Goal: Information Seeking & Learning: Learn about a topic

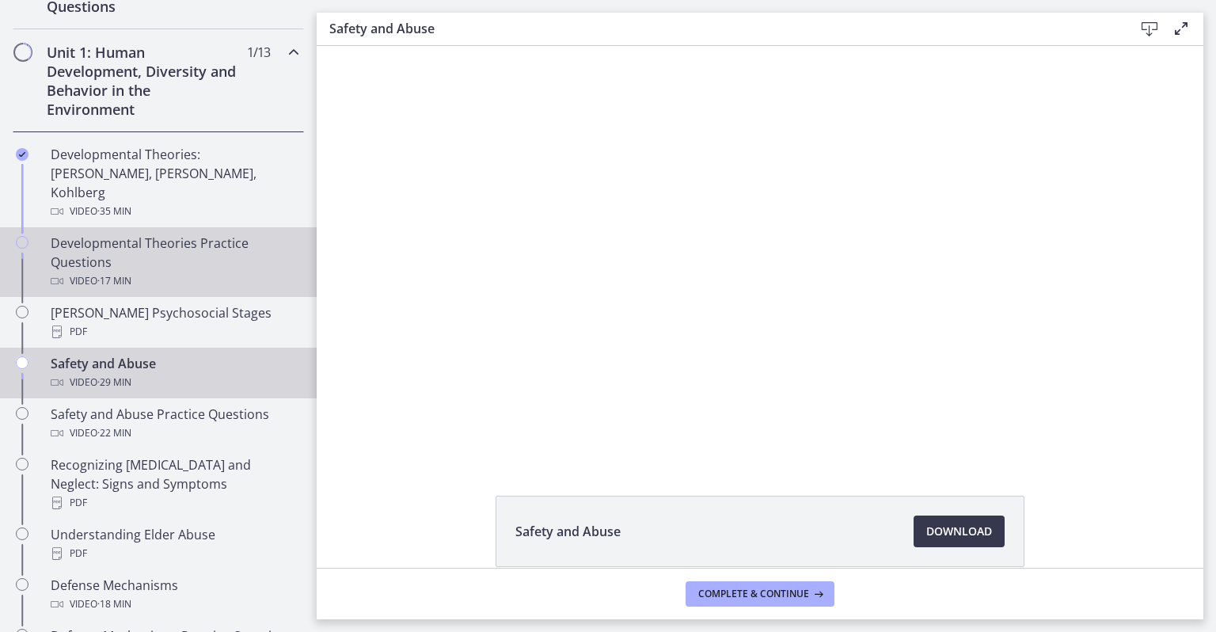
click at [200, 239] on div "Developmental Theories Practice Questions Video · 17 min" at bounding box center [174, 262] width 247 height 57
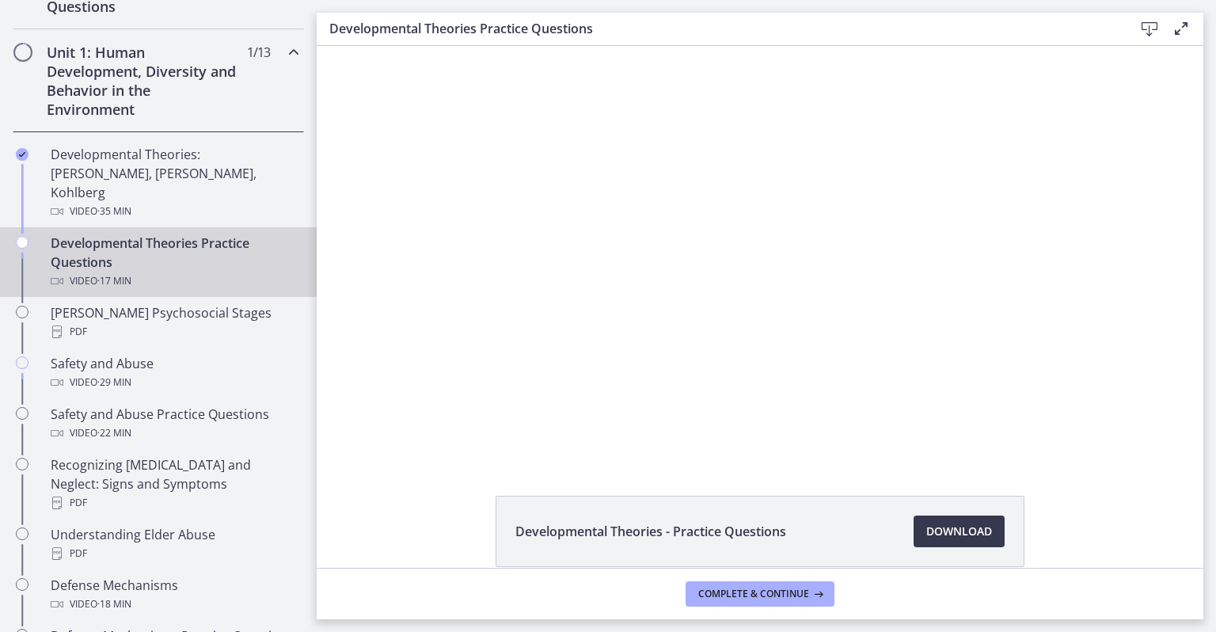
click at [673, 318] on div at bounding box center [760, 252] width 727 height 413
click at [583, 342] on div at bounding box center [760, 252] width 727 height 413
click at [510, 321] on div at bounding box center [760, 252] width 727 height 413
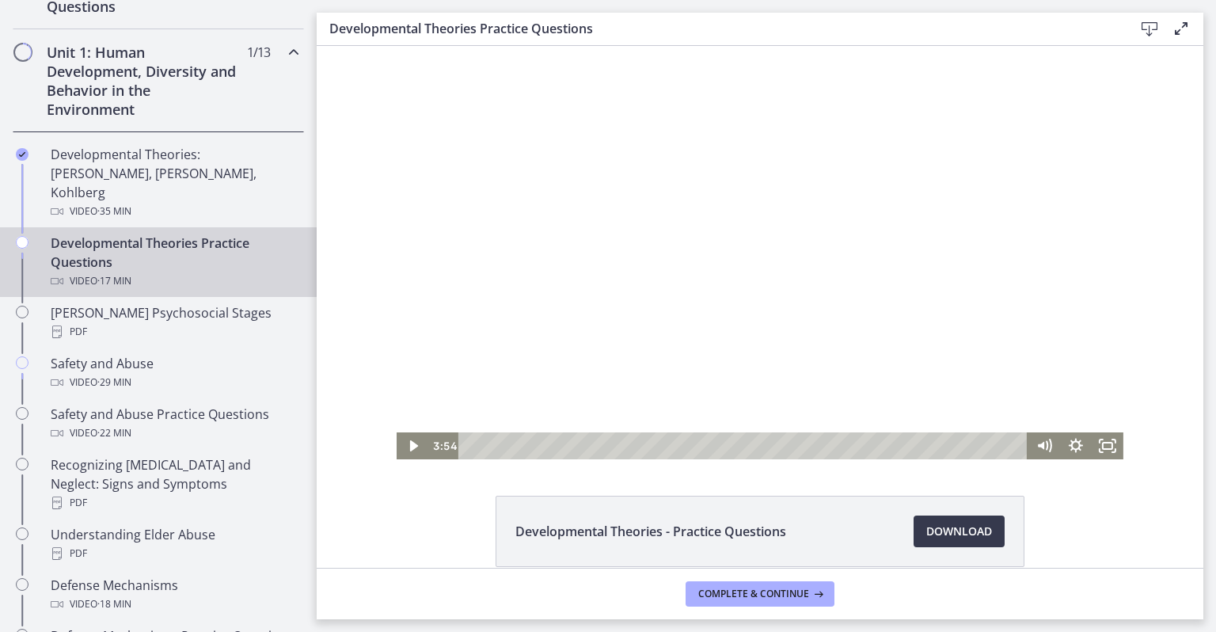
click at [603, 443] on div "Playbar" at bounding box center [745, 445] width 550 height 27
click at [410, 446] on icon "Play Video" at bounding box center [414, 445] width 8 height 11
click at [616, 446] on div "4:20" at bounding box center [745, 445] width 550 height 27
click at [406, 444] on icon "Pause" at bounding box center [413, 445] width 32 height 27
click at [410, 446] on icon "Play Video" at bounding box center [414, 445] width 8 height 11
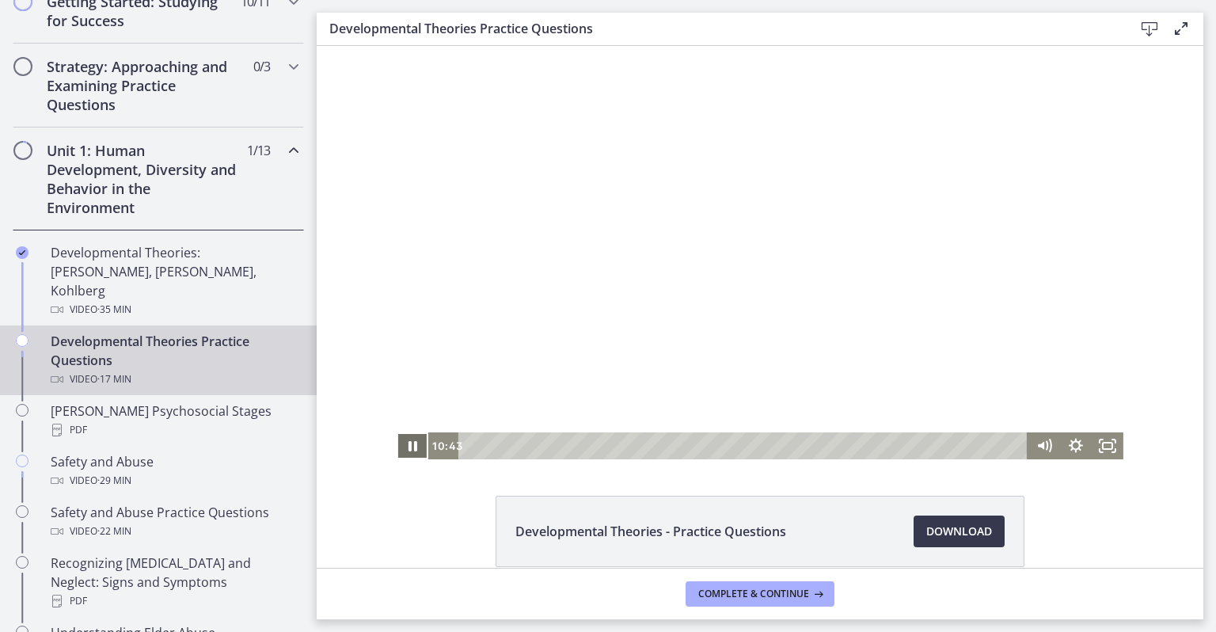
scroll to position [320, 0]
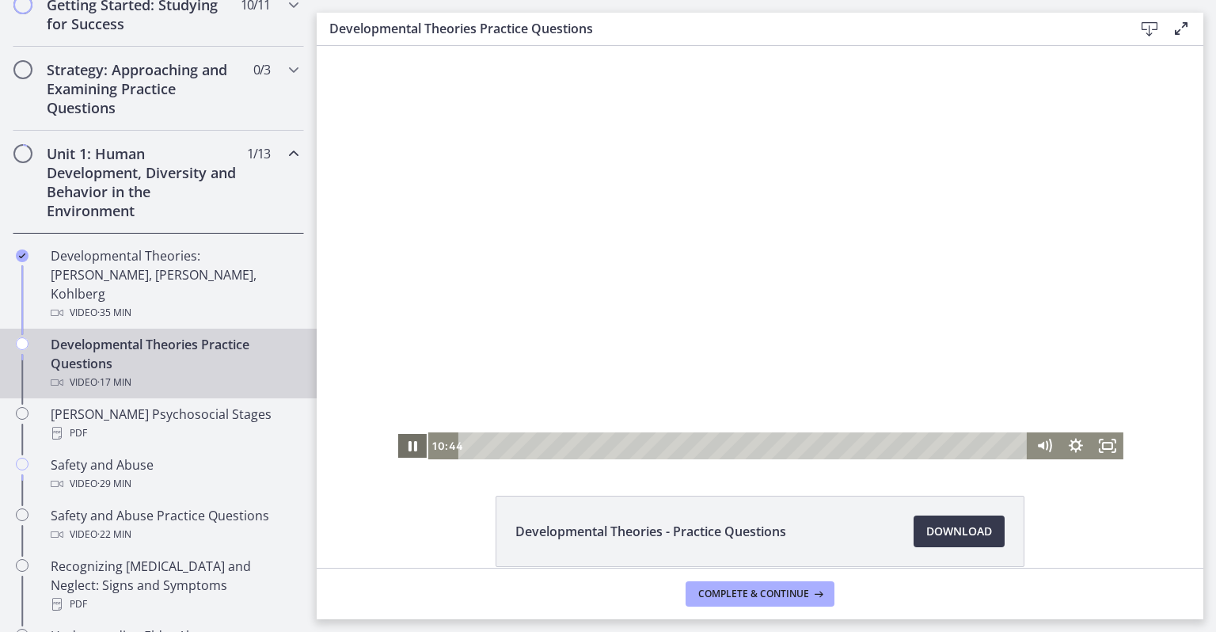
click at [115, 153] on h2 "Unit 1: Human Development, Diversity and Behavior in the Environment" at bounding box center [143, 182] width 193 height 76
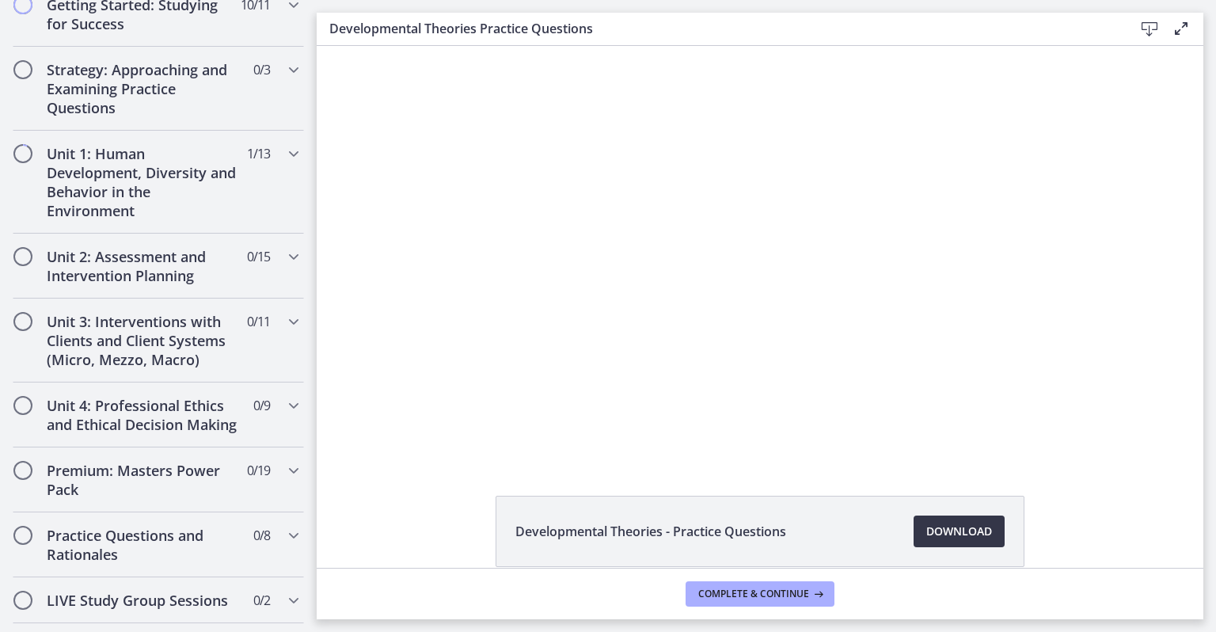
click at [943, 519] on link "Download Opens in a new window" at bounding box center [959, 531] width 91 height 32
click at [654, 272] on div at bounding box center [760, 252] width 727 height 413
click at [507, 320] on div at bounding box center [760, 252] width 727 height 413
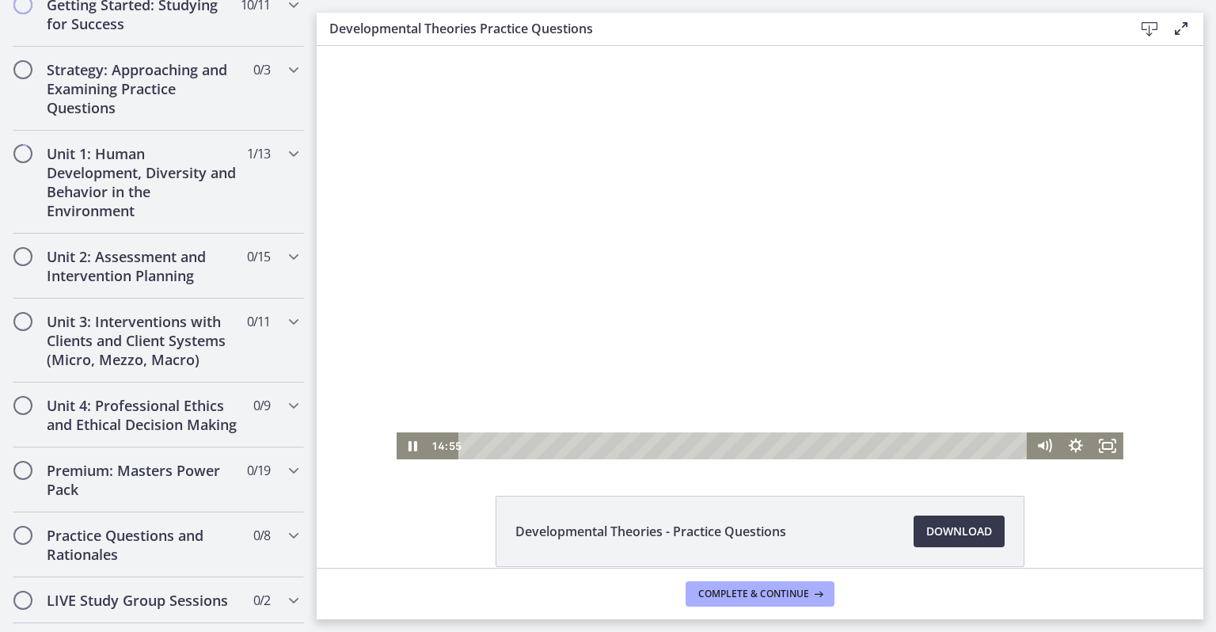
click at [409, 451] on icon "Pause" at bounding box center [413, 446] width 9 height 10
click at [403, 449] on icon "Play Video" at bounding box center [414, 445] width 32 height 27
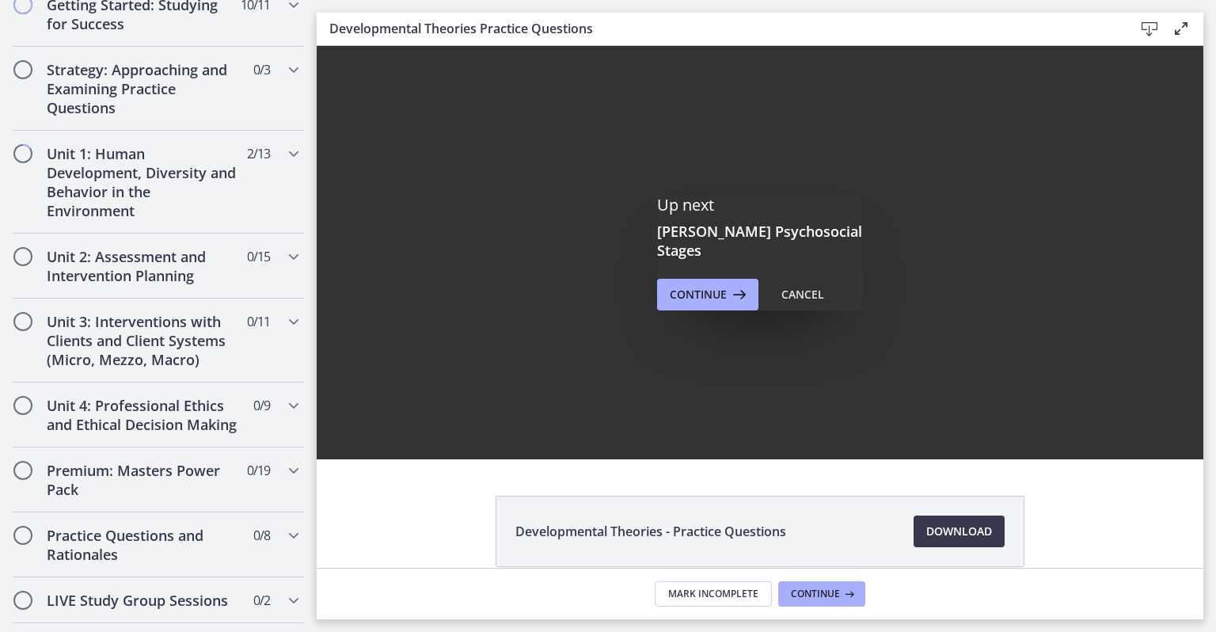
scroll to position [0, 0]
click at [703, 285] on span "Continue" at bounding box center [698, 294] width 57 height 19
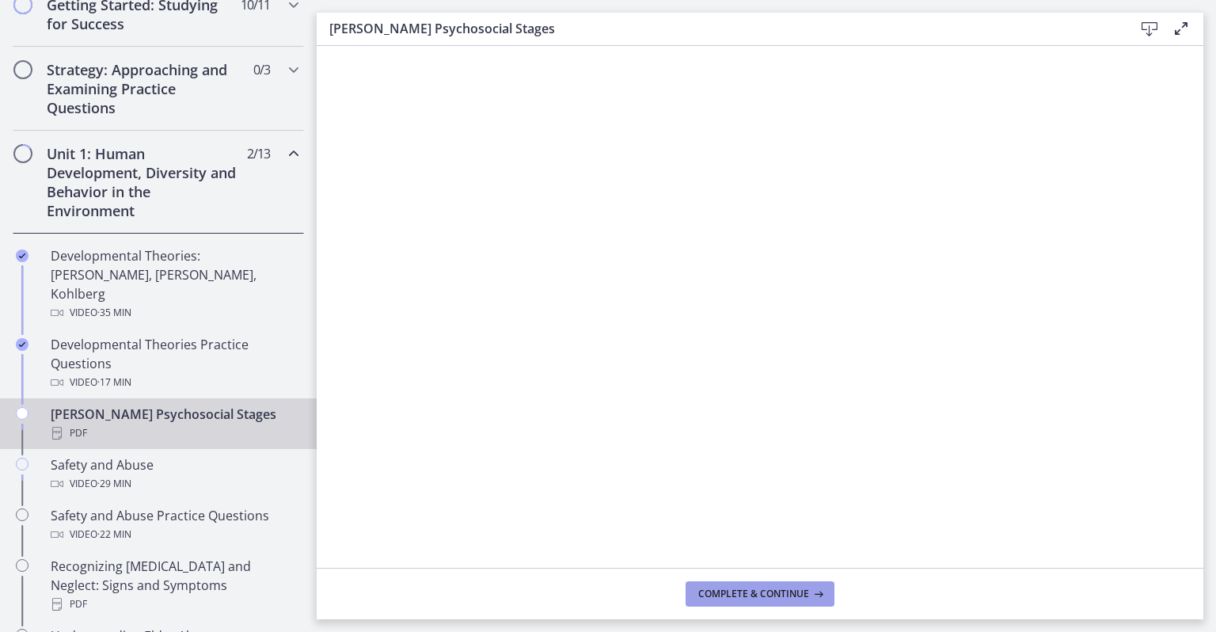
click at [736, 595] on span "Complete & continue" at bounding box center [753, 593] width 111 height 13
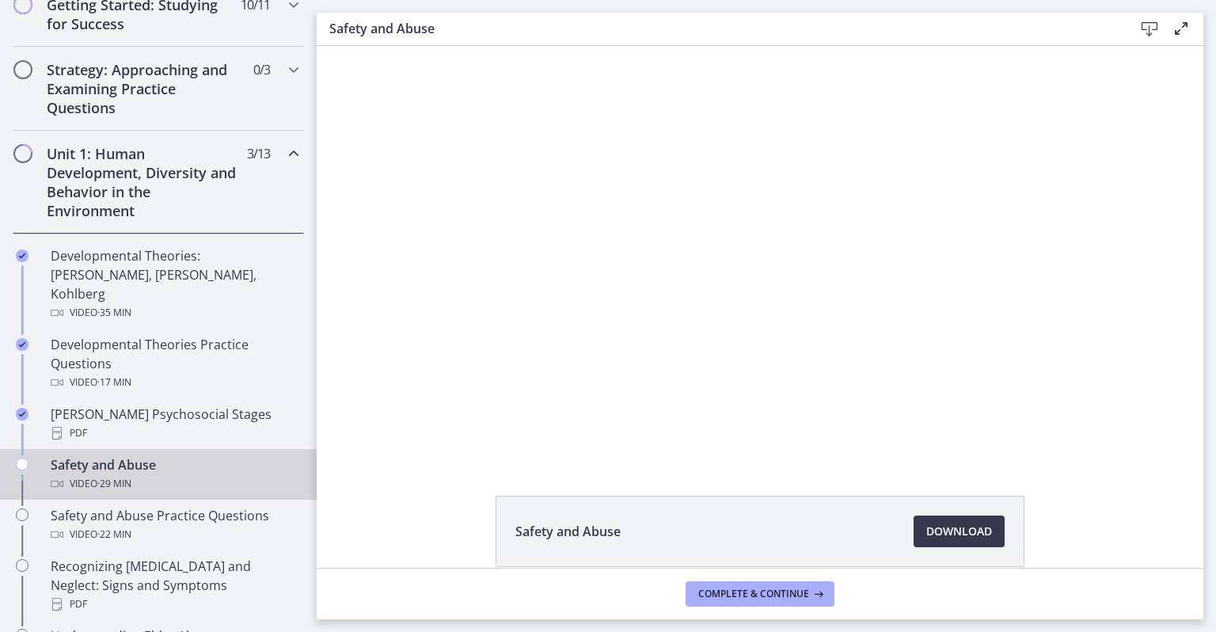
click at [648, 266] on div at bounding box center [760, 252] width 735 height 413
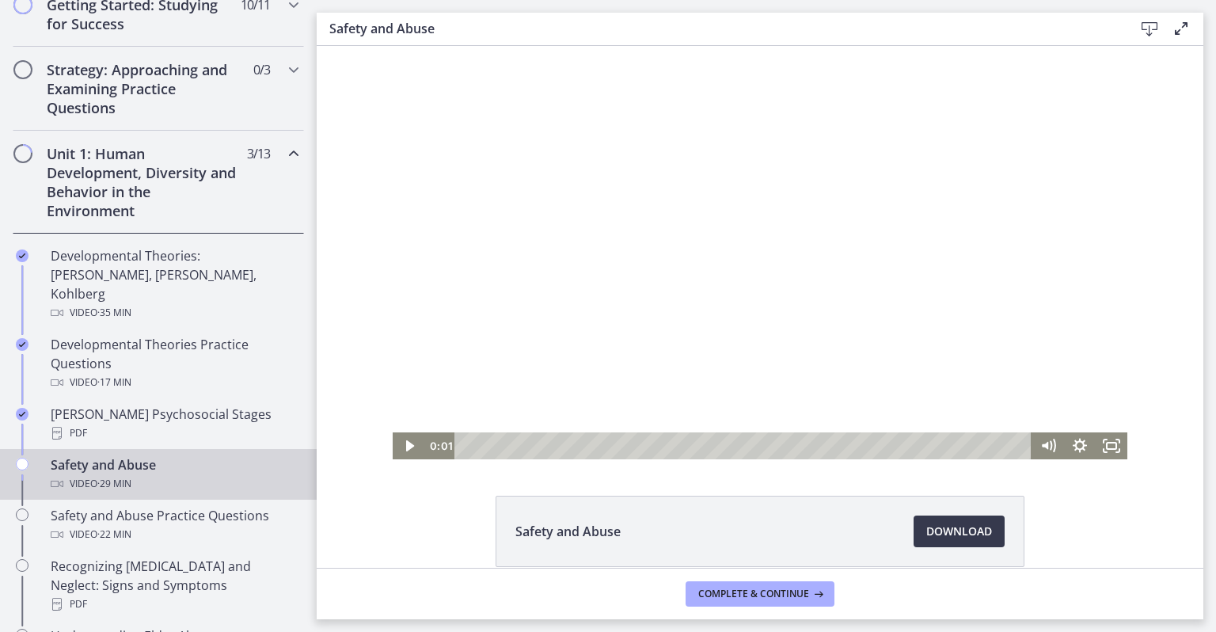
click at [405, 446] on icon "Play Video" at bounding box center [409, 445] width 8 height 11
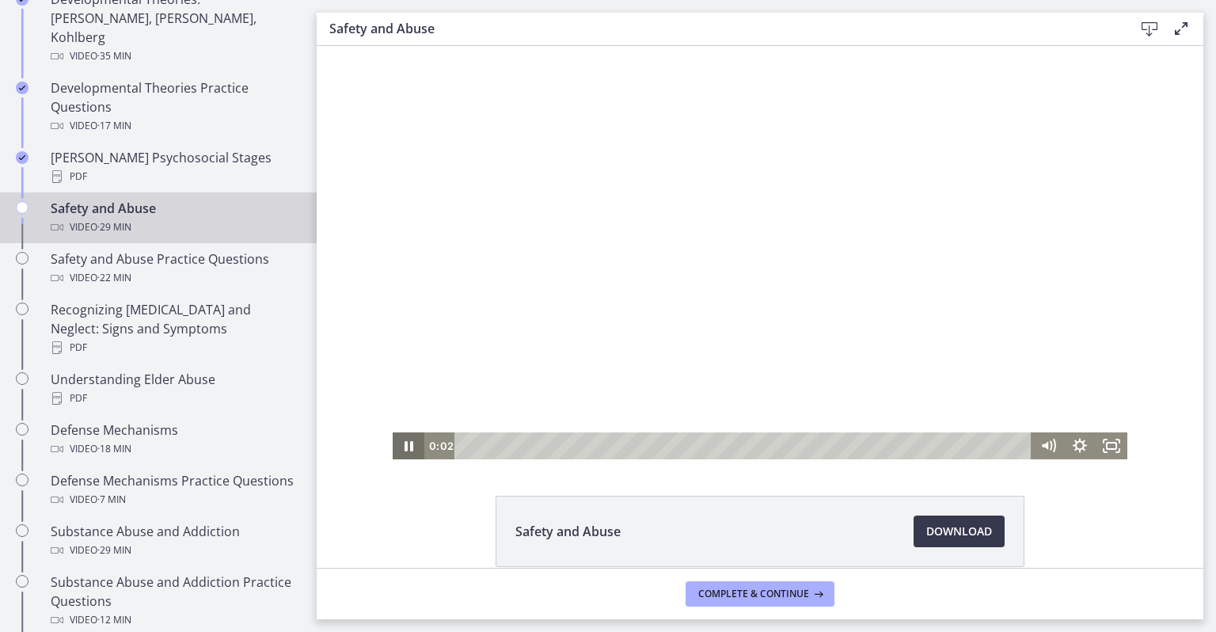
scroll to position [585, 0]
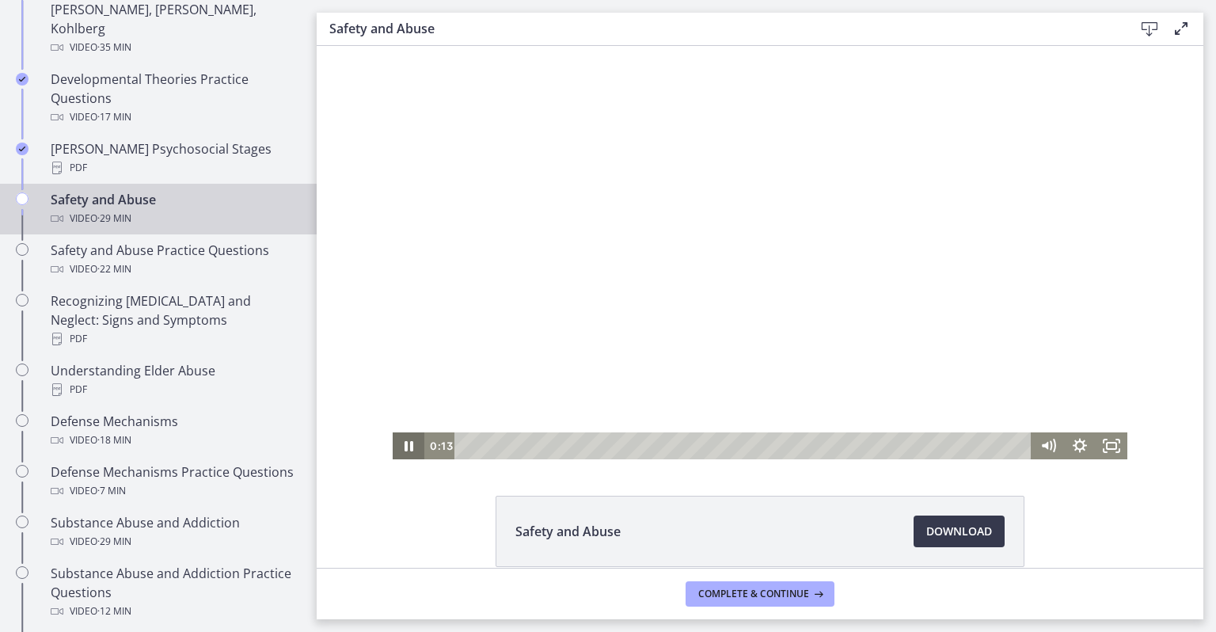
click at [538, 338] on div at bounding box center [760, 252] width 735 height 413
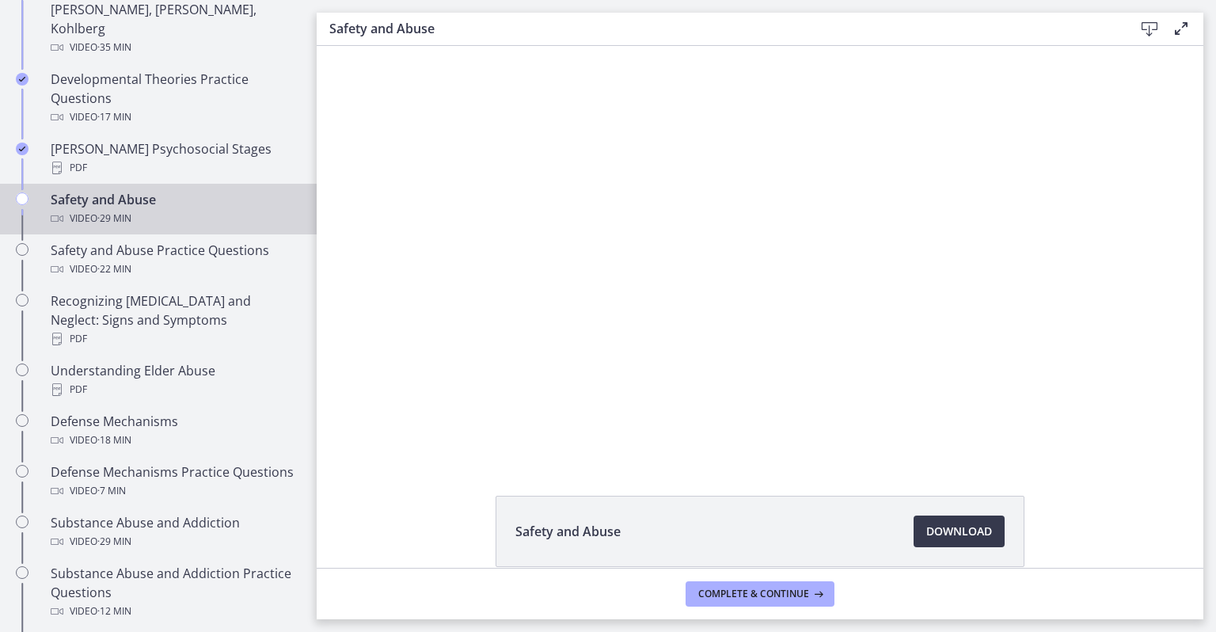
click at [603, 291] on div at bounding box center [760, 252] width 735 height 413
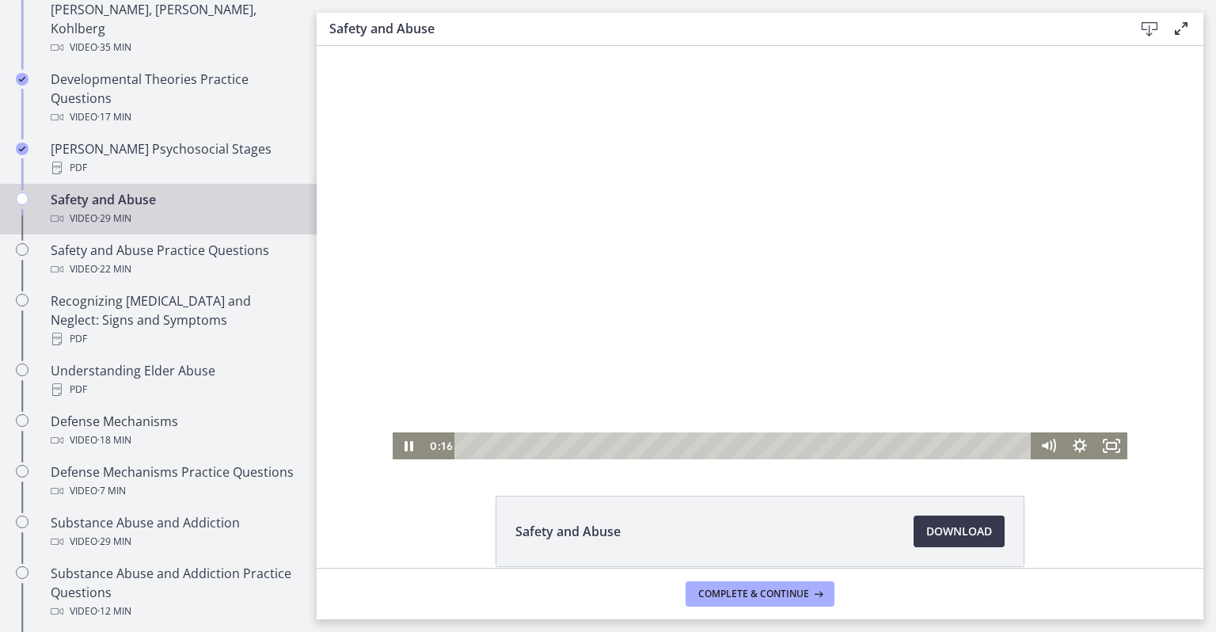
click at [413, 447] on icon "Pause" at bounding box center [409, 445] width 32 height 27
click at [405, 447] on icon "Play Video" at bounding box center [409, 445] width 8 height 11
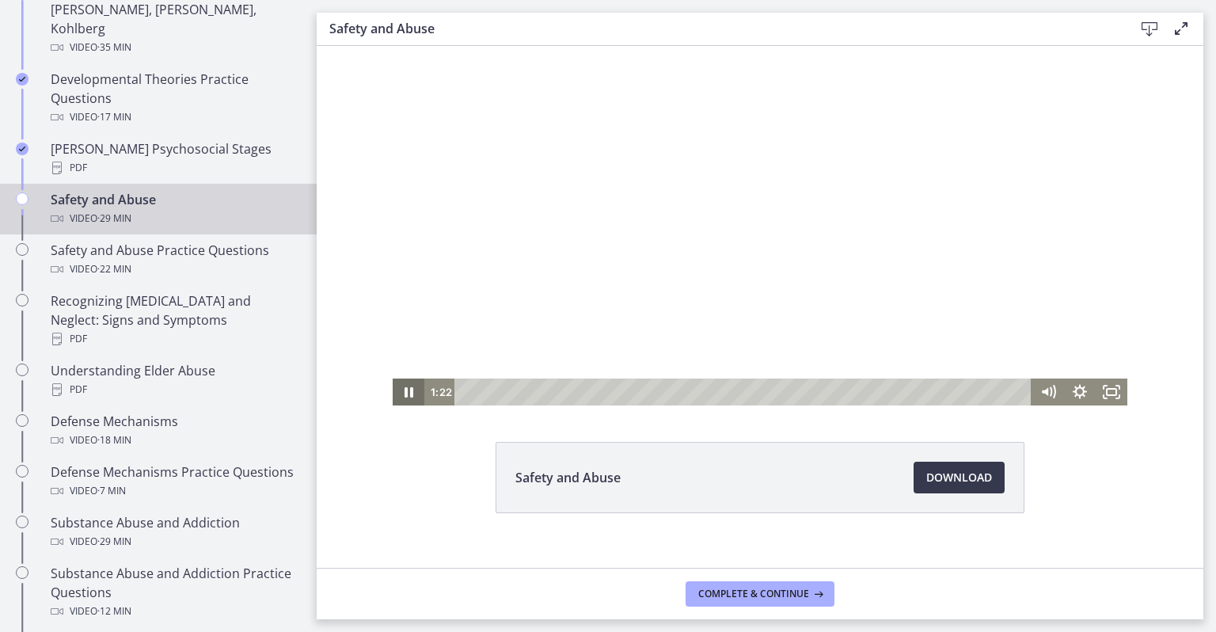
scroll to position [75, 0]
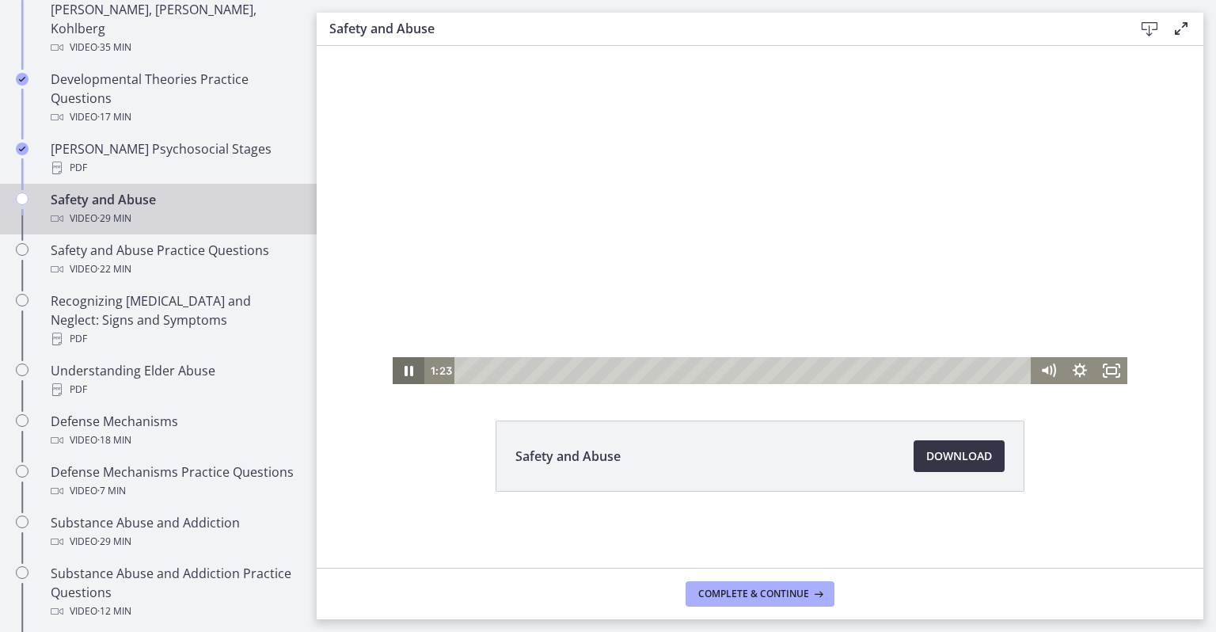
click at [941, 448] on span "Download Opens in a new window" at bounding box center [959, 456] width 66 height 19
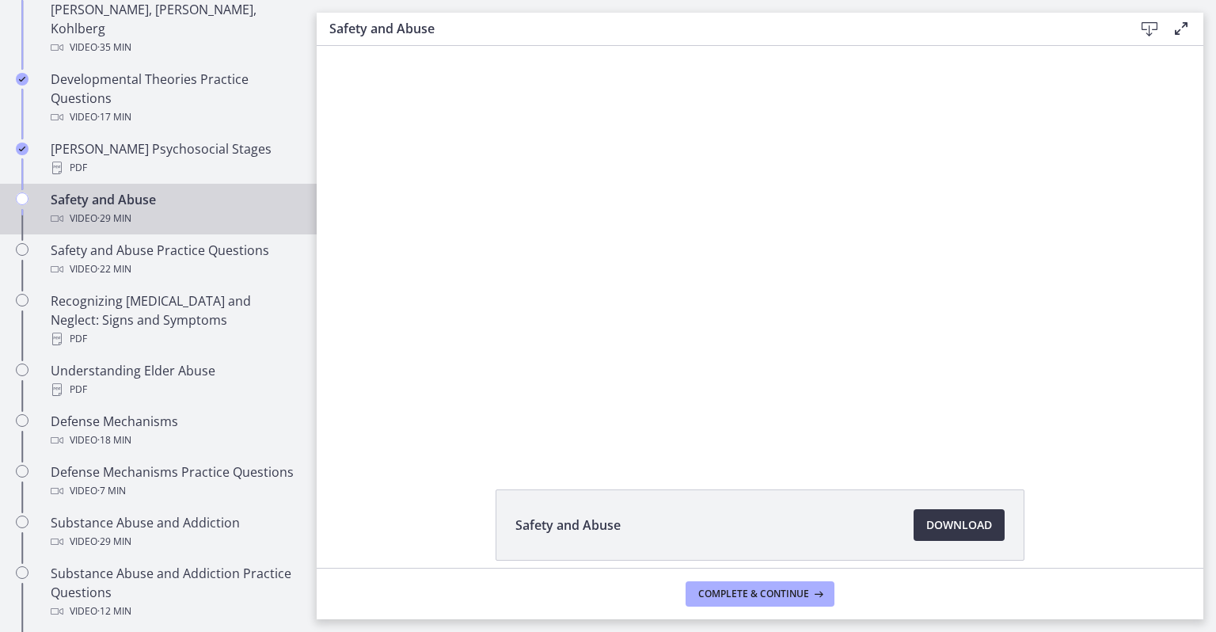
scroll to position [0, 0]
click at [629, 320] on div at bounding box center [760, 252] width 735 height 413
click at [440, 324] on div at bounding box center [760, 252] width 735 height 413
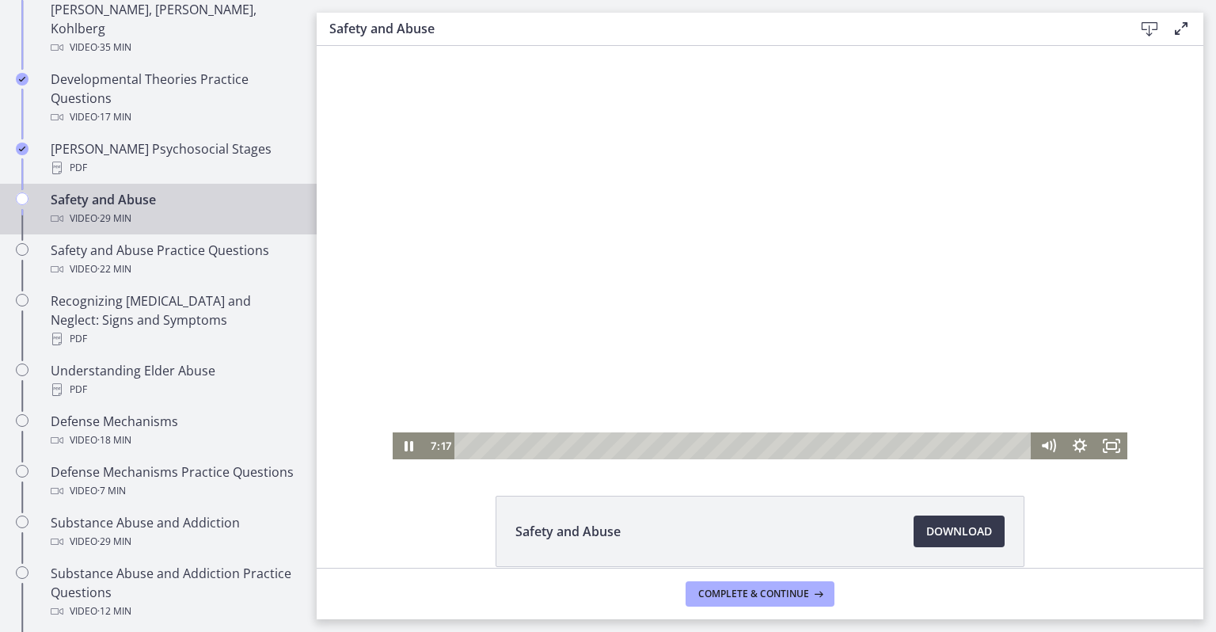
click at [406, 447] on icon "Pause" at bounding box center [409, 446] width 9 height 10
click at [401, 457] on icon "Play Video" at bounding box center [410, 445] width 32 height 27
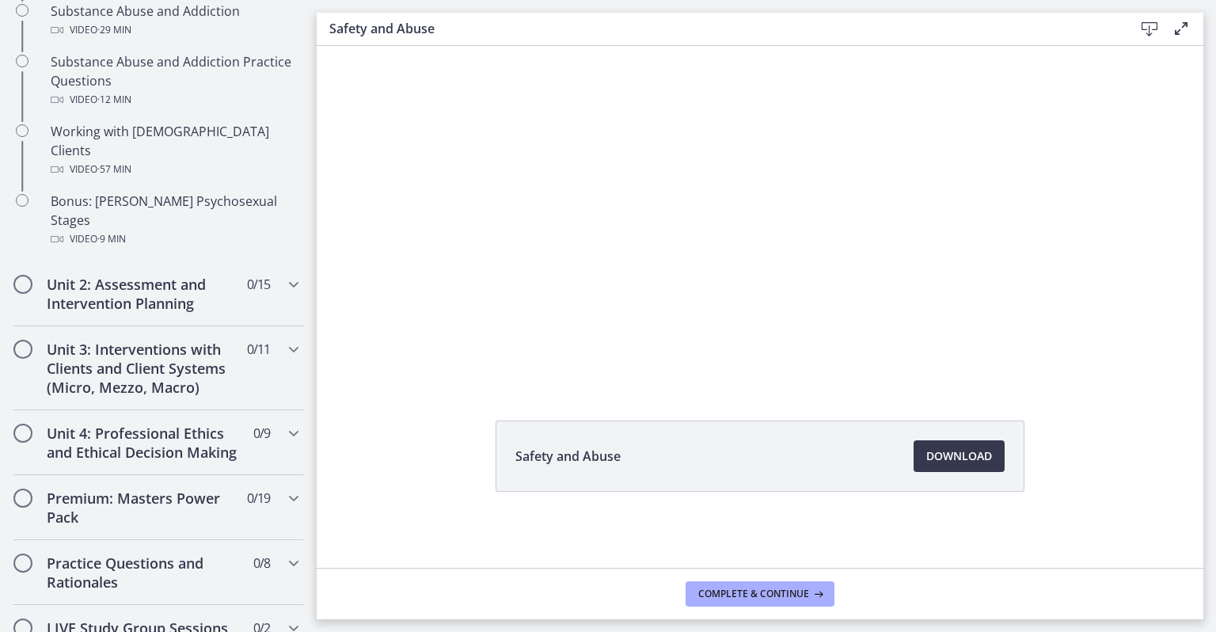
scroll to position [1106, 0]
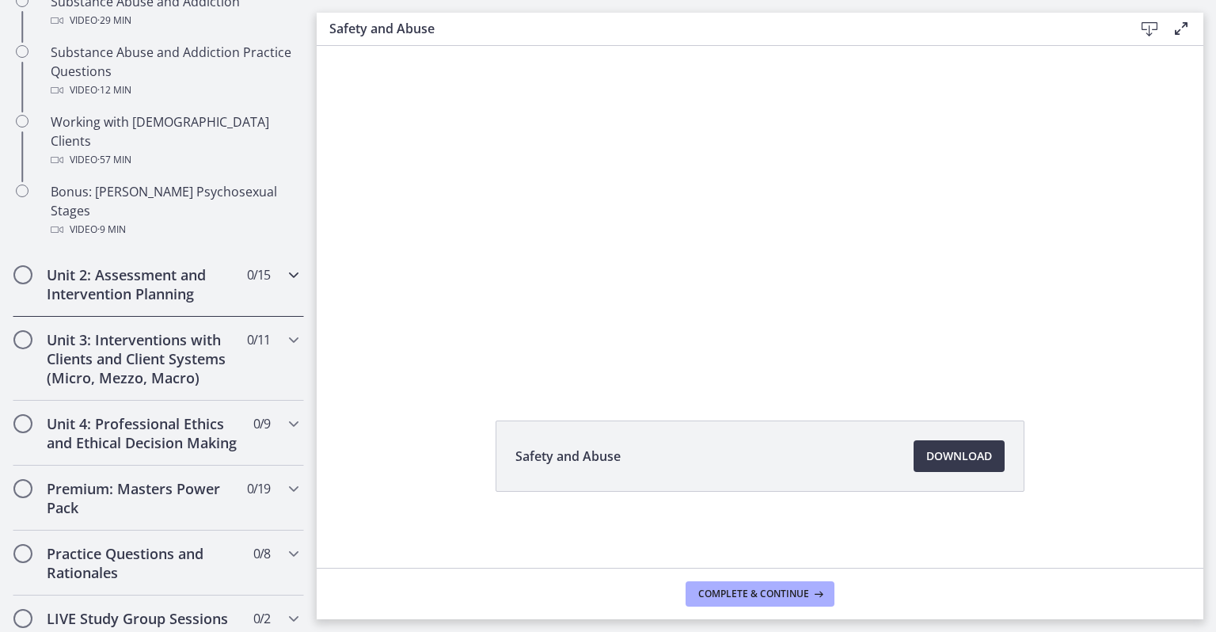
click at [284, 265] on icon "Chapters" at bounding box center [293, 274] width 19 height 19
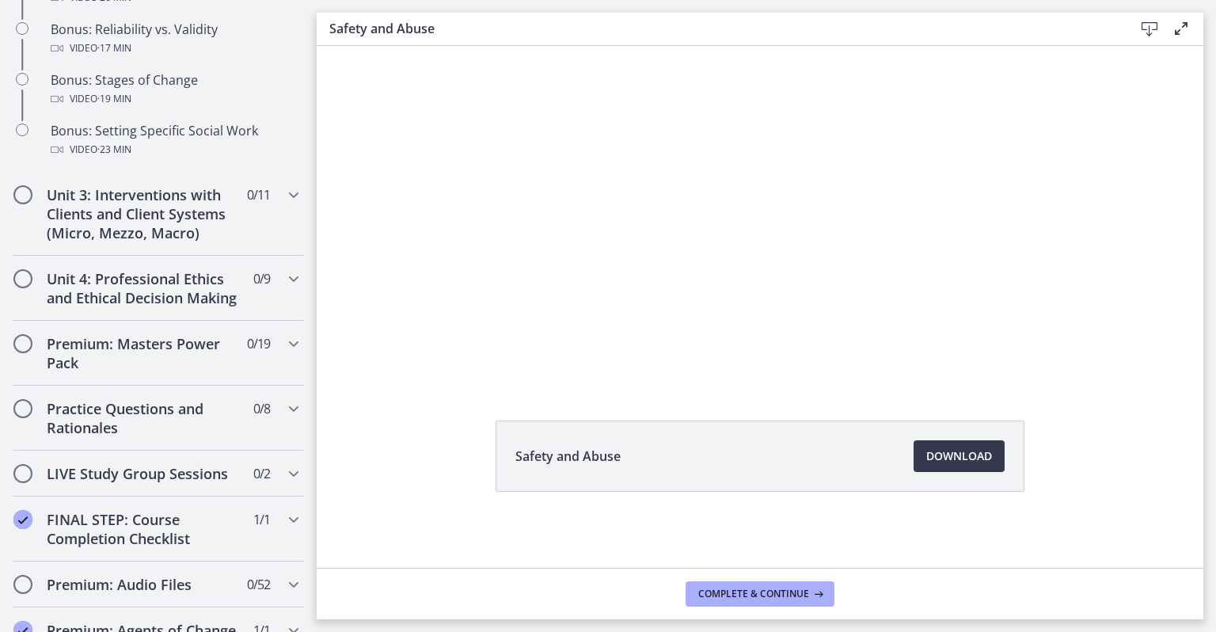
scroll to position [1413, 0]
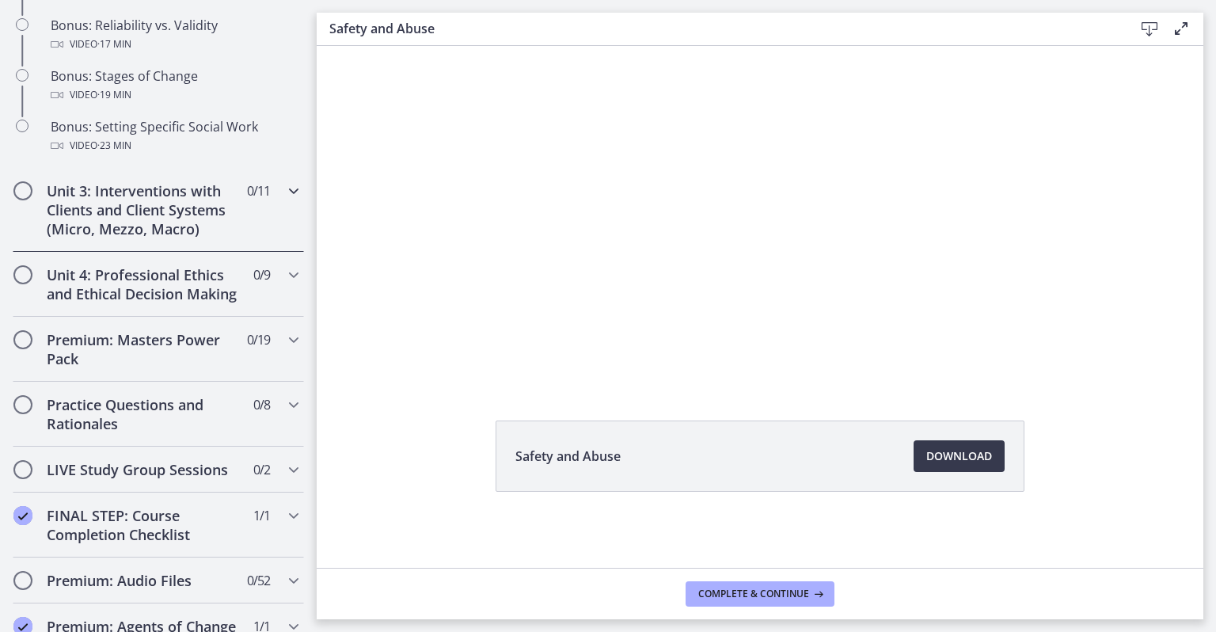
click at [181, 225] on h2 "Unit 3: Interventions with Clients and Client Systems (Micro, Mezzo, Macro)" at bounding box center [143, 209] width 193 height 57
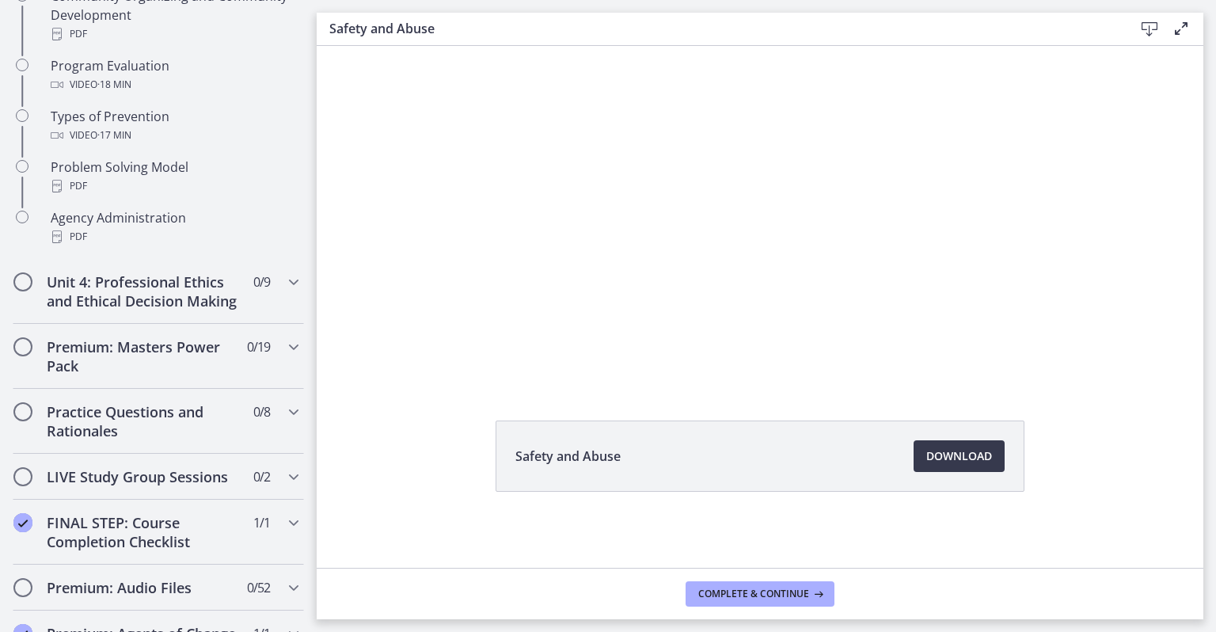
scroll to position [1061, 0]
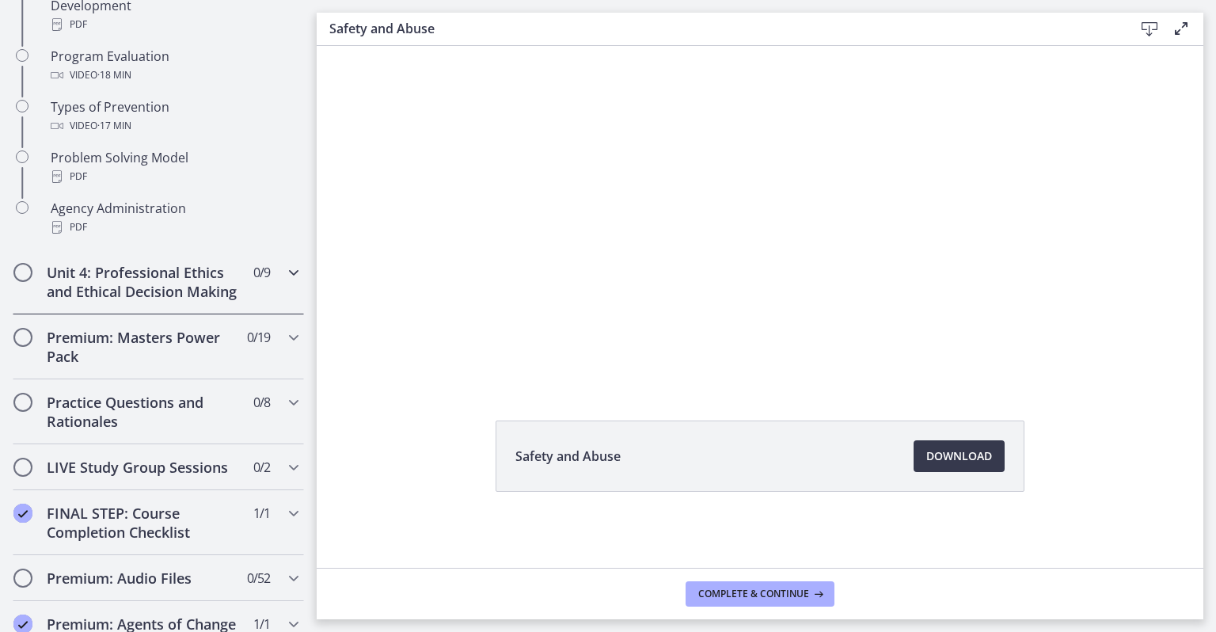
click at [62, 291] on h2 "Unit 4: Professional Ethics and Ethical Decision Making" at bounding box center [143, 282] width 193 height 38
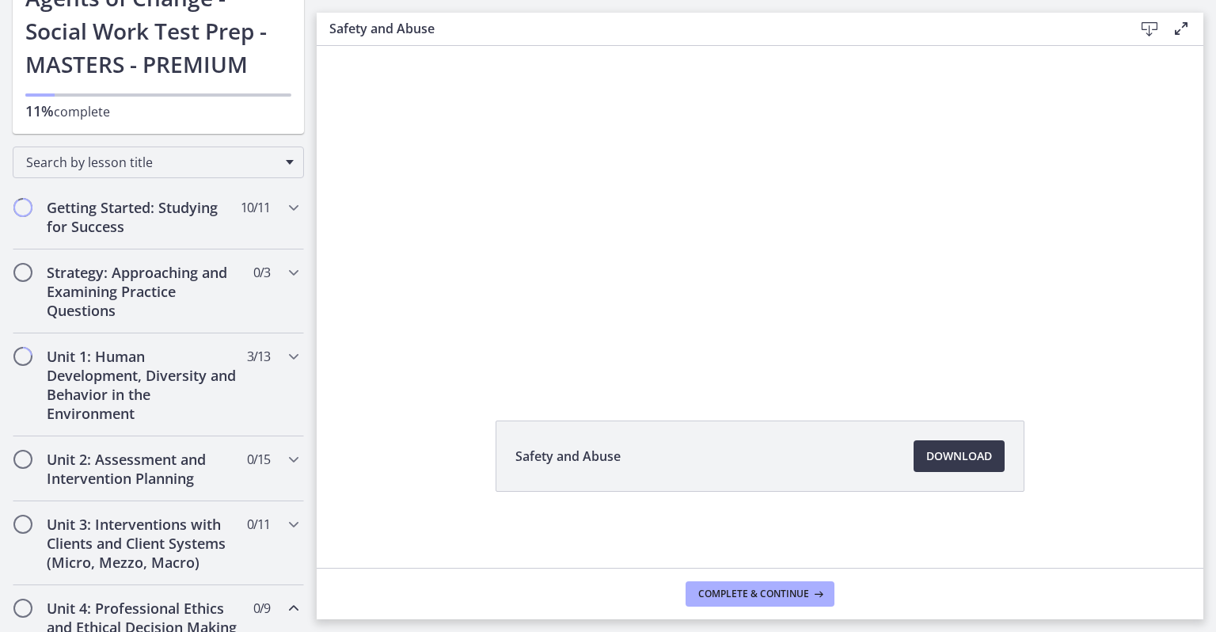
scroll to position [118, 0]
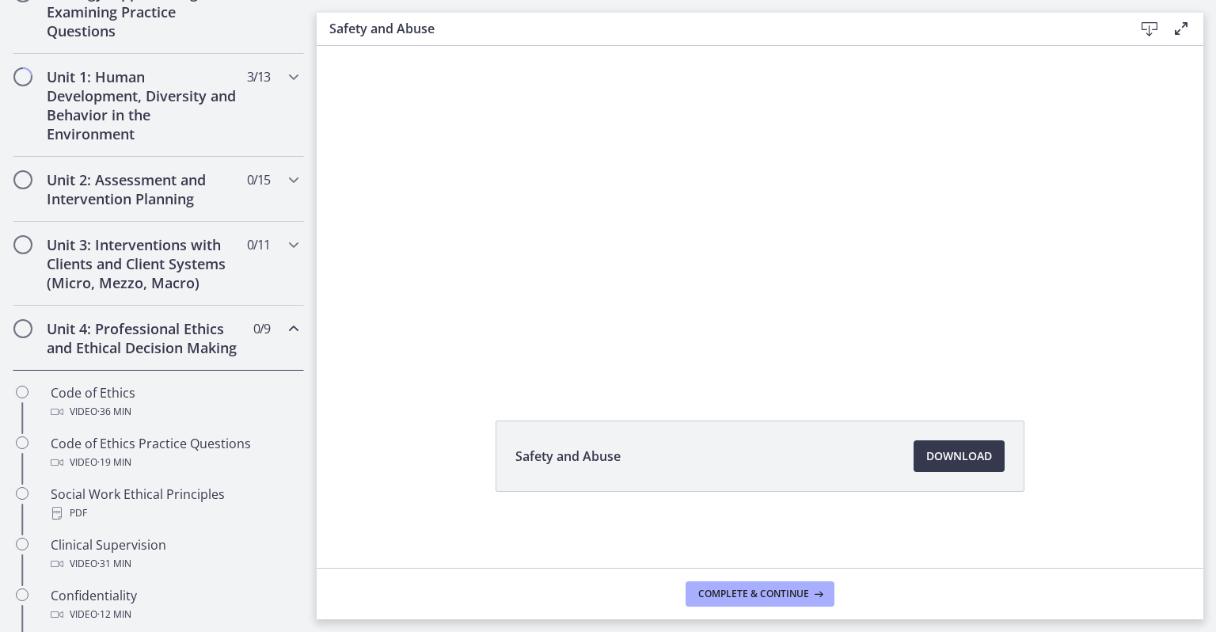
click at [244, 344] on div "Unit 4: Professional Ethics and Ethical Decision Making 0 / 9 Completed" at bounding box center [158, 338] width 291 height 65
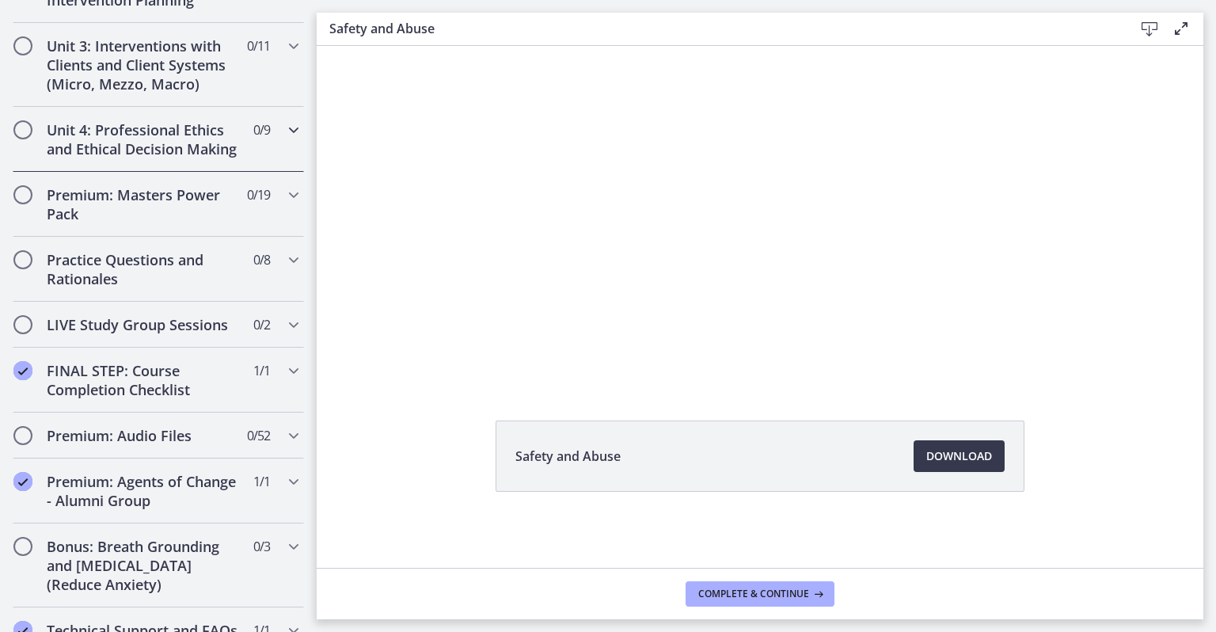
scroll to position [599, 0]
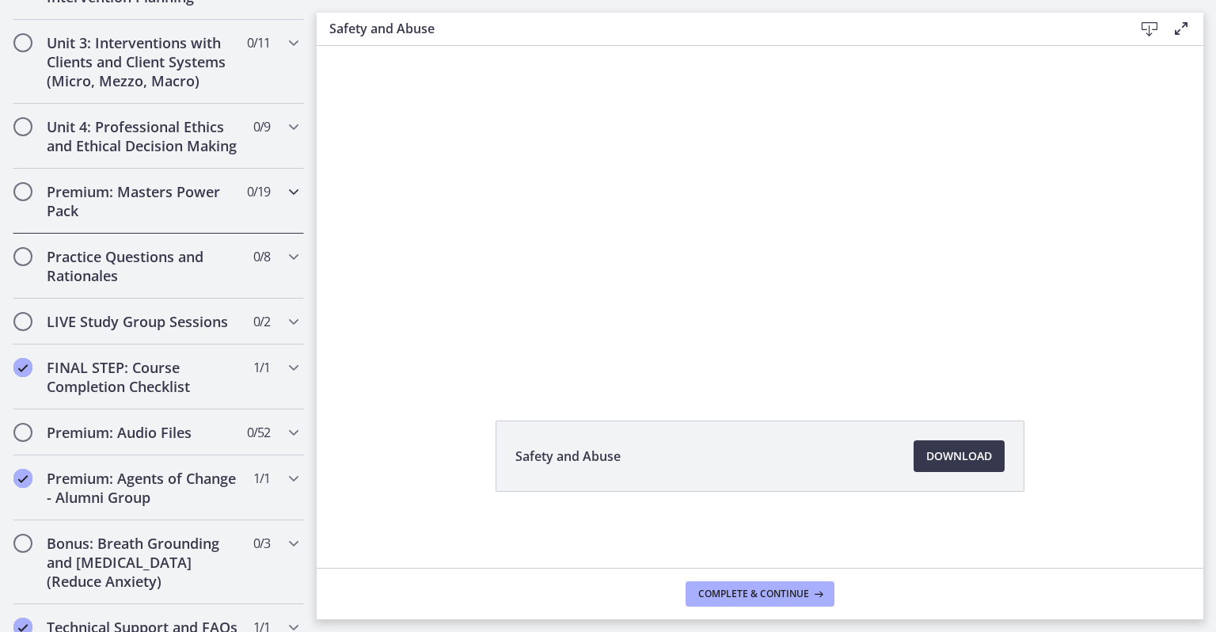
click at [271, 215] on div "Premium: Masters Power Pack 0 / 19 Completed" at bounding box center [158, 201] width 291 height 65
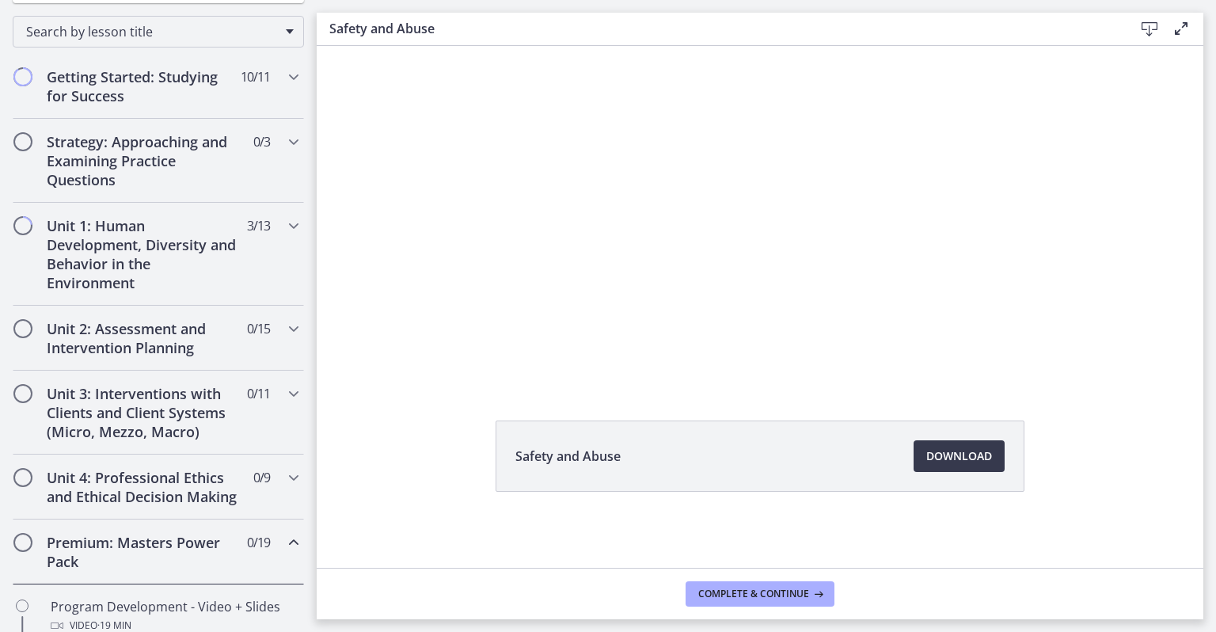
scroll to position [0, 0]
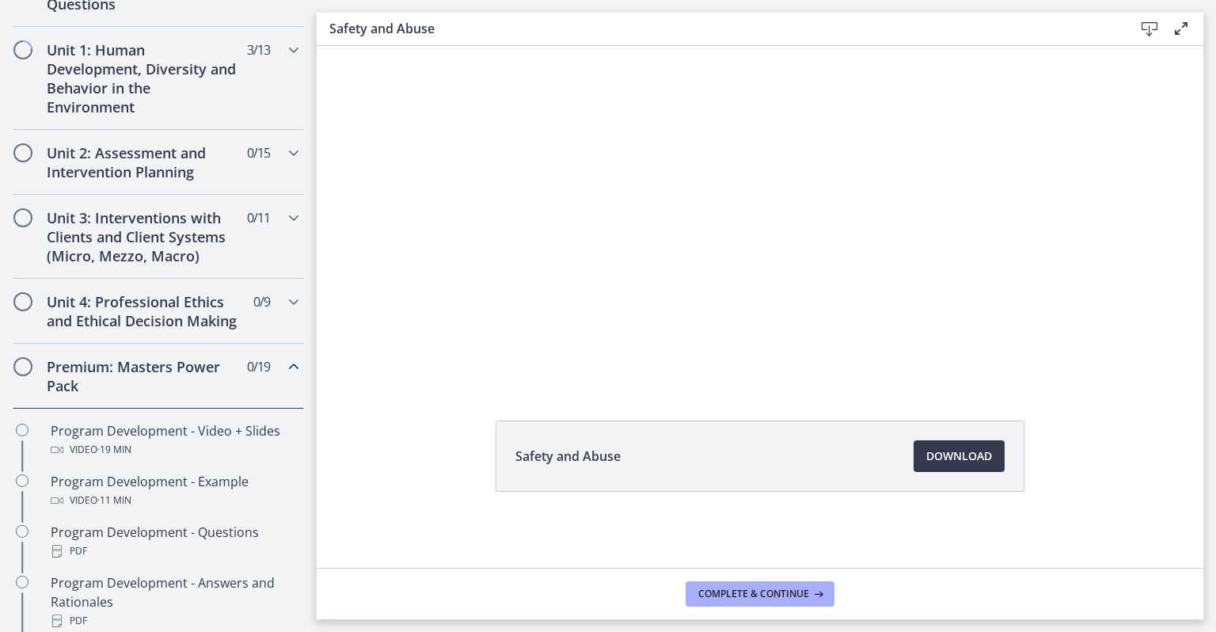
click at [247, 376] on span "0 / 19 Completed" at bounding box center [258, 366] width 23 height 19
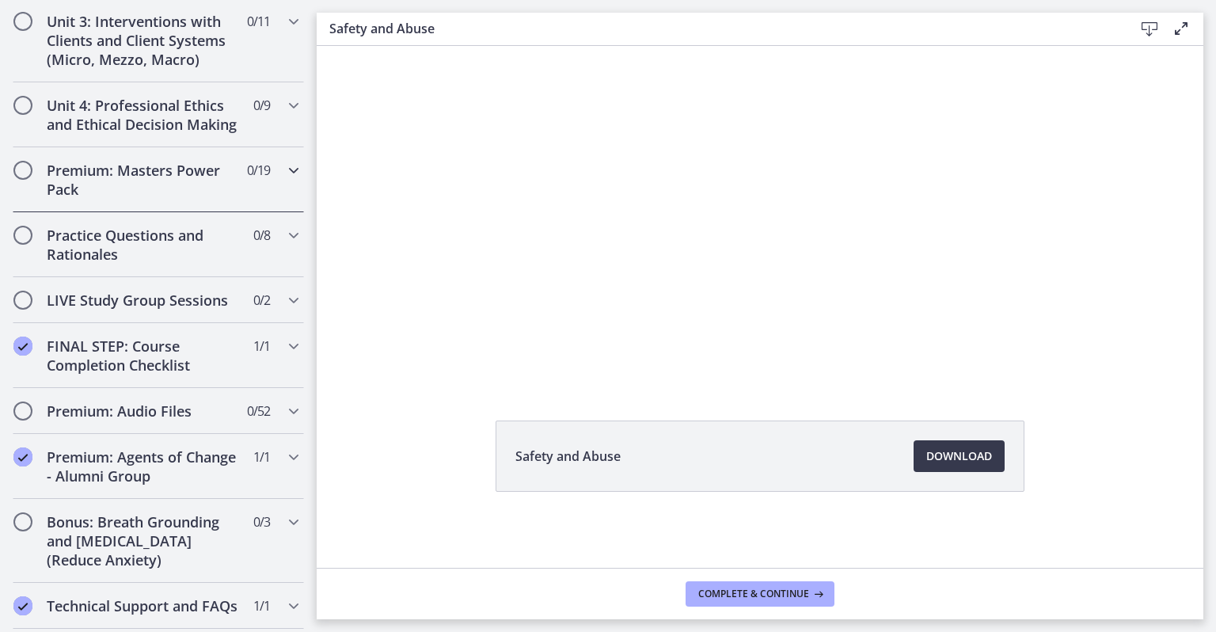
scroll to position [627, 0]
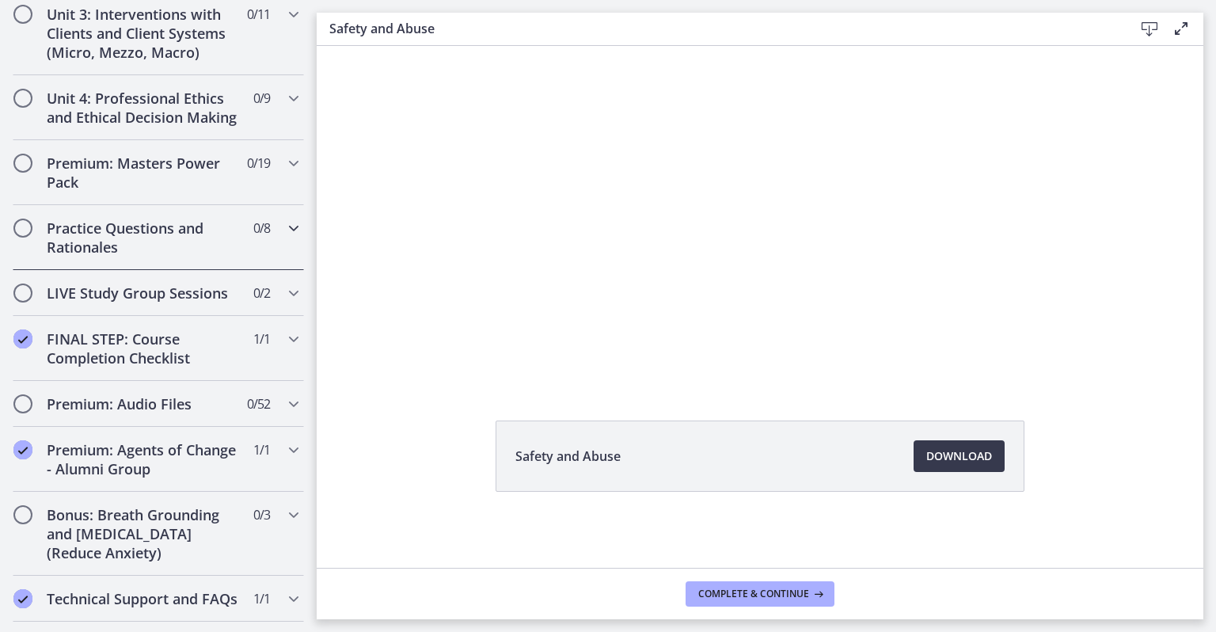
click at [217, 253] on h2 "Practice Questions and Rationales" at bounding box center [143, 238] width 193 height 38
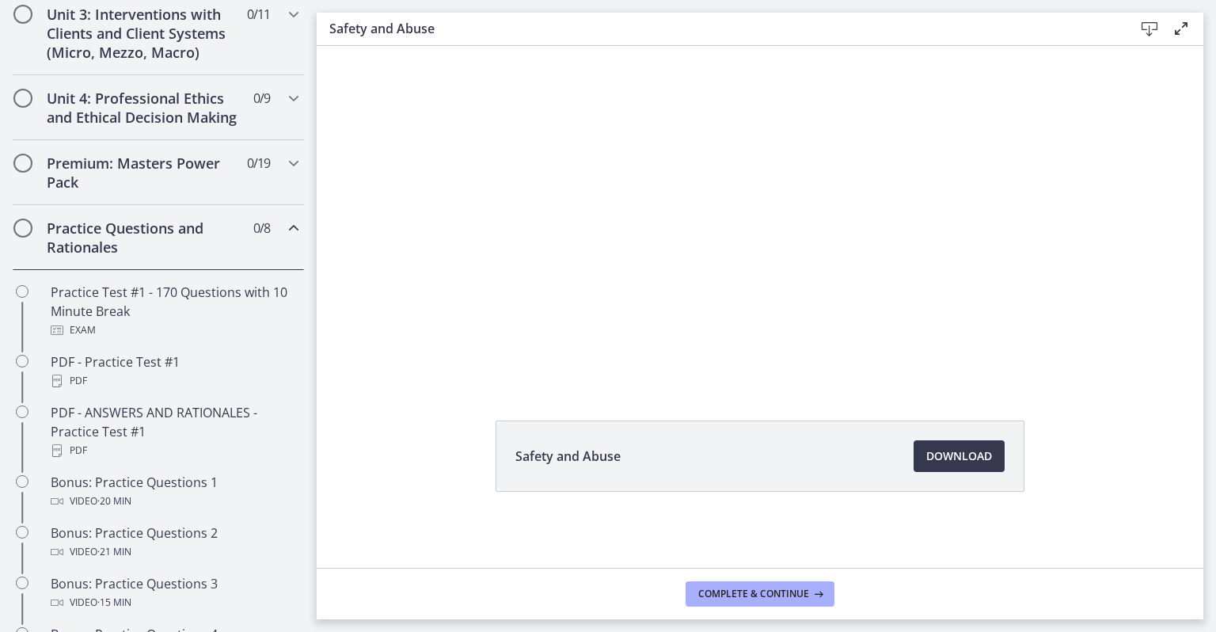
click at [253, 238] on span "0 / 8 Completed" at bounding box center [261, 228] width 17 height 19
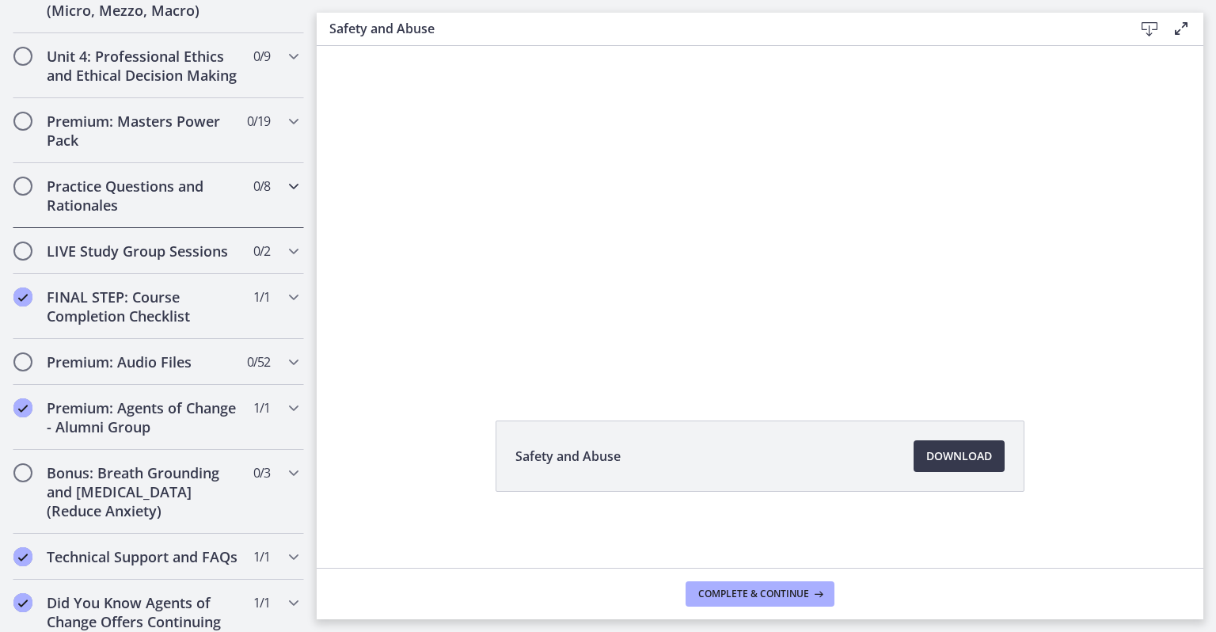
scroll to position [693, 0]
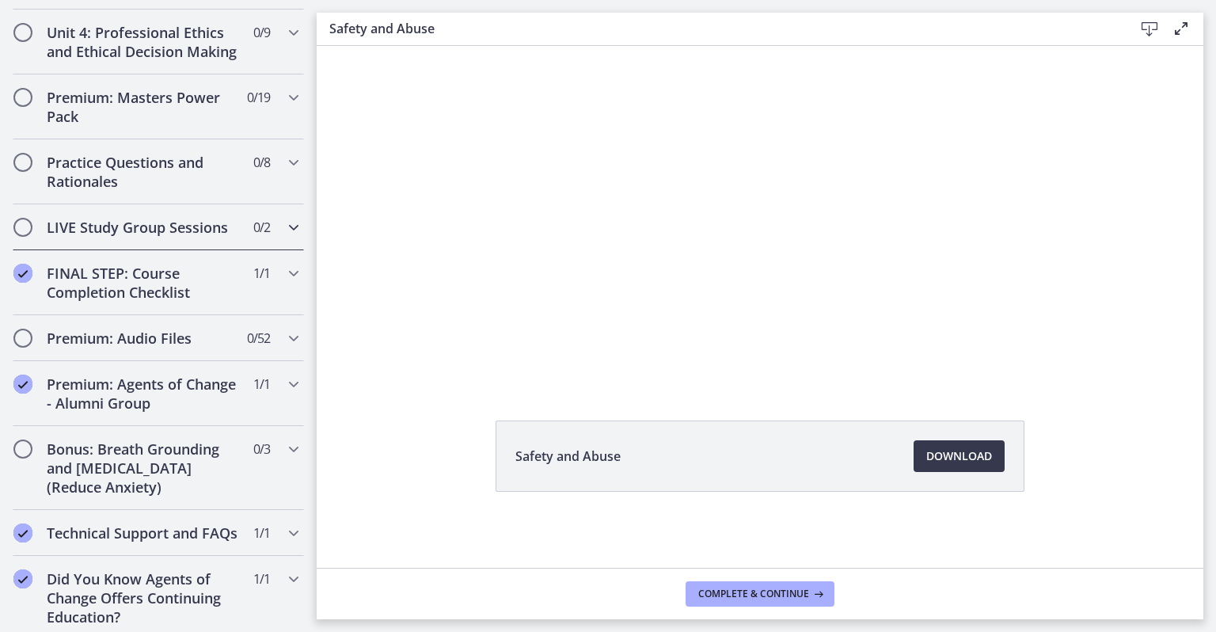
click at [263, 244] on div "LIVE Study Group Sessions 0 / 2 Completed" at bounding box center [158, 227] width 291 height 46
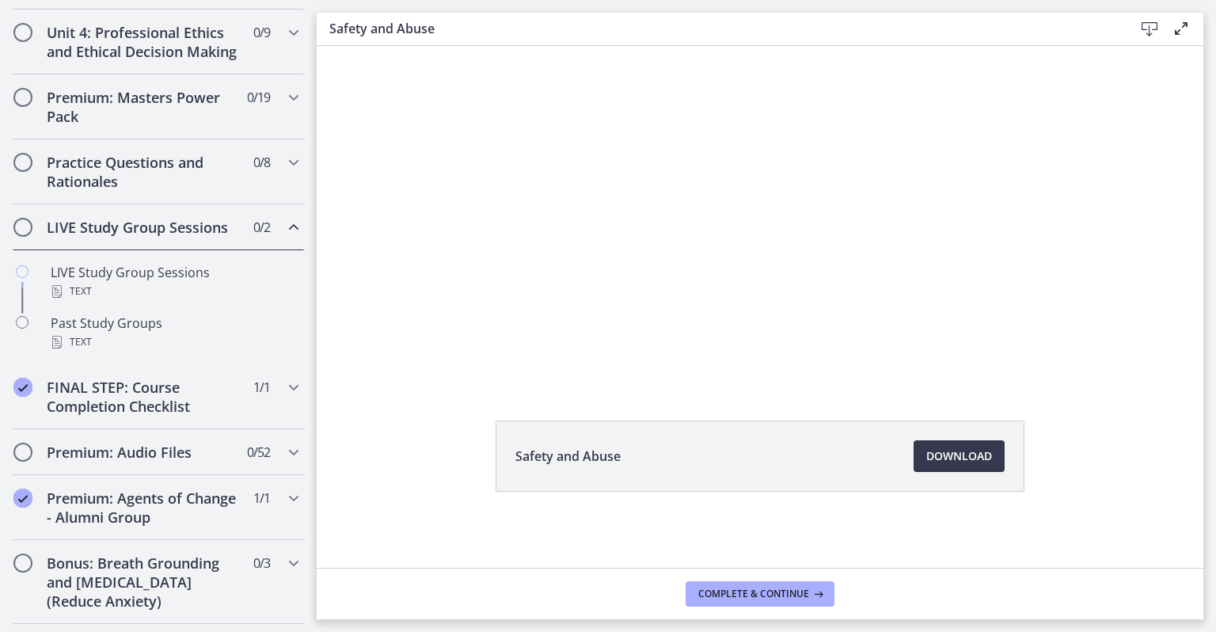
click at [268, 241] on div "LIVE Study Group Sessions 0 / 2 Completed" at bounding box center [158, 227] width 291 height 46
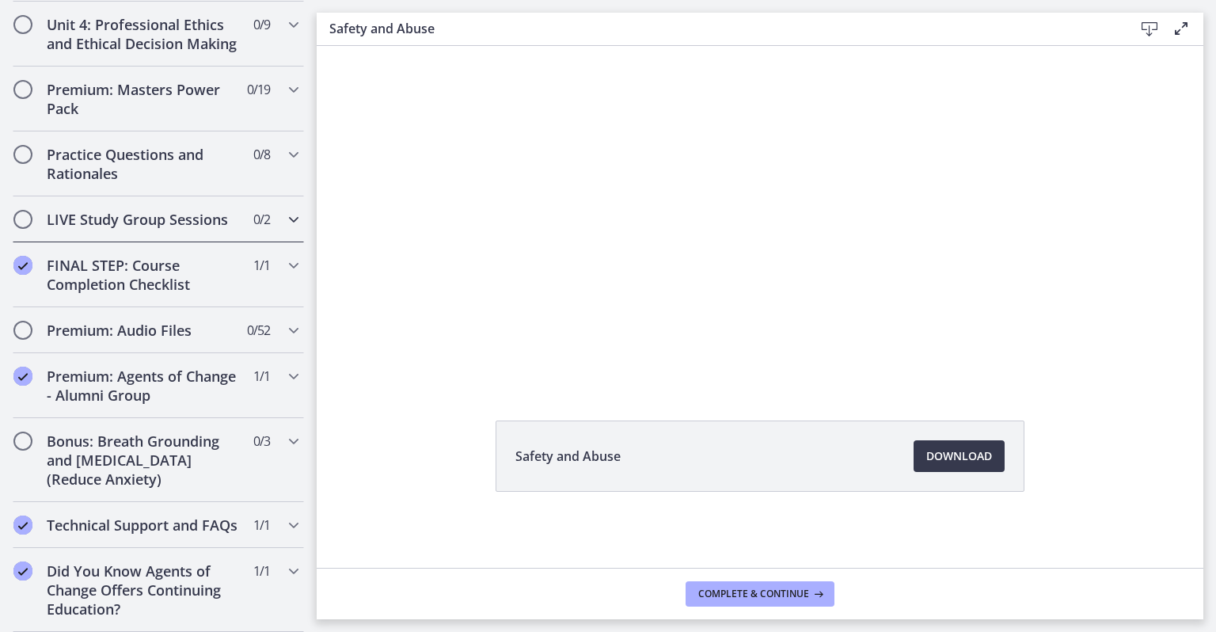
scroll to position [734, 0]
click at [247, 321] on span "0 / 52 Completed" at bounding box center [258, 330] width 23 height 19
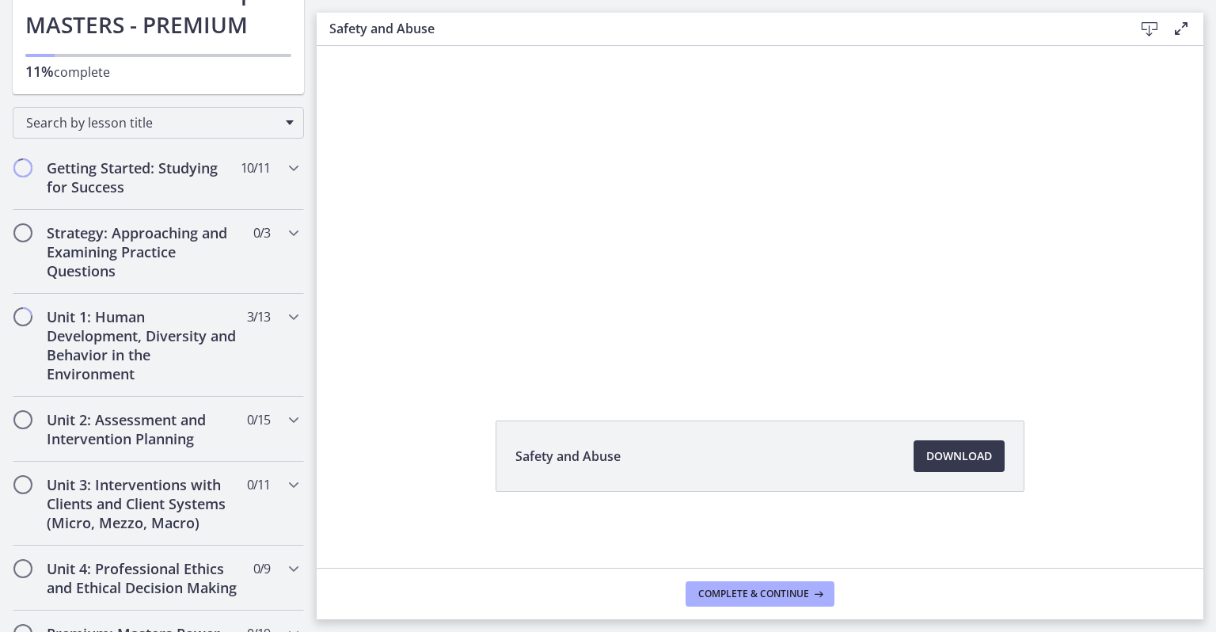
scroll to position [0, 0]
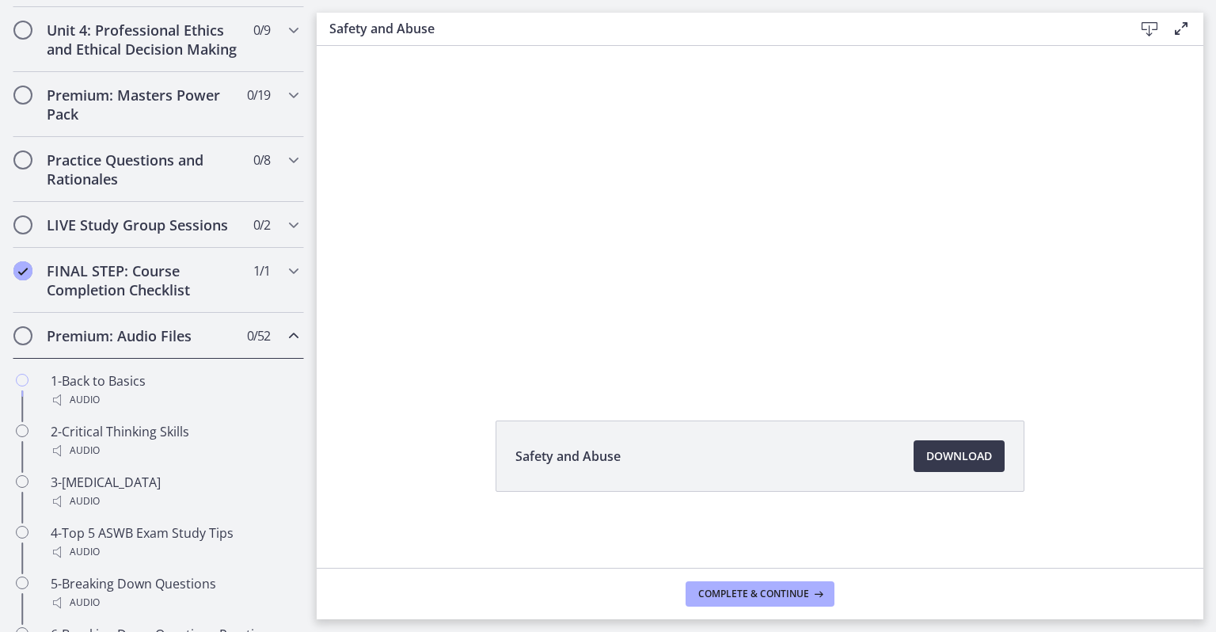
click at [271, 344] on div "Premium: Audio Files 0 / 52 Completed" at bounding box center [158, 336] width 291 height 46
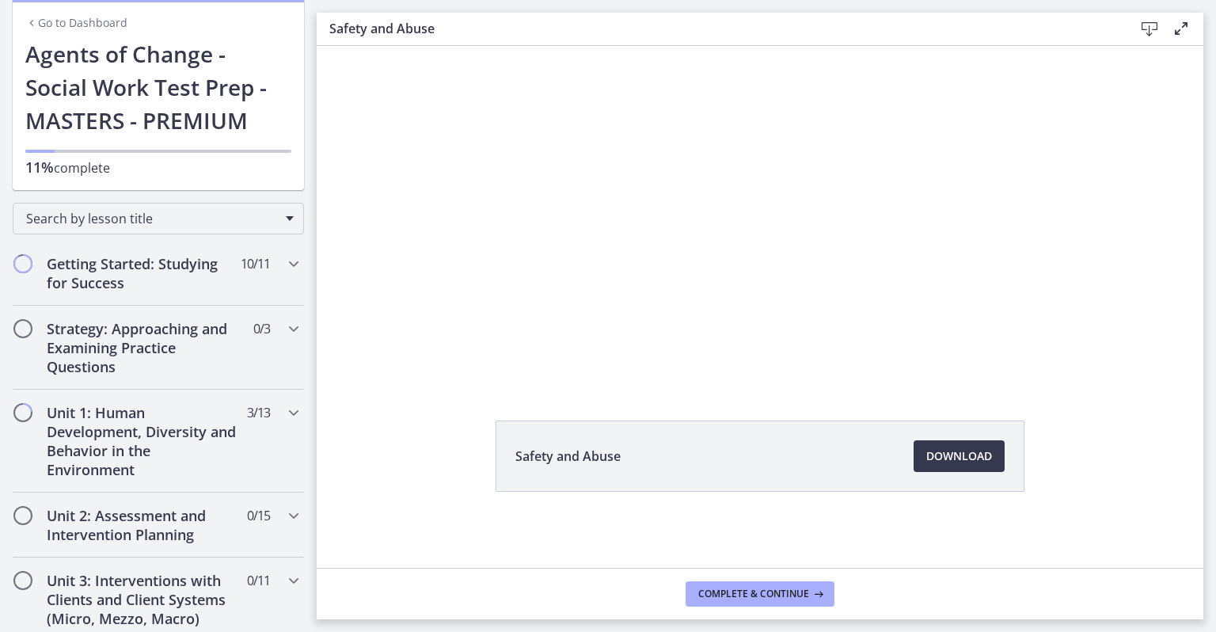
scroll to position [72, 0]
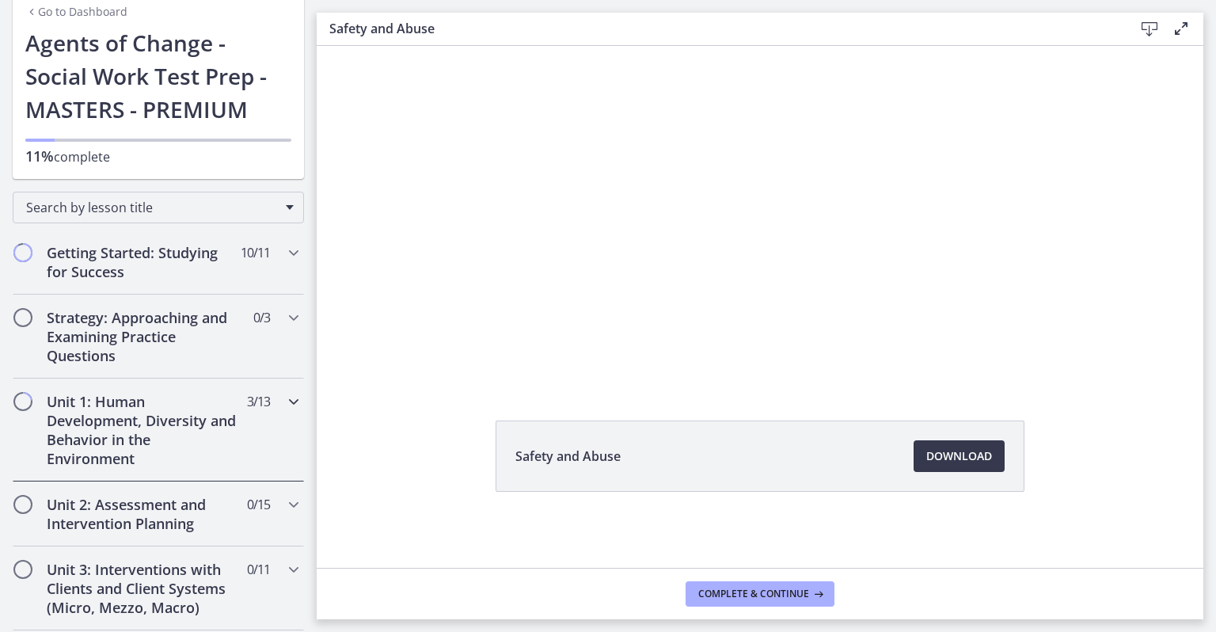
click at [284, 404] on icon "Chapters" at bounding box center [293, 401] width 19 height 19
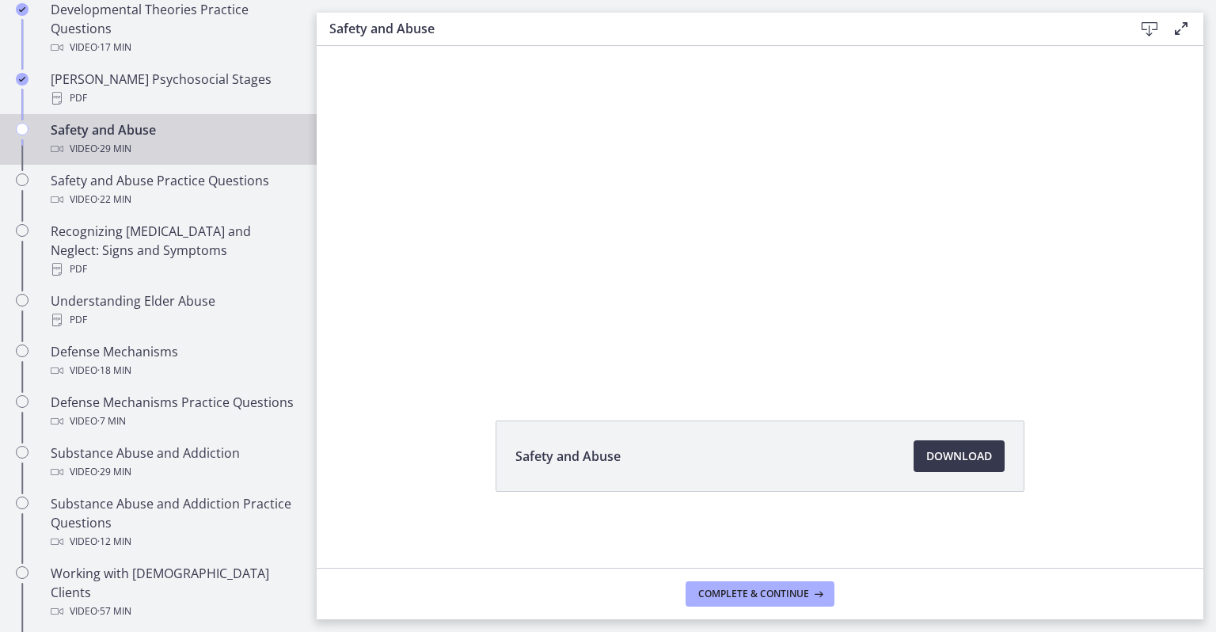
scroll to position [659, 0]
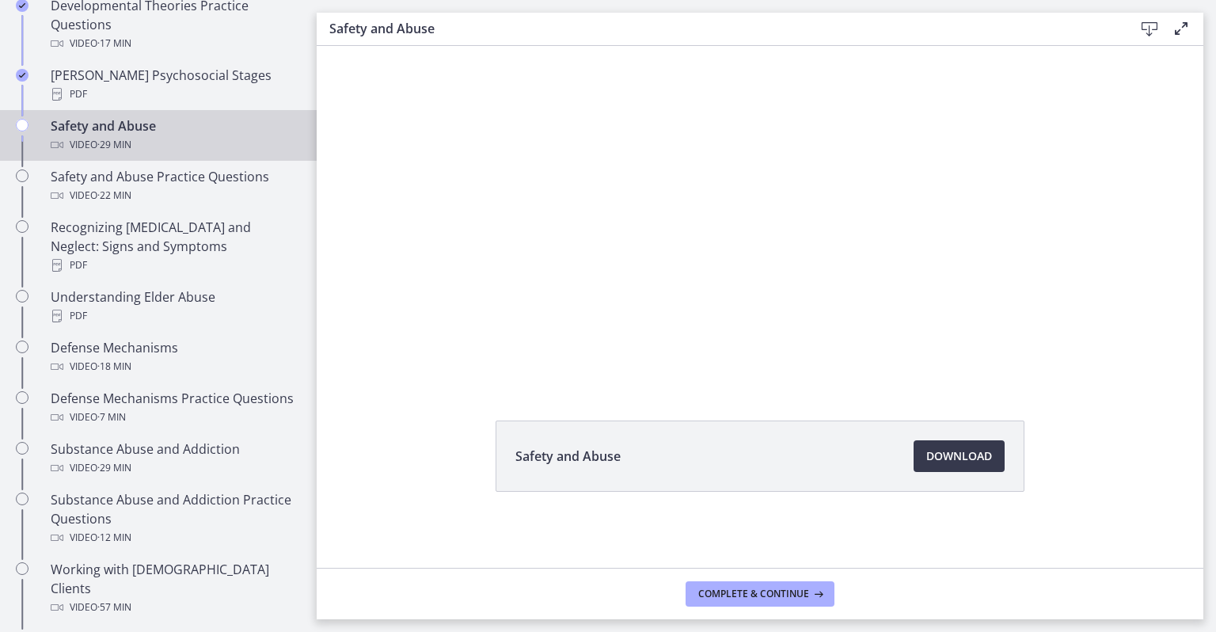
click at [670, 274] on div at bounding box center [760, 177] width 735 height 413
click at [759, 257] on div at bounding box center [760, 177] width 735 height 413
click at [850, 238] on div at bounding box center [760, 177] width 735 height 413
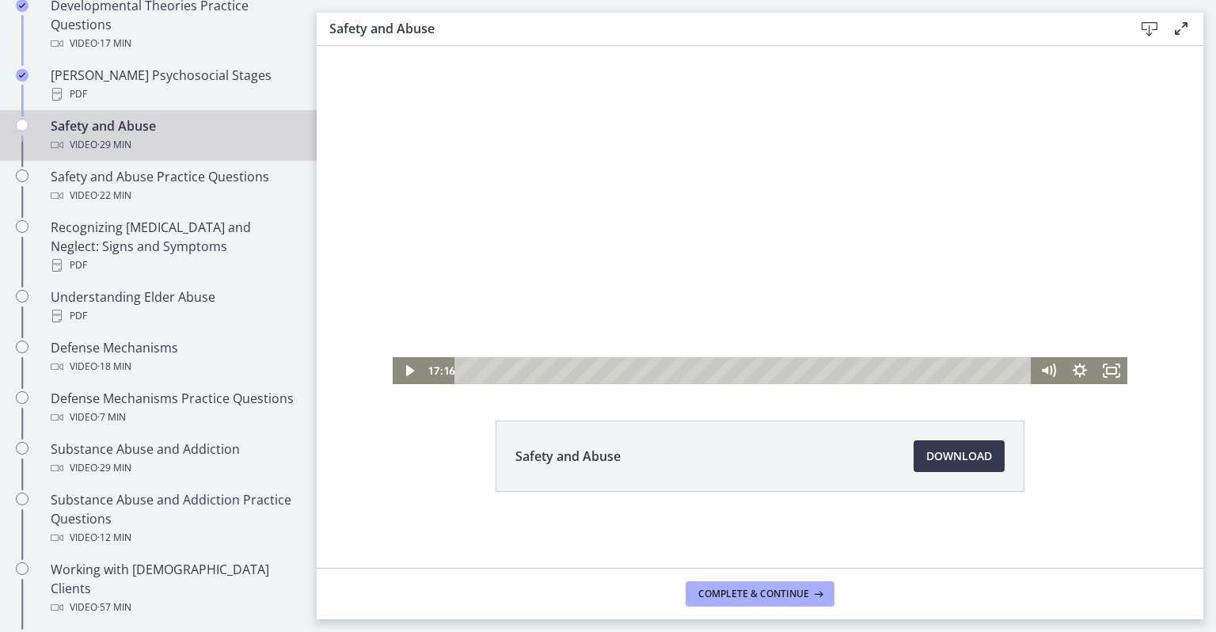
scroll to position [0, 0]
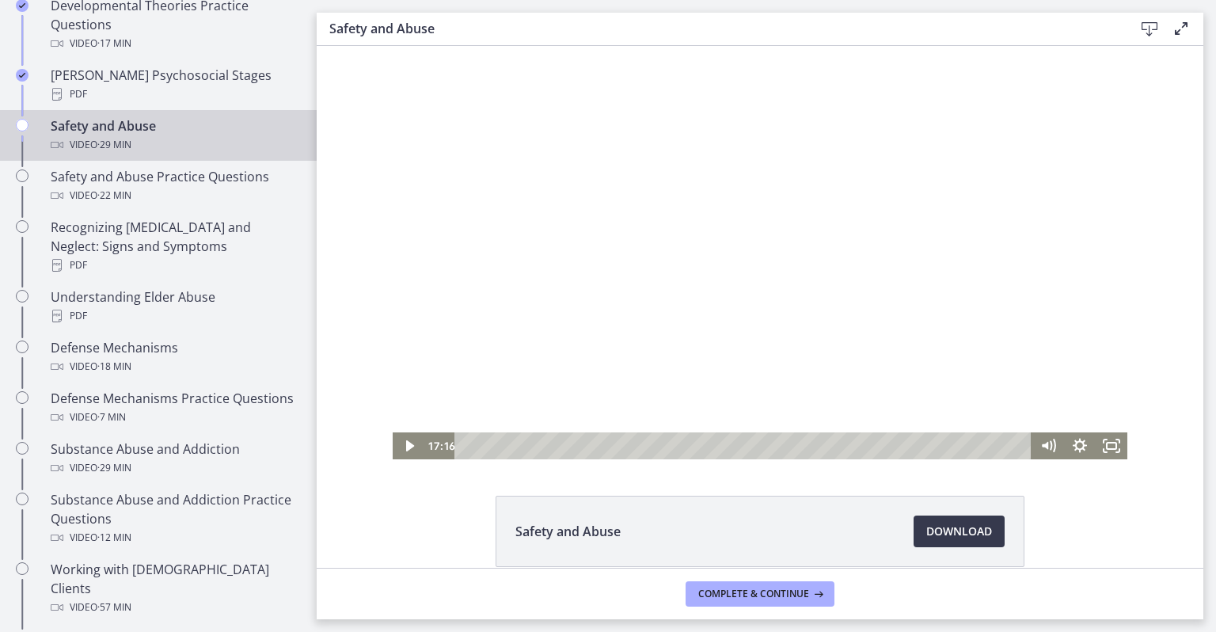
click at [696, 305] on div at bounding box center [760, 252] width 735 height 413
click at [651, 350] on div at bounding box center [760, 252] width 735 height 413
click at [664, 348] on div at bounding box center [760, 252] width 735 height 413
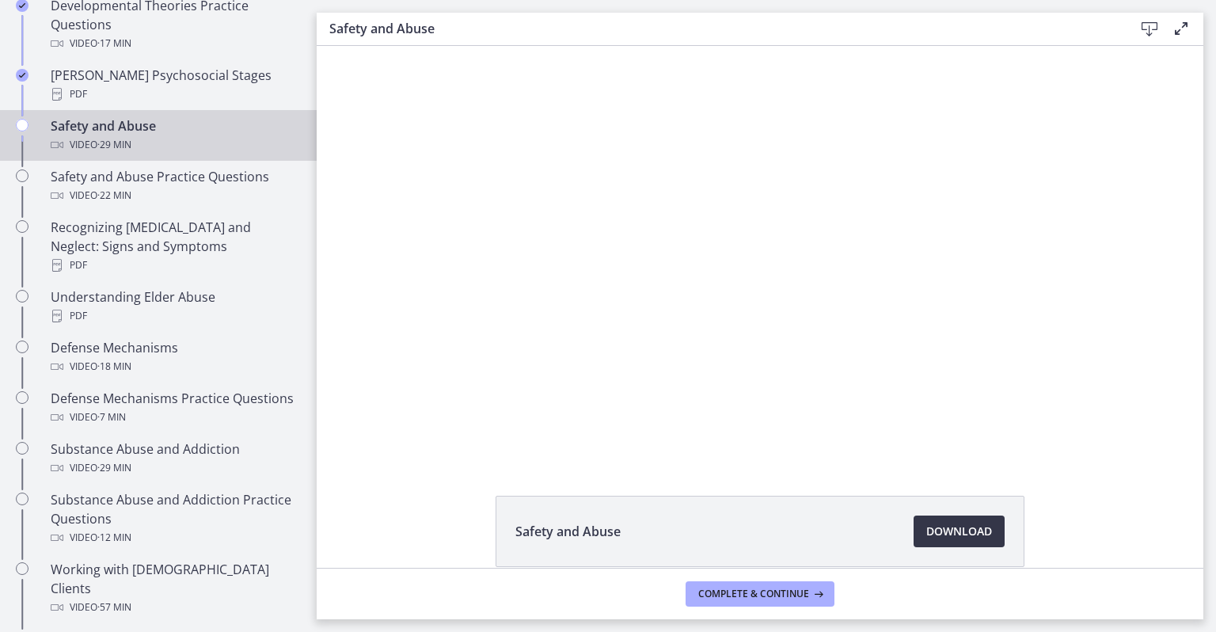
click at [962, 528] on span "Download Opens in a new window" at bounding box center [959, 531] width 66 height 19
click at [797, 276] on div at bounding box center [760, 252] width 735 height 413
click at [685, 264] on div at bounding box center [760, 252] width 735 height 413
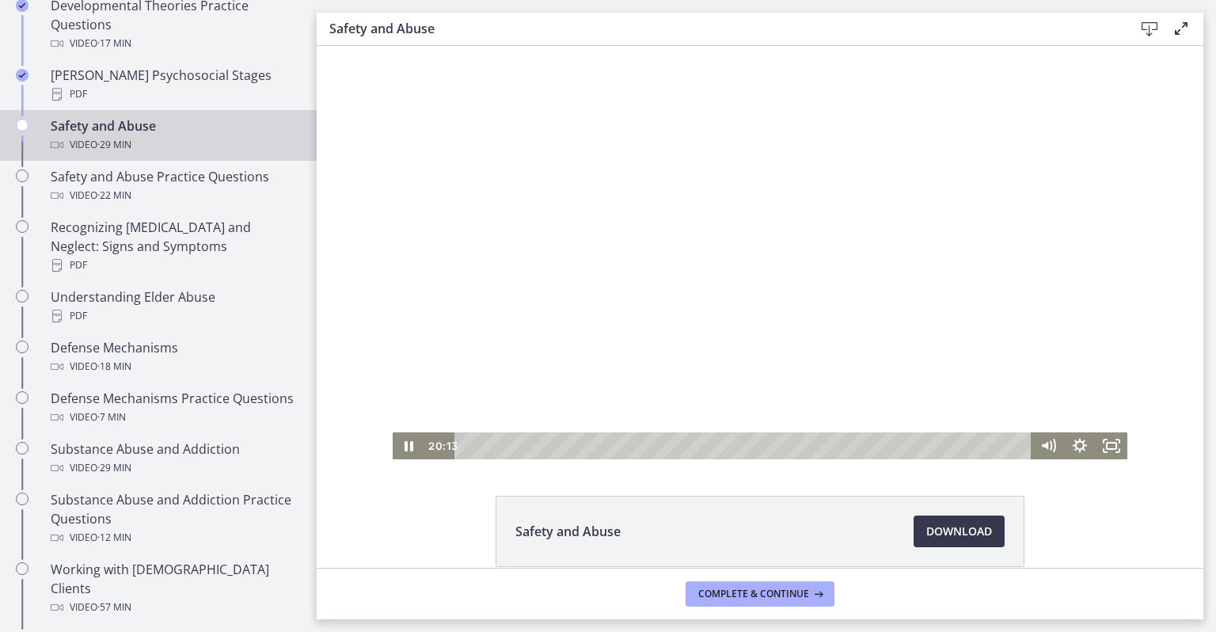
click at [648, 279] on div at bounding box center [760, 252] width 735 height 413
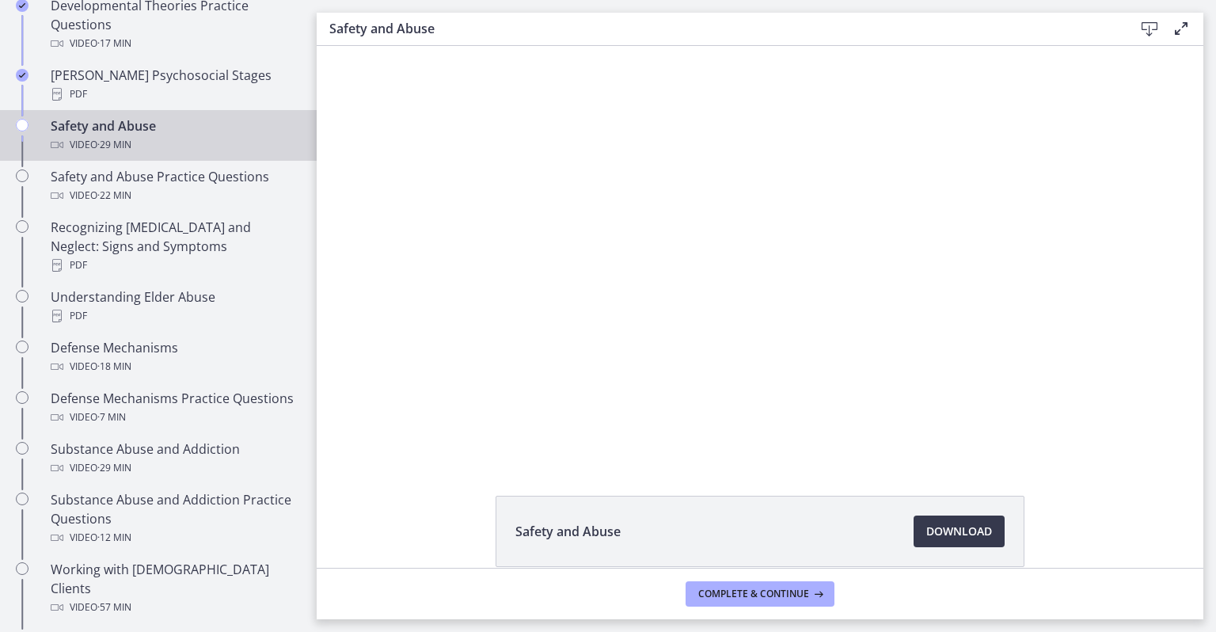
click at [862, 165] on div at bounding box center [760, 252] width 735 height 413
click at [717, 298] on div at bounding box center [760, 252] width 735 height 413
click at [700, 336] on div at bounding box center [760, 252] width 735 height 413
click at [752, 362] on div at bounding box center [760, 252] width 735 height 413
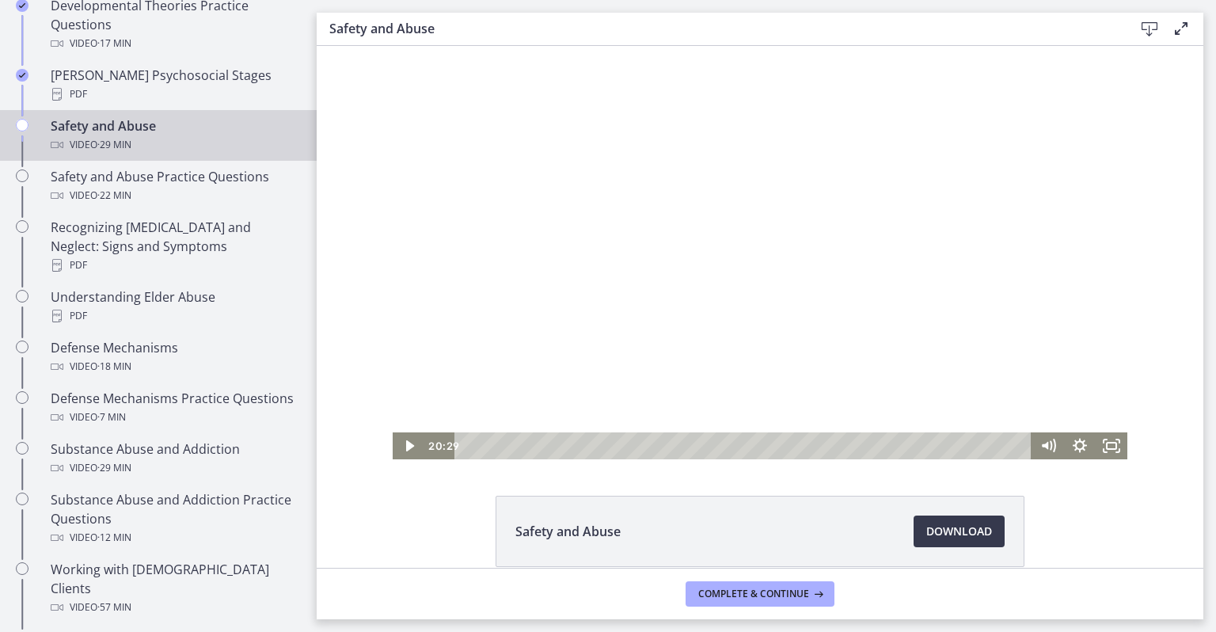
click at [759, 348] on div at bounding box center [760, 252] width 735 height 413
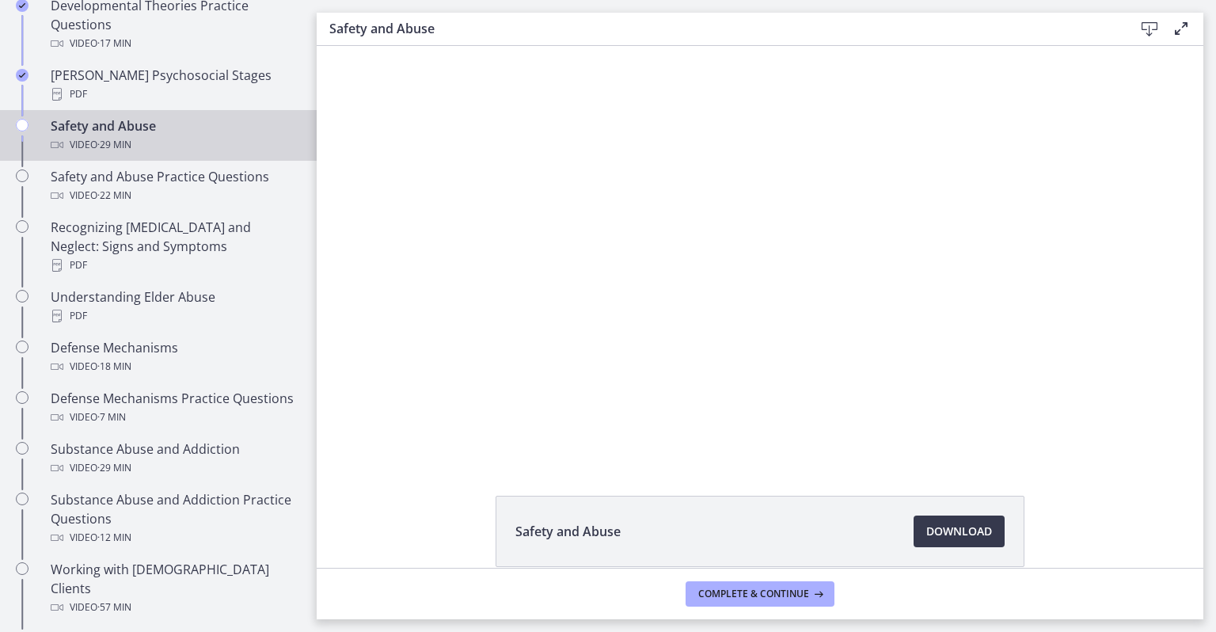
click at [655, 255] on div at bounding box center [760, 252] width 735 height 413
click at [653, 344] on div at bounding box center [760, 252] width 735 height 413
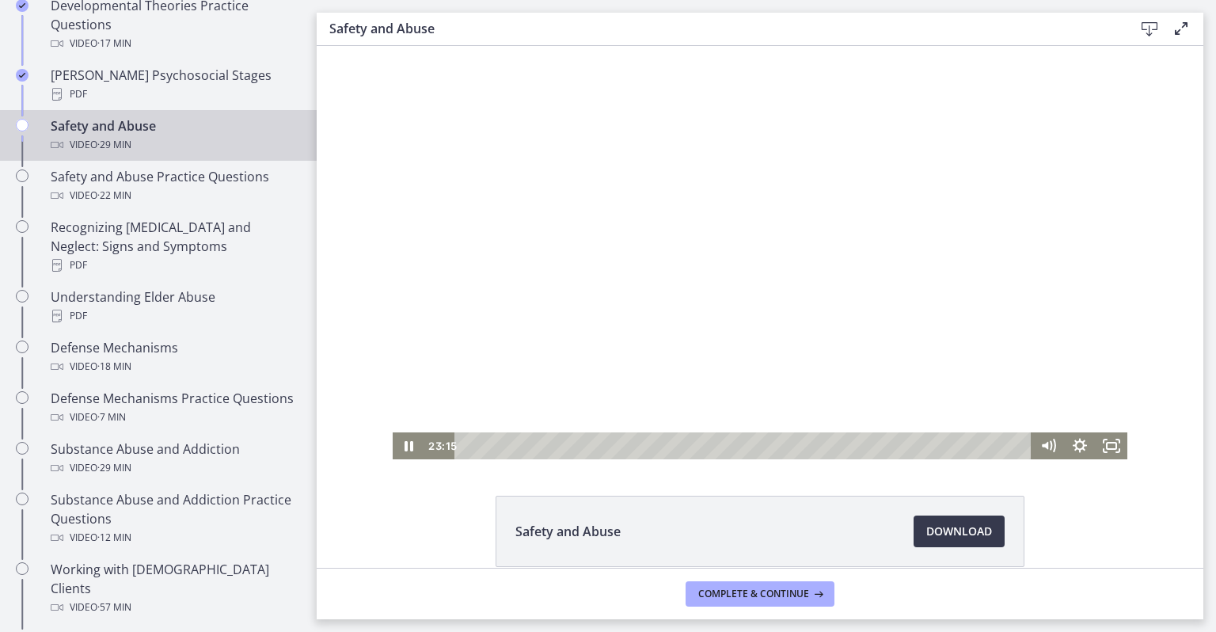
click at [597, 364] on div at bounding box center [760, 252] width 735 height 413
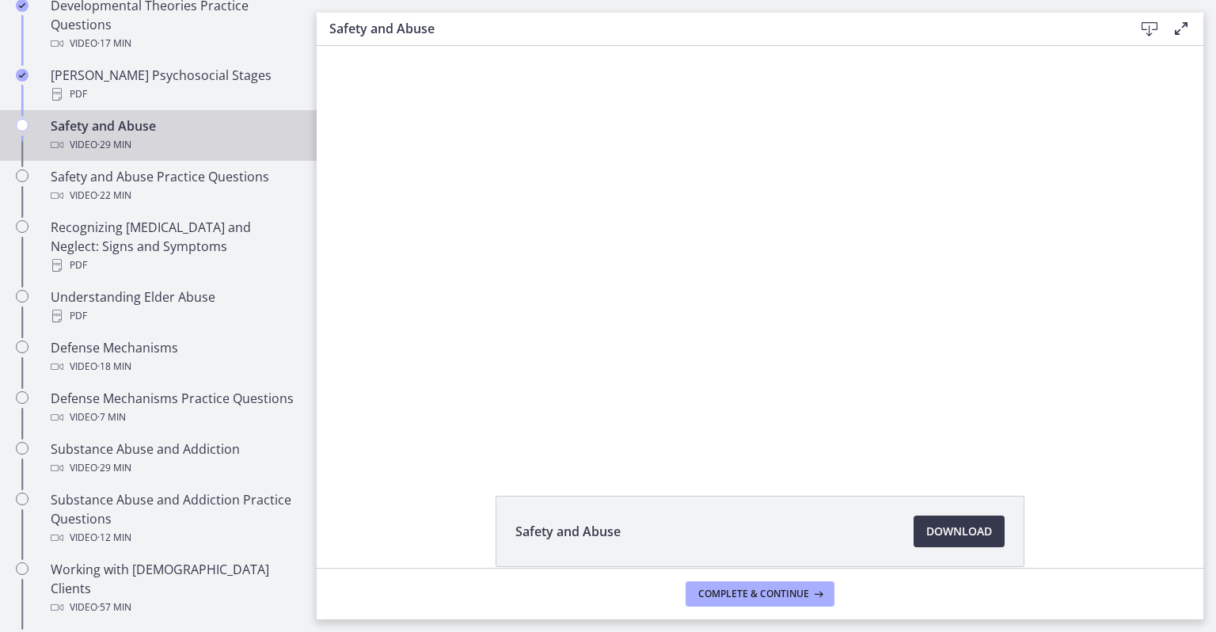
click at [654, 347] on div at bounding box center [760, 252] width 735 height 413
click at [614, 367] on div at bounding box center [760, 252] width 735 height 413
click at [649, 320] on div at bounding box center [760, 252] width 735 height 413
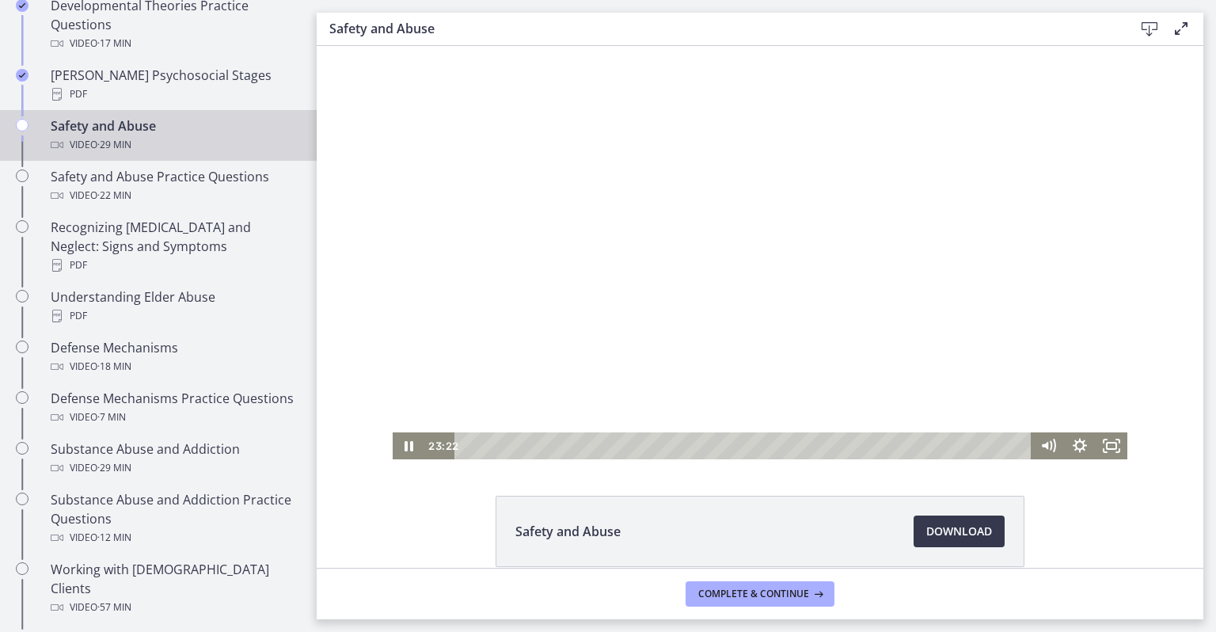
click at [649, 329] on div at bounding box center [760, 252] width 735 height 413
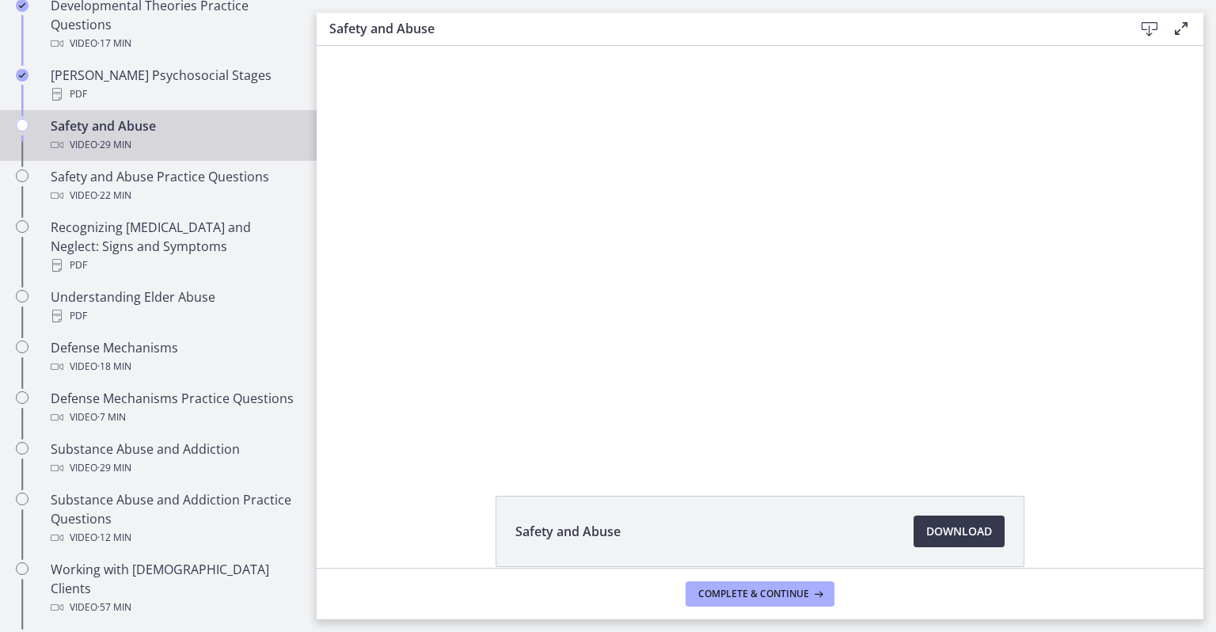
click at [669, 318] on div at bounding box center [760, 252] width 735 height 413
click at [517, 326] on div at bounding box center [760, 252] width 735 height 413
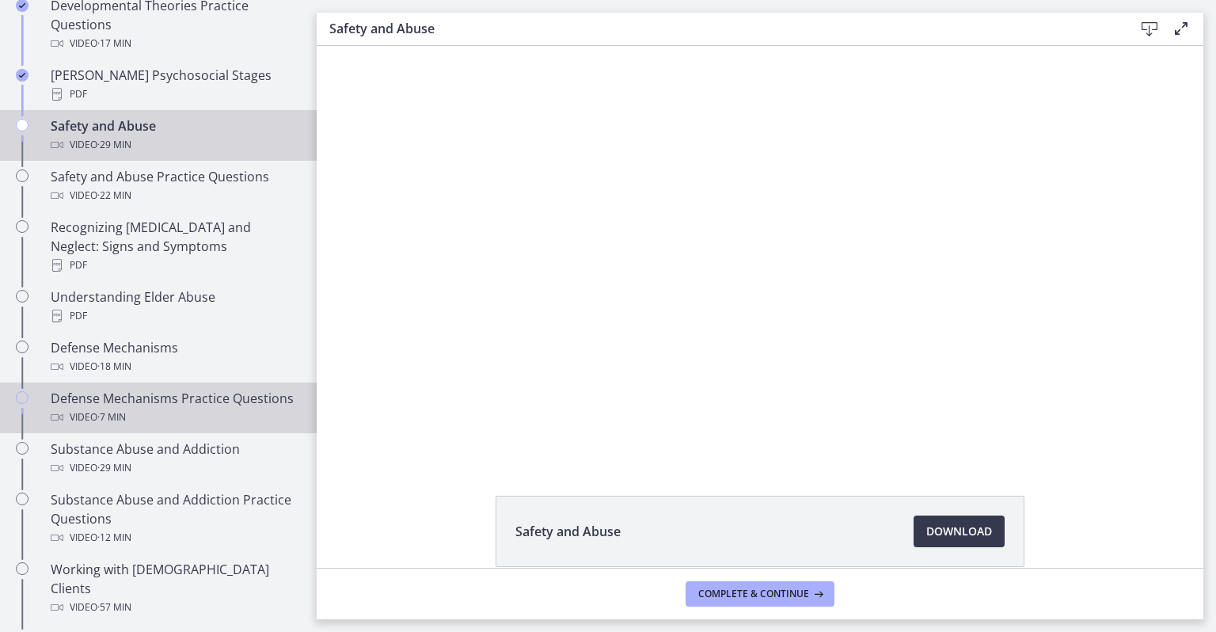
click at [0, 425] on link "Defense Mechanisms Practice Questions Video · 7 min" at bounding box center [158, 407] width 317 height 51
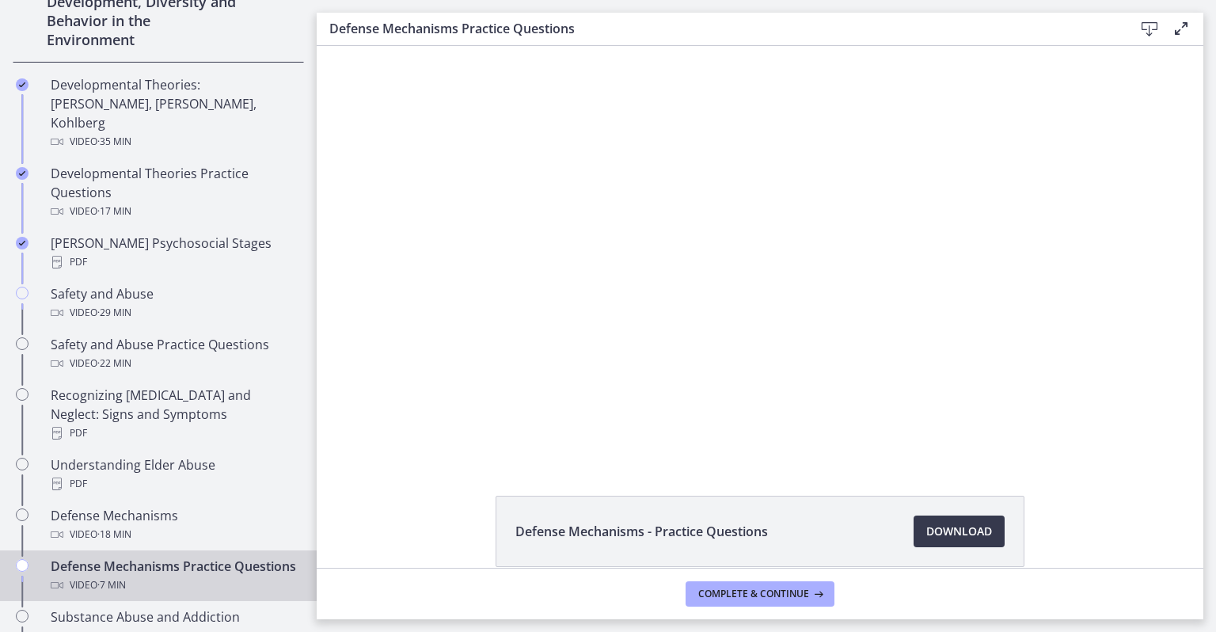
scroll to position [479, 0]
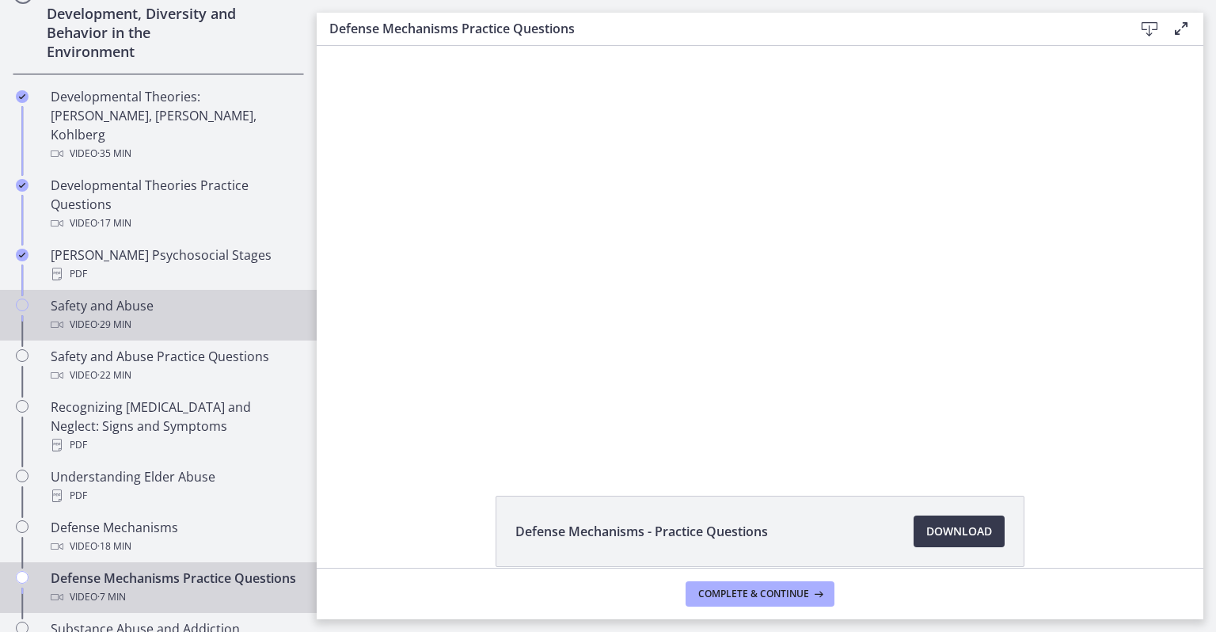
click at [211, 315] on div "Video · 29 min" at bounding box center [174, 324] width 247 height 19
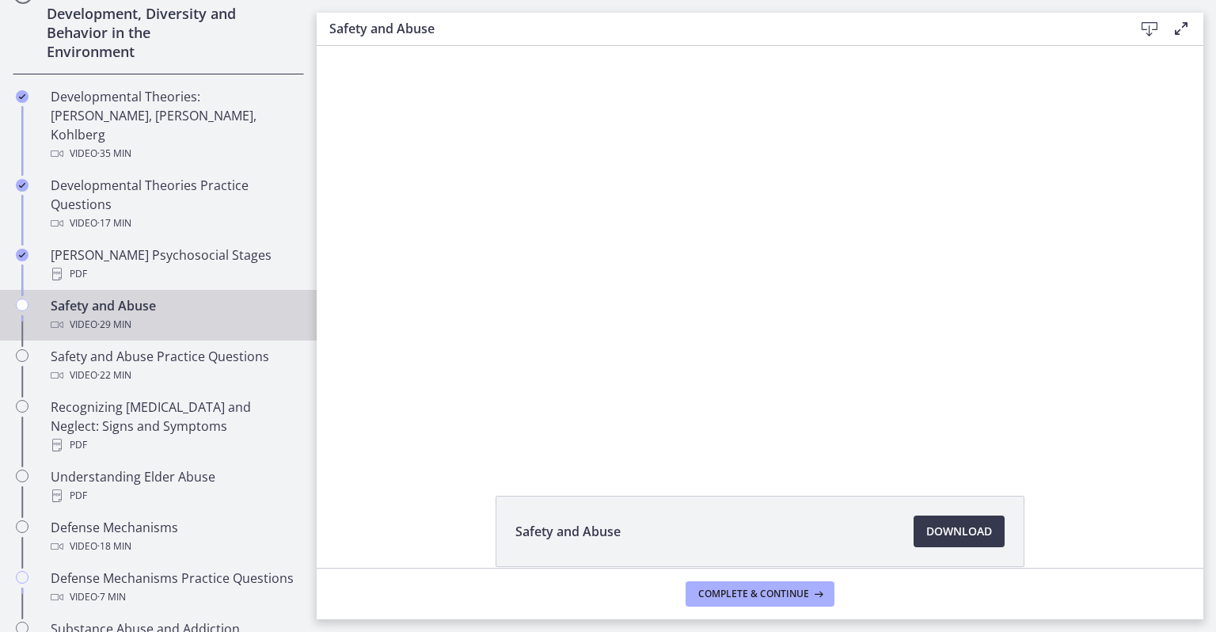
click at [827, 332] on div at bounding box center [760, 252] width 735 height 413
click at [836, 302] on div at bounding box center [760, 252] width 735 height 413
click at [786, 349] on div at bounding box center [760, 252] width 735 height 413
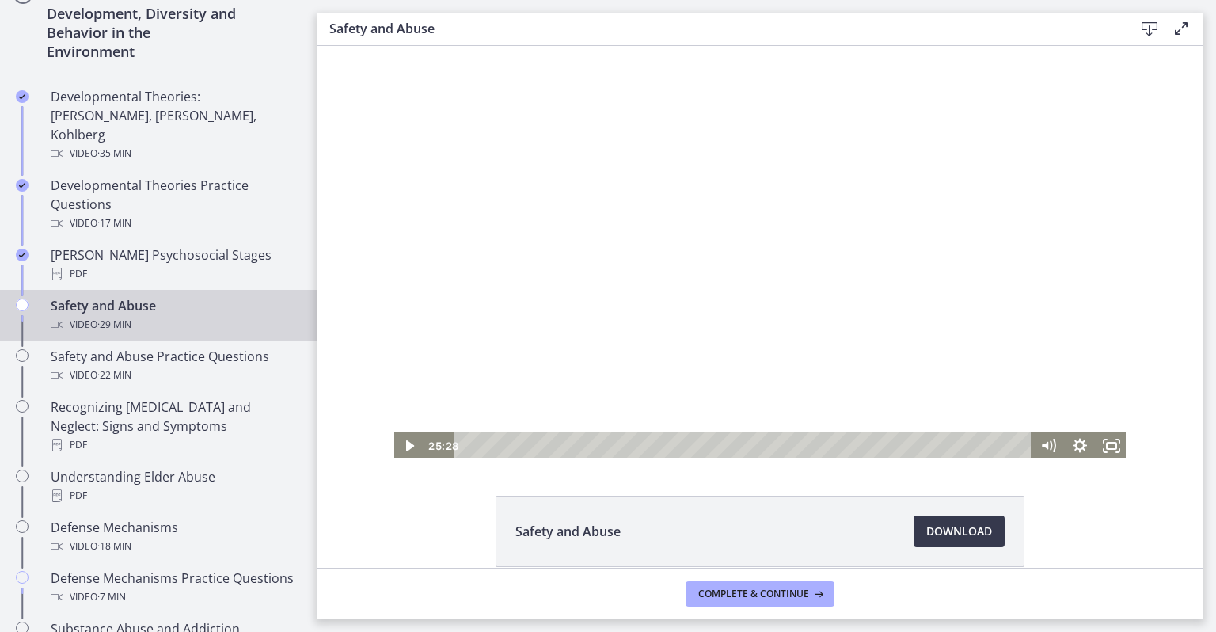
click at [720, 275] on div at bounding box center [760, 252] width 735 height 413
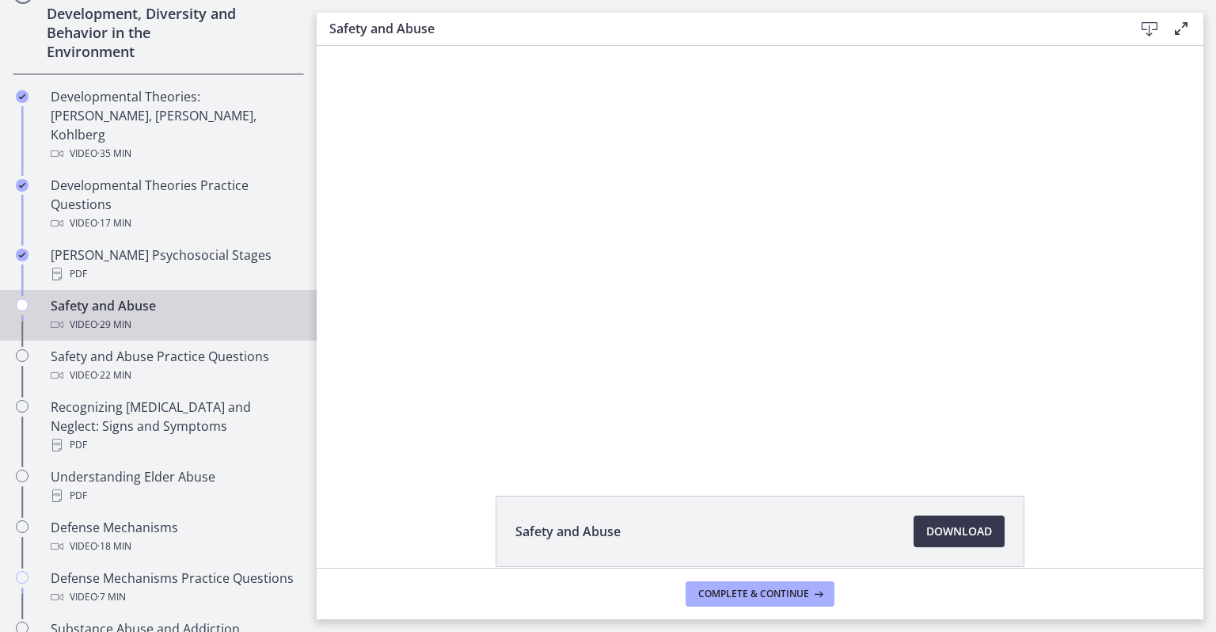
click at [498, 409] on div at bounding box center [760, 252] width 735 height 413
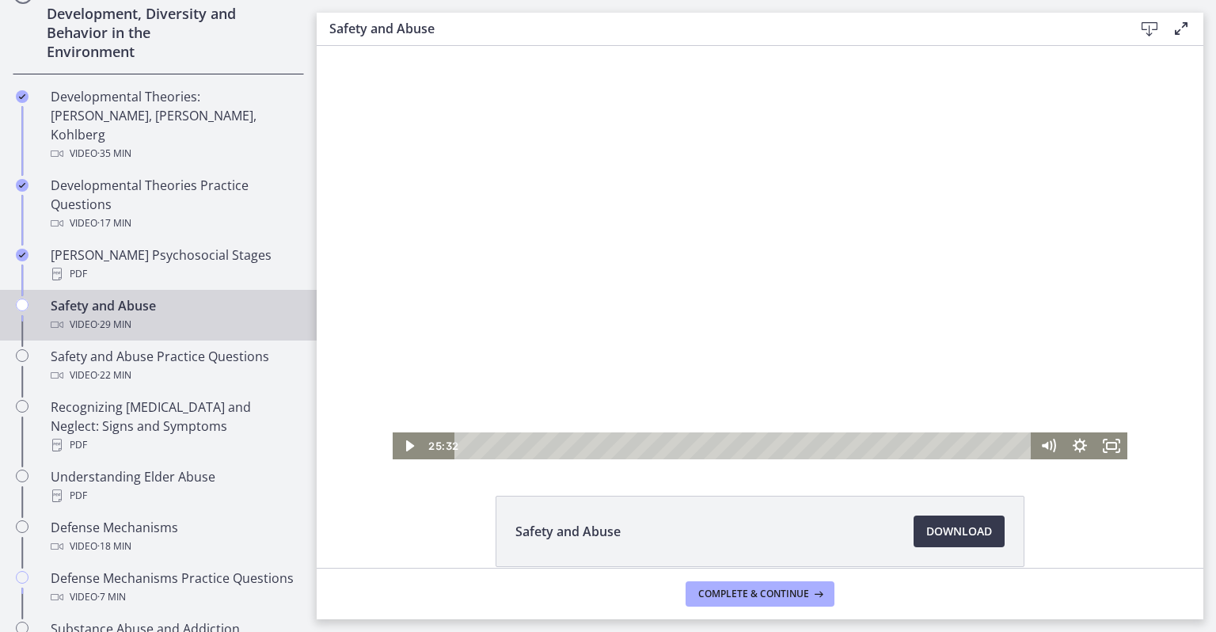
click at [405, 446] on icon "Play Video" at bounding box center [409, 445] width 8 height 11
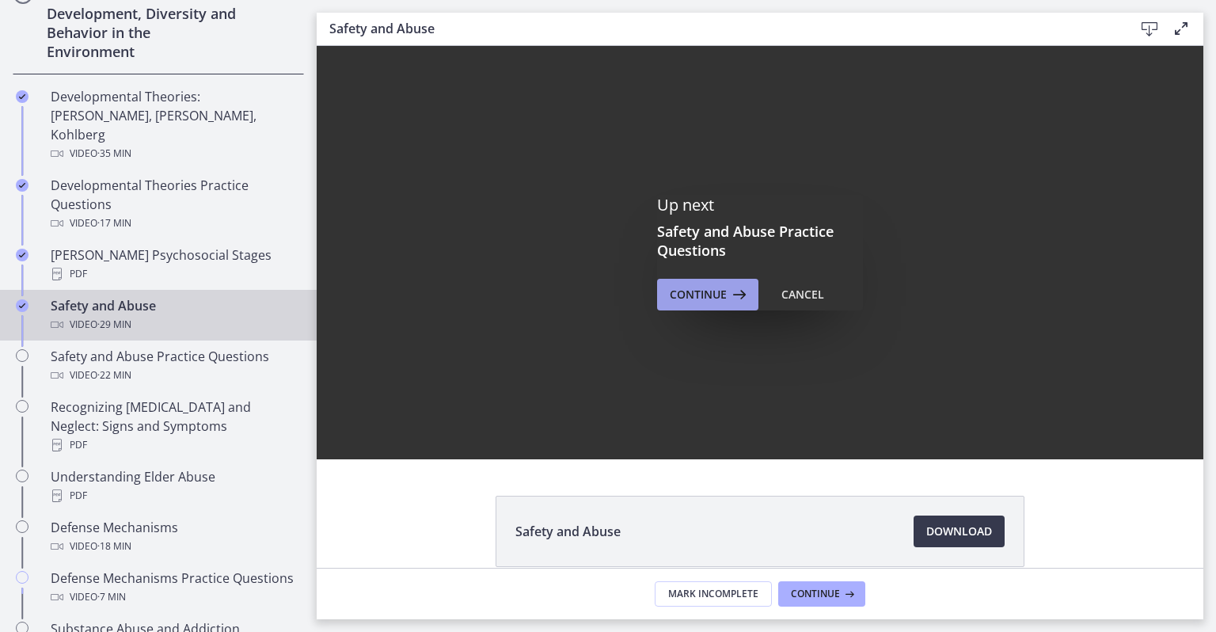
click at [695, 294] on span "Continue" at bounding box center [698, 294] width 57 height 19
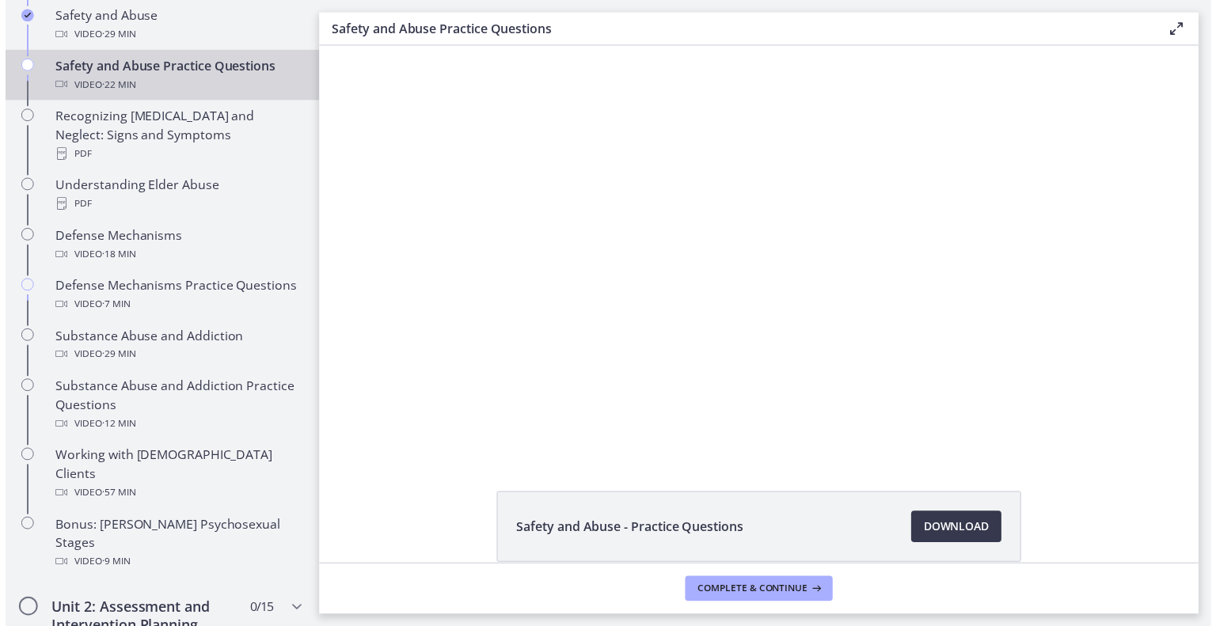
scroll to position [774, 0]
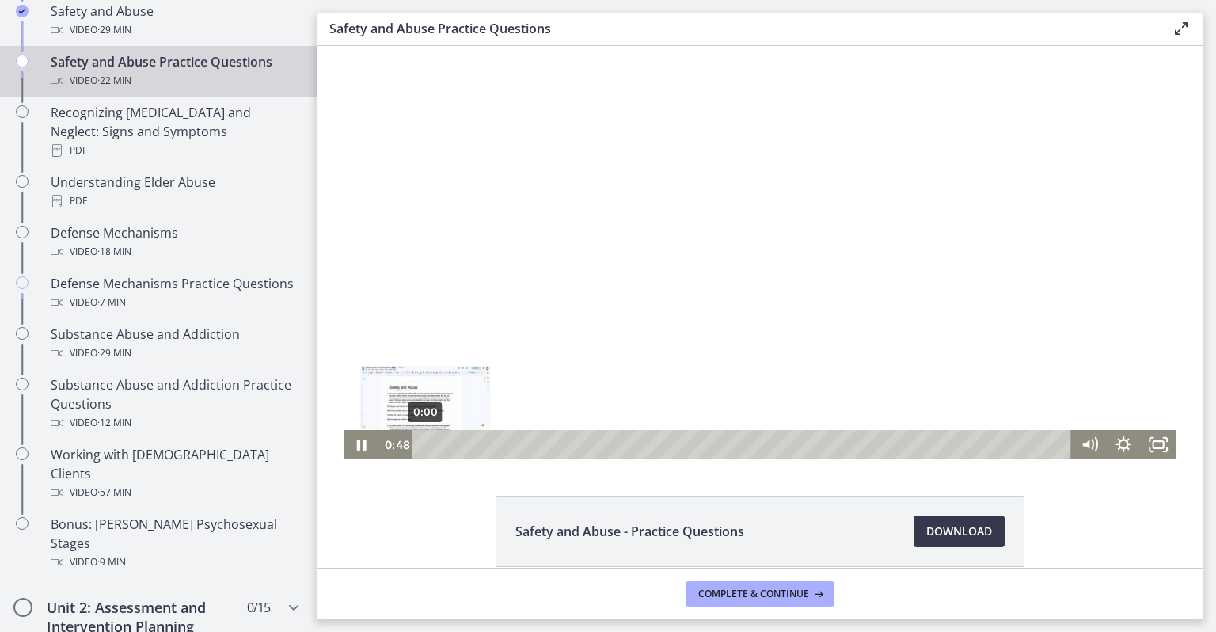
click at [355, 445] on icon "Pause" at bounding box center [361, 444] width 35 height 29
click at [359, 445] on icon "Play Video" at bounding box center [363, 445] width 9 height 12
click at [367, 449] on icon "Pause" at bounding box center [361, 444] width 35 height 29
click at [359, 445] on icon "Play Video" at bounding box center [363, 445] width 9 height 12
click at [357, 443] on icon "Pause" at bounding box center [362, 444] width 10 height 11
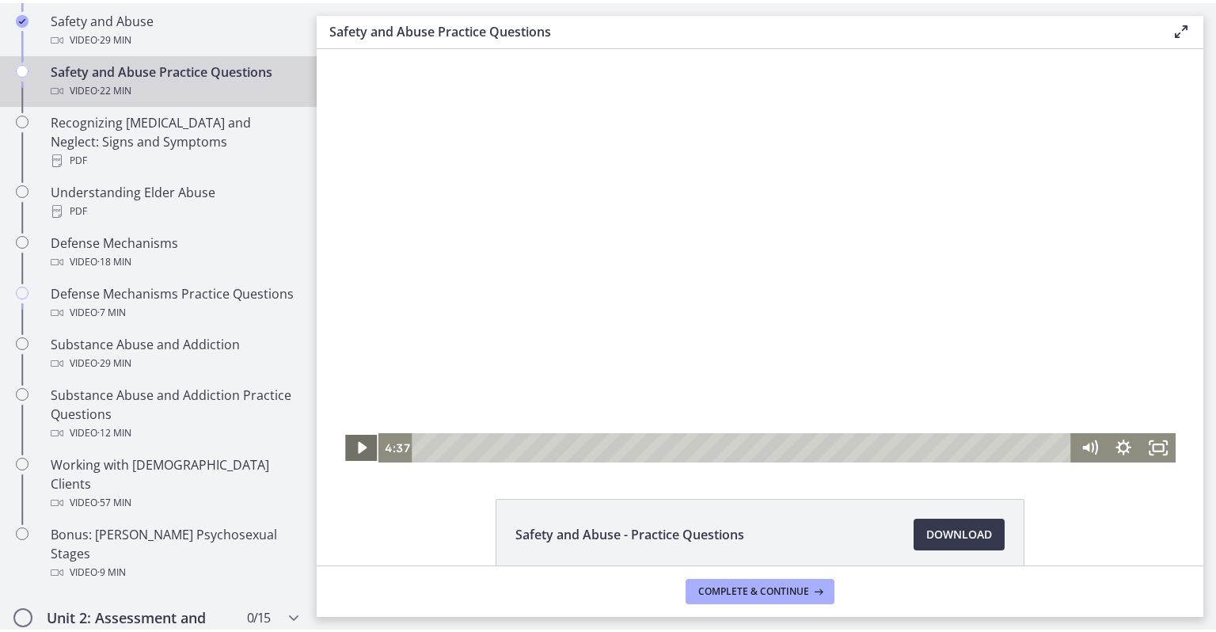
scroll to position [765, 0]
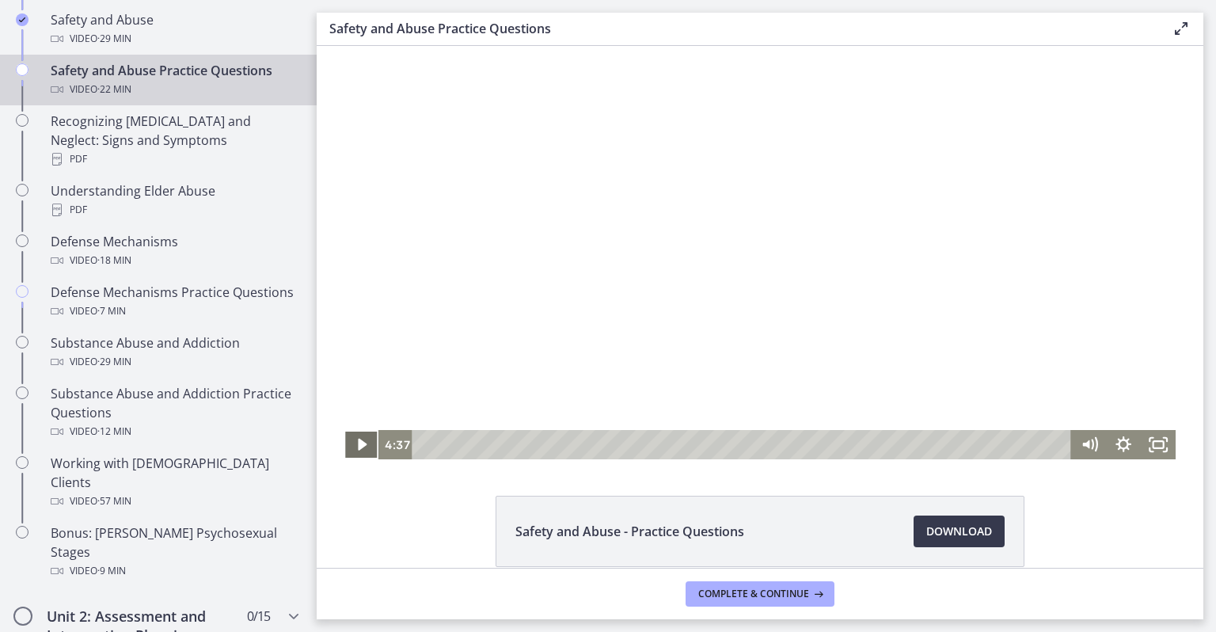
click at [345, 444] on icon "Play Video" at bounding box center [362, 444] width 35 height 29
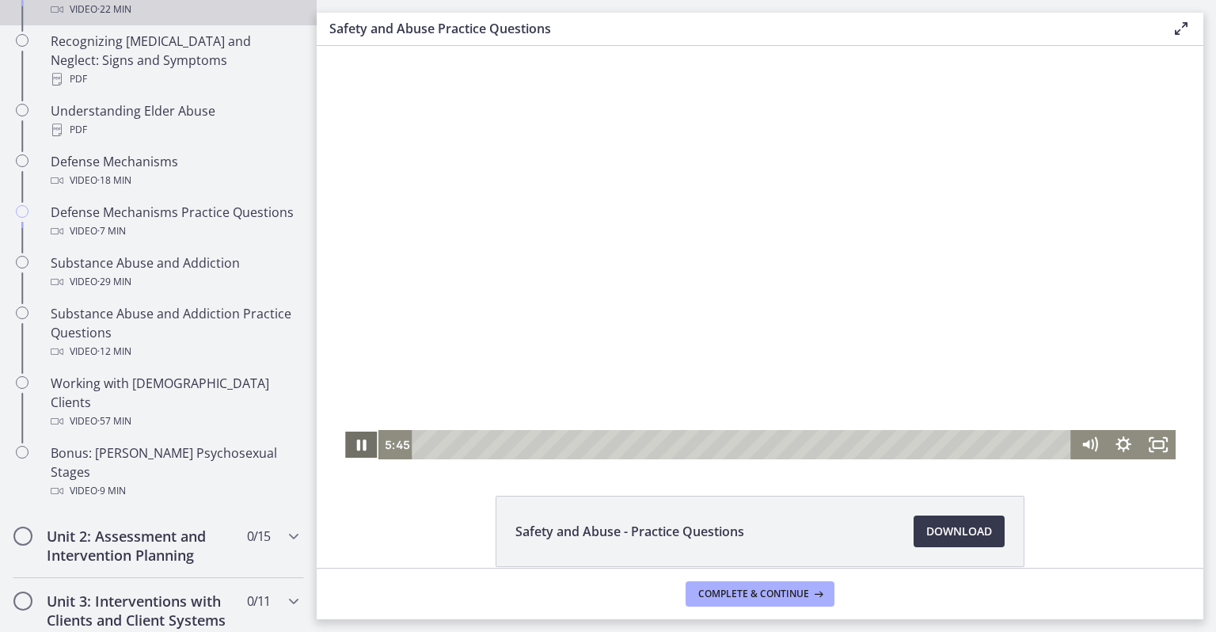
scroll to position [849, 0]
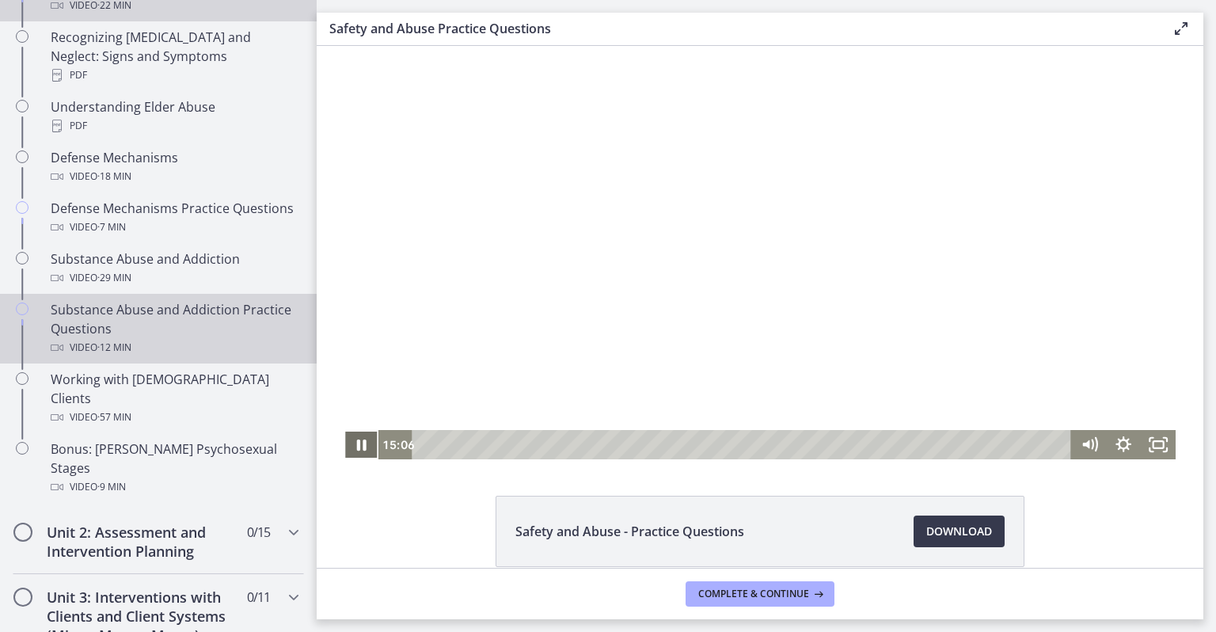
click at [3, 342] on link "Substance Abuse and Addiction Practice Questions Video · 12 min" at bounding box center [158, 329] width 317 height 70
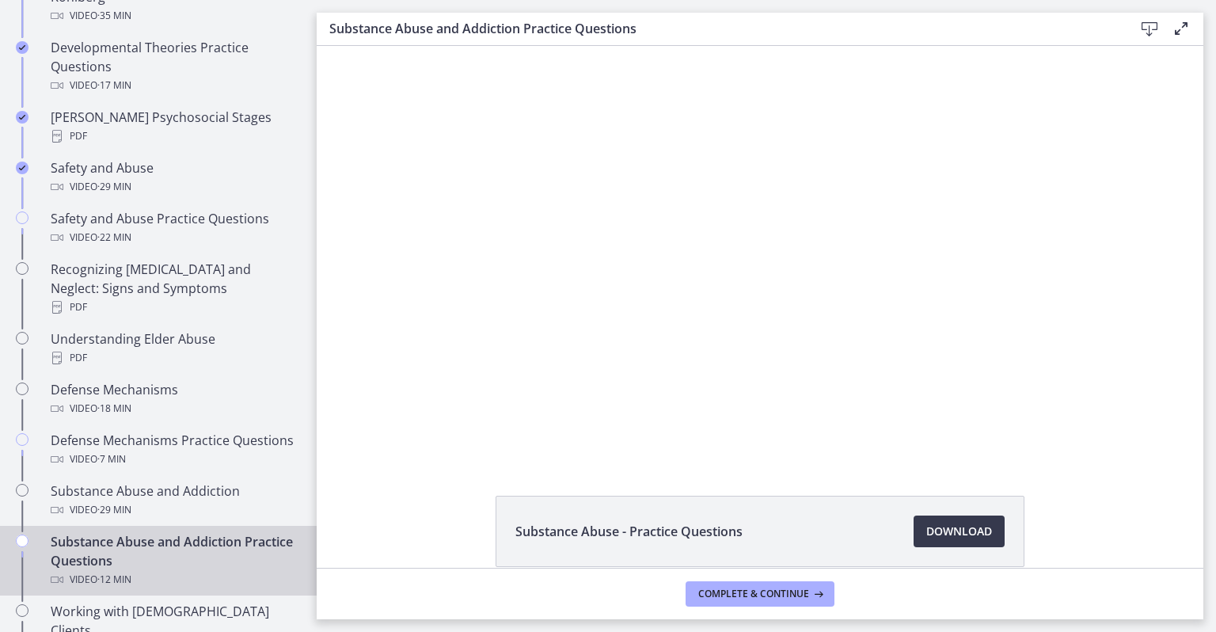
scroll to position [595, 0]
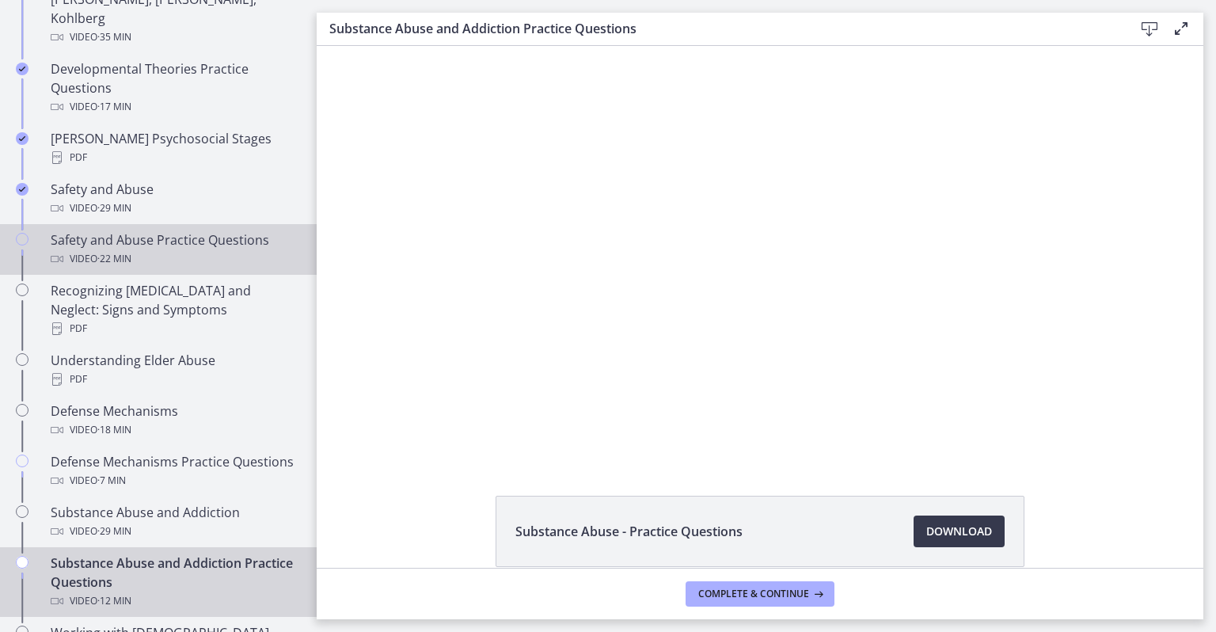
click at [205, 230] on div "Safety and Abuse Practice Questions Video · 22 min" at bounding box center [174, 249] width 247 height 38
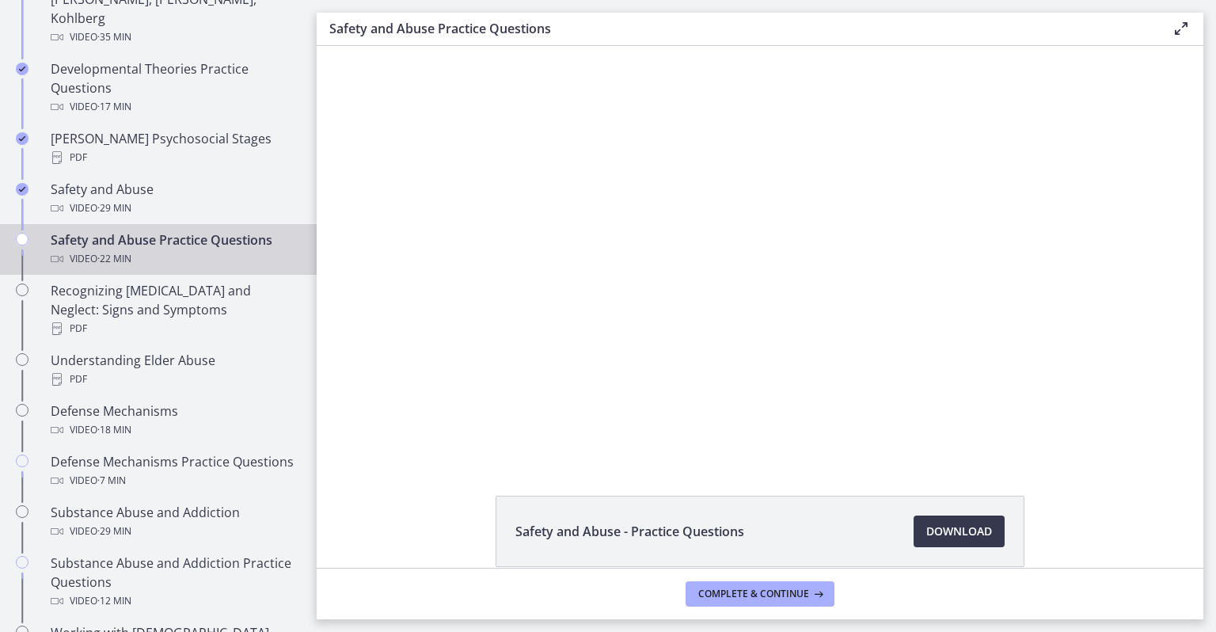
click at [747, 333] on div at bounding box center [760, 252] width 832 height 413
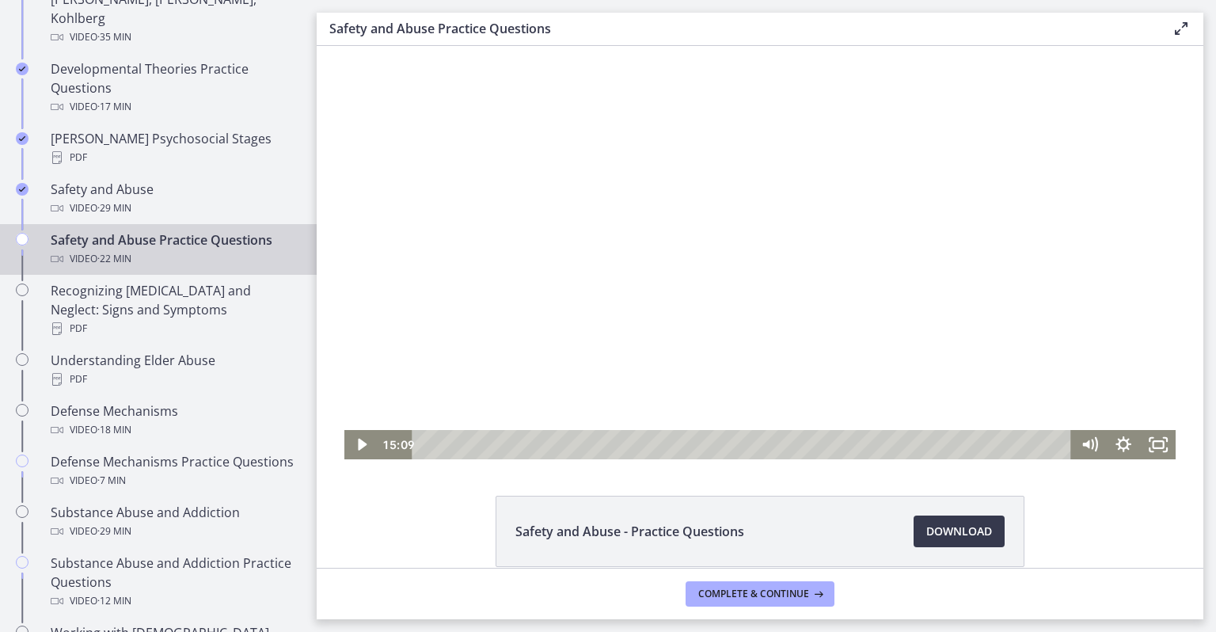
click at [846, 444] on div "Playbar" at bounding box center [744, 444] width 638 height 29
click at [347, 453] on icon "Play Video" at bounding box center [362, 444] width 35 height 29
click at [355, 440] on icon "Pause" at bounding box center [361, 444] width 35 height 29
click at [356, 457] on icon "Play Video" at bounding box center [362, 444] width 35 height 29
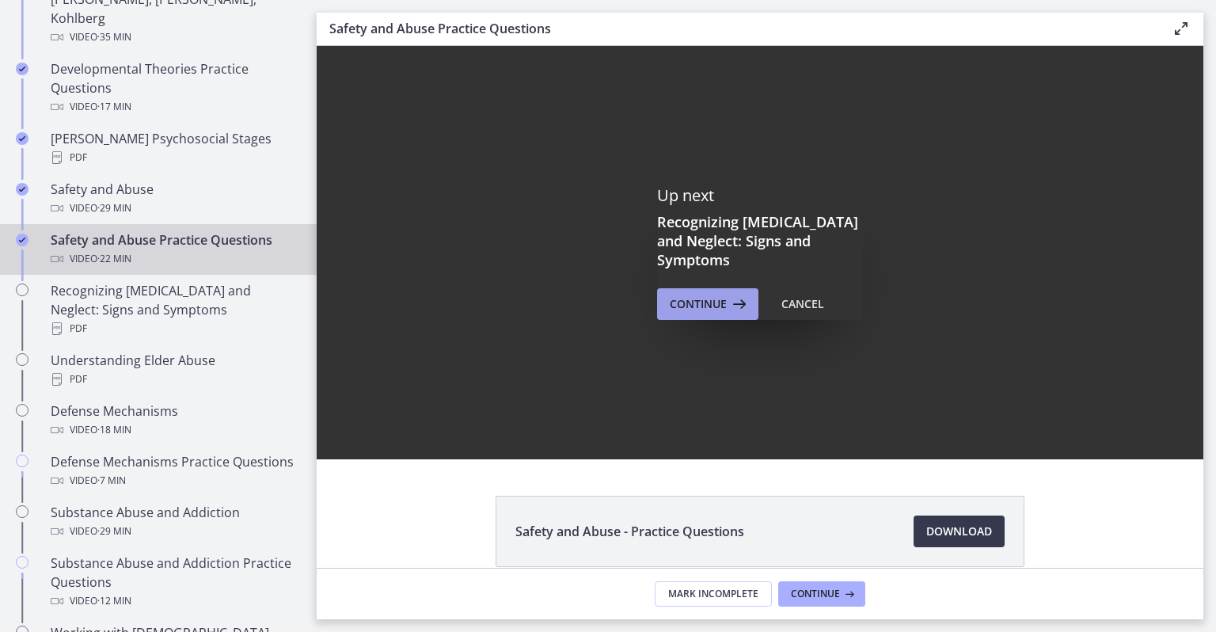
click at [694, 301] on span "Continue" at bounding box center [698, 304] width 57 height 19
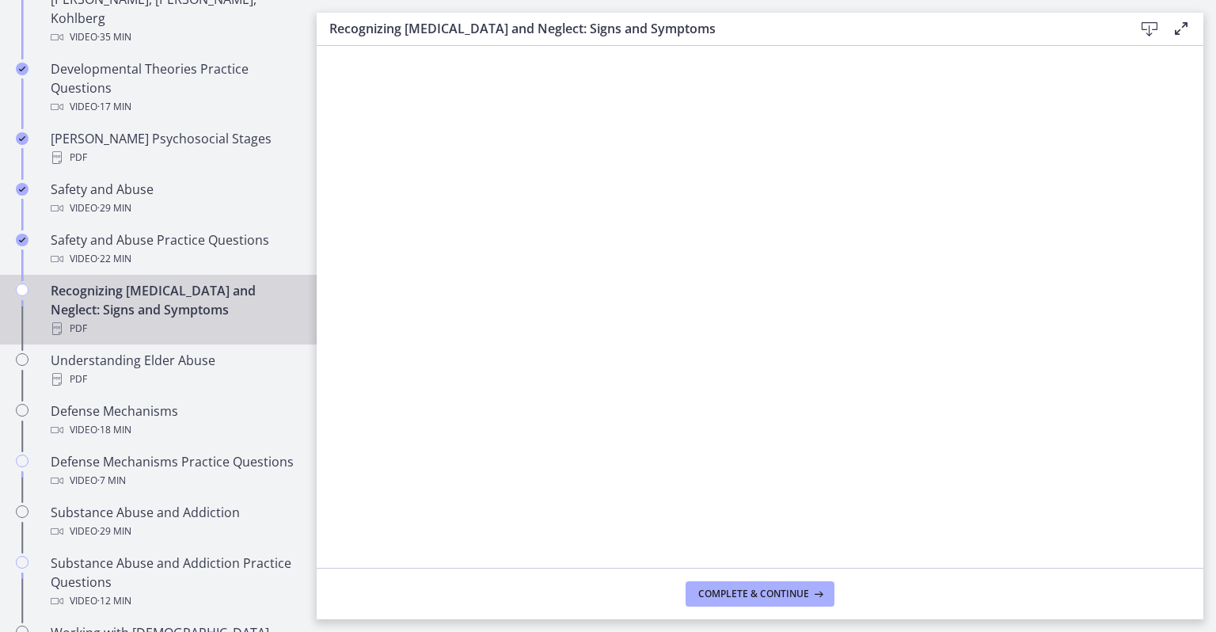
click at [1150, 24] on icon at bounding box center [1149, 29] width 19 height 19
click at [797, 594] on span "Complete & continue" at bounding box center [753, 593] width 111 height 13
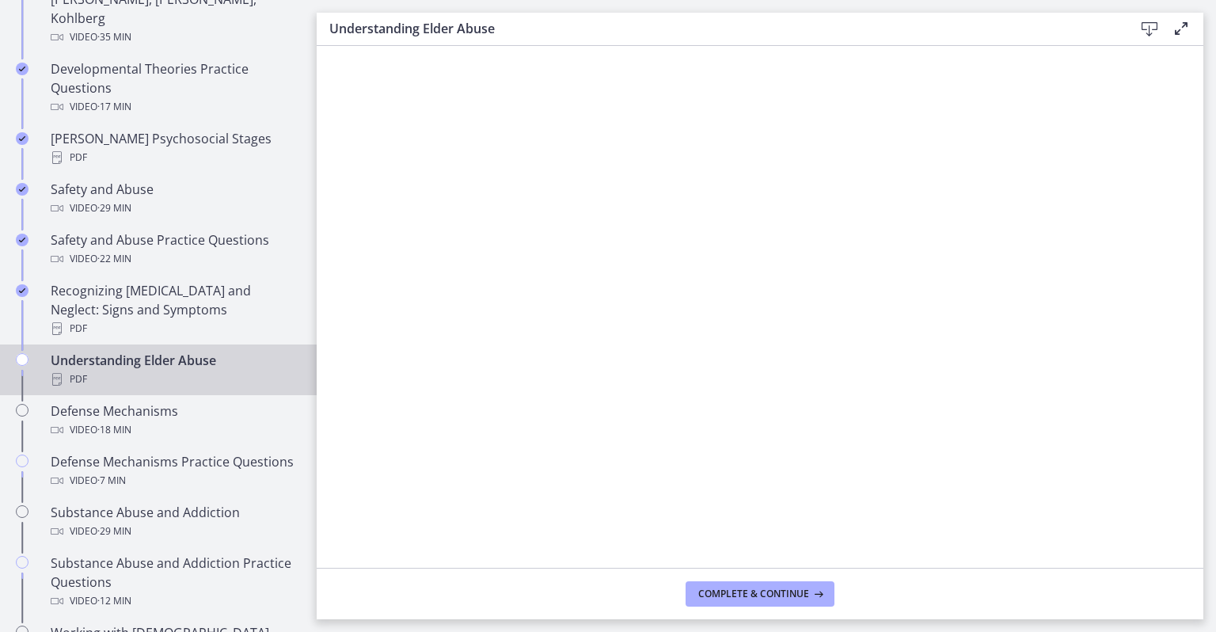
click at [1143, 26] on icon at bounding box center [1149, 29] width 19 height 19
click at [774, 595] on span "Complete & continue" at bounding box center [753, 593] width 111 height 13
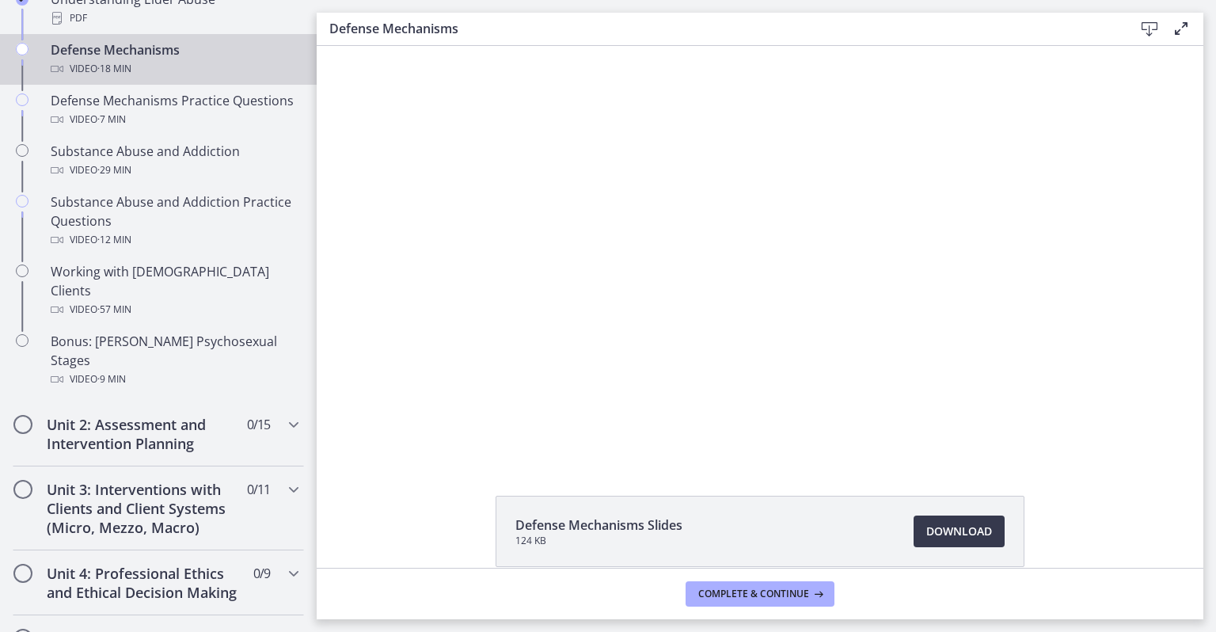
scroll to position [956, 0]
click at [935, 532] on span "Download Opens in a new window" at bounding box center [959, 531] width 66 height 19
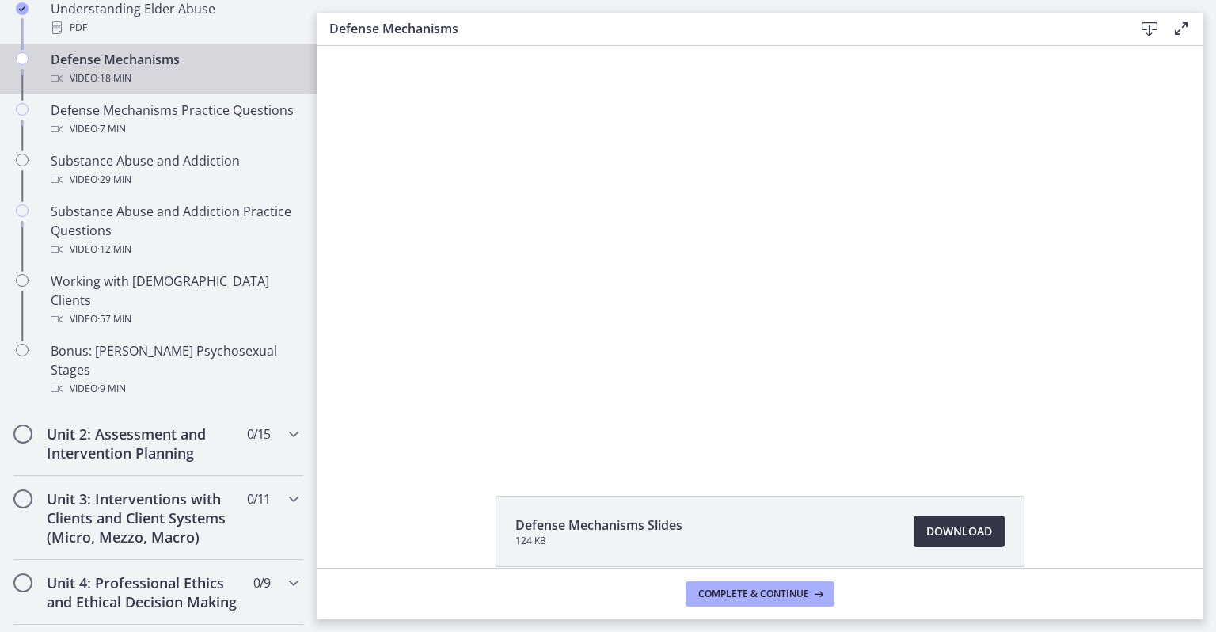
scroll to position [949, 0]
click at [696, 302] on div at bounding box center [760, 252] width 735 height 413
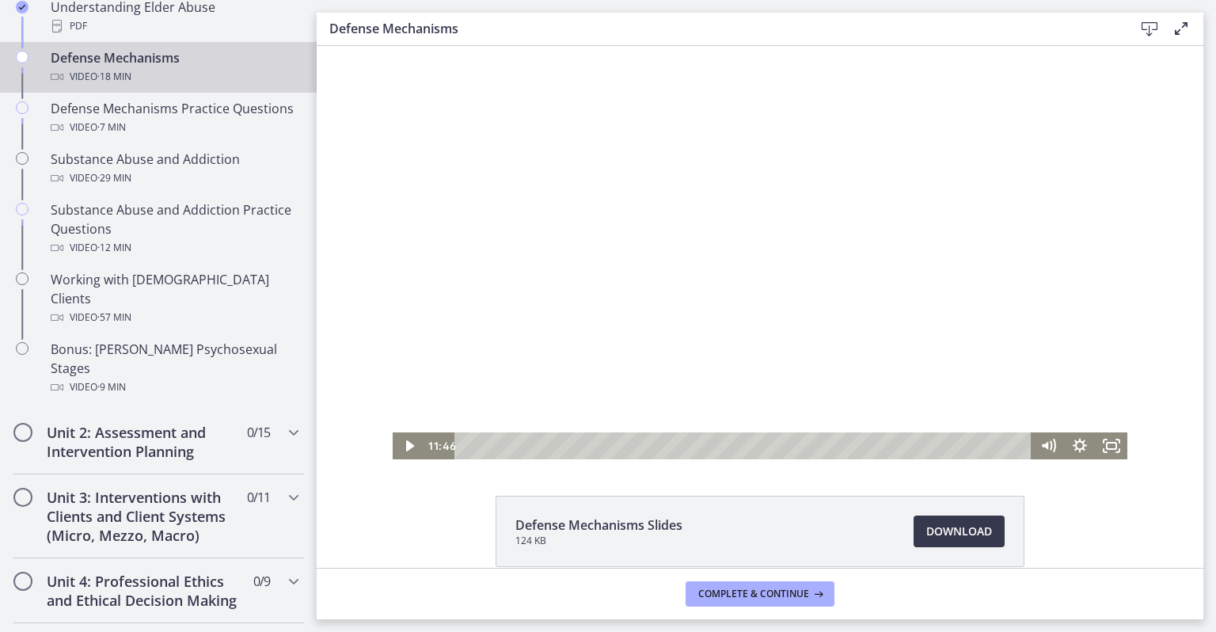
click at [641, 306] on div at bounding box center [760, 252] width 735 height 413
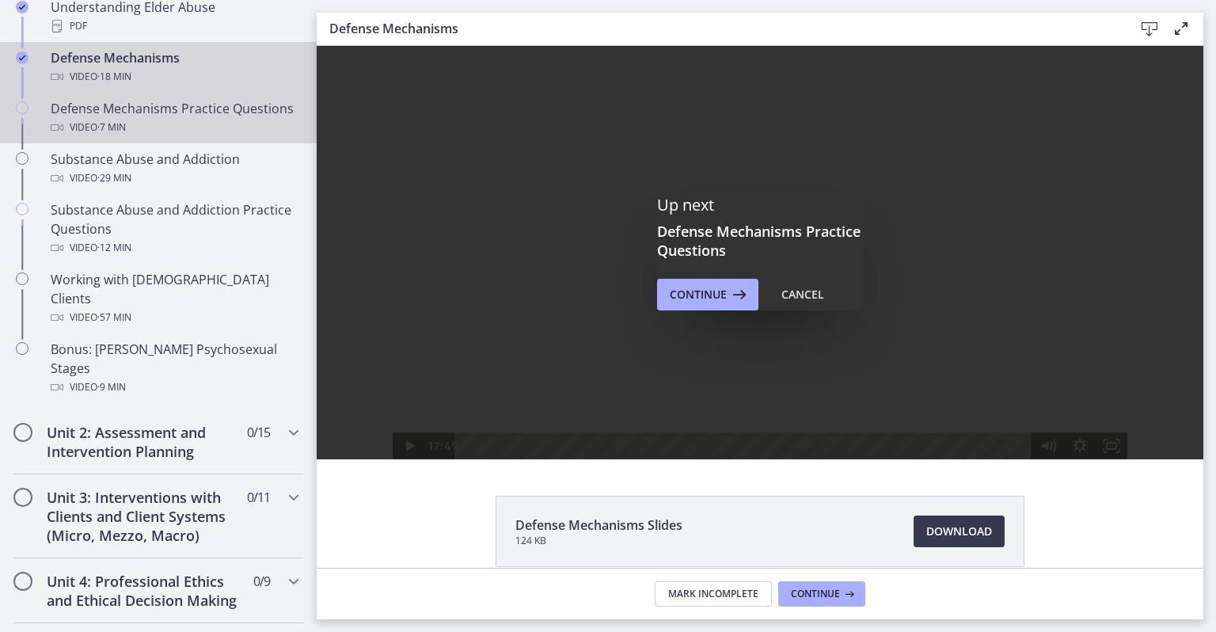
click at [169, 99] on div "Defense Mechanisms Practice Questions Video · 7 min" at bounding box center [174, 118] width 247 height 38
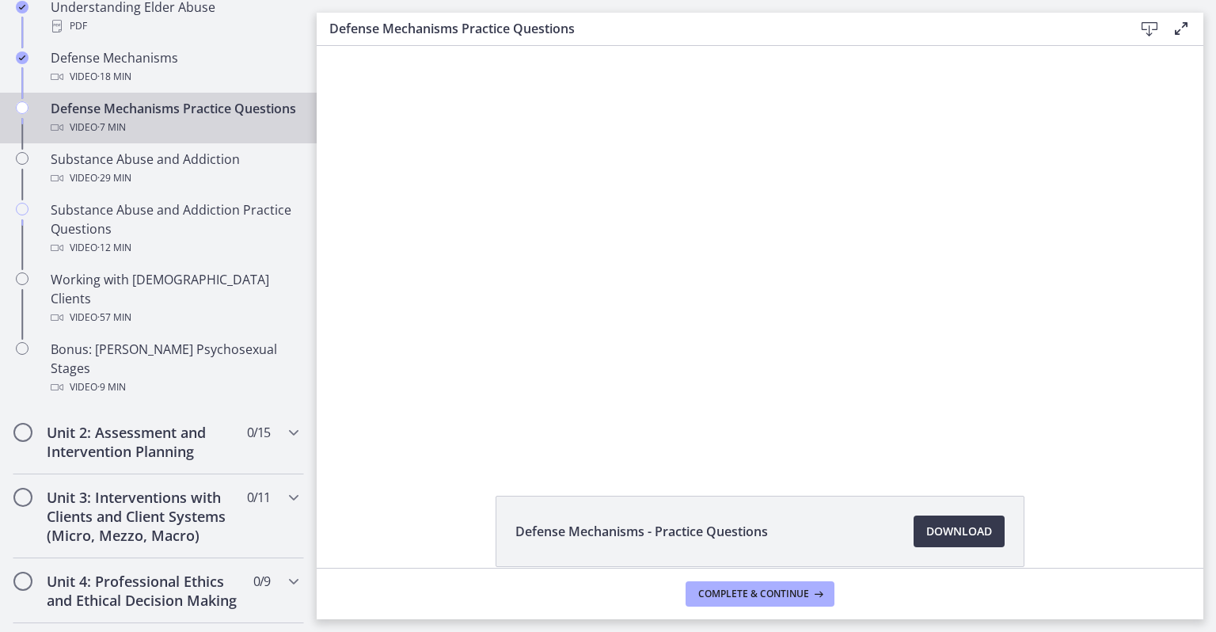
scroll to position [953, 0]
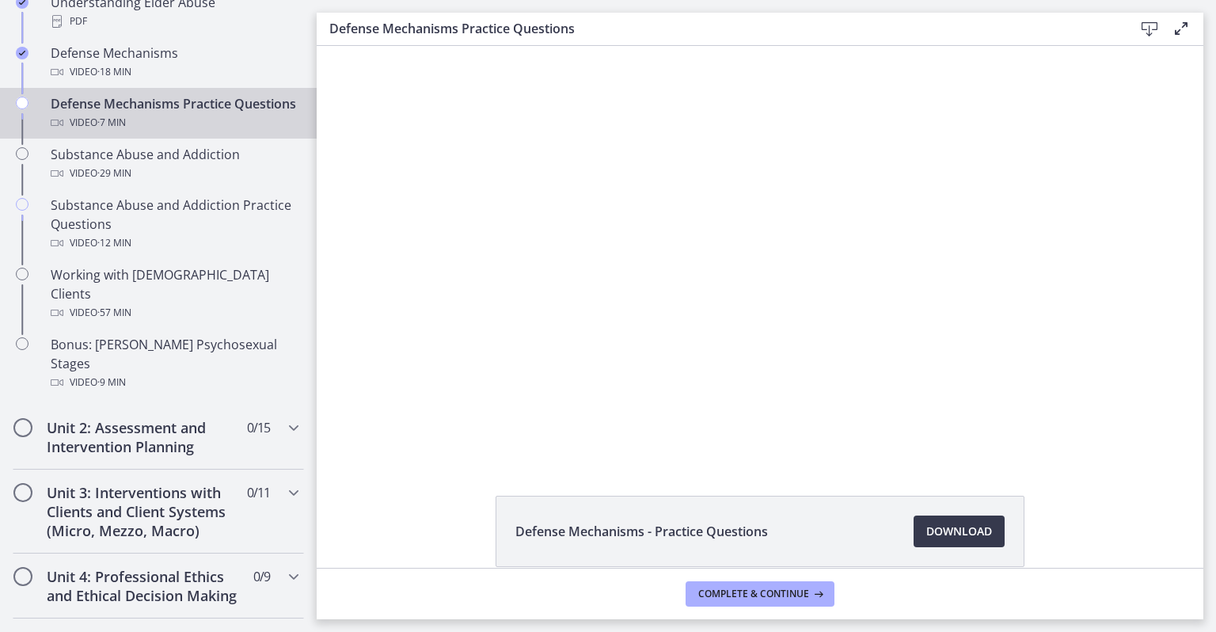
click at [659, 360] on div at bounding box center [760, 252] width 822 height 413
click at [504, 374] on div at bounding box center [760, 252] width 822 height 413
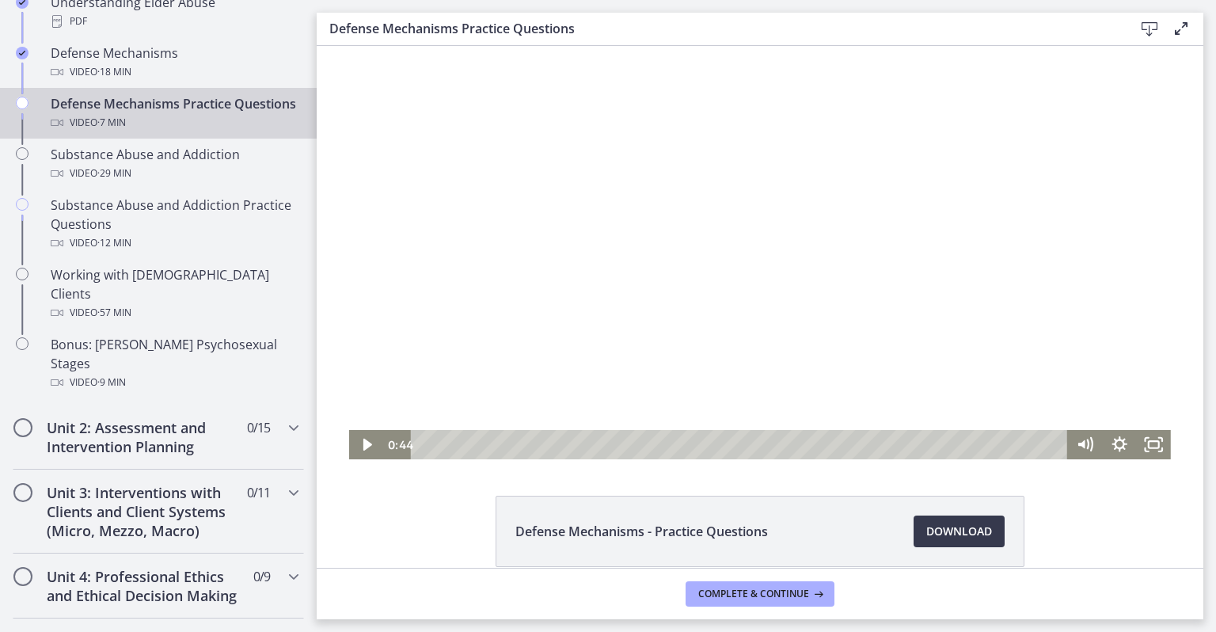
click at [536, 371] on div at bounding box center [760, 252] width 822 height 413
click at [539, 371] on div at bounding box center [760, 252] width 822 height 413
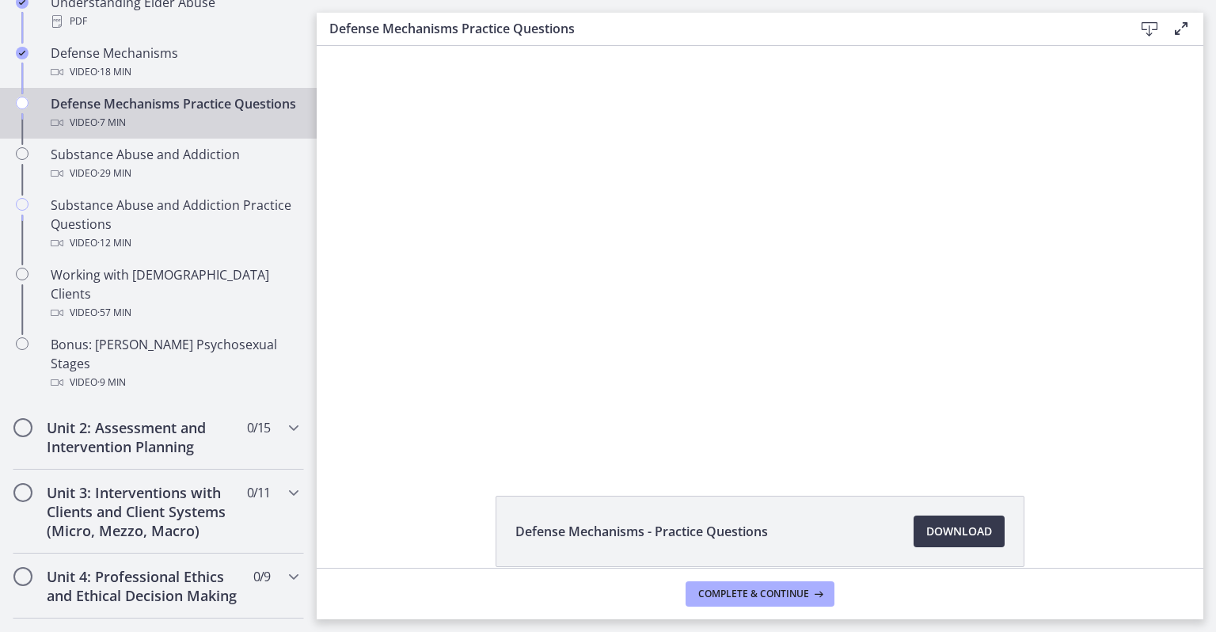
click at [480, 405] on div at bounding box center [760, 252] width 822 height 413
click at [852, 373] on div at bounding box center [760, 252] width 822 height 413
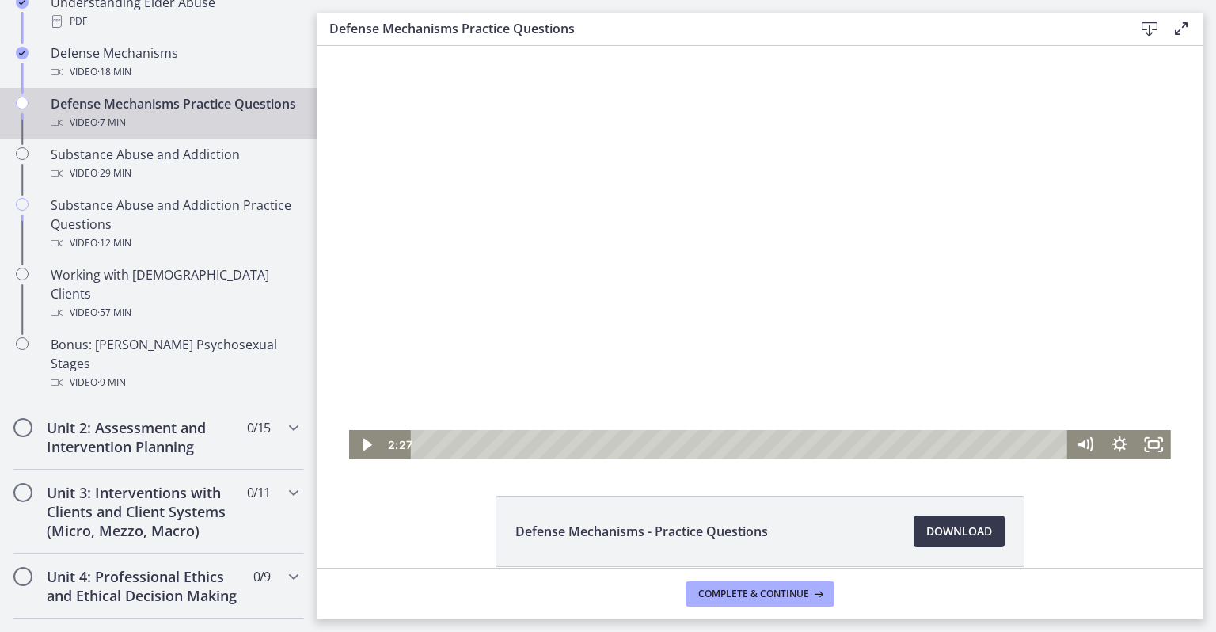
click at [643, 445] on div "Playbar" at bounding box center [648, 444] width 10 height 10
click at [626, 446] on div "Playbar" at bounding box center [742, 444] width 636 height 29
click at [363, 447] on icon "Play Video" at bounding box center [367, 445] width 9 height 12
click at [702, 605] on button "Complete & continue" at bounding box center [760, 593] width 149 height 25
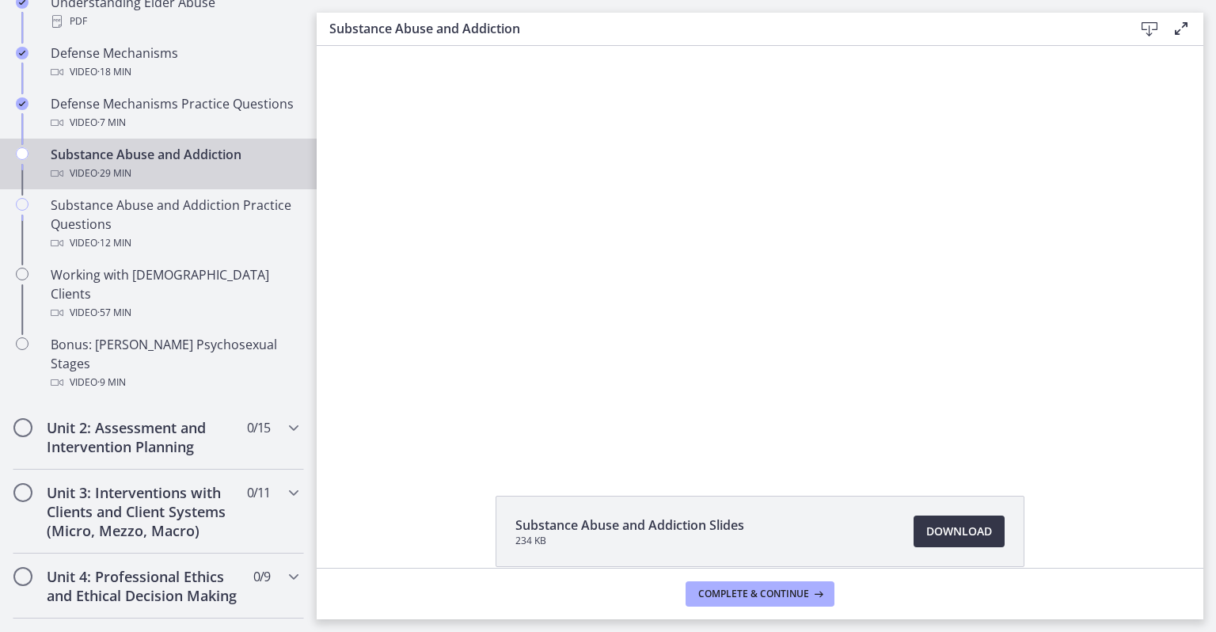
click at [951, 526] on span "Download Opens in a new window" at bounding box center [959, 531] width 66 height 19
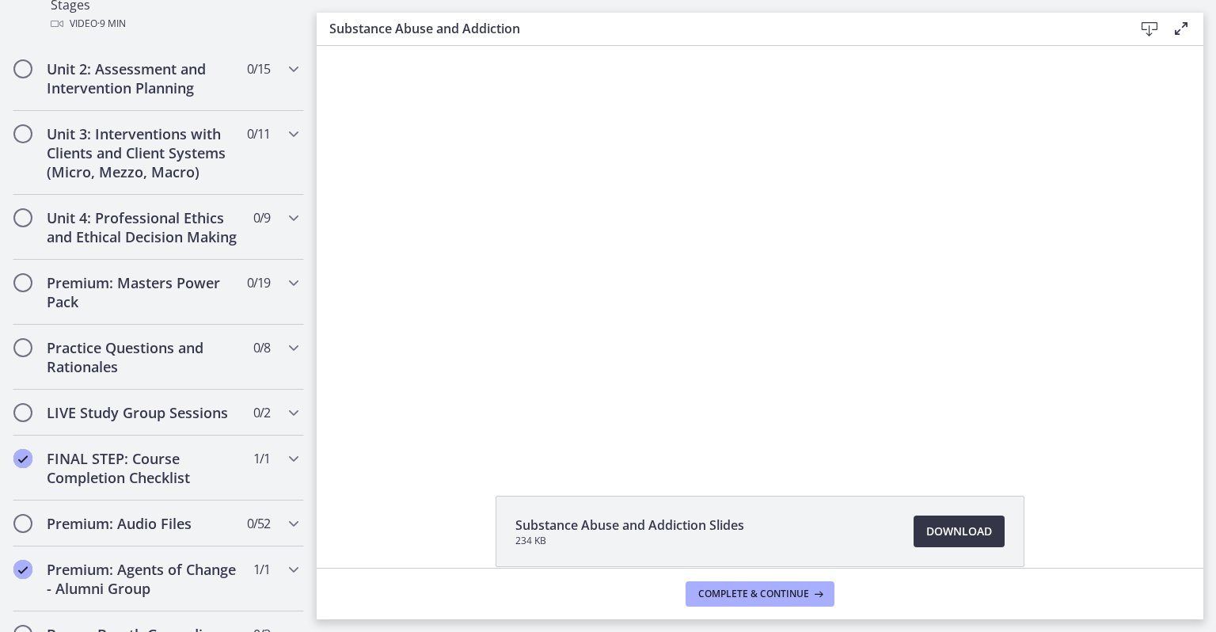
scroll to position [1313, 0]
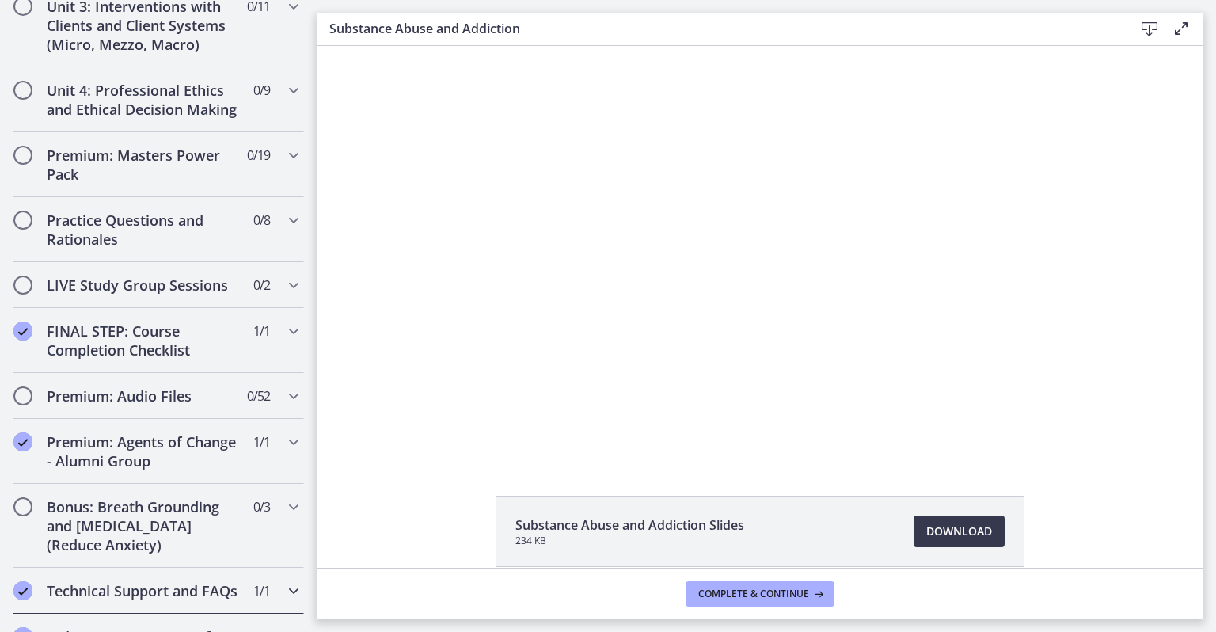
click at [50, 568] on div "Technical Support and FAQs 1 / 1 Completed" at bounding box center [158, 591] width 291 height 46
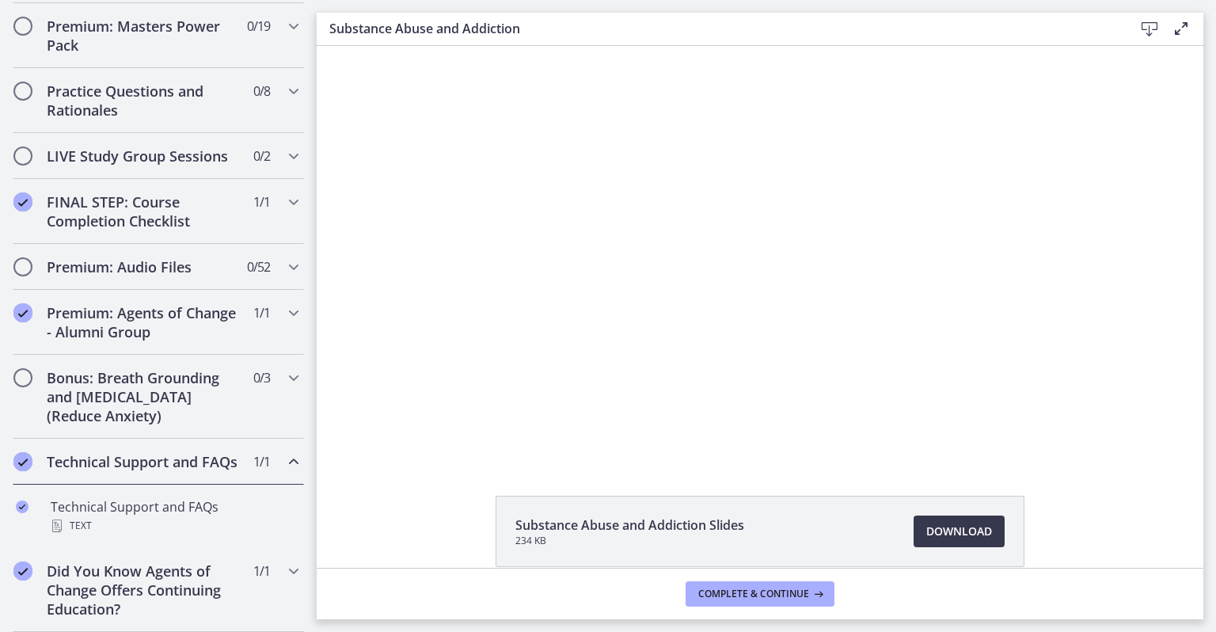
scroll to position [797, 0]
click at [67, 390] on h2 "Bonus: Breath Grounding and [MEDICAL_DATA] (Reduce Anxiety)" at bounding box center [143, 396] width 193 height 57
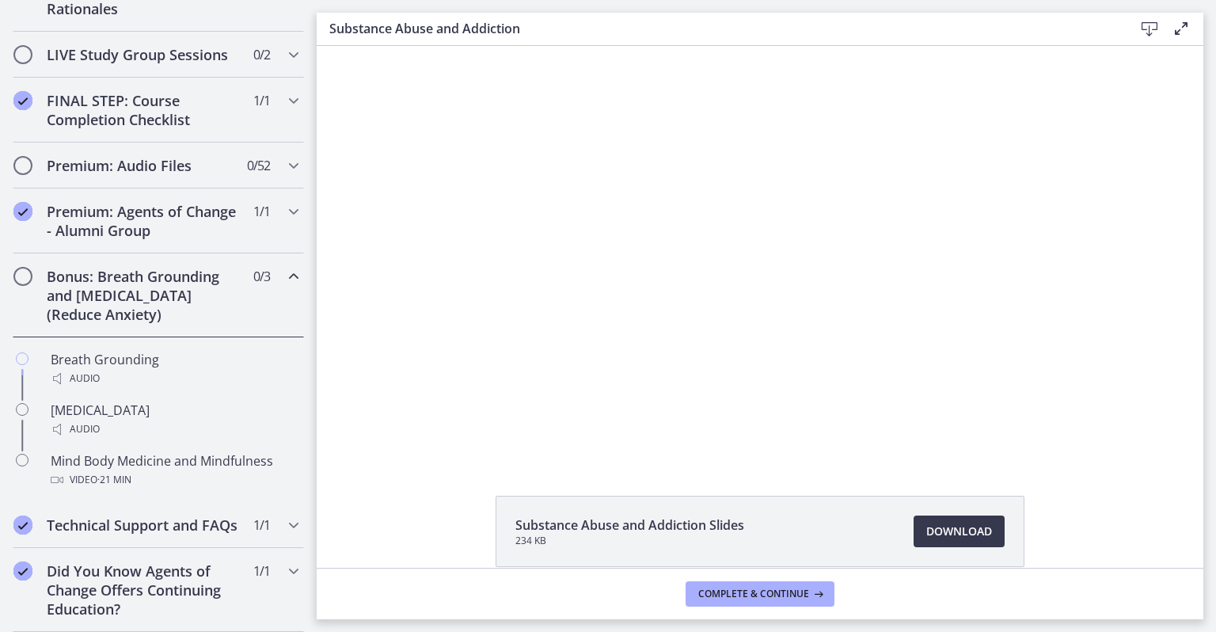
scroll to position [899, 0]
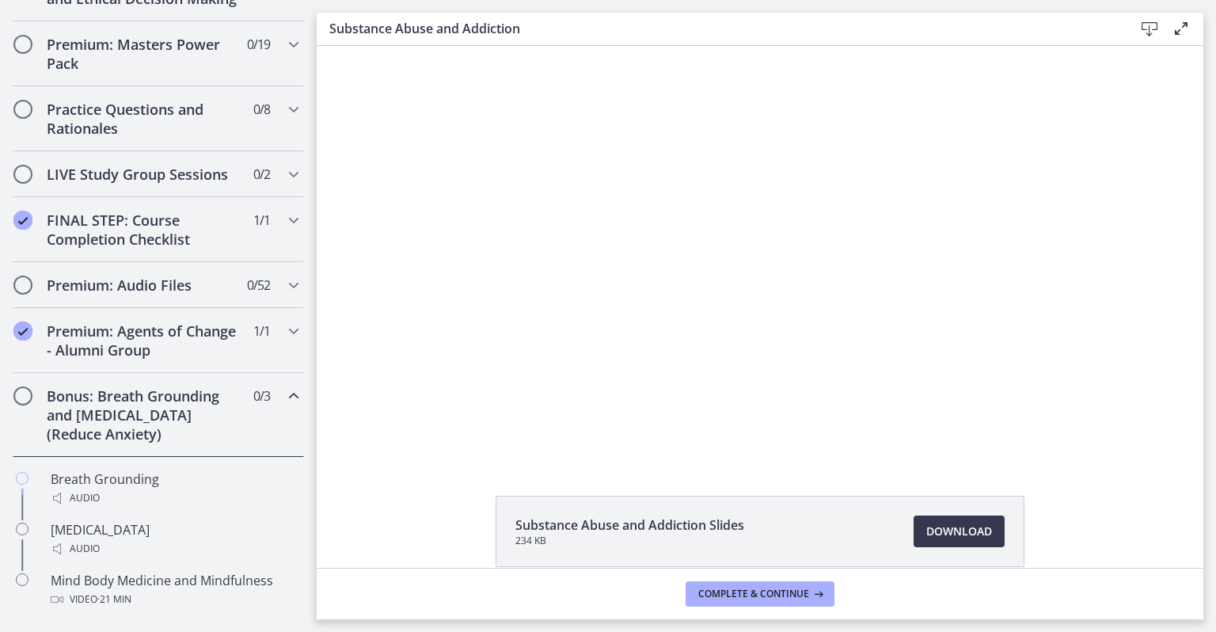
click at [64, 427] on h2 "Bonus: Breath Grounding and [MEDICAL_DATA] (Reduce Anxiety)" at bounding box center [143, 414] width 193 height 57
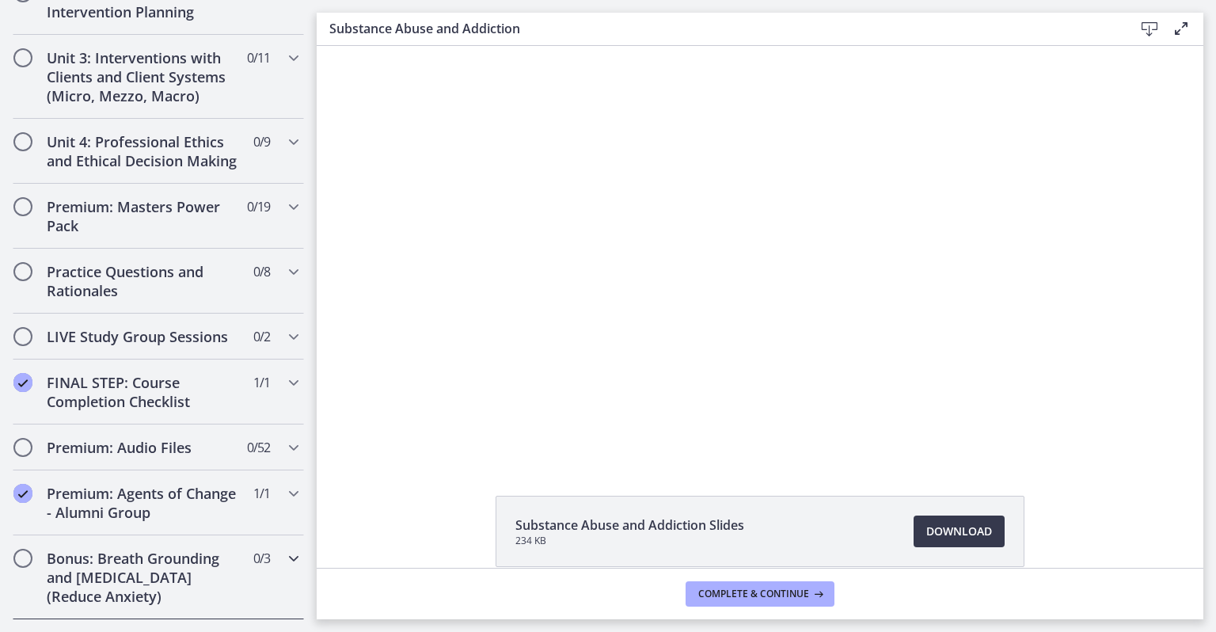
scroll to position [576, 0]
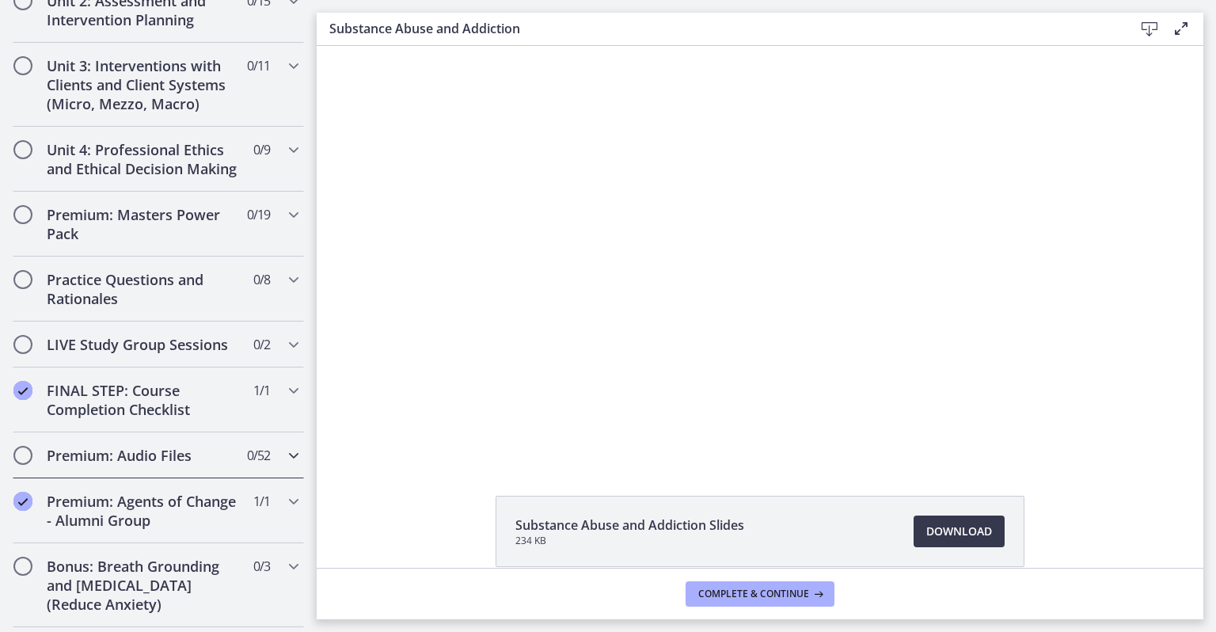
click at [82, 465] on h2 "Premium: Audio Files" at bounding box center [143, 455] width 193 height 19
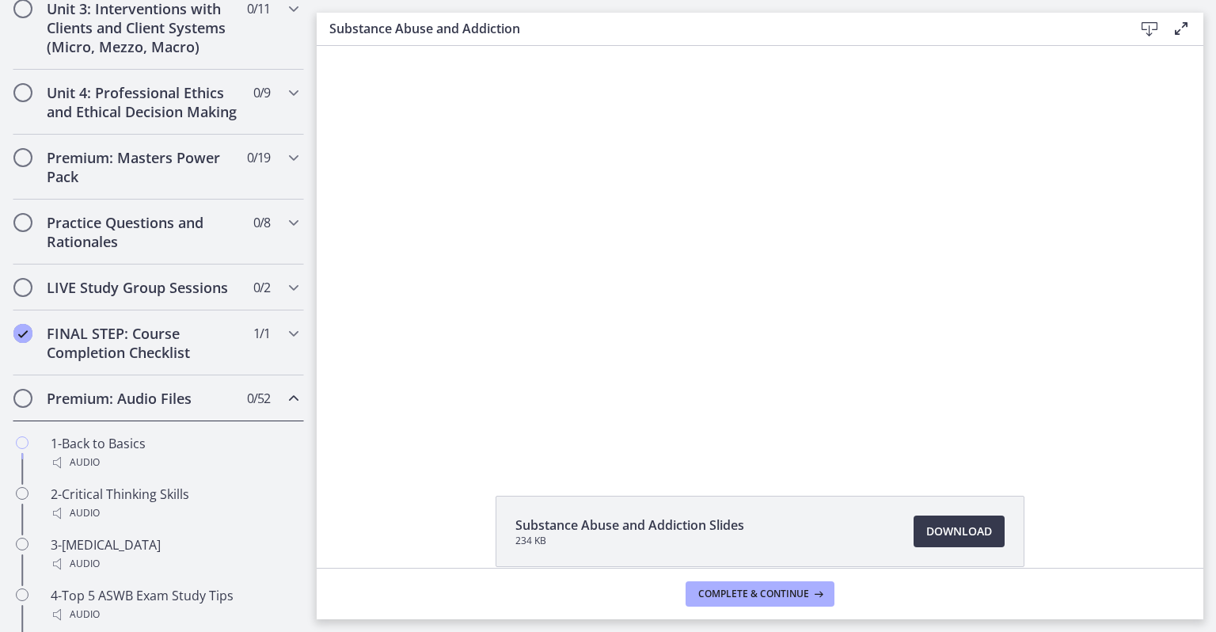
click at [48, 408] on h2 "Premium: Audio Files" at bounding box center [143, 398] width 193 height 19
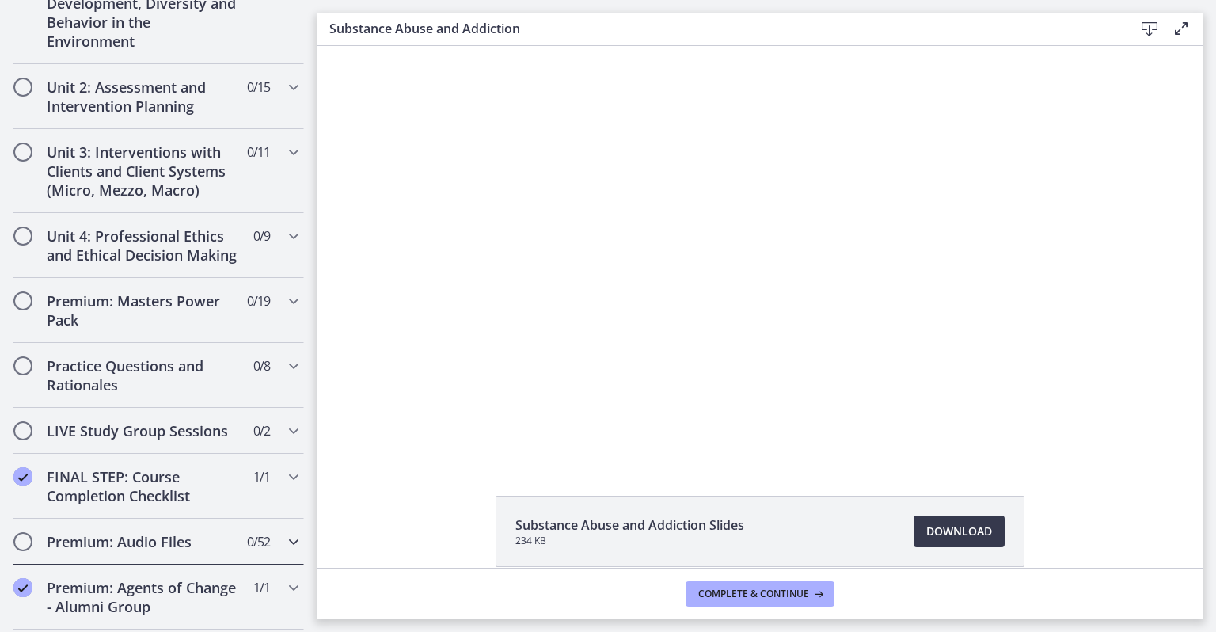
scroll to position [482, 0]
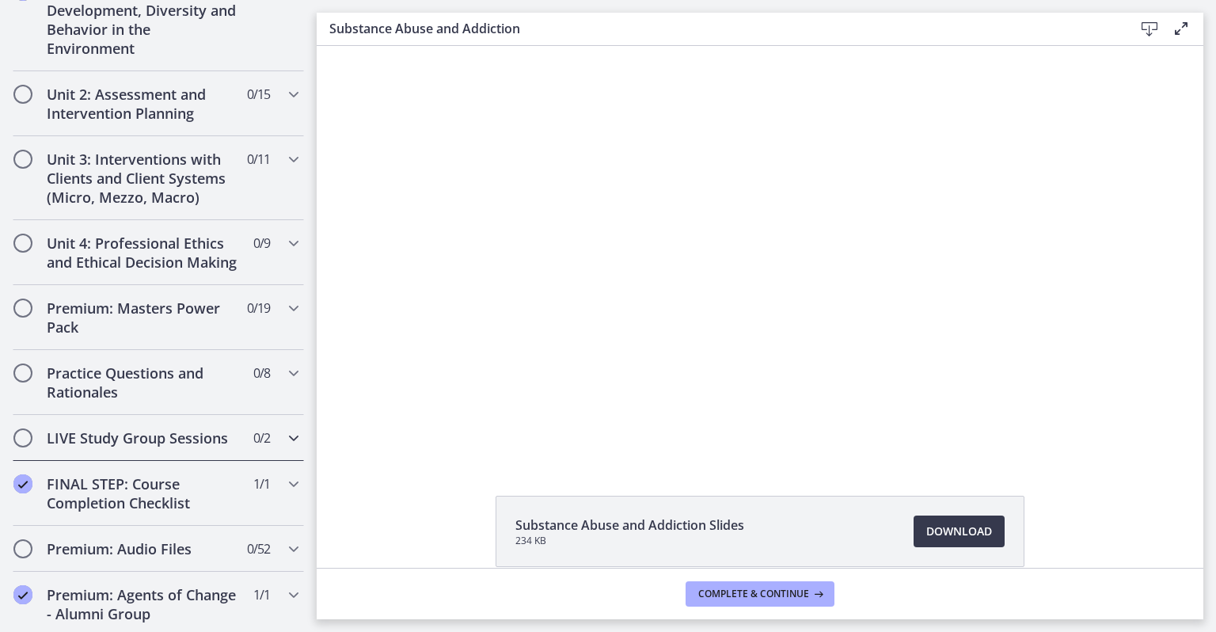
click at [66, 447] on h2 "LIVE Study Group Sessions" at bounding box center [143, 437] width 193 height 19
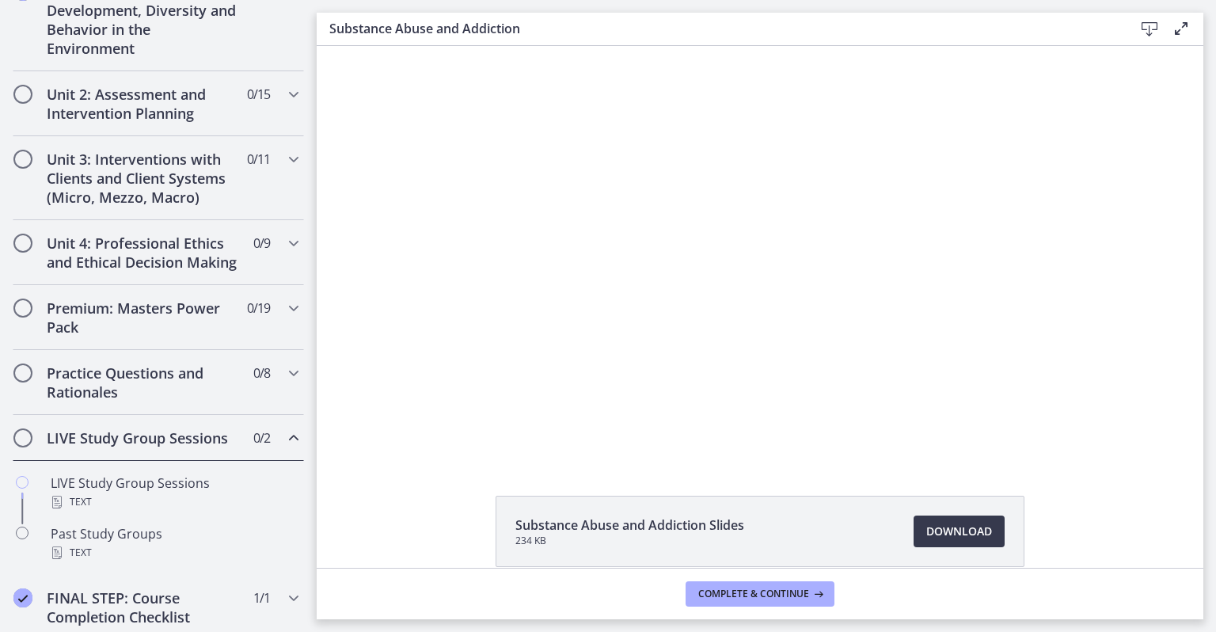
click at [62, 447] on h2 "LIVE Study Group Sessions" at bounding box center [143, 437] width 193 height 19
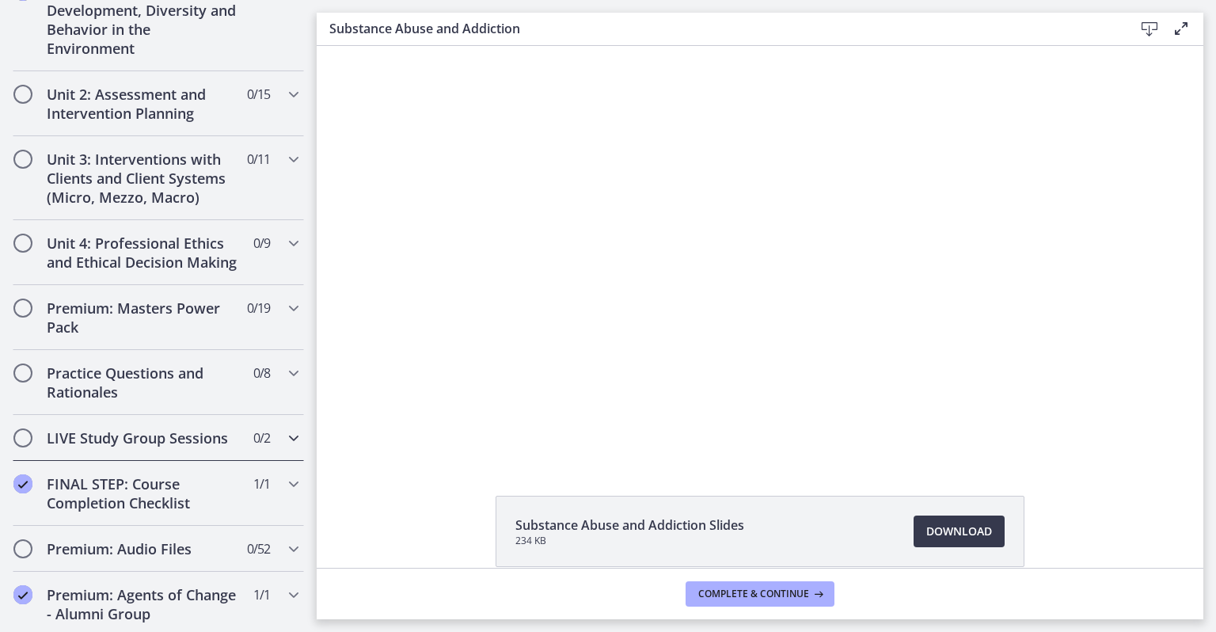
click at [63, 447] on h2 "LIVE Study Group Sessions" at bounding box center [143, 437] width 193 height 19
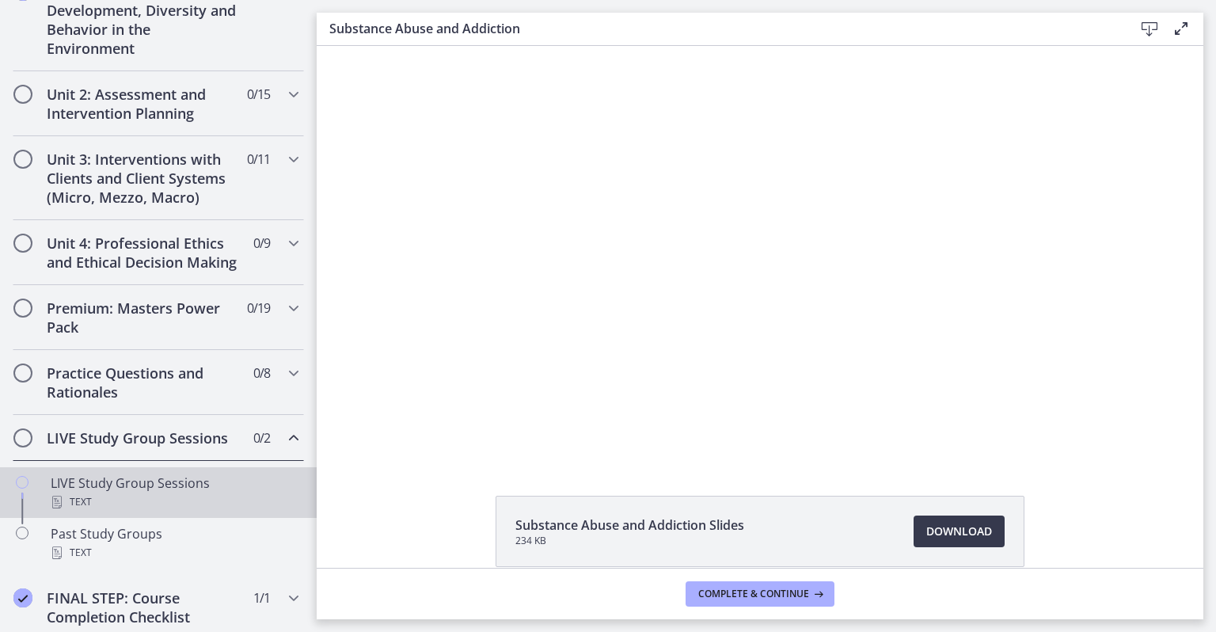
click at [76, 503] on div "LIVE Study Group Sessions Text" at bounding box center [174, 492] width 247 height 38
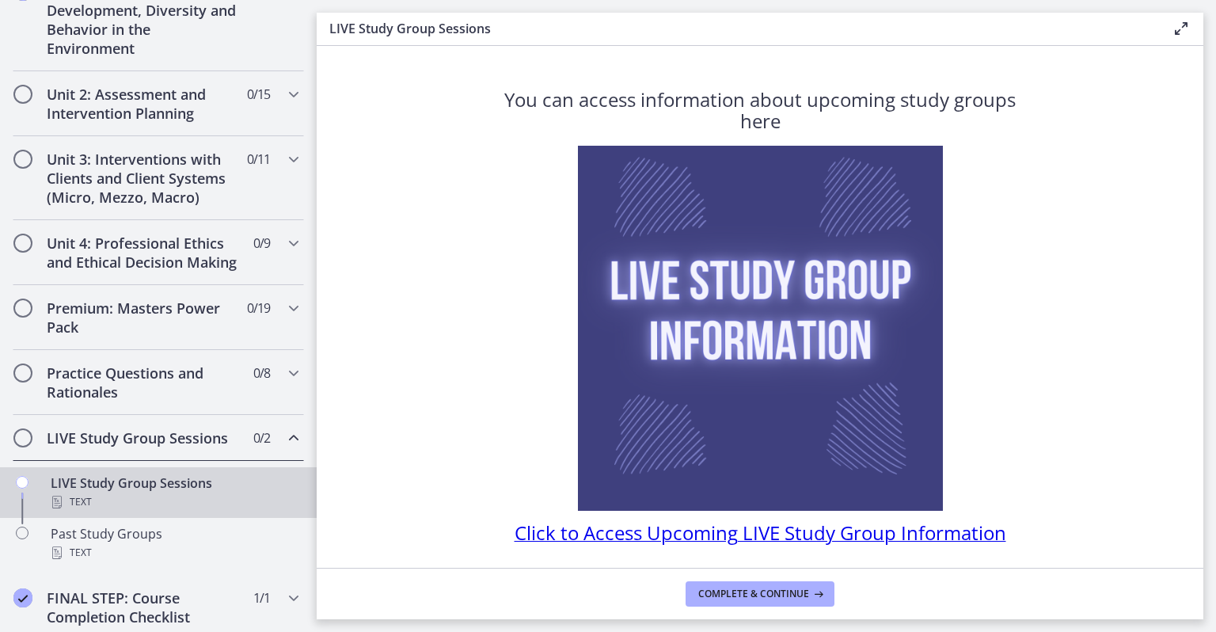
click at [535, 537] on span "Click to Access Upcoming LIVE Study Group Information" at bounding box center [761, 532] width 492 height 26
click at [723, 595] on span "Complete & continue" at bounding box center [753, 593] width 111 height 13
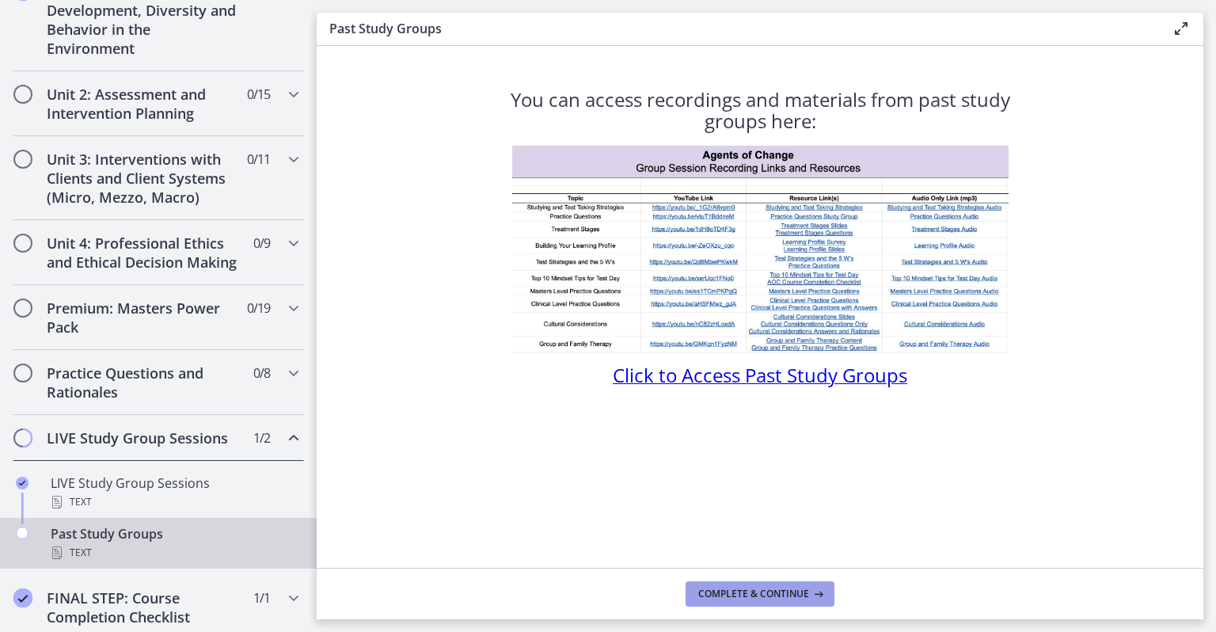
click at [711, 595] on span "Complete & continue" at bounding box center [753, 593] width 111 height 13
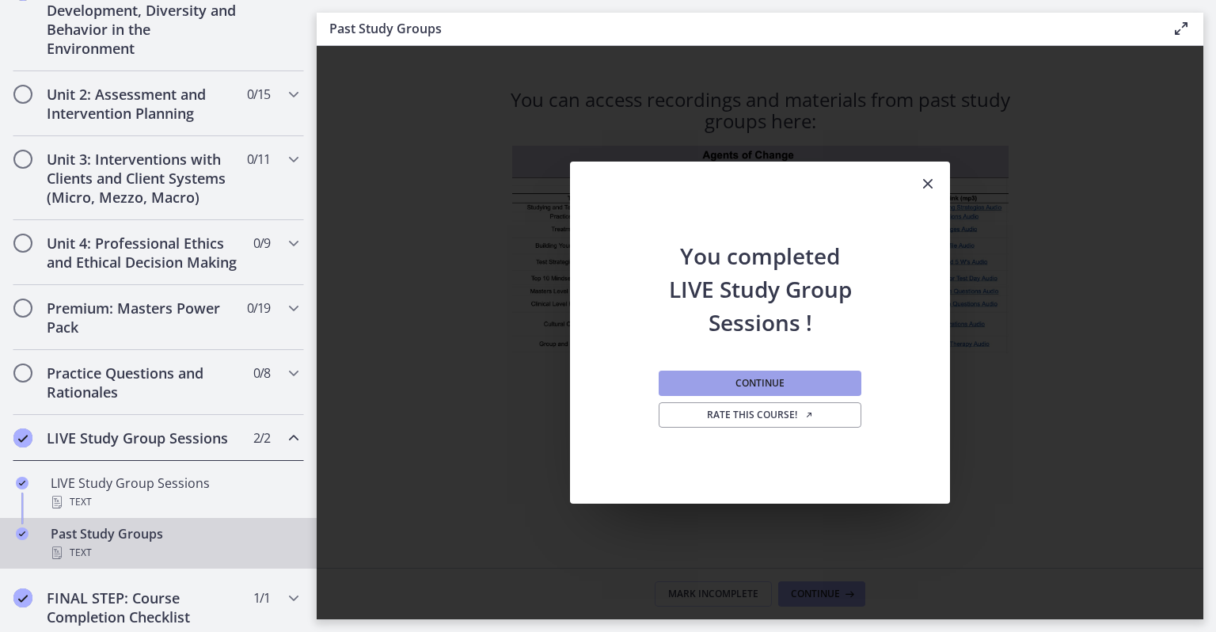
click at [720, 383] on button "Continue" at bounding box center [760, 383] width 203 height 25
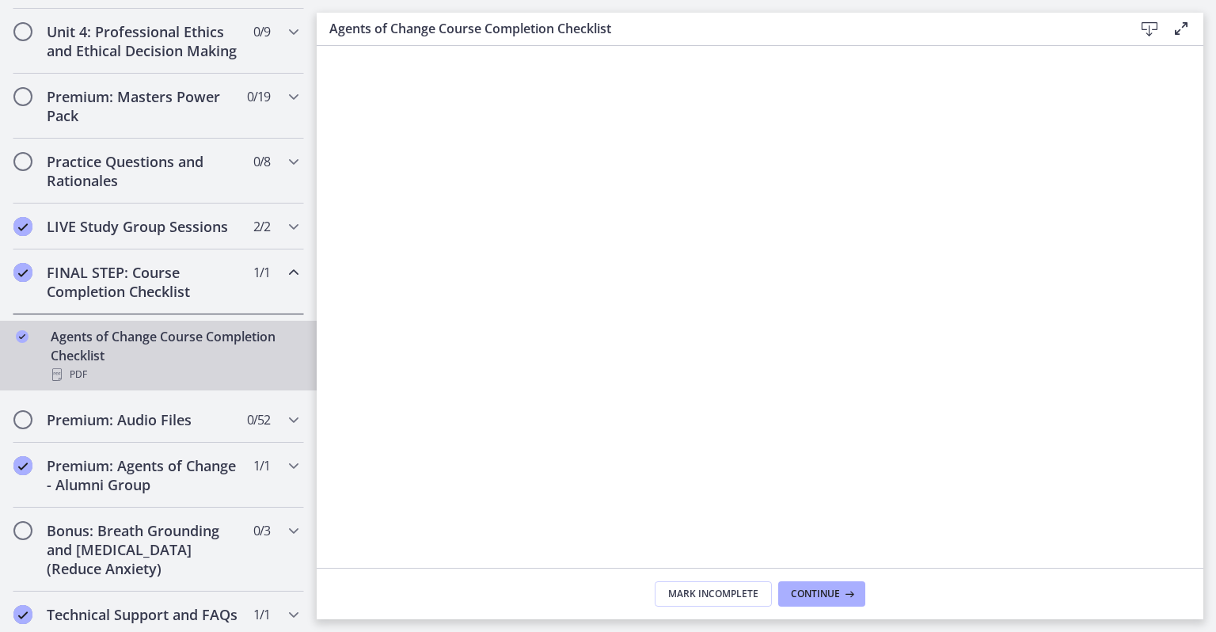
scroll to position [694, 0]
click at [107, 301] on h2 "FINAL STEP: Course Completion Checklist" at bounding box center [143, 282] width 193 height 38
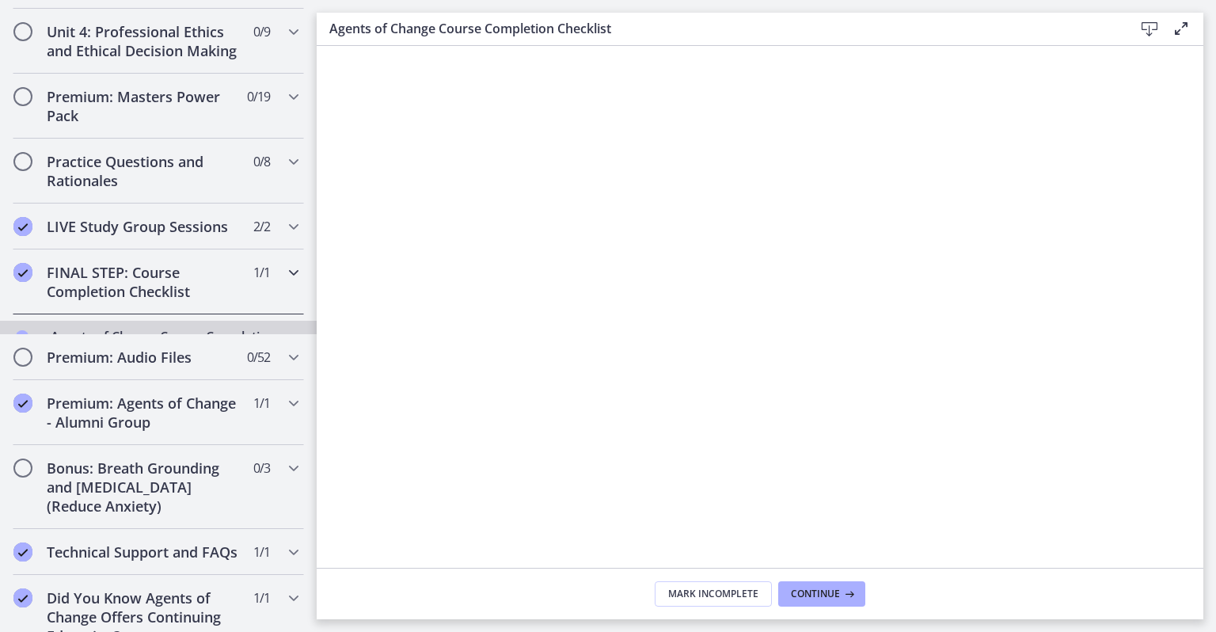
click at [100, 301] on h2 "FINAL STEP: Course Completion Checklist" at bounding box center [143, 282] width 193 height 38
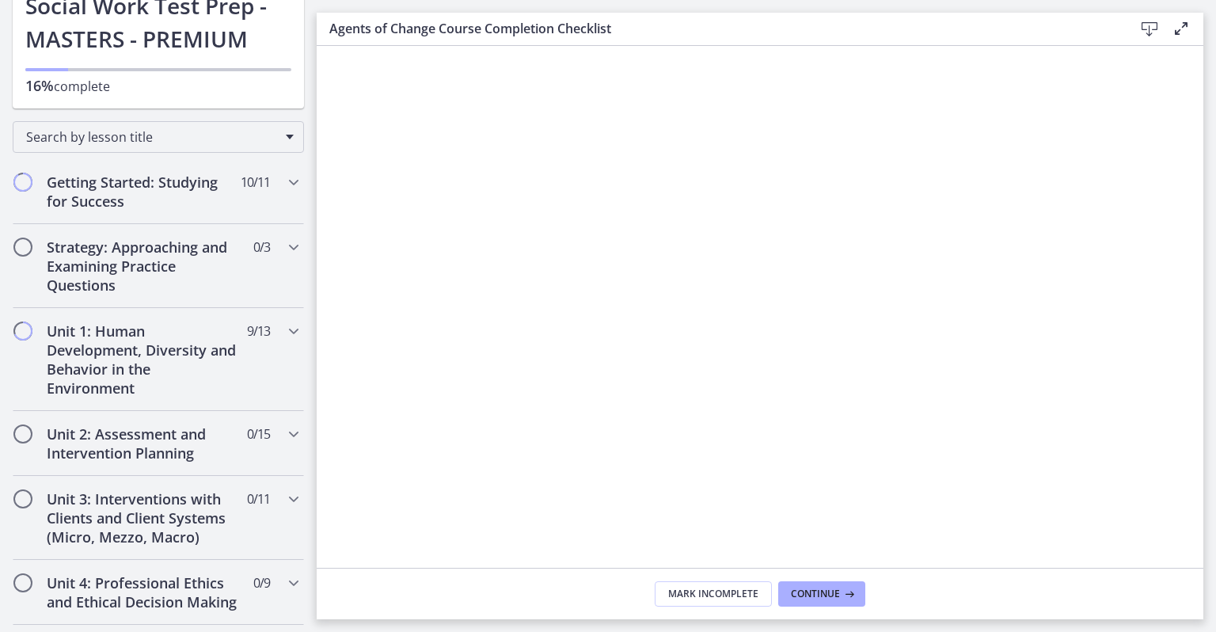
scroll to position [141, 0]
click at [111, 349] on h2 "Unit 1: Human Development, Diversity and Behavior in the Environment" at bounding box center [143, 361] width 193 height 76
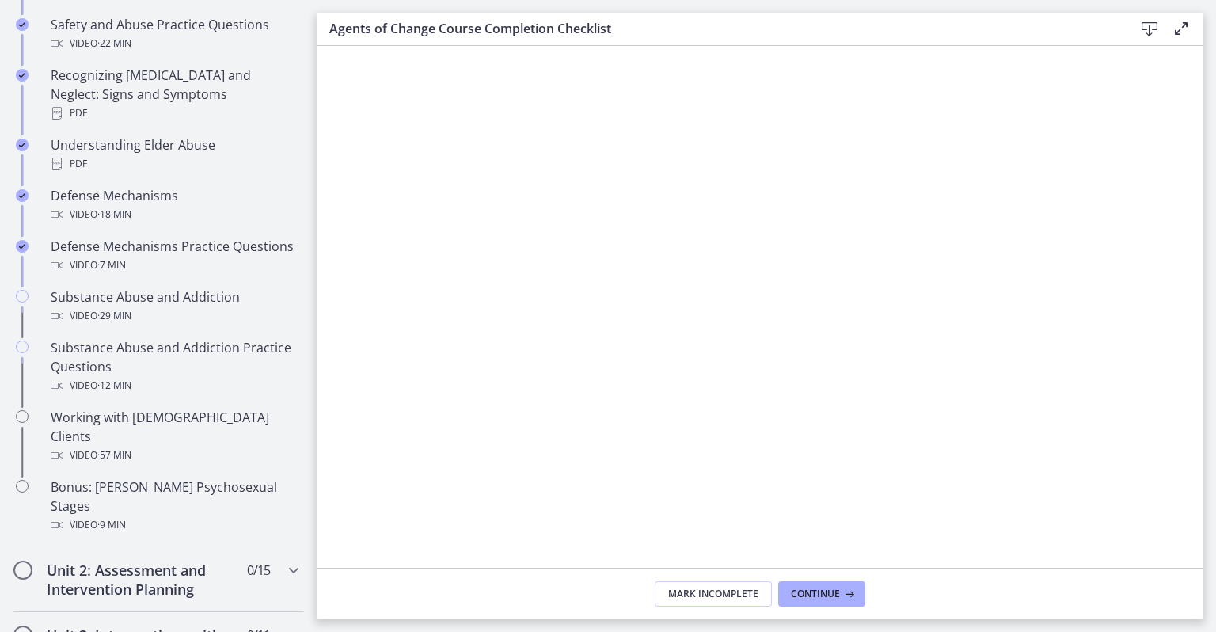
scroll to position [813, 0]
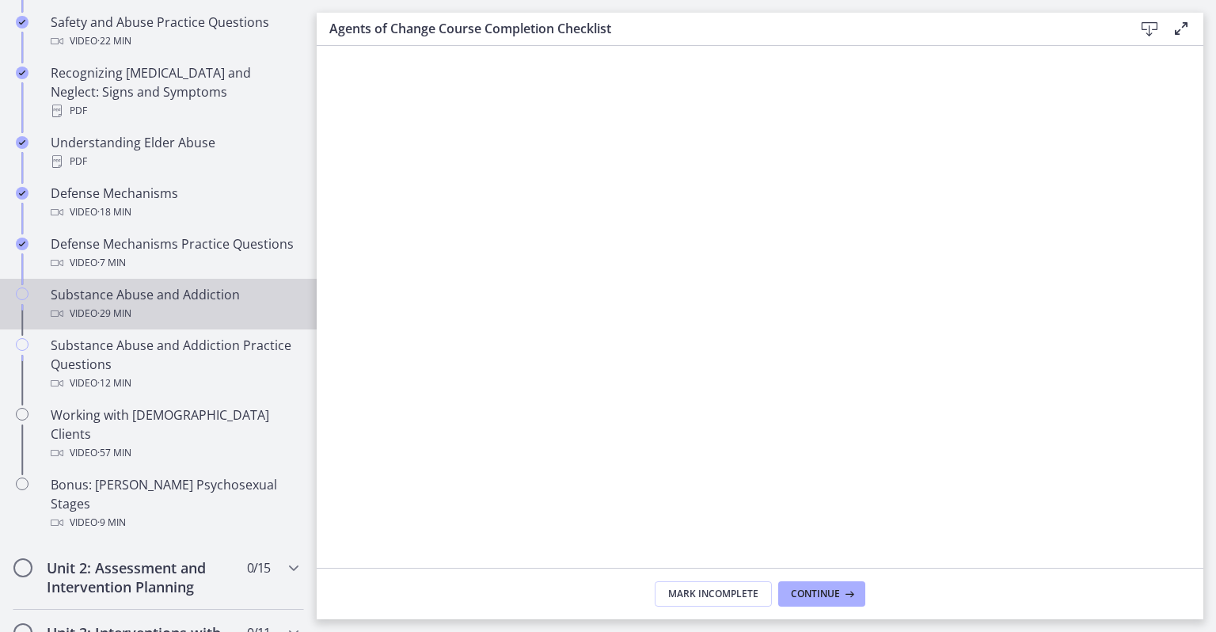
click at [105, 304] on span "· 29 min" at bounding box center [114, 313] width 34 height 19
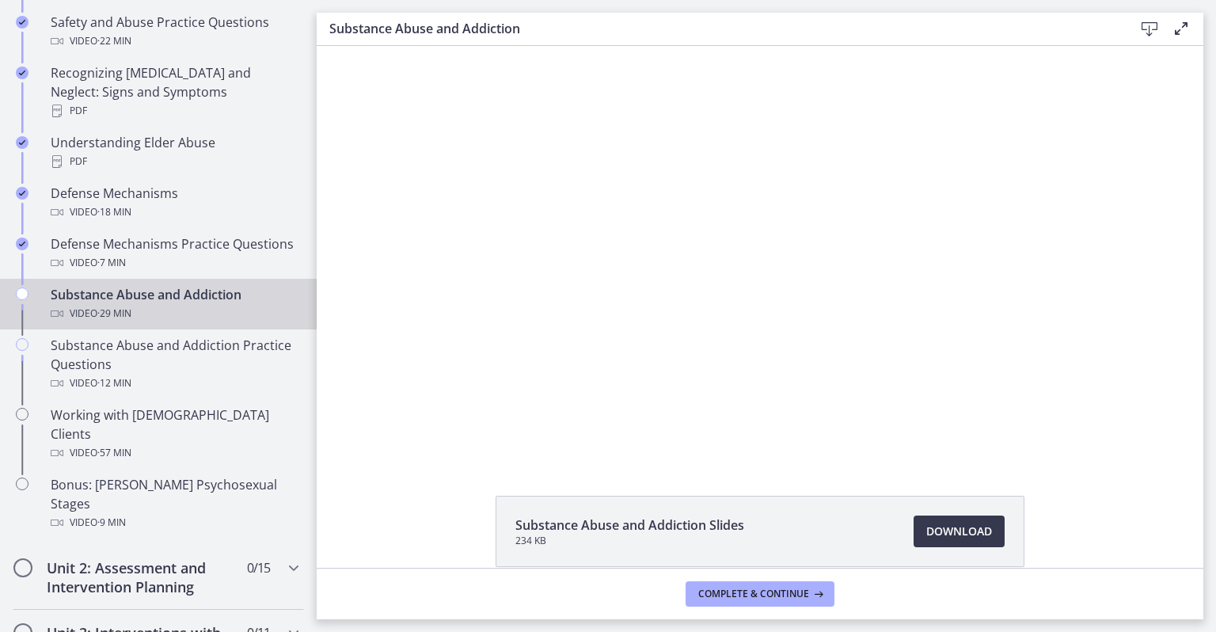
click at [458, 397] on div at bounding box center [760, 252] width 735 height 413
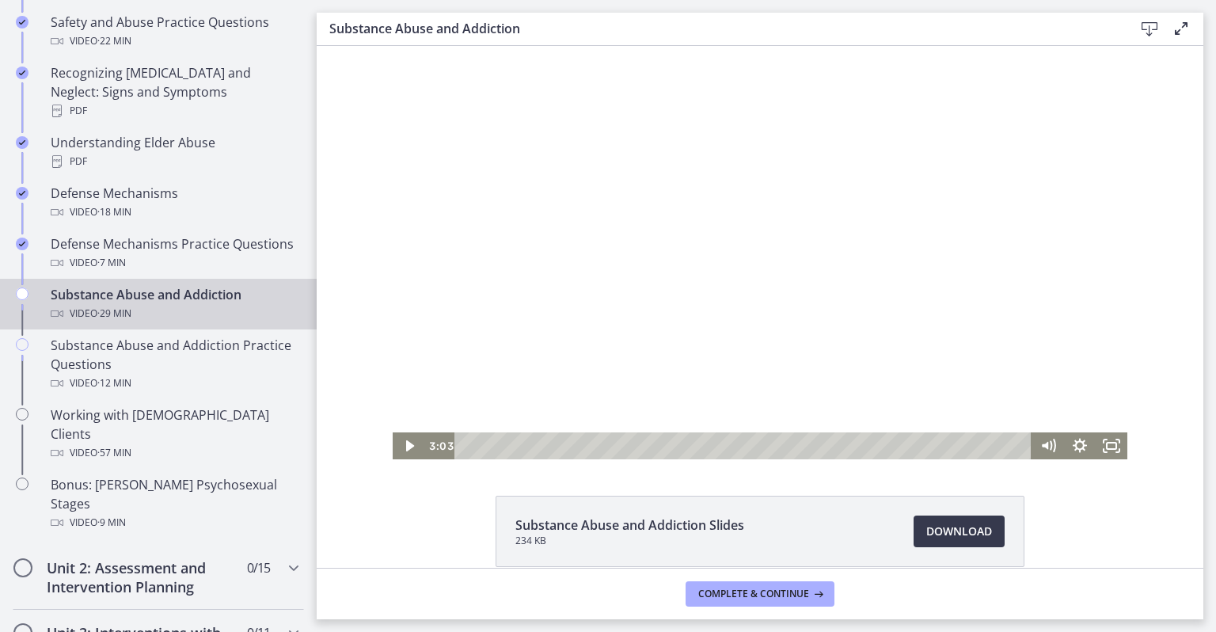
click at [416, 451] on icon "Play Video" at bounding box center [410, 445] width 32 height 27
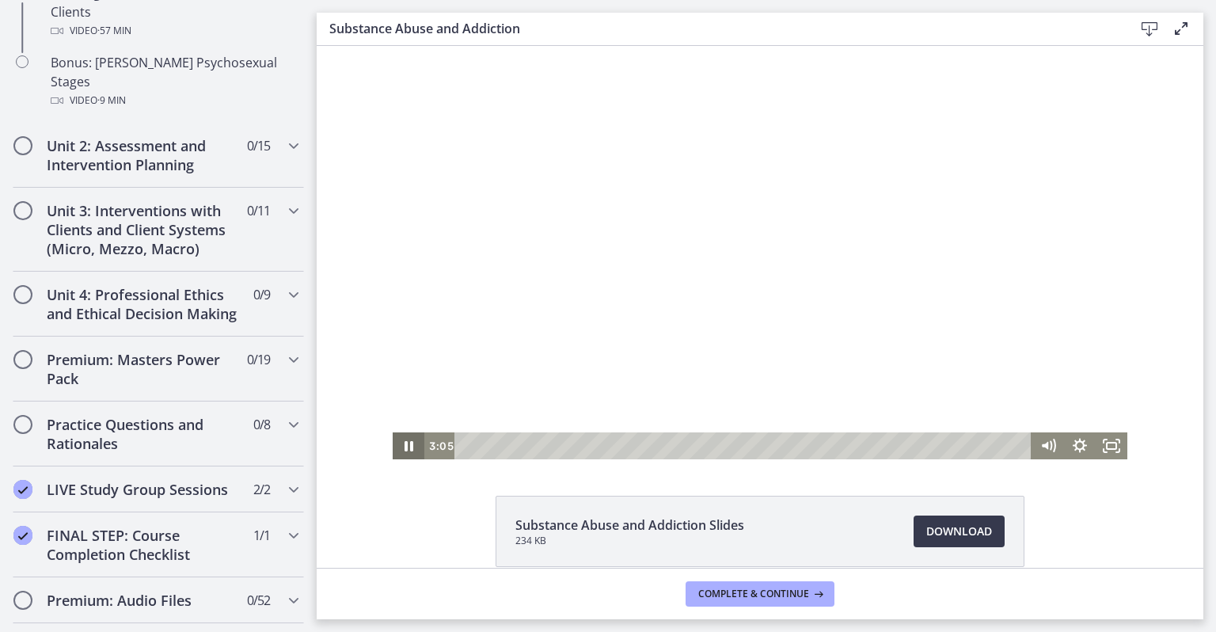
scroll to position [1235, 0]
click at [71, 480] on h2 "LIVE Study Group Sessions" at bounding box center [143, 489] width 193 height 19
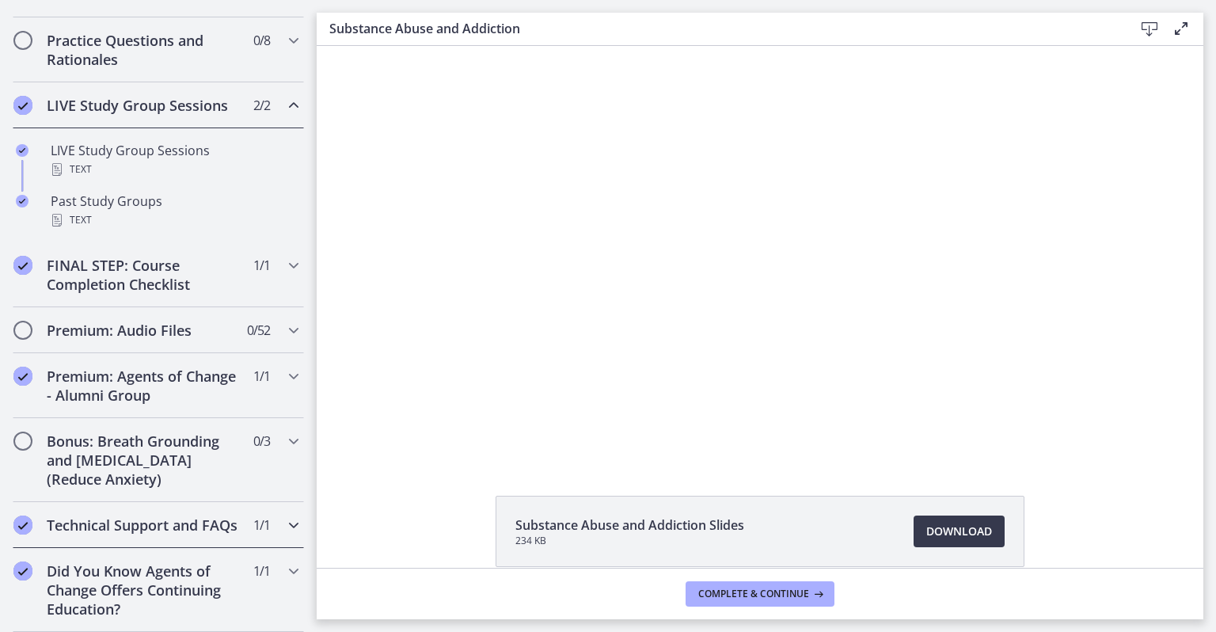
click at [79, 547] on div "Technical Support and FAQs 1 / 1 Completed" at bounding box center [158, 525] width 291 height 46
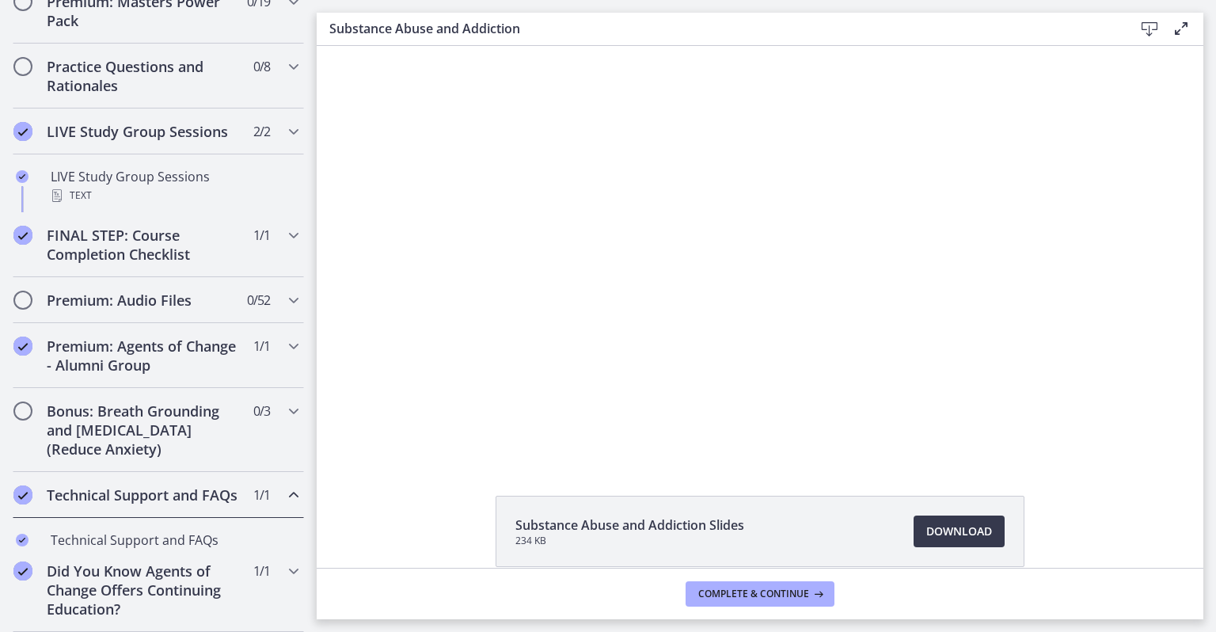
scroll to position [797, 0]
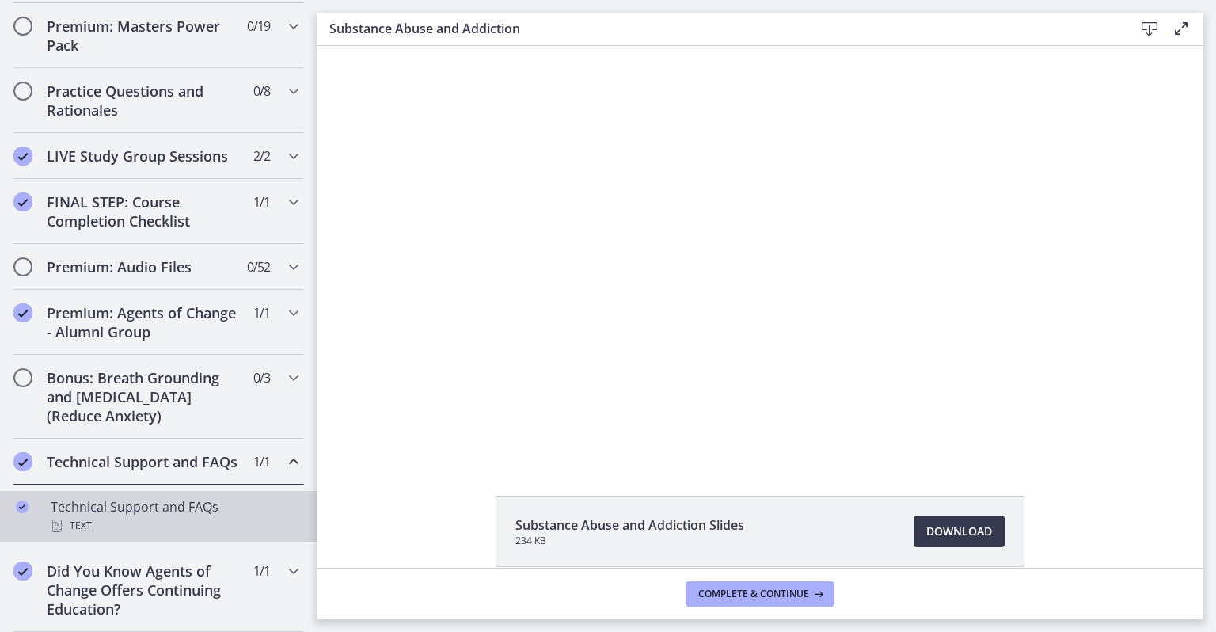
click at [106, 504] on div "Technical Support and FAQs Text" at bounding box center [174, 516] width 247 height 38
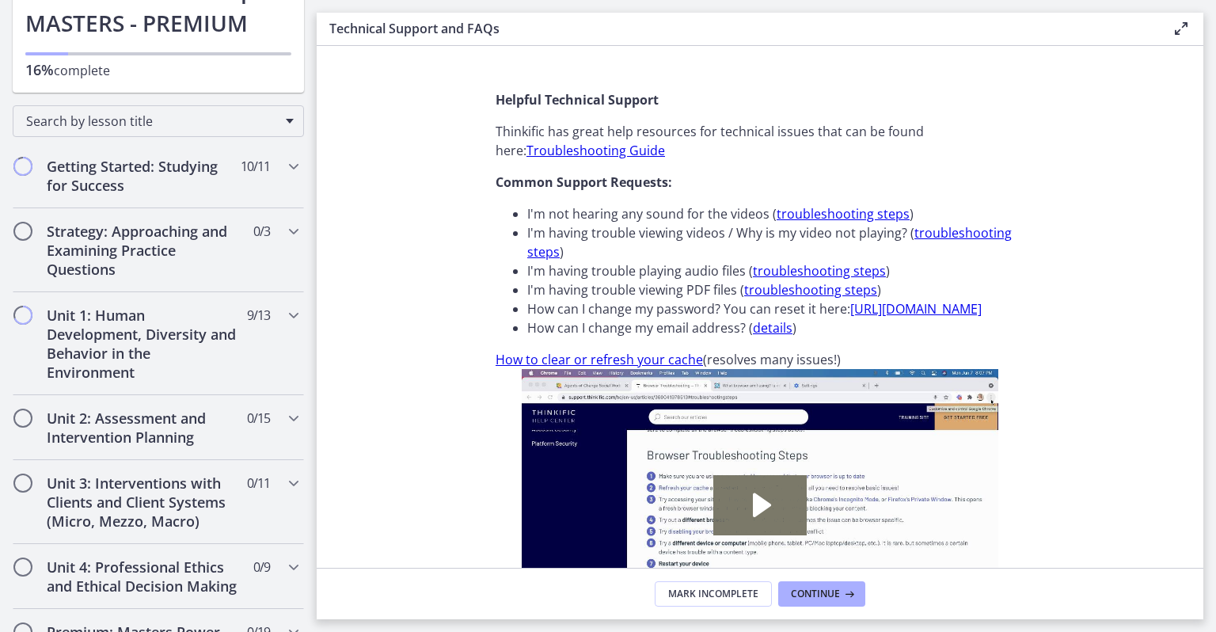
scroll to position [156, 0]
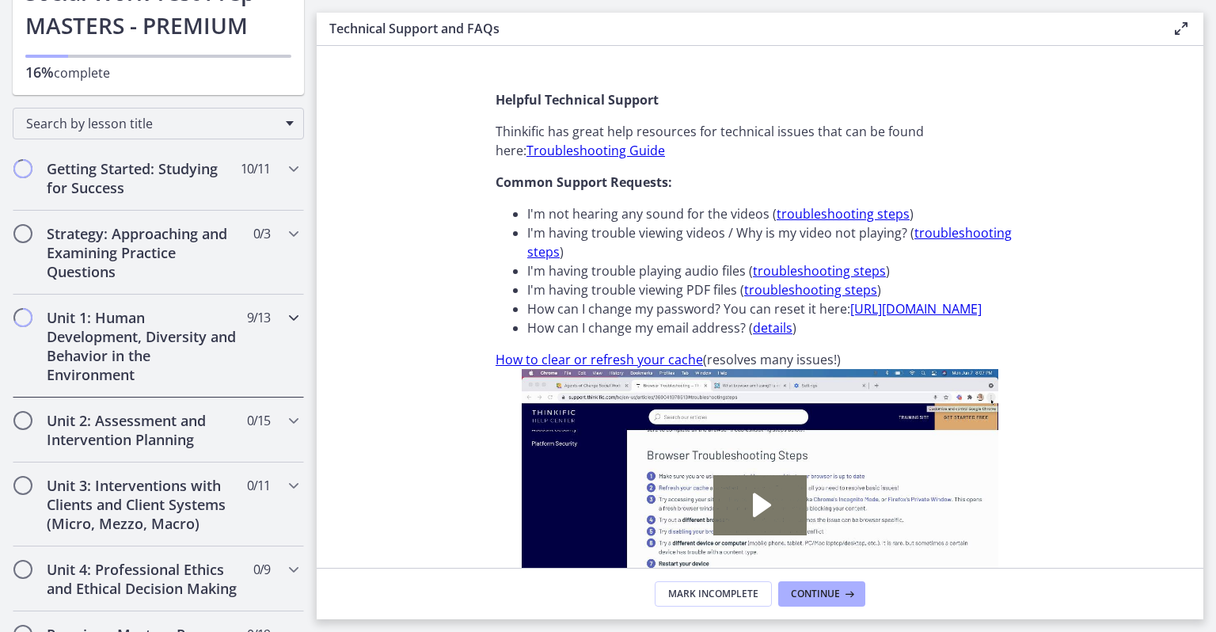
click at [69, 356] on h2 "Unit 1: Human Development, Diversity and Behavior in the Environment" at bounding box center [143, 346] width 193 height 76
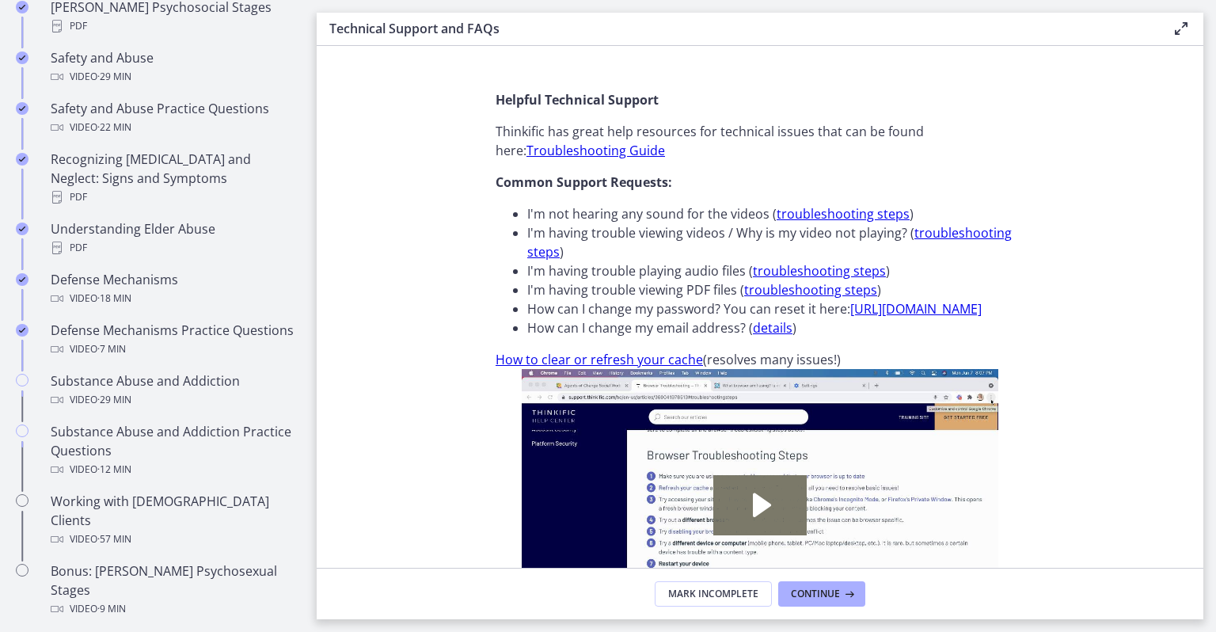
scroll to position [822, 0]
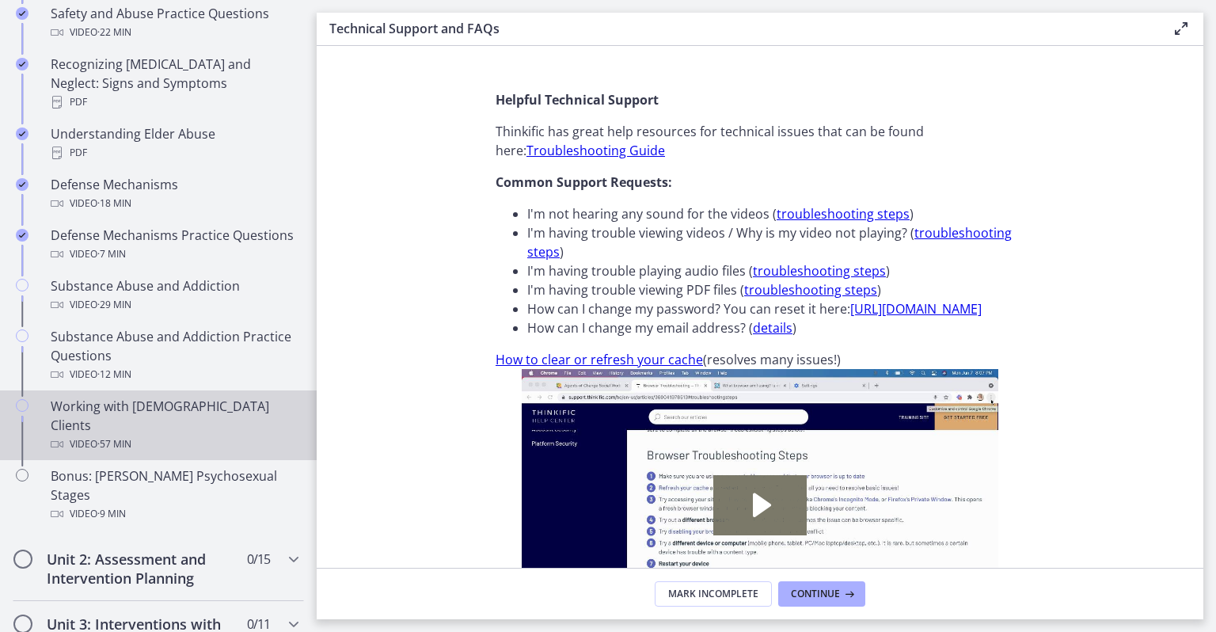
click at [40, 409] on link "Working with [DEMOGRAPHIC_DATA] Clients Video · 57 min" at bounding box center [158, 425] width 317 height 70
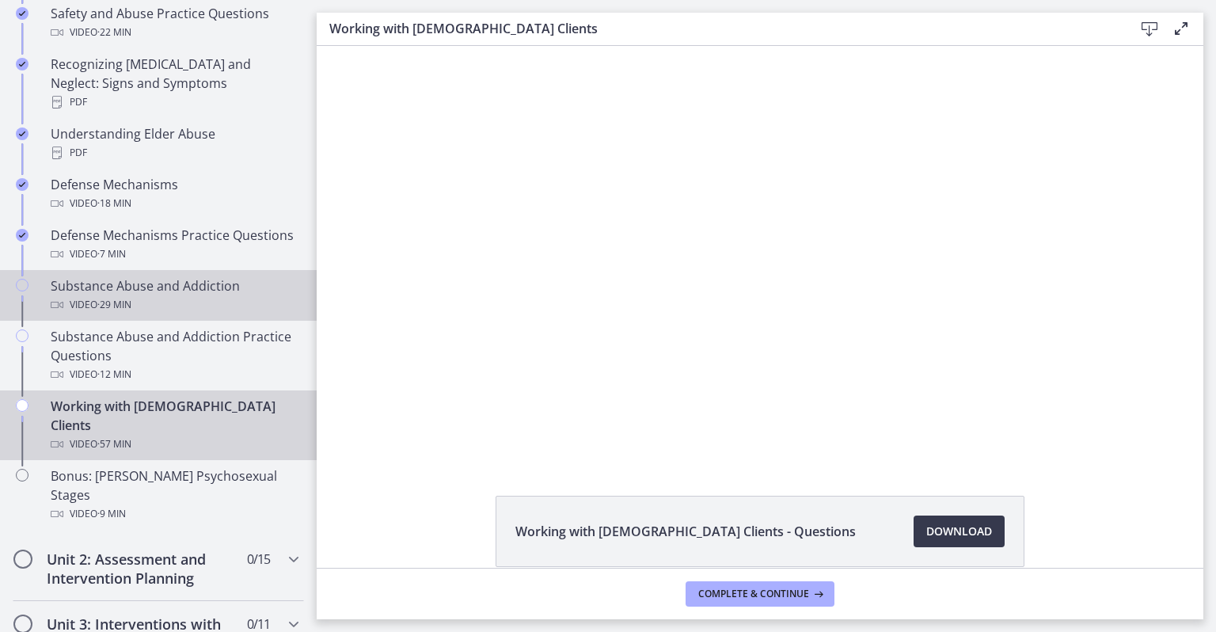
click at [83, 280] on div "Substance Abuse and Addiction Video · 29 min" at bounding box center [174, 295] width 247 height 38
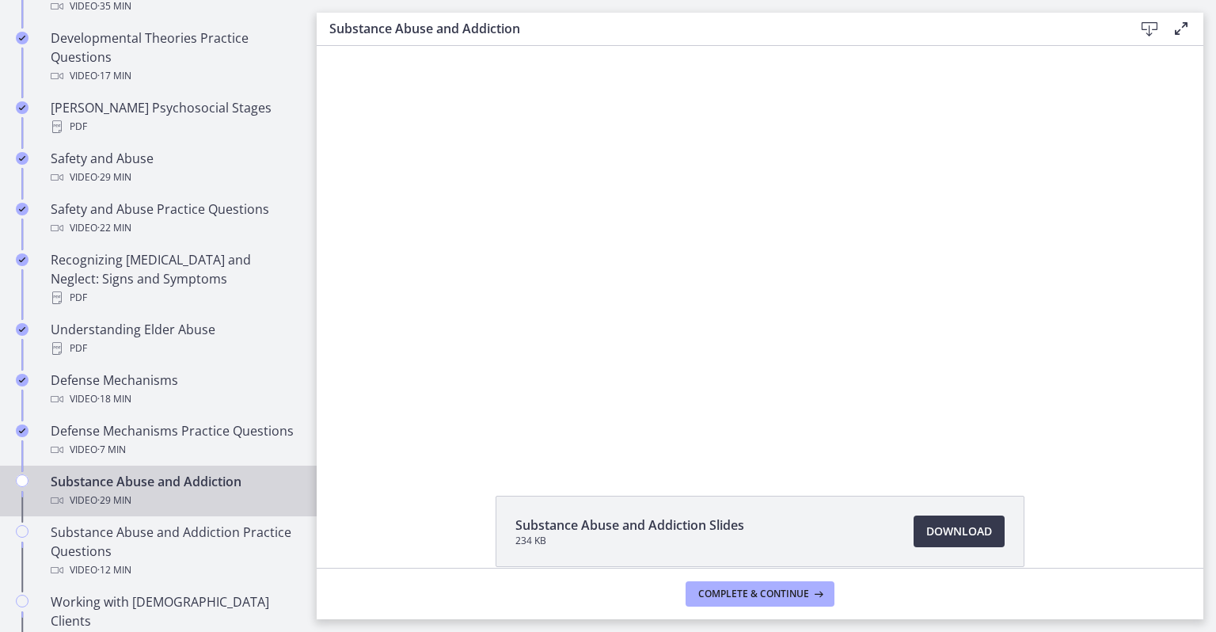
scroll to position [624, 0]
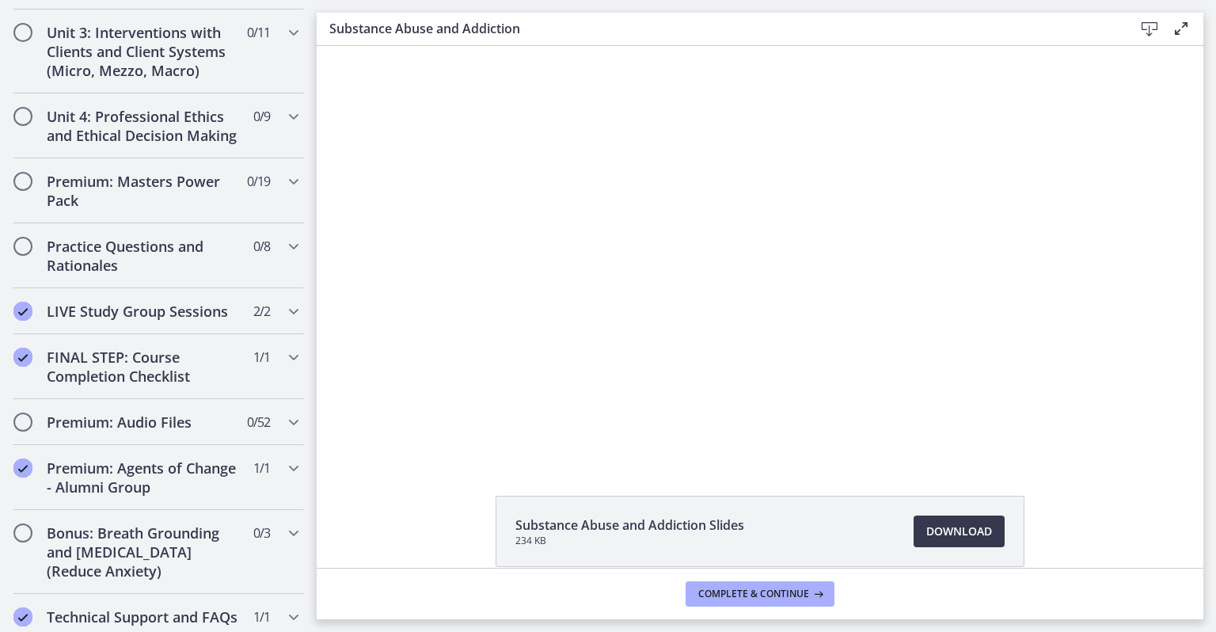
scroll to position [1414, 0]
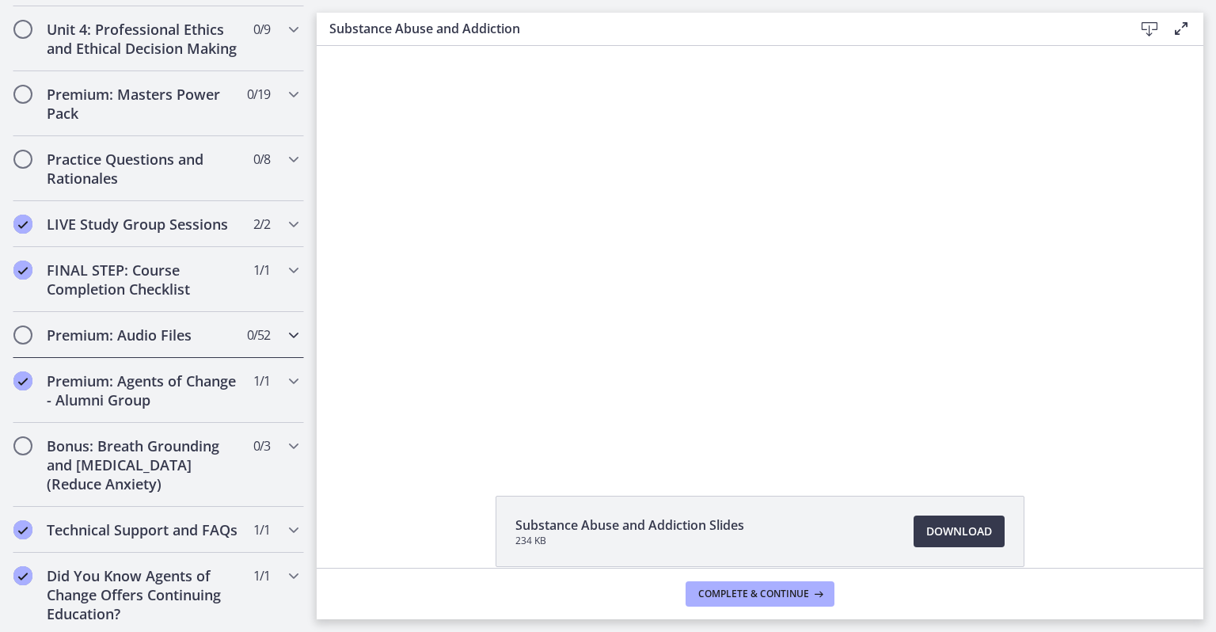
click at [76, 325] on h2 "Premium: Audio Files" at bounding box center [143, 334] width 193 height 19
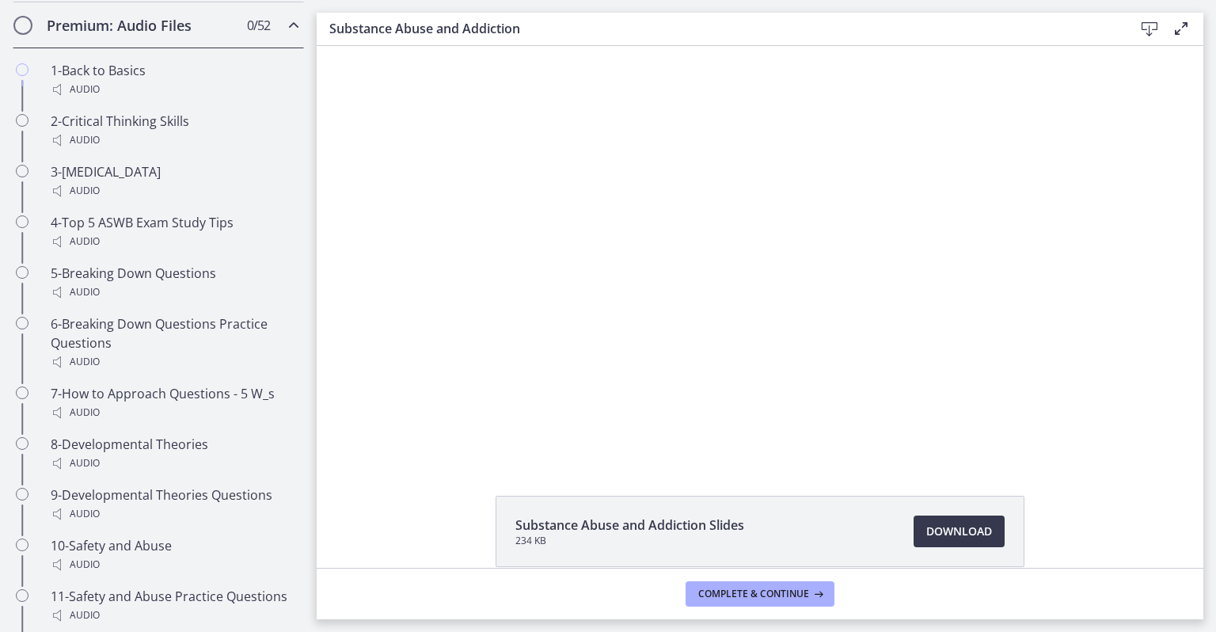
scroll to position [734, 0]
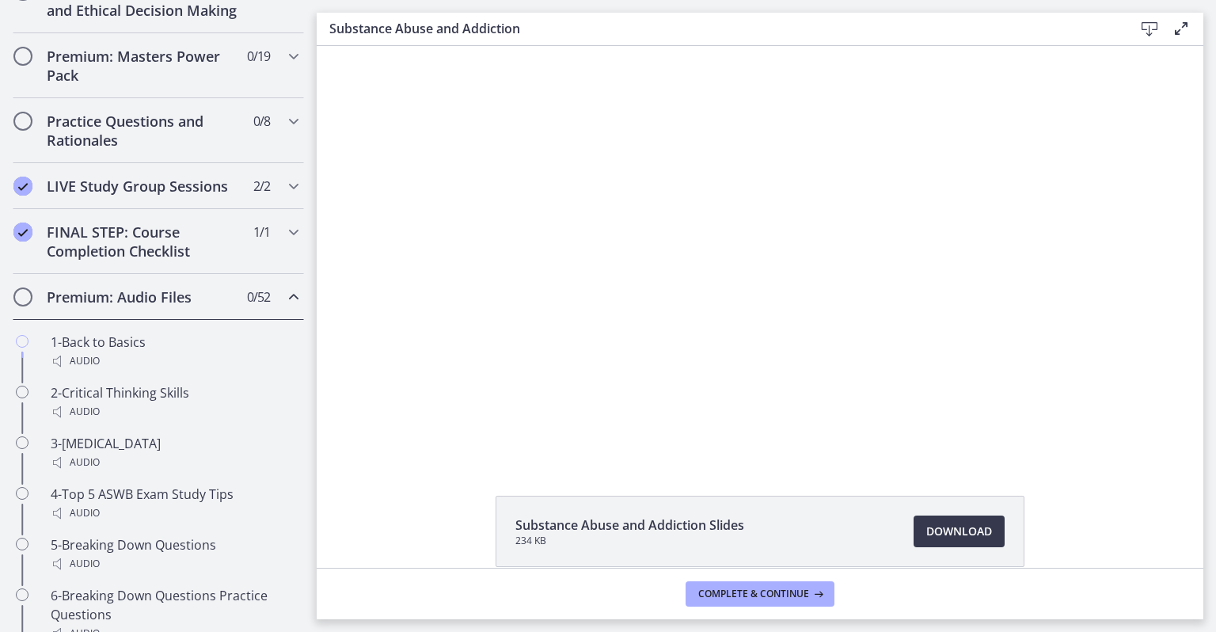
click at [66, 306] on h2 "Premium: Audio Files" at bounding box center [143, 296] width 193 height 19
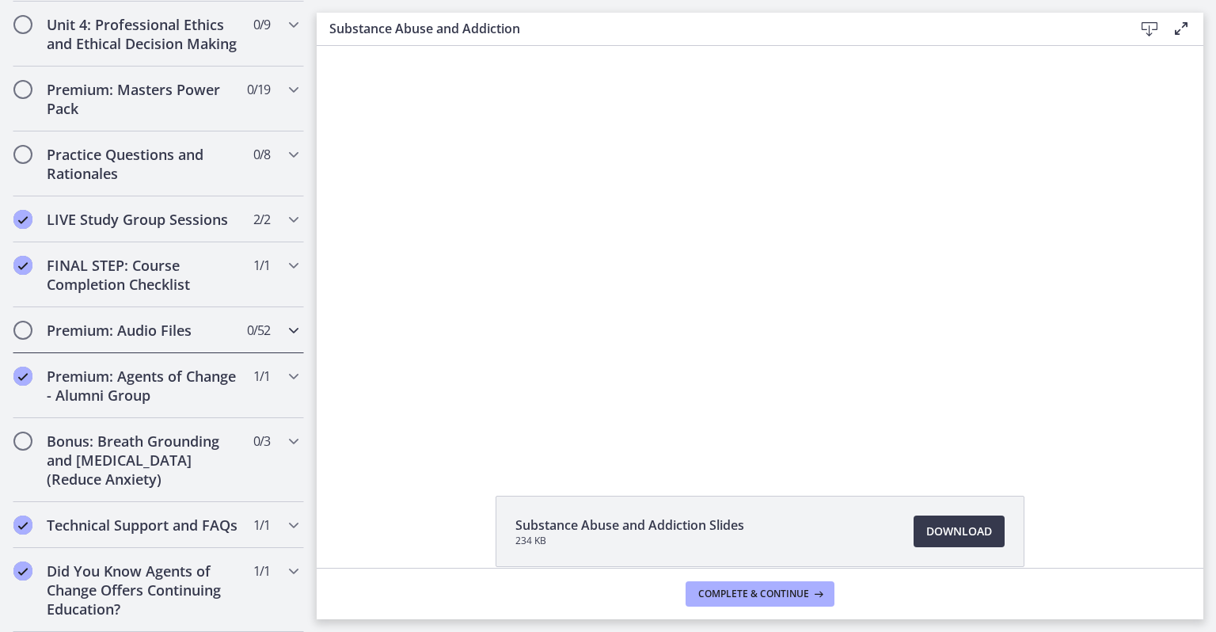
scroll to position [693, 0]
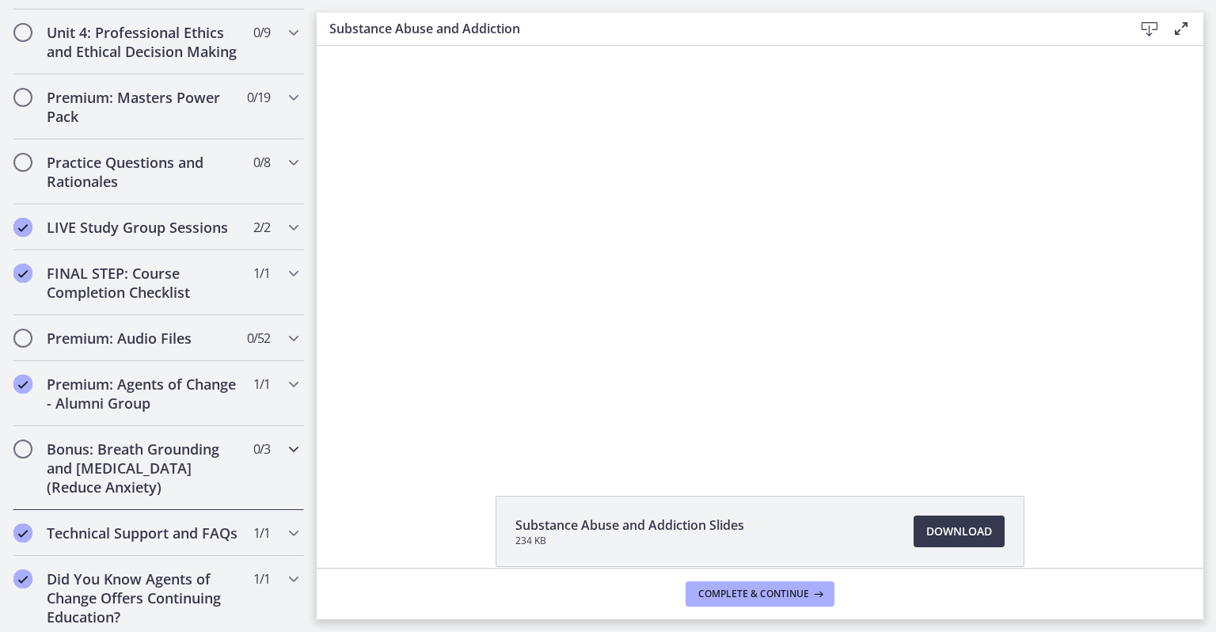
click at [101, 478] on h2 "Bonus: Breath Grounding and [MEDICAL_DATA] (Reduce Anxiety)" at bounding box center [143, 467] width 193 height 57
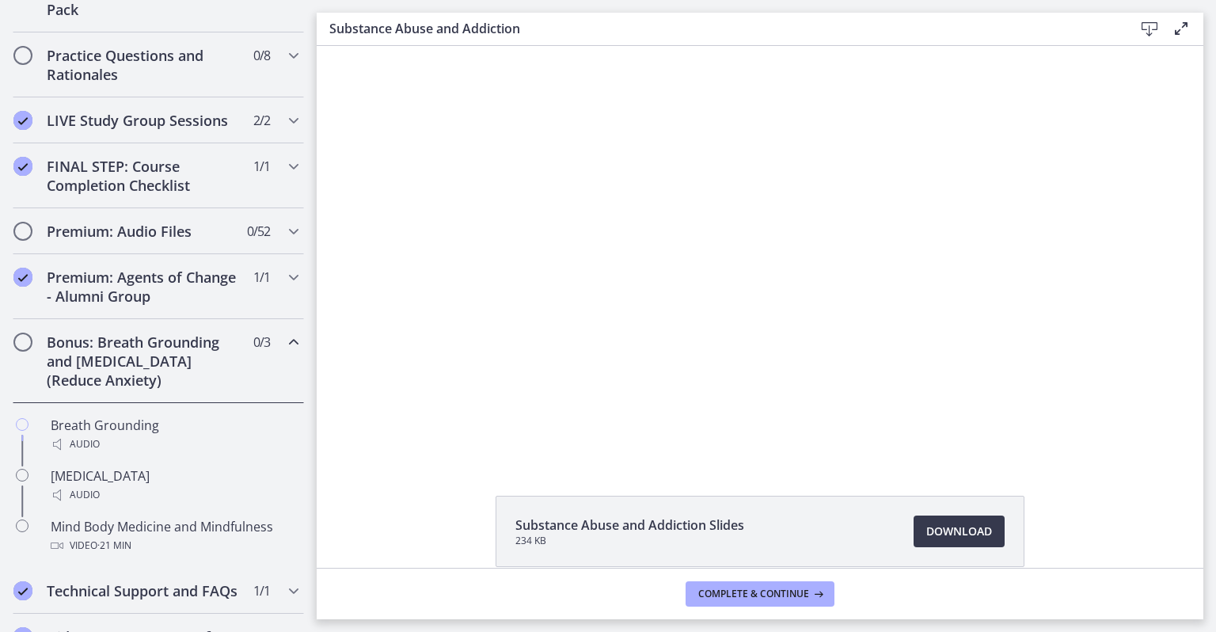
scroll to position [899, 0]
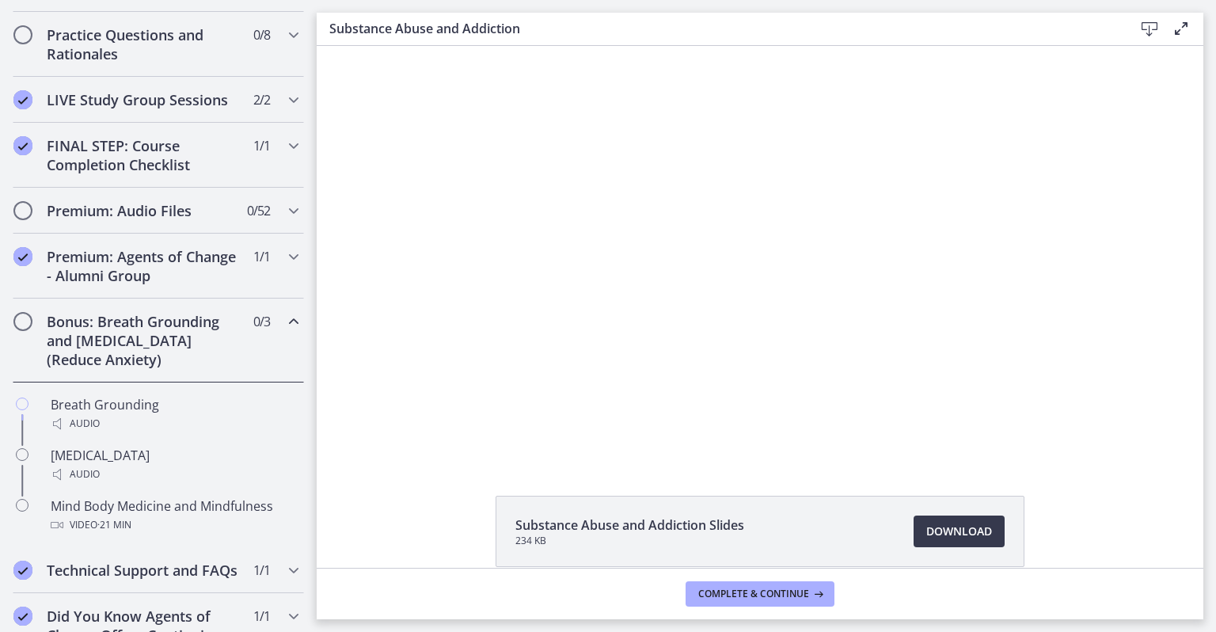
click at [130, 367] on h2 "Bonus: Breath Grounding and [MEDICAL_DATA] (Reduce Anxiety)" at bounding box center [143, 340] width 193 height 57
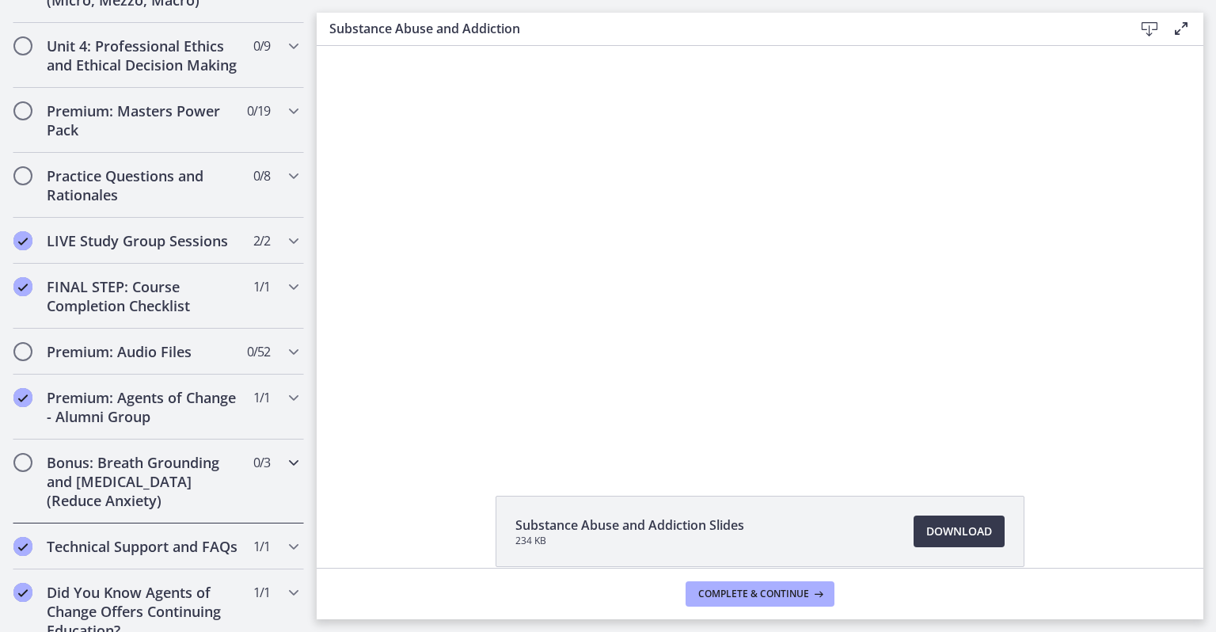
scroll to position [675, 0]
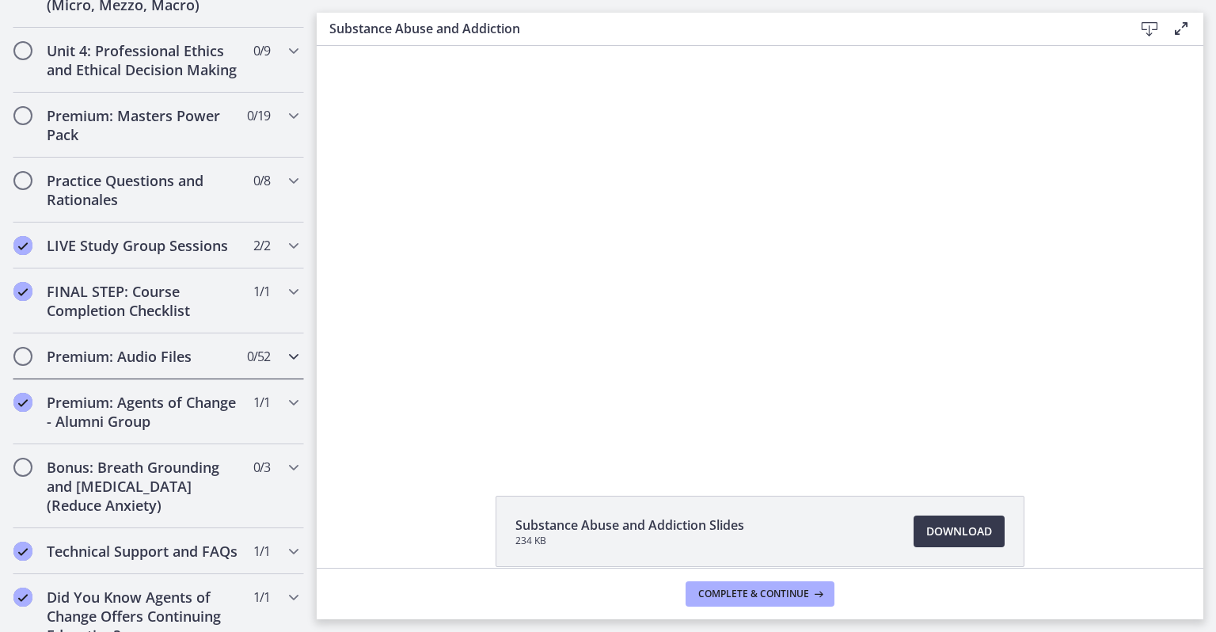
click at [126, 366] on h2 "Premium: Audio Files" at bounding box center [143, 356] width 193 height 19
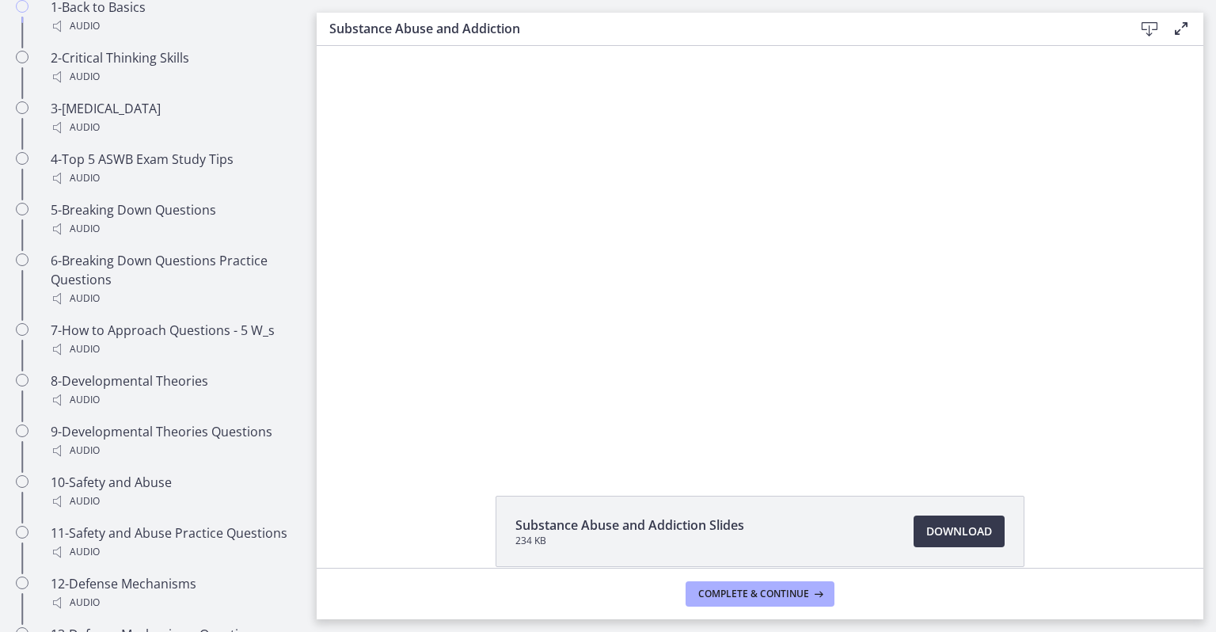
scroll to position [1070, 0]
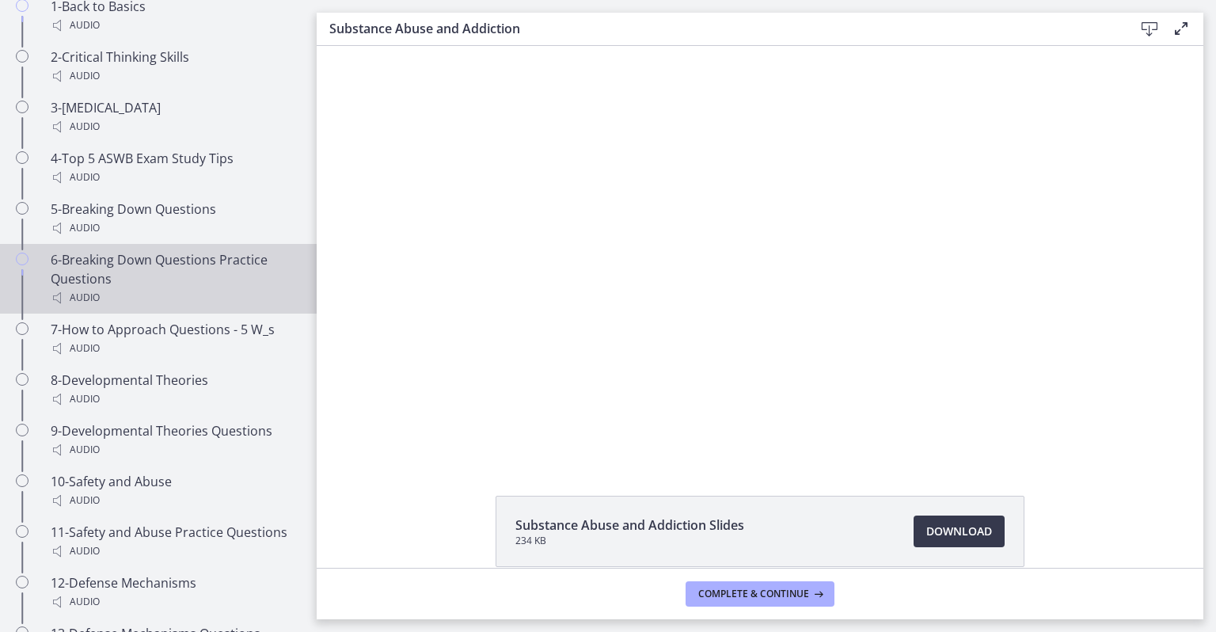
click at [108, 280] on div "6-Breaking Down Questions Practice Questions Audio" at bounding box center [174, 278] width 247 height 57
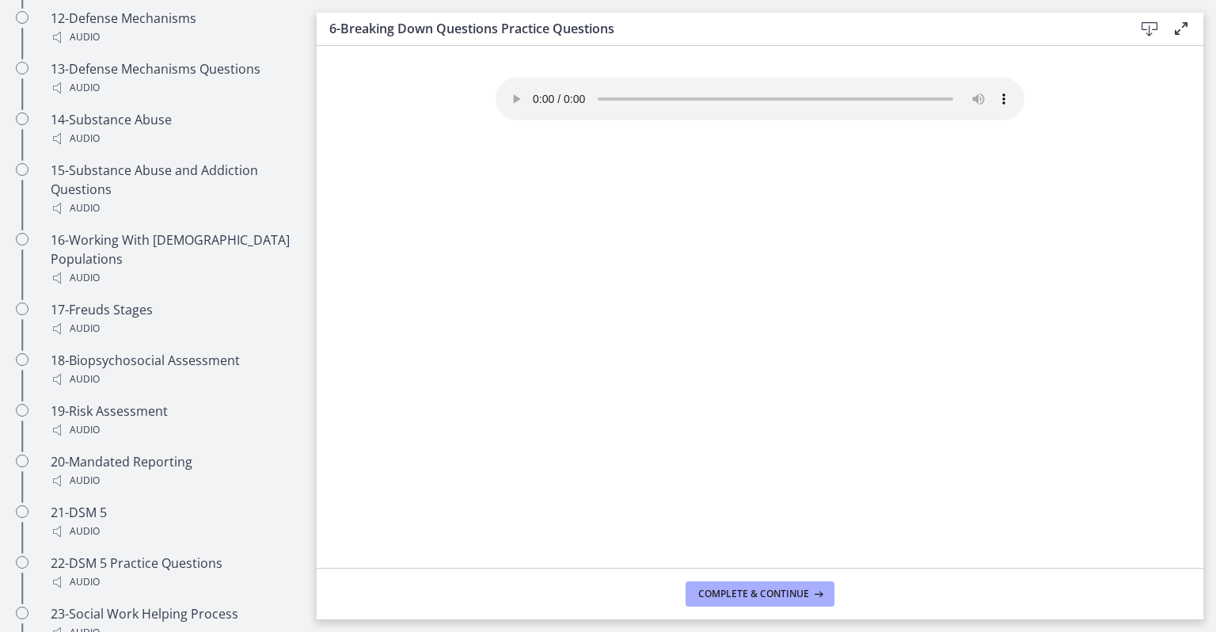
scroll to position [1636, 0]
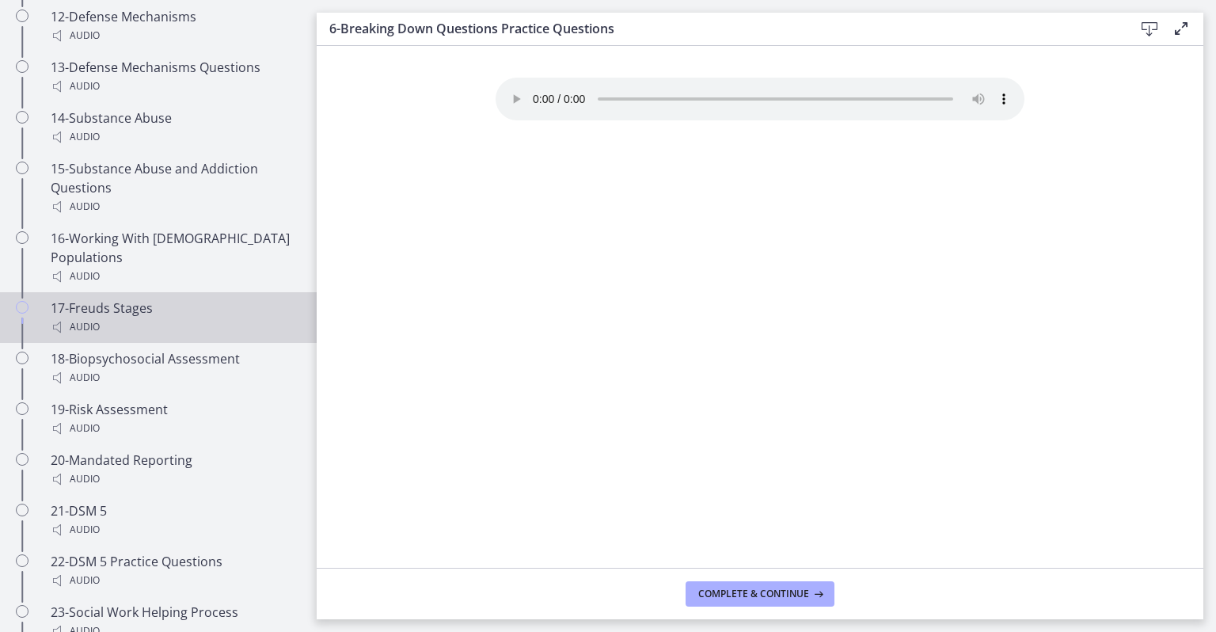
click at [108, 302] on div "17-Freuds Stages Audio" at bounding box center [174, 317] width 247 height 38
click at [948, 157] on div "Your browser doesn't support the audio element. Download it here" at bounding box center [760, 323] width 554 height 490
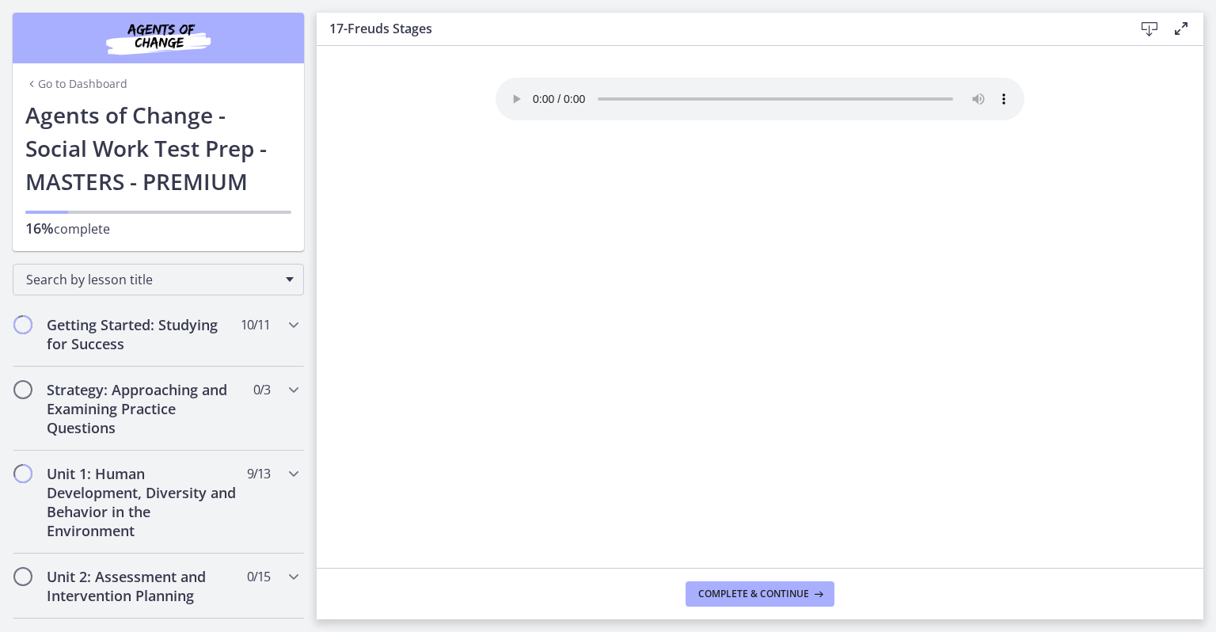
click at [1151, 25] on icon at bounding box center [1149, 29] width 19 height 19
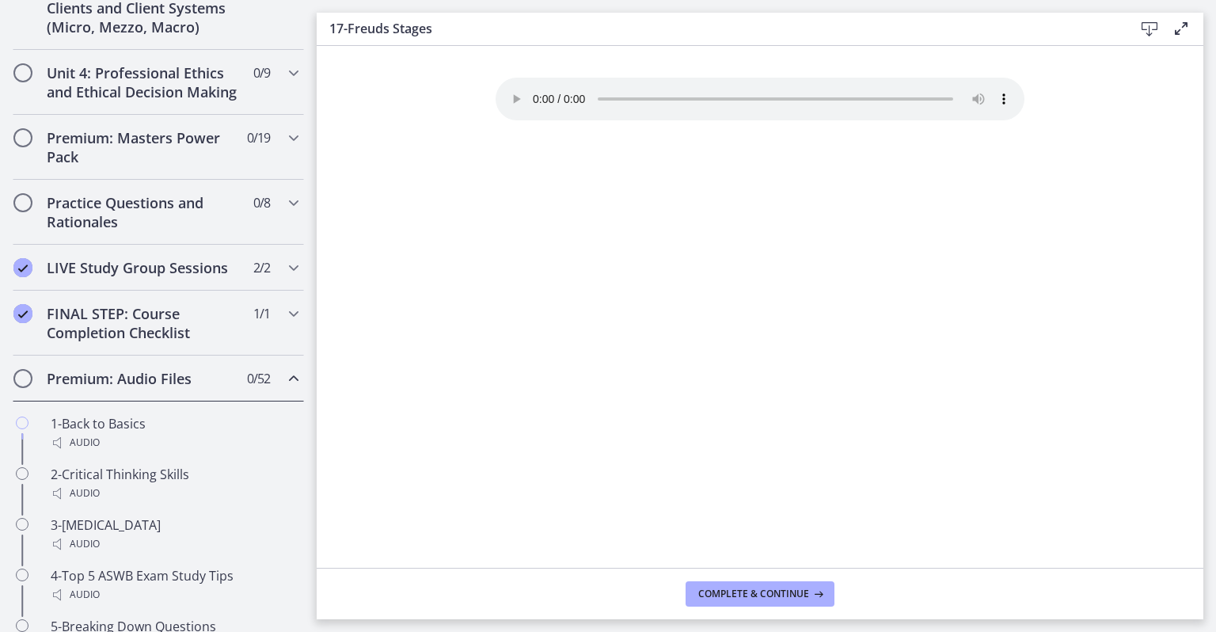
scroll to position [653, 0]
click at [32, 396] on div "Premium: Audio Files 0 / 52 Completed" at bounding box center [158, 378] width 291 height 46
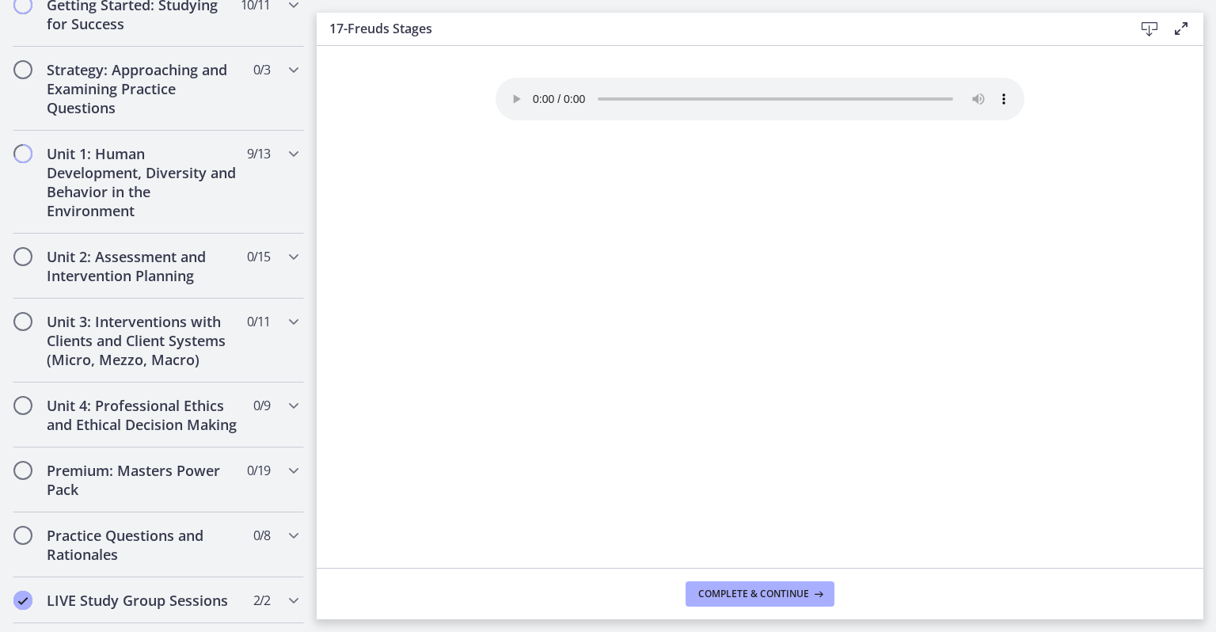
scroll to position [317, 0]
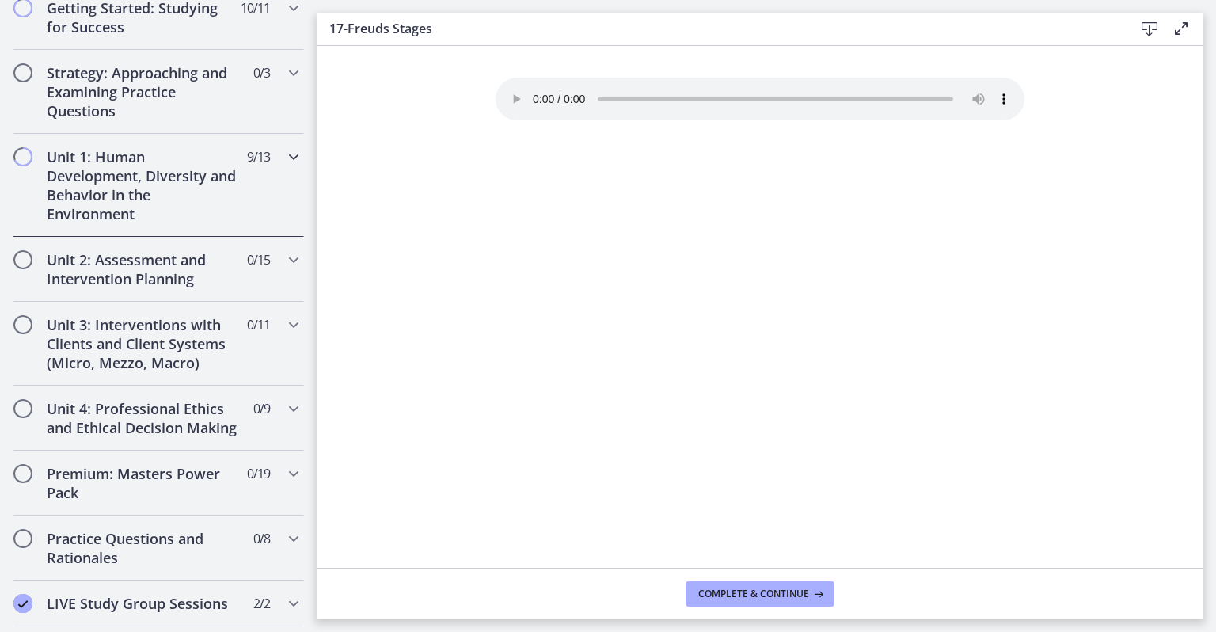
click at [82, 179] on h2 "Unit 1: Human Development, Diversity and Behavior in the Environment" at bounding box center [143, 185] width 193 height 76
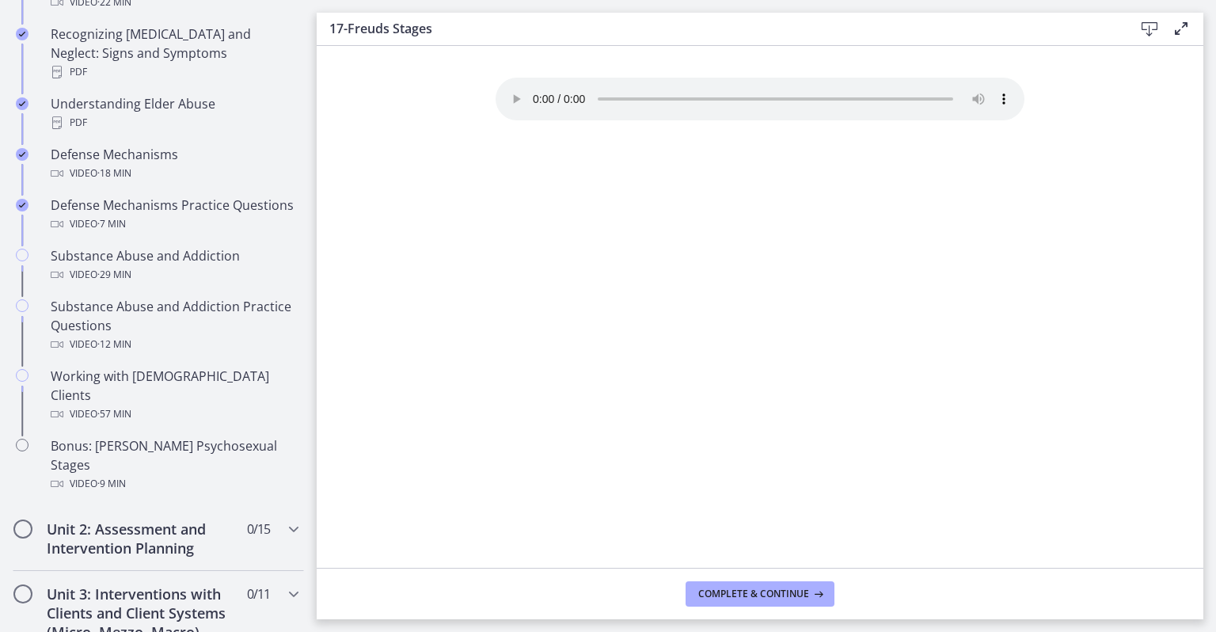
scroll to position [855, 0]
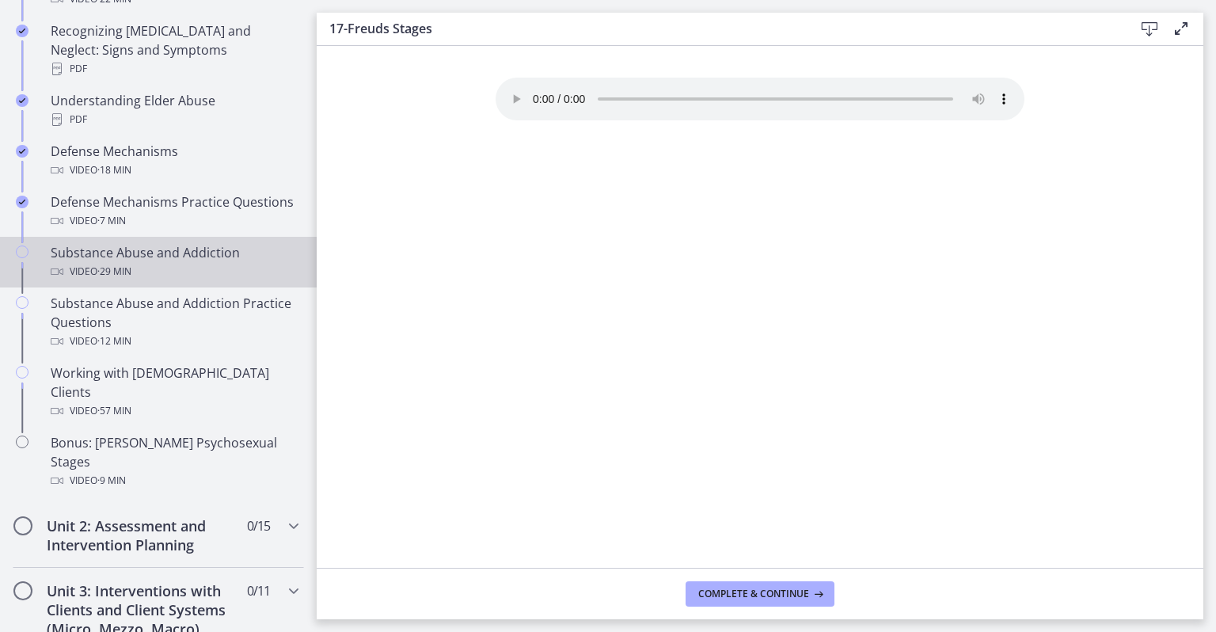
click at [70, 269] on div "Video · 29 min" at bounding box center [174, 271] width 247 height 19
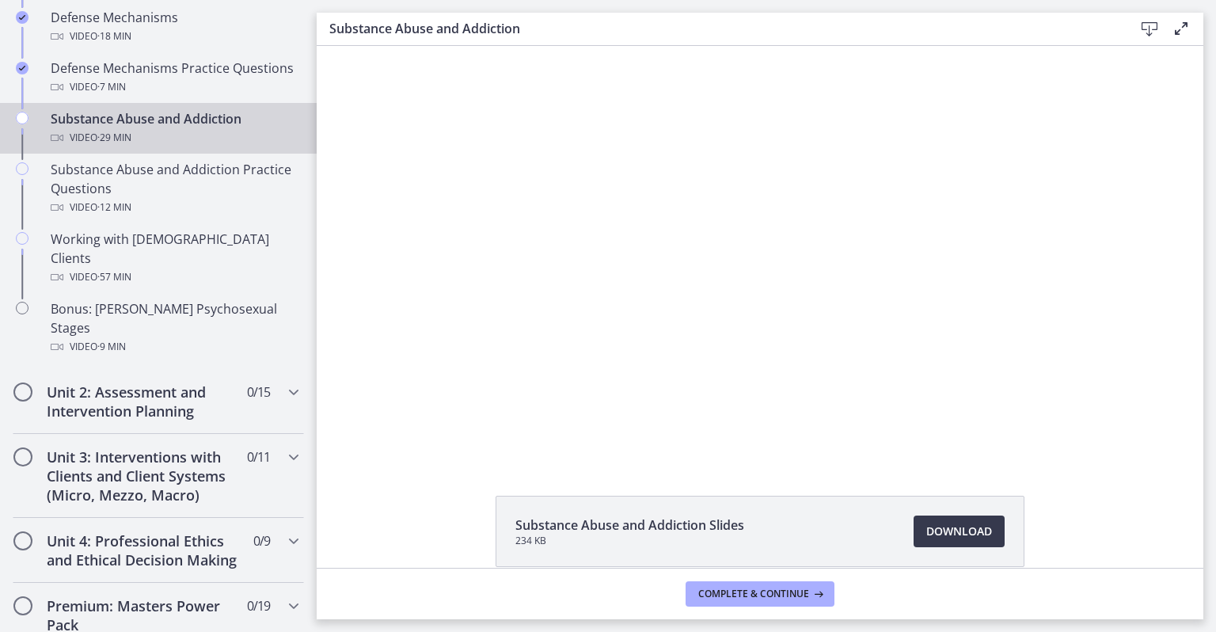
scroll to position [988, 0]
click at [475, 281] on div at bounding box center [760, 252] width 735 height 413
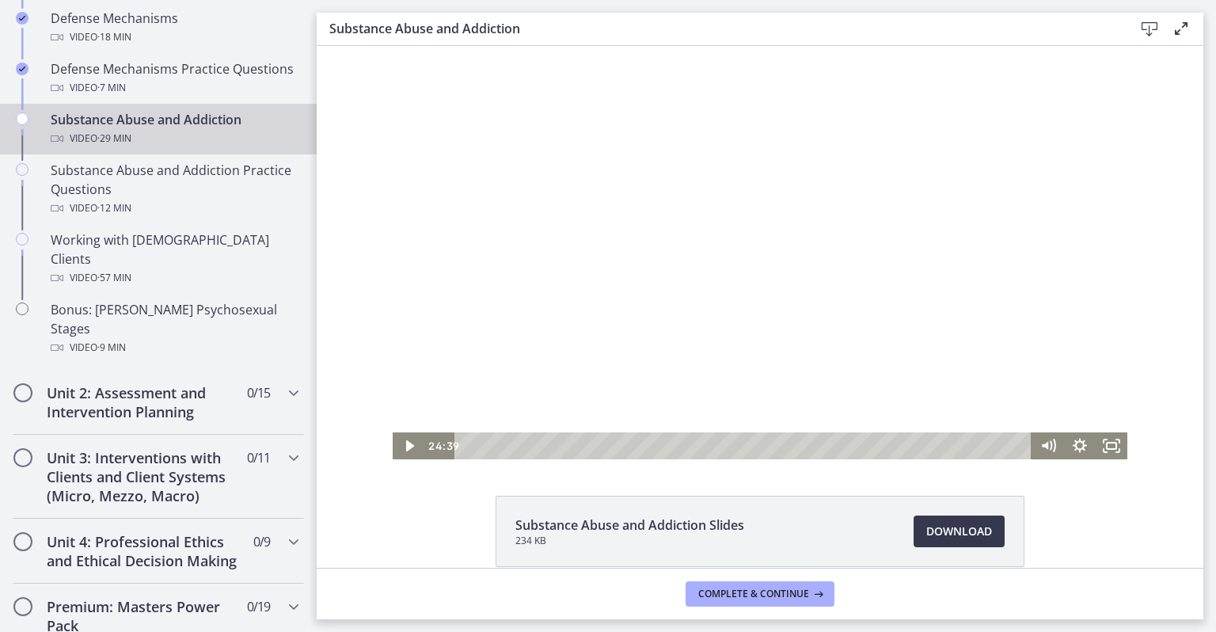
click at [466, 298] on div at bounding box center [760, 252] width 735 height 413
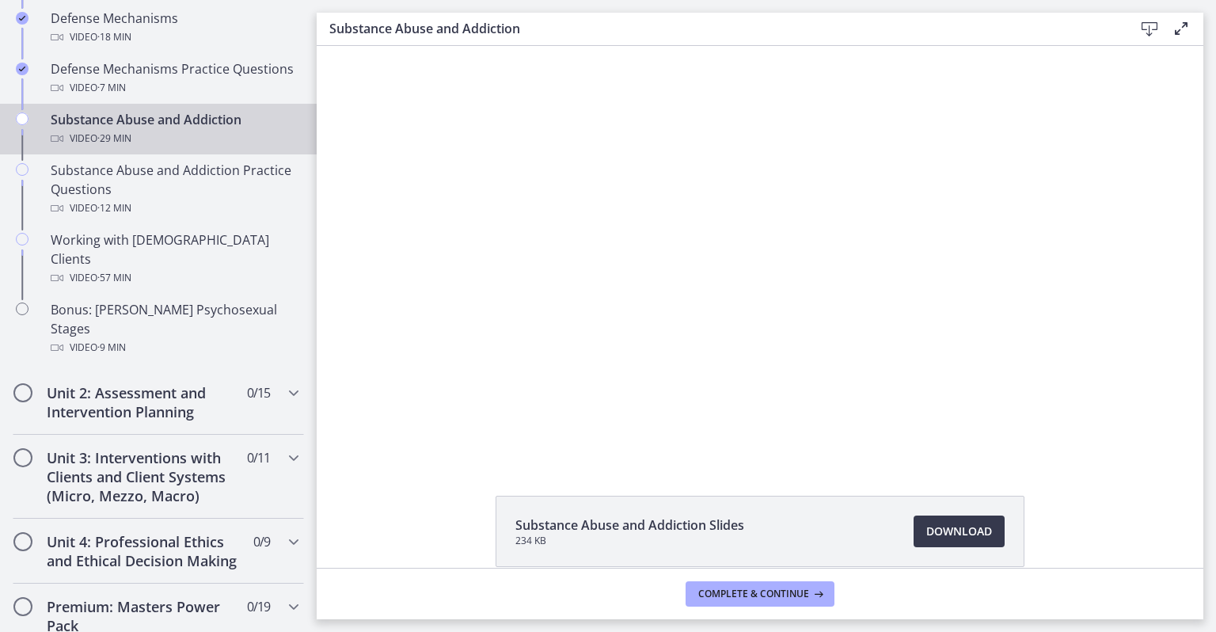
click at [778, 317] on div at bounding box center [760, 252] width 735 height 413
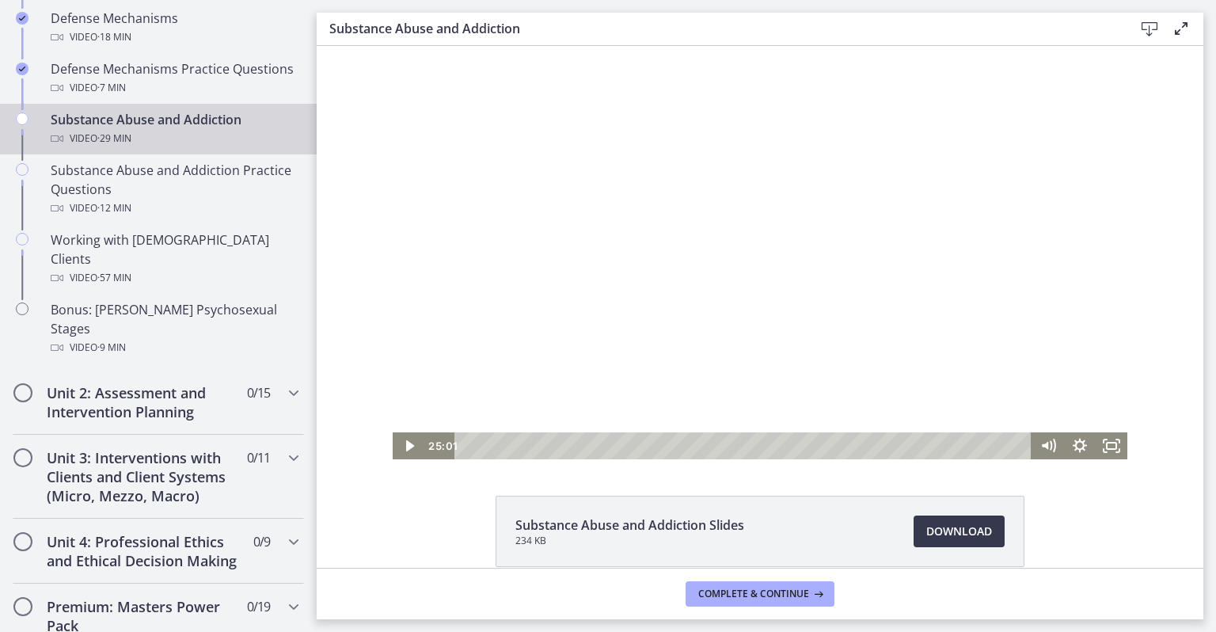
click at [979, 443] on div "Playbar" at bounding box center [745, 445] width 558 height 27
click at [960, 448] on div "26:44" at bounding box center [745, 445] width 558 height 27
click at [394, 447] on icon "Play Video" at bounding box center [410, 445] width 32 height 27
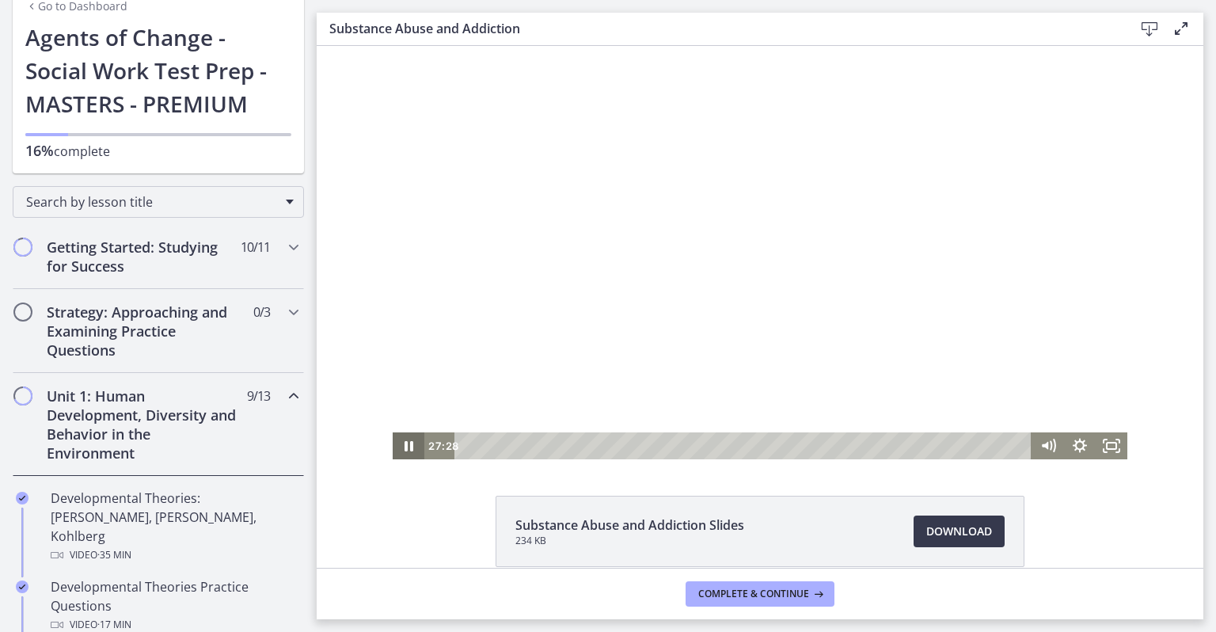
scroll to position [79, 0]
click at [288, 247] on icon "Chapters" at bounding box center [293, 245] width 19 height 19
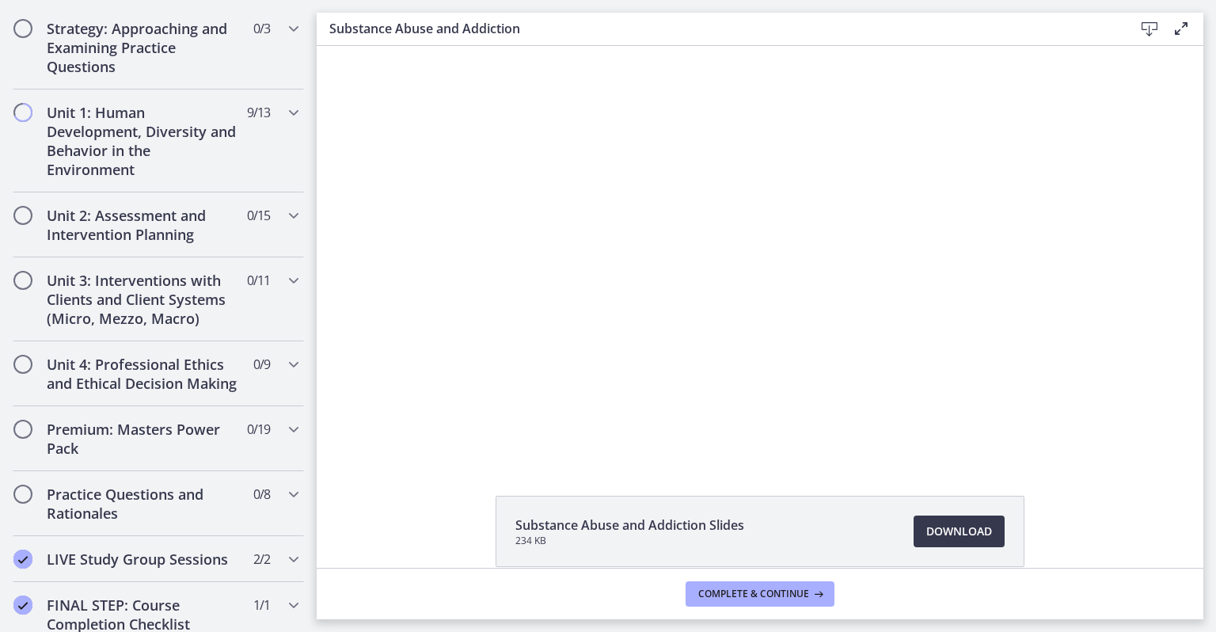
scroll to position [988, 0]
click at [68, 132] on h2 "Unit 1: Human Development, Diversity and Behavior in the Environment" at bounding box center [143, 141] width 193 height 76
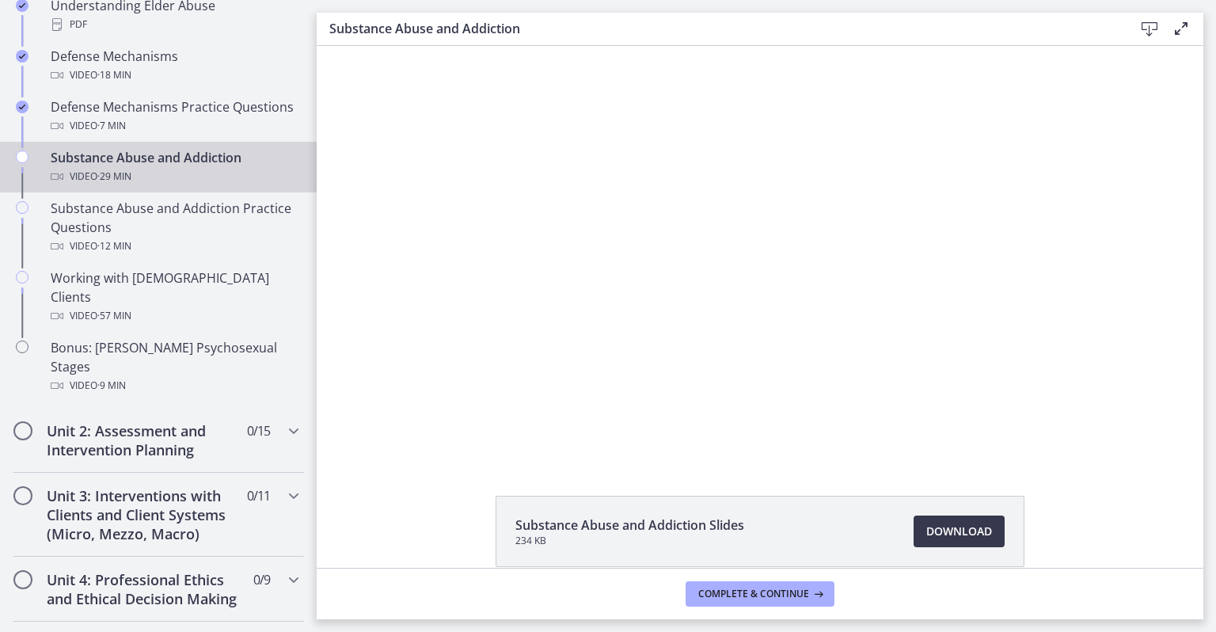
scroll to position [964, 0]
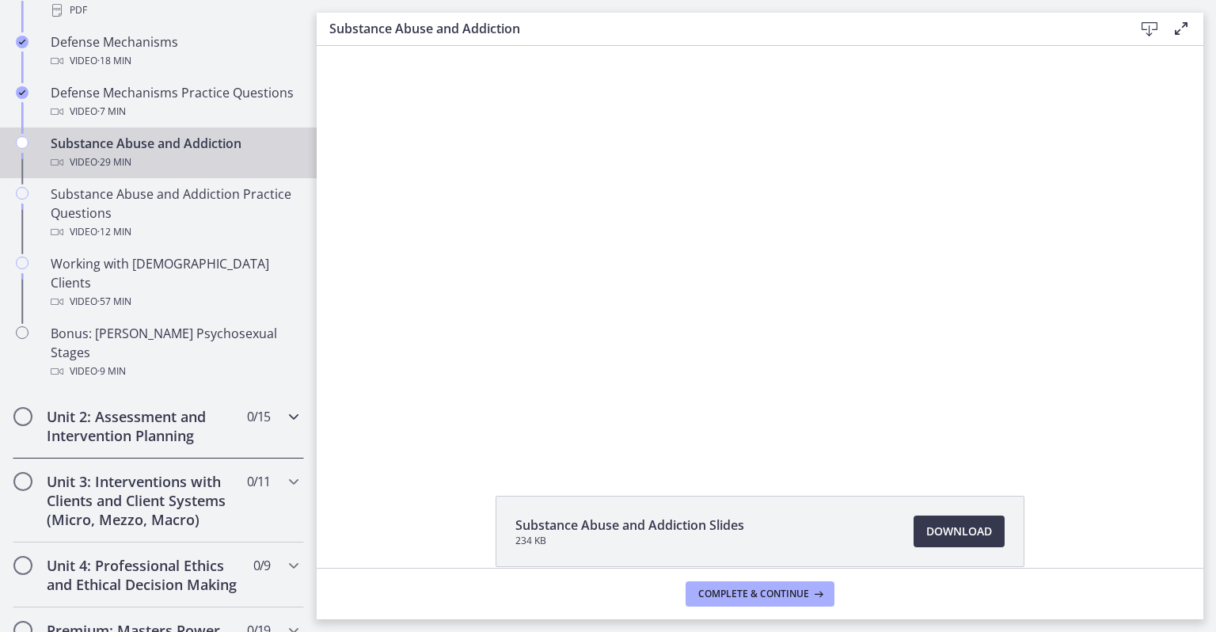
click at [89, 407] on h2 "Unit 2: Assessment and Intervention Planning" at bounding box center [143, 426] width 193 height 38
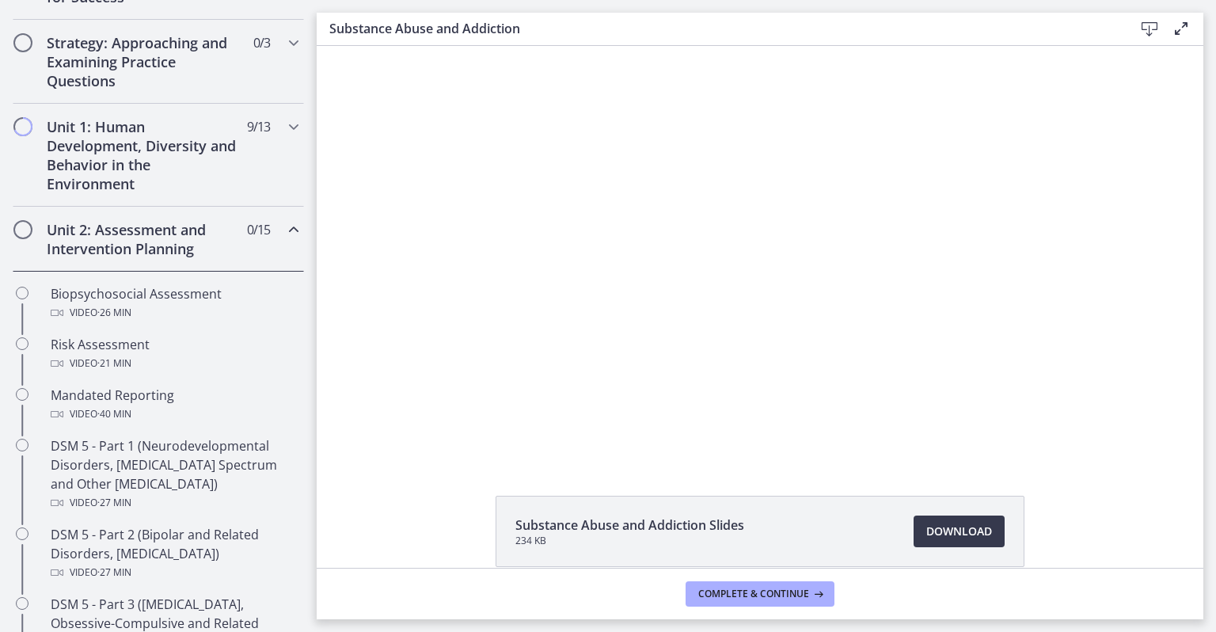
scroll to position [342, 0]
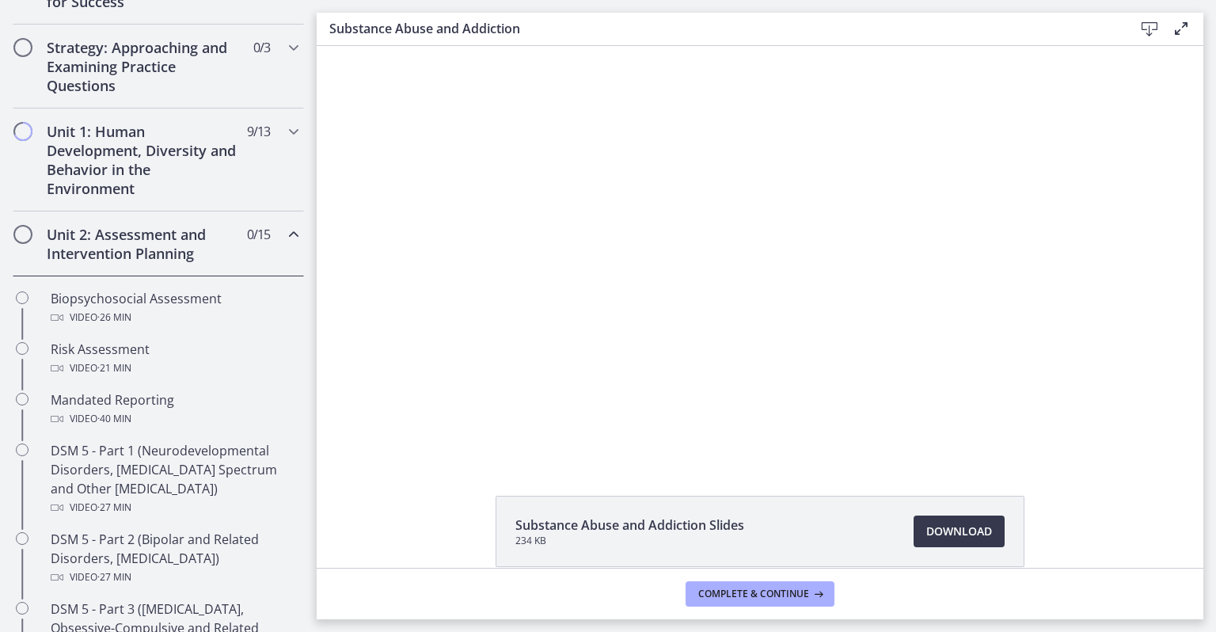
click at [86, 235] on h2 "Unit 2: Assessment and Intervention Planning" at bounding box center [143, 244] width 193 height 38
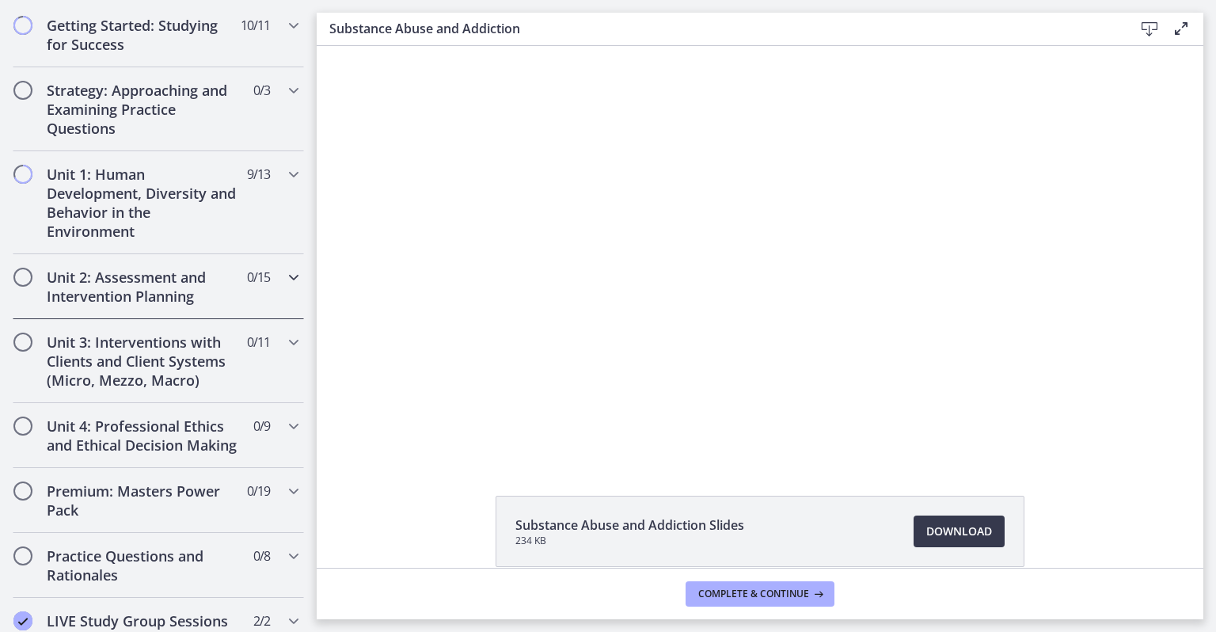
scroll to position [298, 0]
click at [717, 593] on span "Complete & continue" at bounding box center [753, 593] width 111 height 13
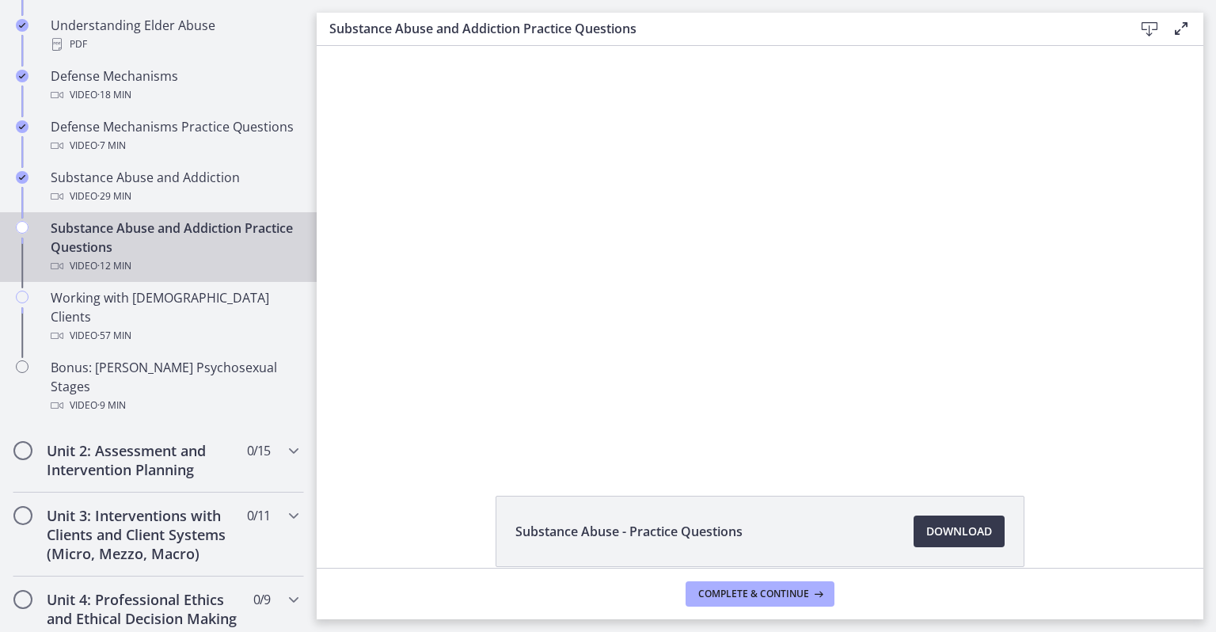
scroll to position [959, 0]
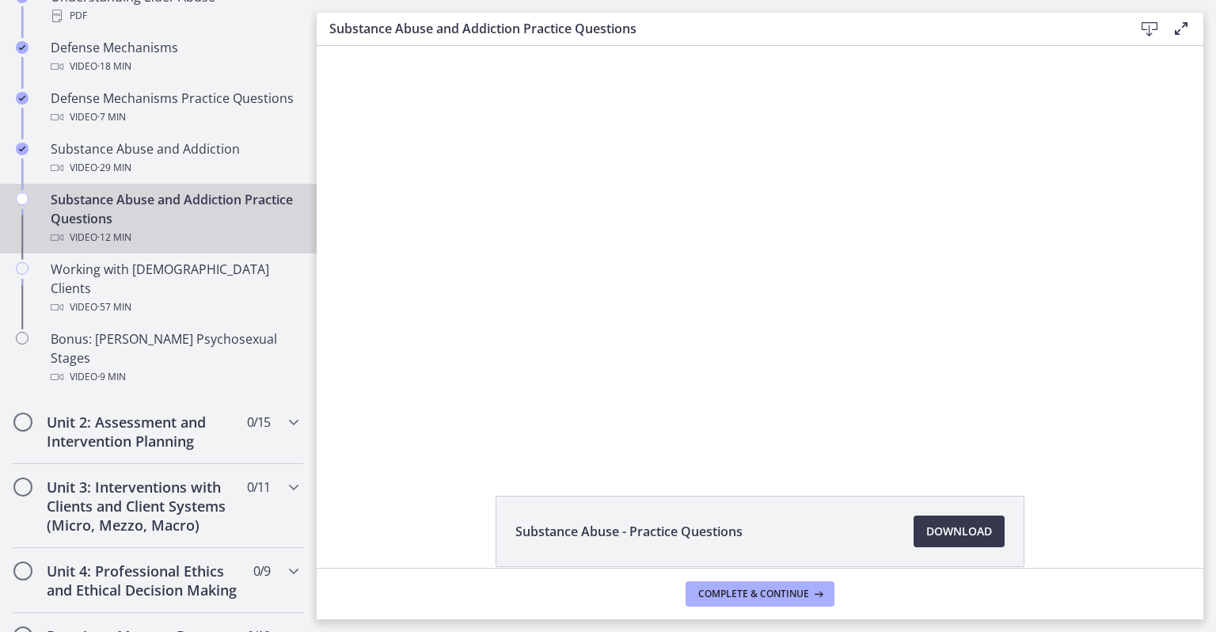
click at [459, 333] on div at bounding box center [760, 252] width 822 height 413
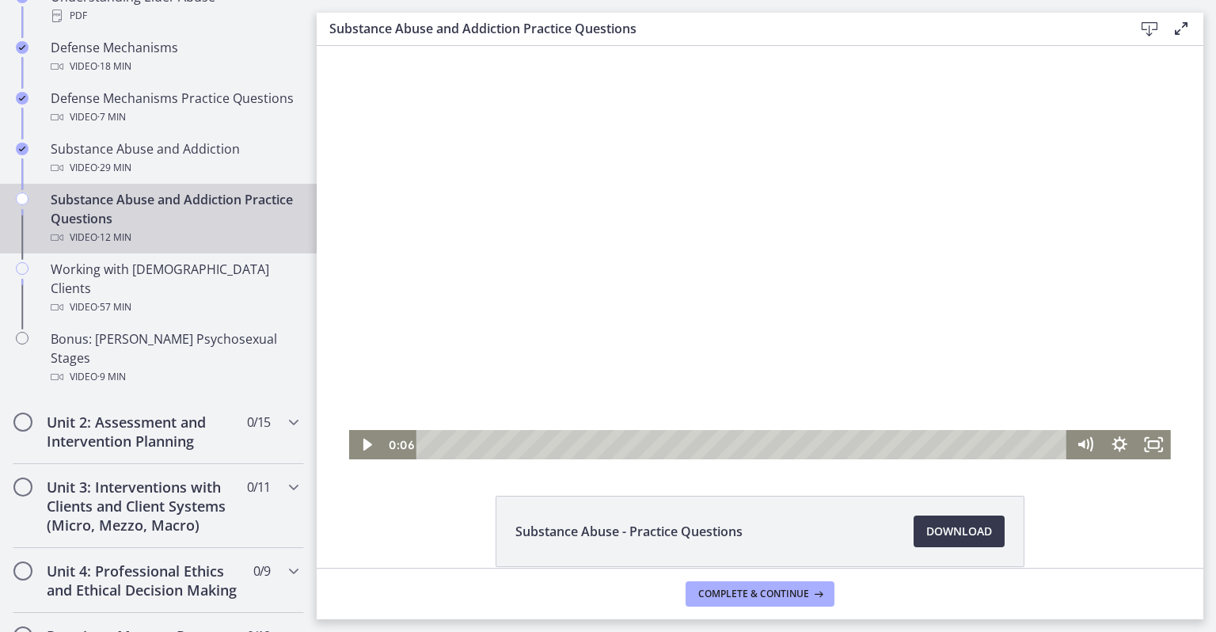
click at [363, 443] on icon "Play Video" at bounding box center [367, 445] width 9 height 12
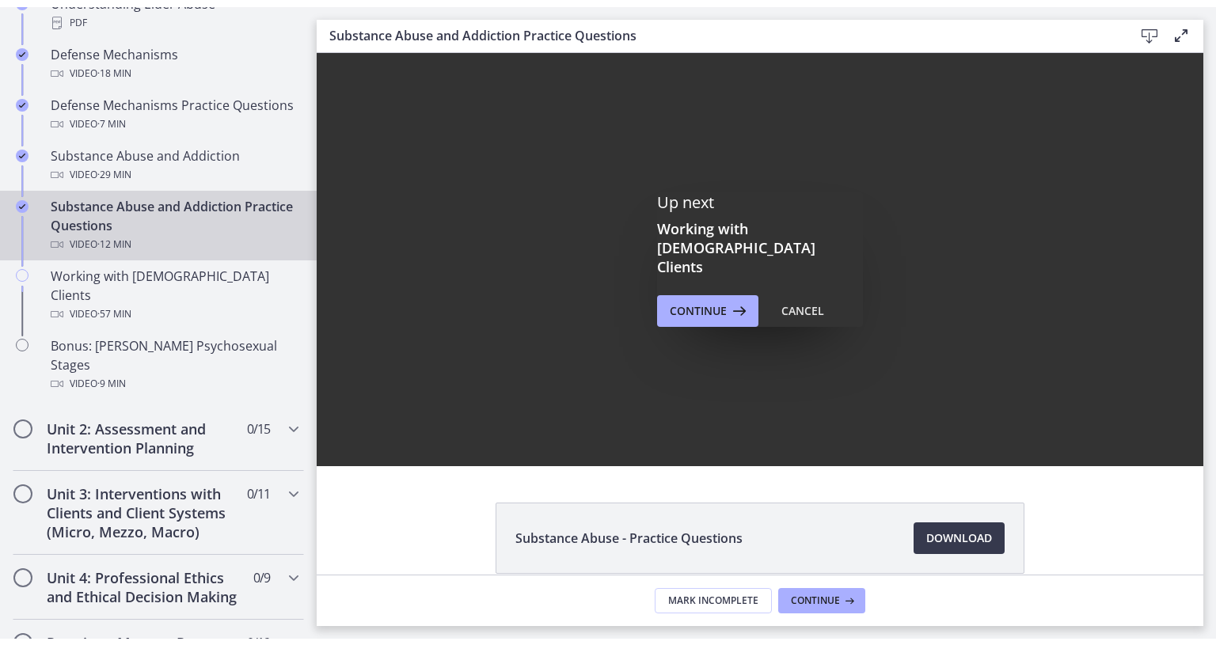
scroll to position [0, 0]
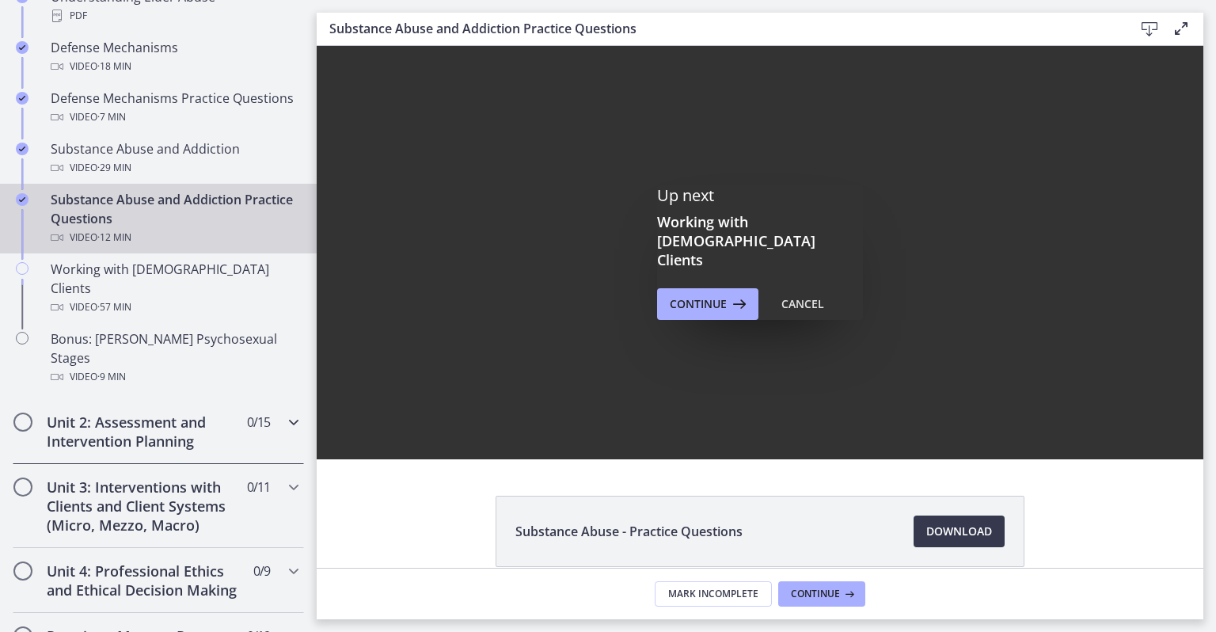
click at [0, 421] on div "Unit 2: Assessment and Intervention Planning 0 / 15 Completed" at bounding box center [158, 431] width 317 height 65
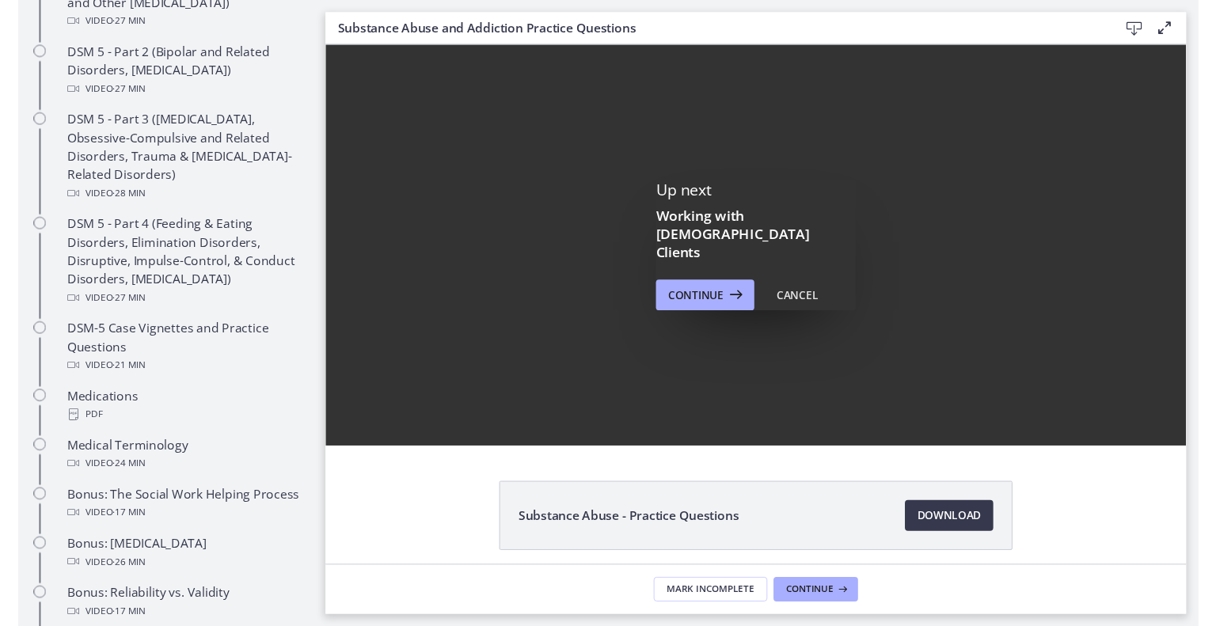
scroll to position [820, 0]
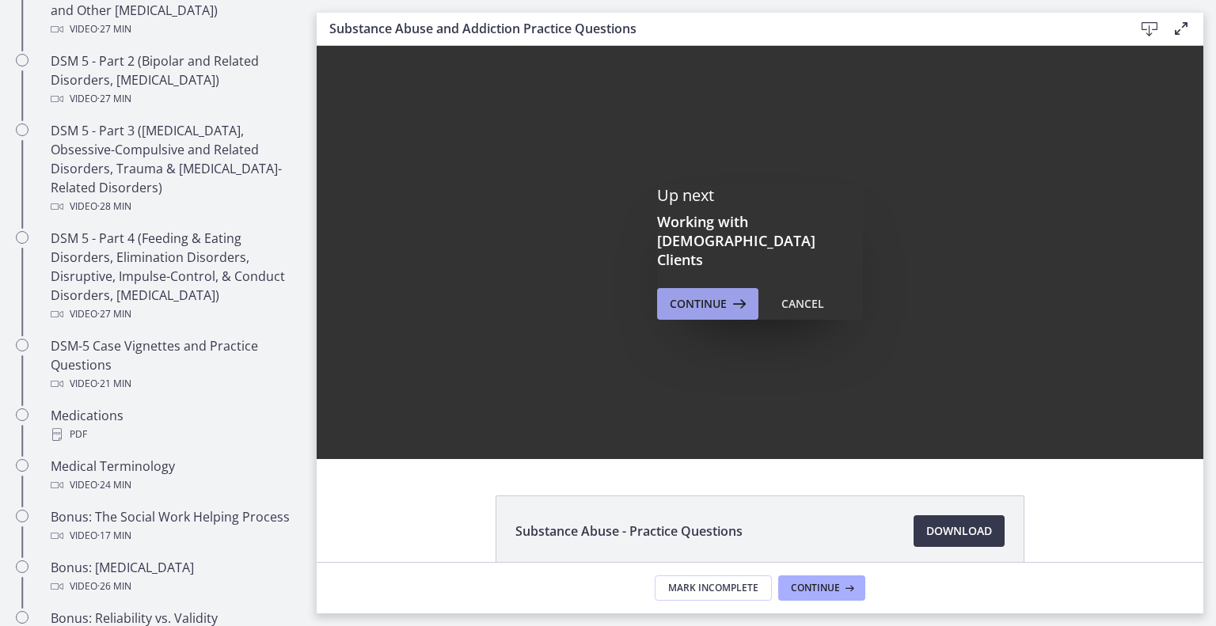
click at [705, 295] on span "Continue" at bounding box center [698, 304] width 57 height 19
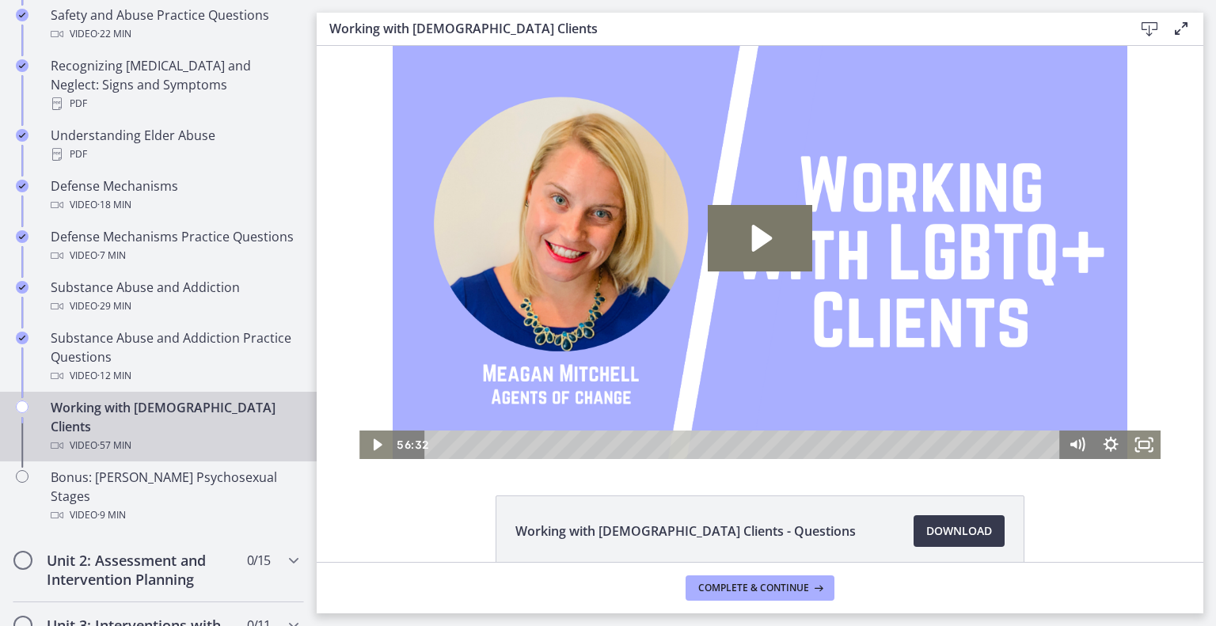
scroll to position [874, 0]
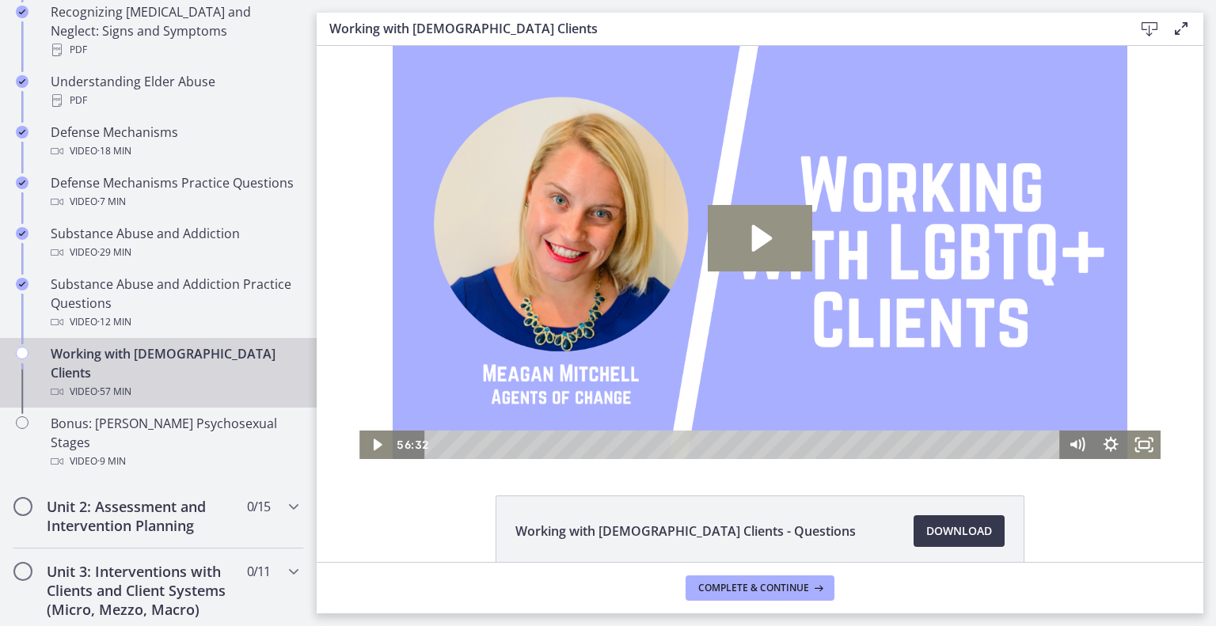
click at [717, 224] on icon "Play Video: cmhf48khnk6s72tglic0.mp4" at bounding box center [760, 238] width 105 height 67
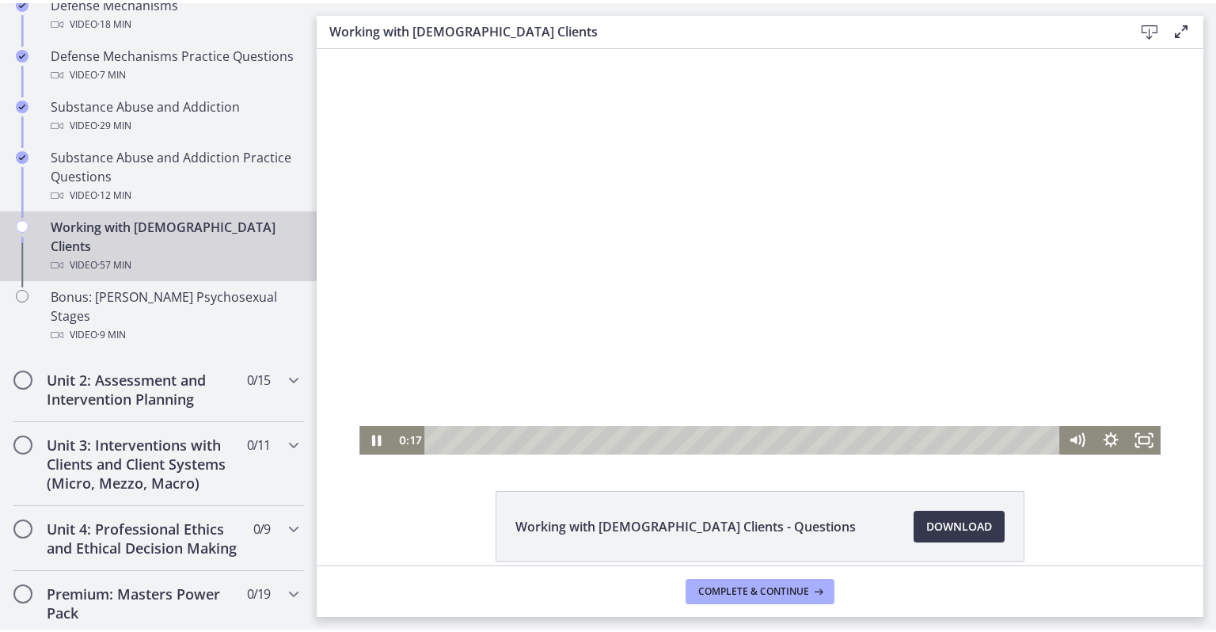
scroll to position [0, 0]
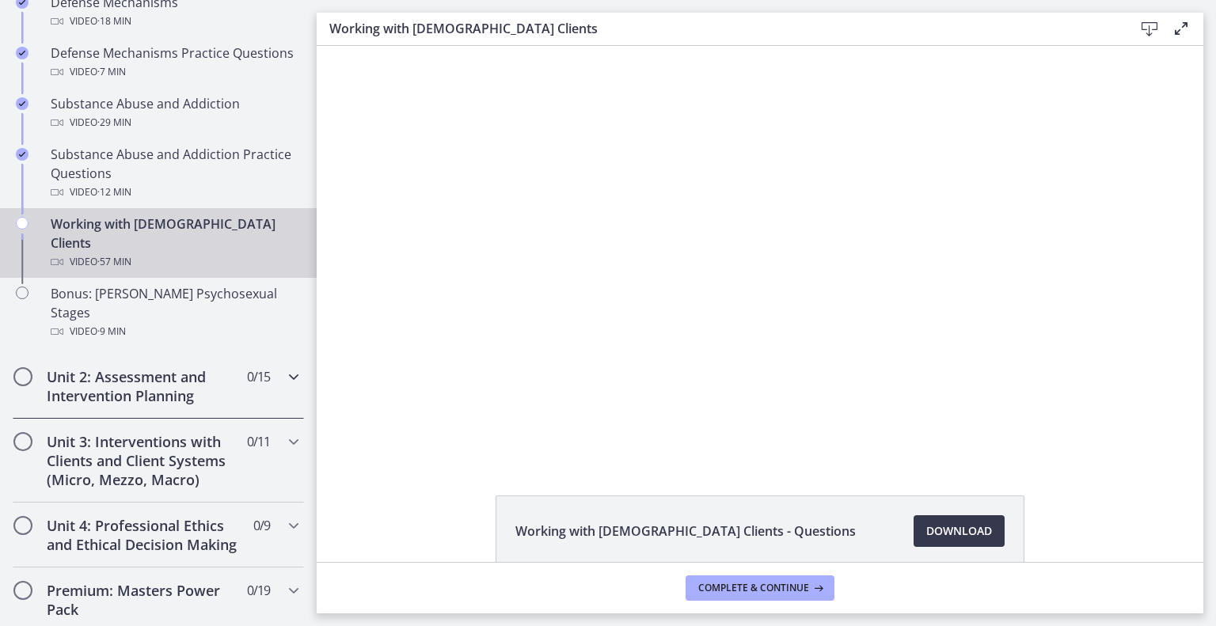
click at [0, 354] on div "Unit 2: Assessment and Intervention Planning 0 / 15 Completed" at bounding box center [158, 386] width 317 height 65
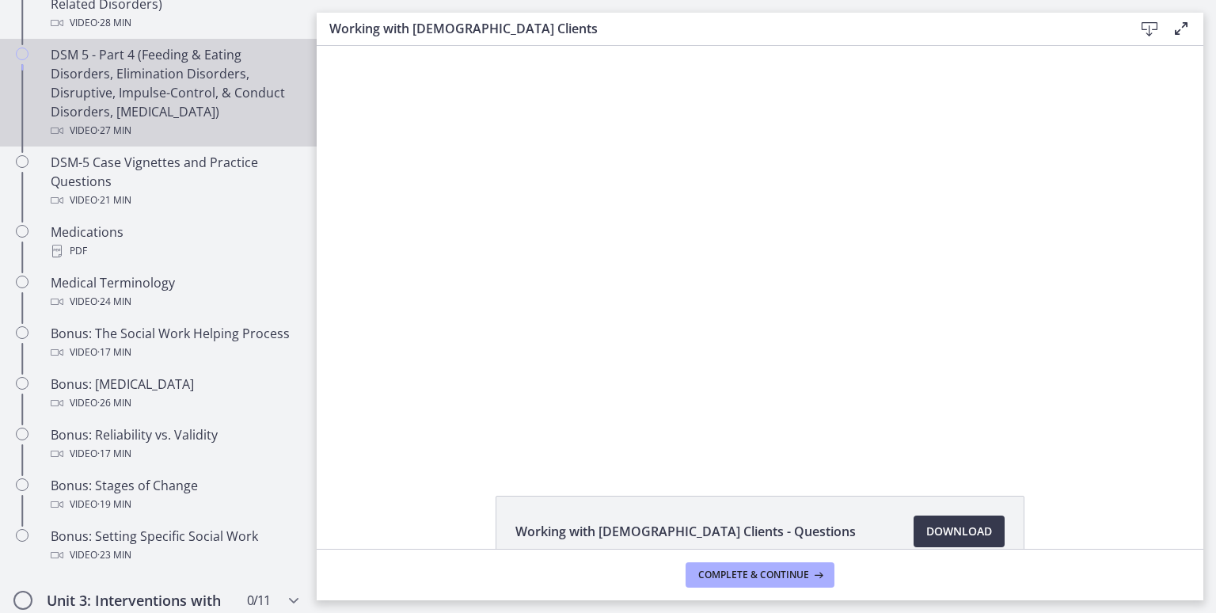
click at [0, 130] on link "DSM 5 - Part 4 (Feeding & Eating Disorders, Elimination Disorders, Disruptive, …" at bounding box center [158, 93] width 317 height 108
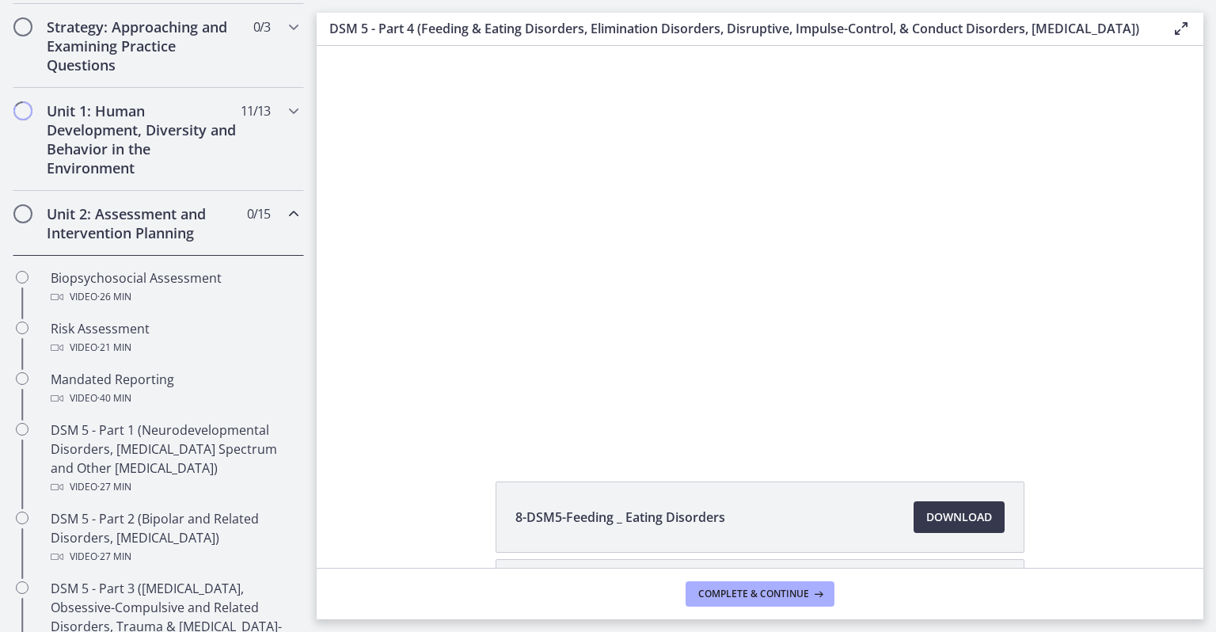
scroll to position [353, 0]
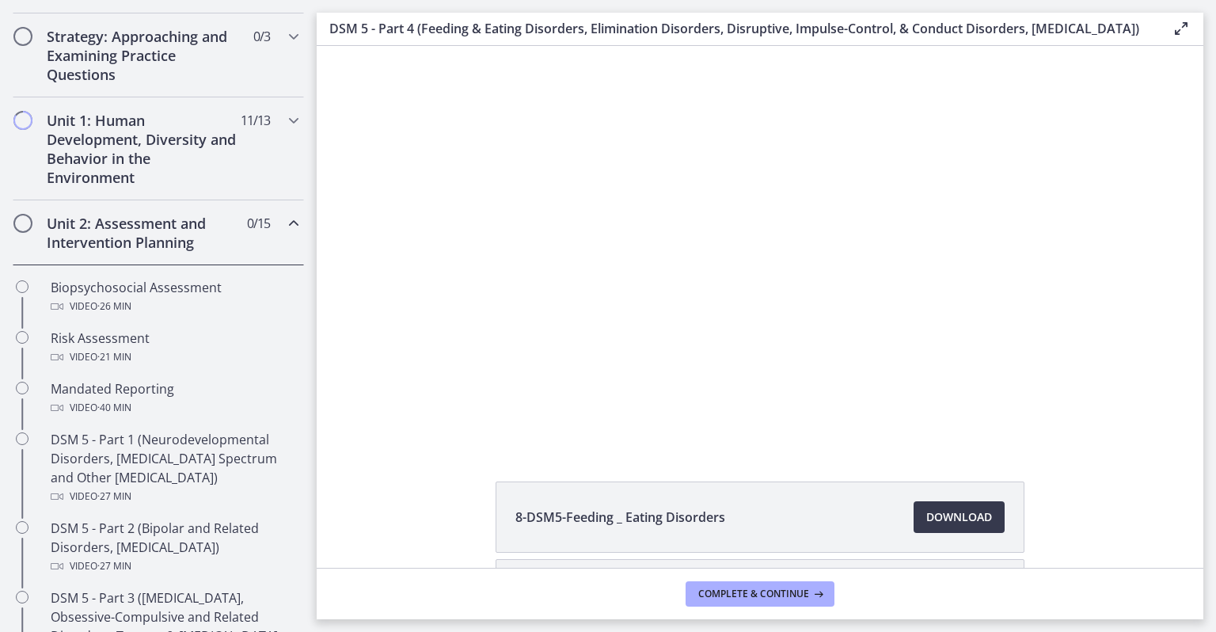
click at [265, 224] on div "Unit 2: Assessment and Intervention Planning 0 / 15 Completed" at bounding box center [158, 232] width 291 height 65
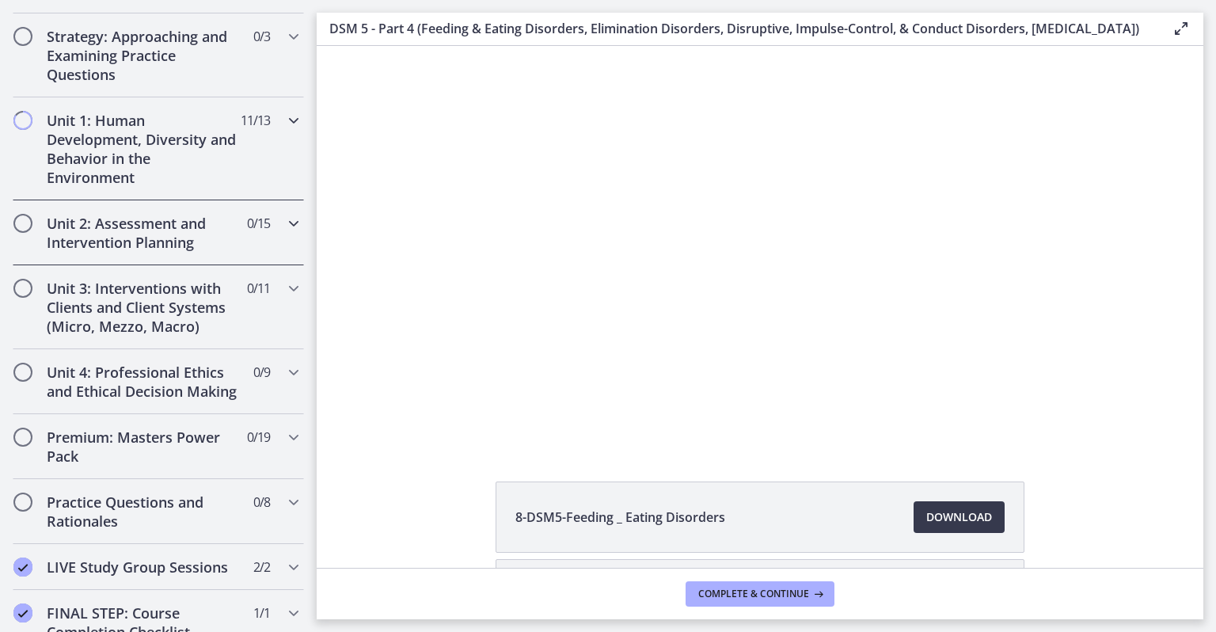
click at [245, 144] on div "Unit 1: Human Development, Diversity and Behavior in the Environment 11 / 13 Co…" at bounding box center [158, 148] width 291 height 103
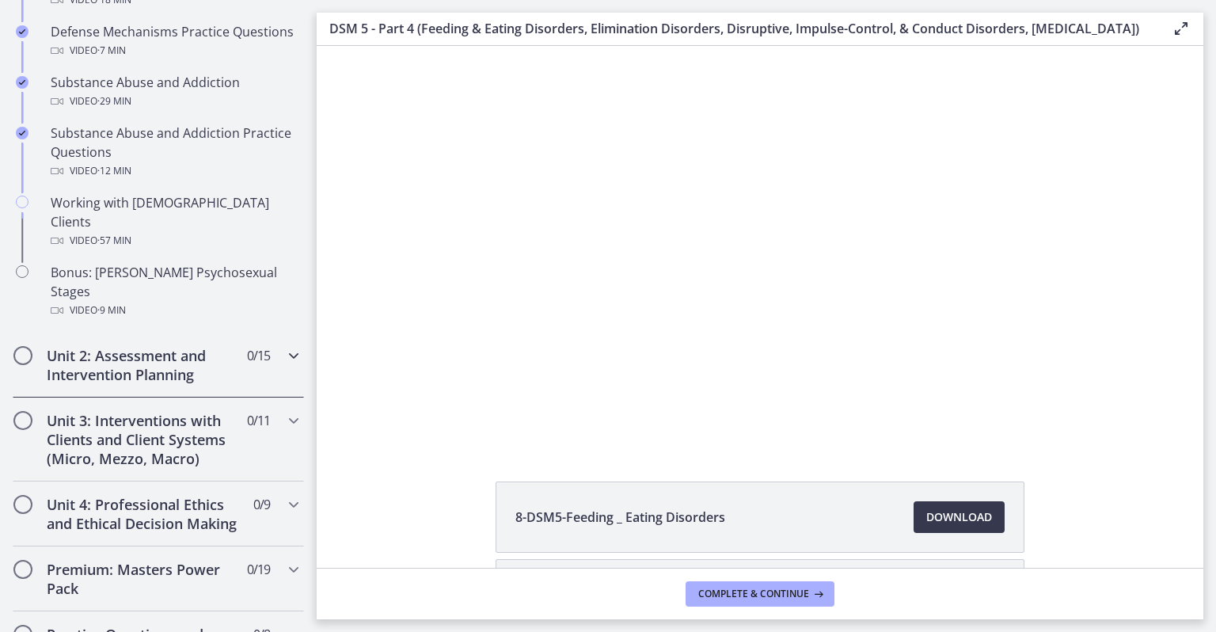
scroll to position [1023, 0]
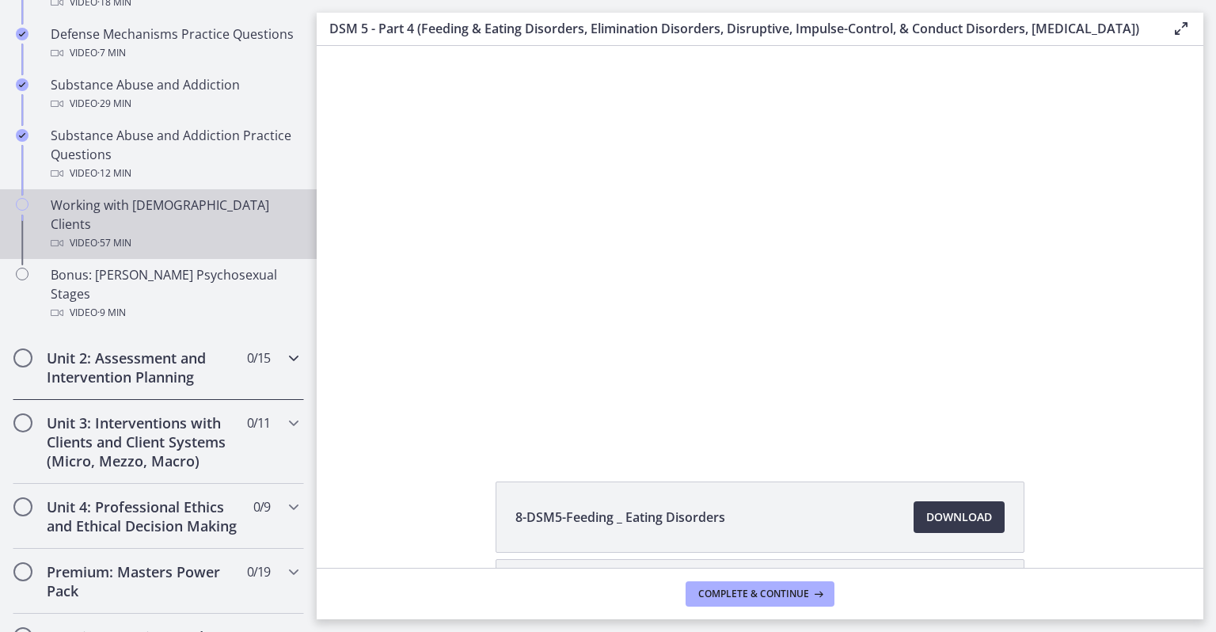
click at [211, 234] on div "Video · 57 min" at bounding box center [174, 243] width 247 height 19
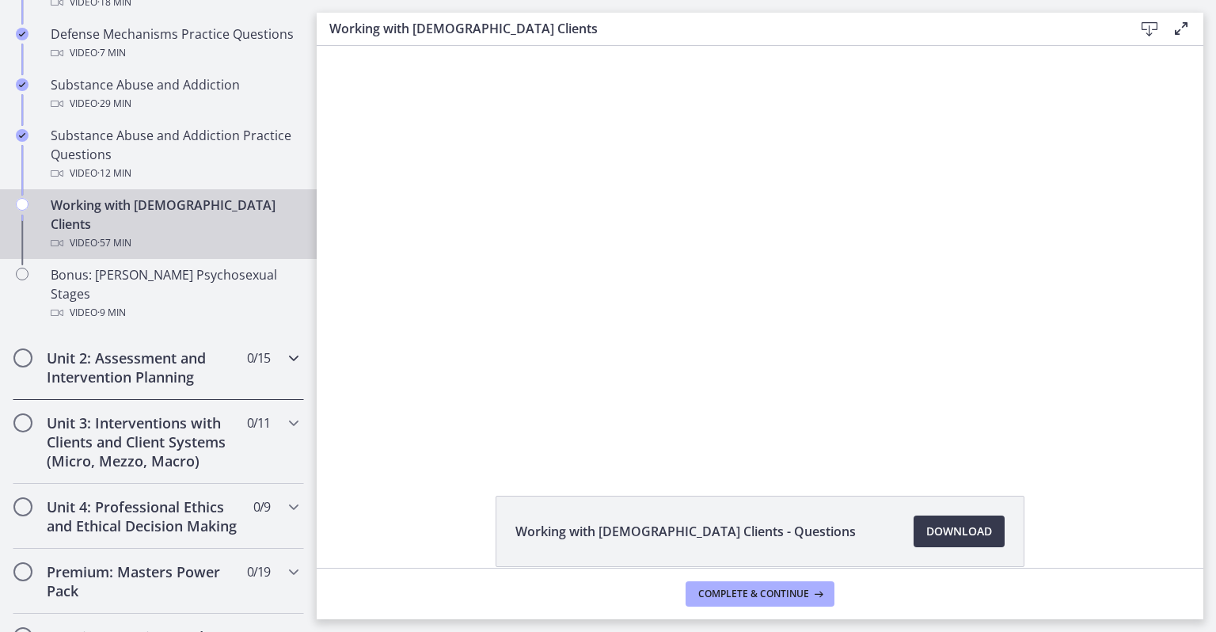
click at [642, 308] on div at bounding box center [759, 252] width 801 height 413
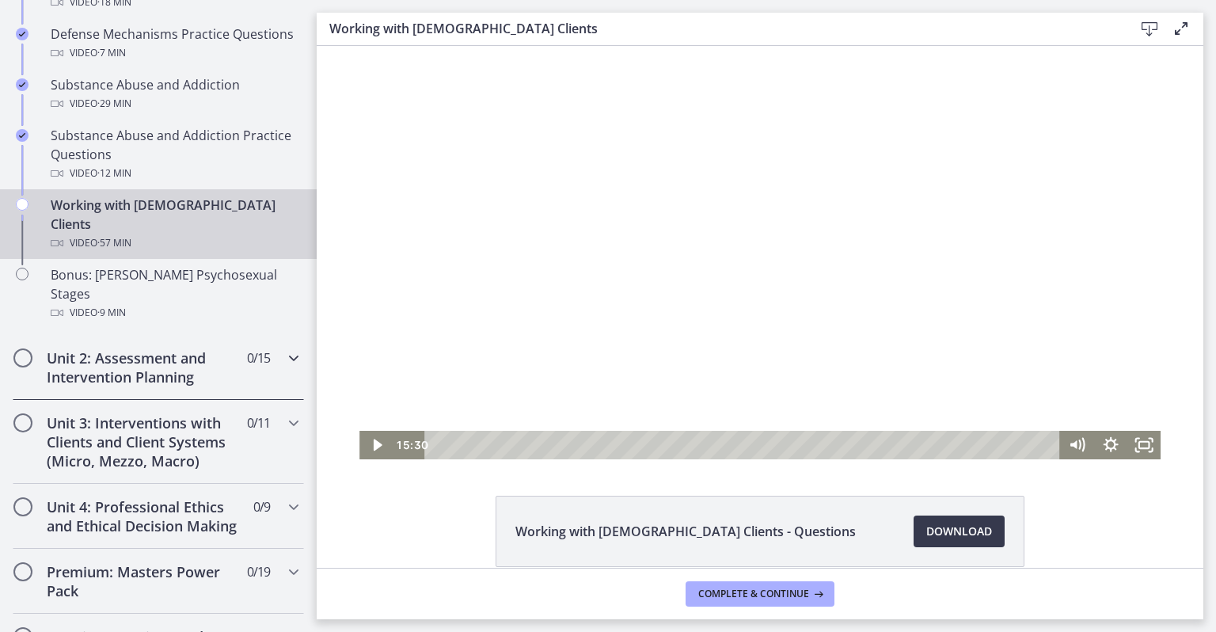
click at [617, 444] on div "Playbar" at bounding box center [744, 445] width 615 height 29
click at [633, 444] on div "17:03" at bounding box center [744, 445] width 615 height 29
click at [675, 441] on div "20:24" at bounding box center [744, 445] width 615 height 29
click at [694, 443] on div "22:22" at bounding box center [744, 445] width 615 height 29
click at [713, 445] on div "24:11" at bounding box center [744, 445] width 615 height 29
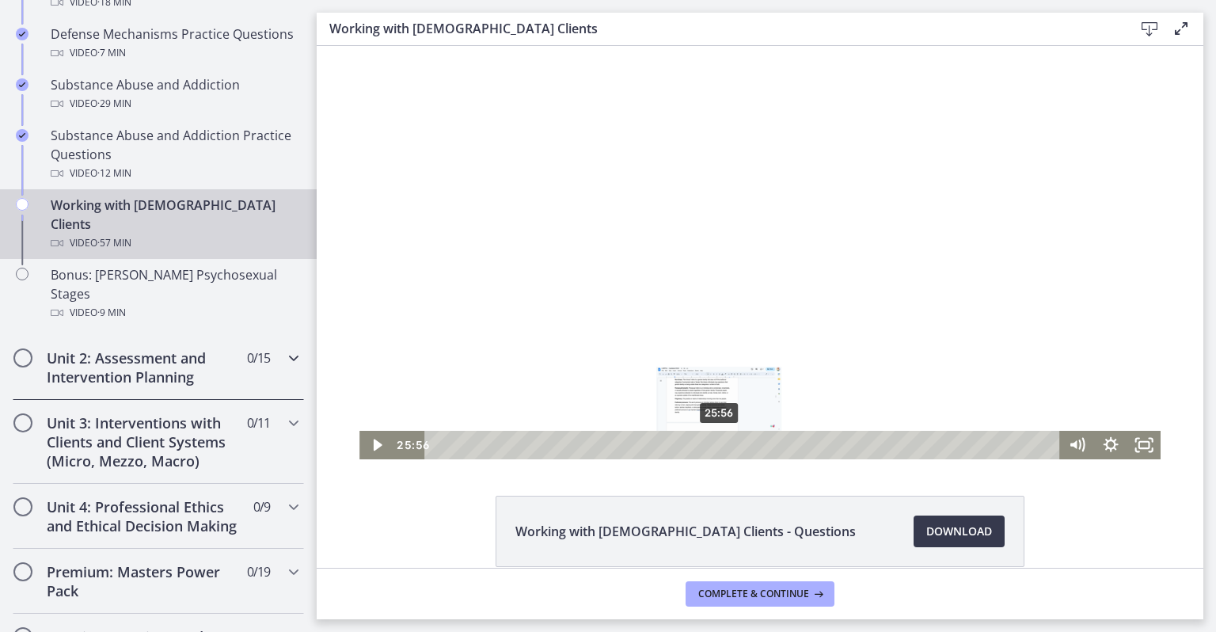
click at [743, 443] on div "25:56" at bounding box center [744, 445] width 615 height 29
click at [775, 442] on div "28:37" at bounding box center [744, 445] width 615 height 29
click at [783, 446] on div "31:36" at bounding box center [744, 445] width 615 height 29
click at [793, 439] on div "32:20" at bounding box center [744, 445] width 615 height 29
click at [810, 439] on div "33:12" at bounding box center [744, 445] width 615 height 29
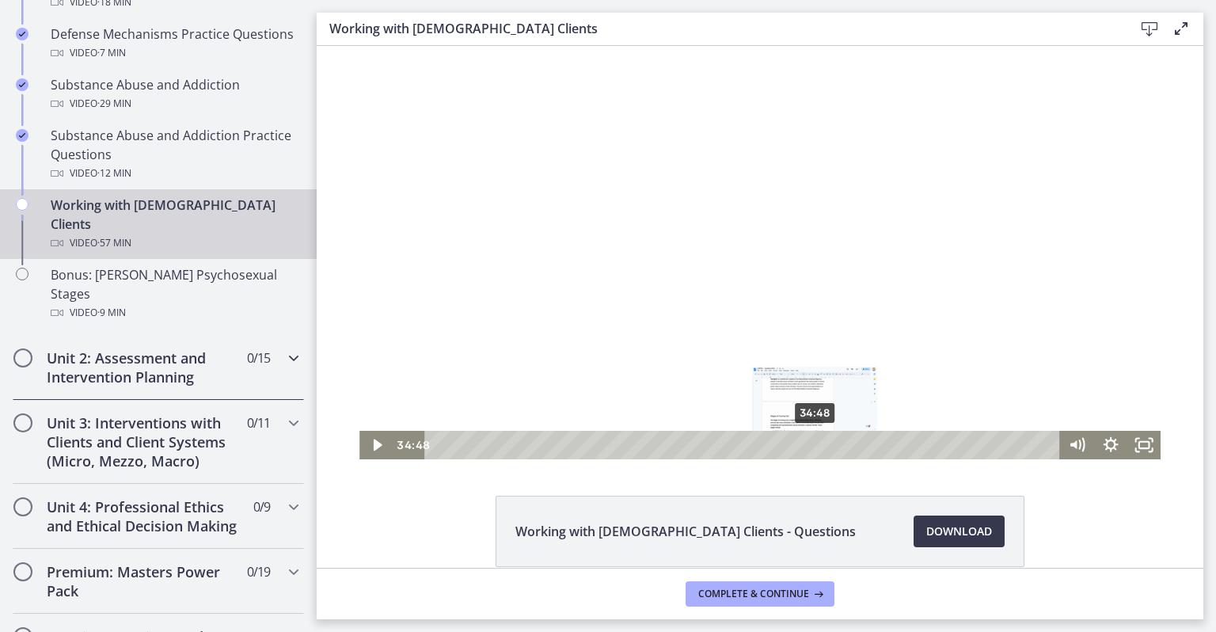
click at [373, 445] on icon "Play Video" at bounding box center [377, 445] width 9 height 12
click at [938, 447] on div "34:48" at bounding box center [744, 445] width 615 height 29
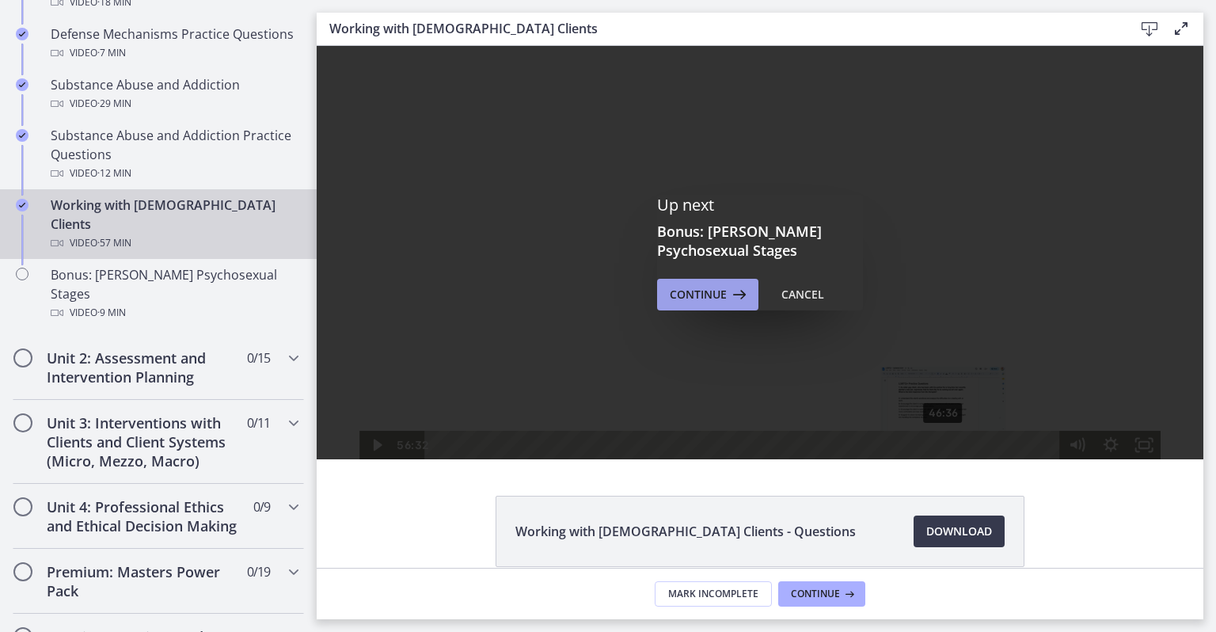
click at [694, 295] on span "Continue" at bounding box center [698, 294] width 57 height 19
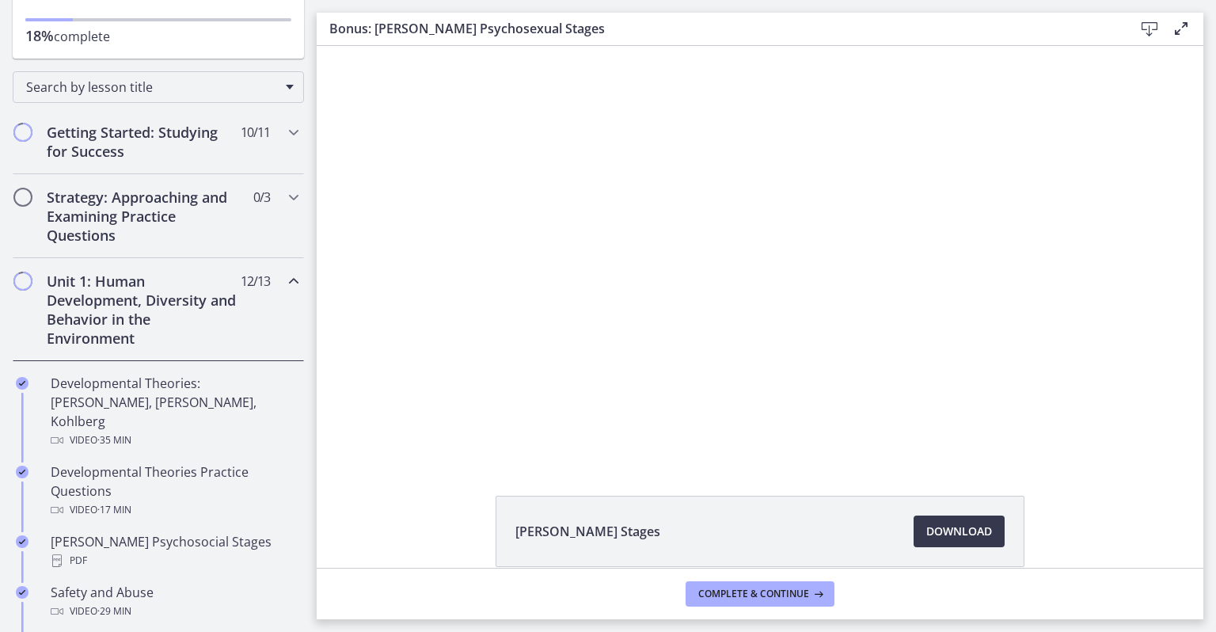
scroll to position [190, 0]
click at [247, 292] on div "Unit 1: Human Development, Diversity and Behavior in the Environment 12 / 13 Co…" at bounding box center [158, 311] width 291 height 103
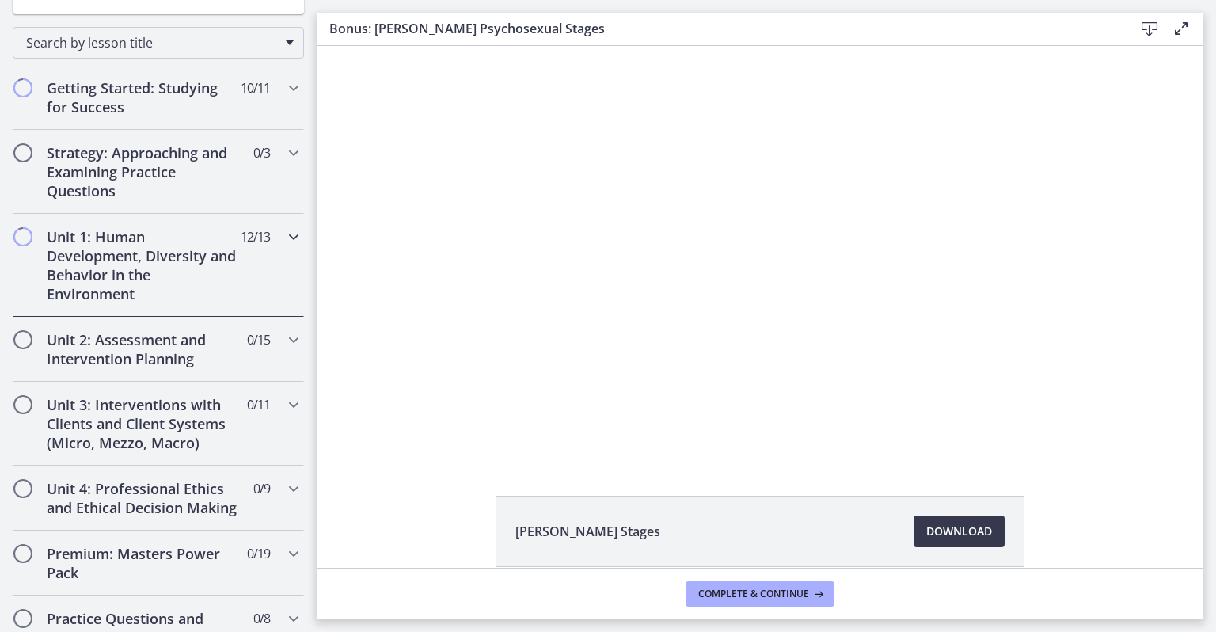
scroll to position [251, 0]
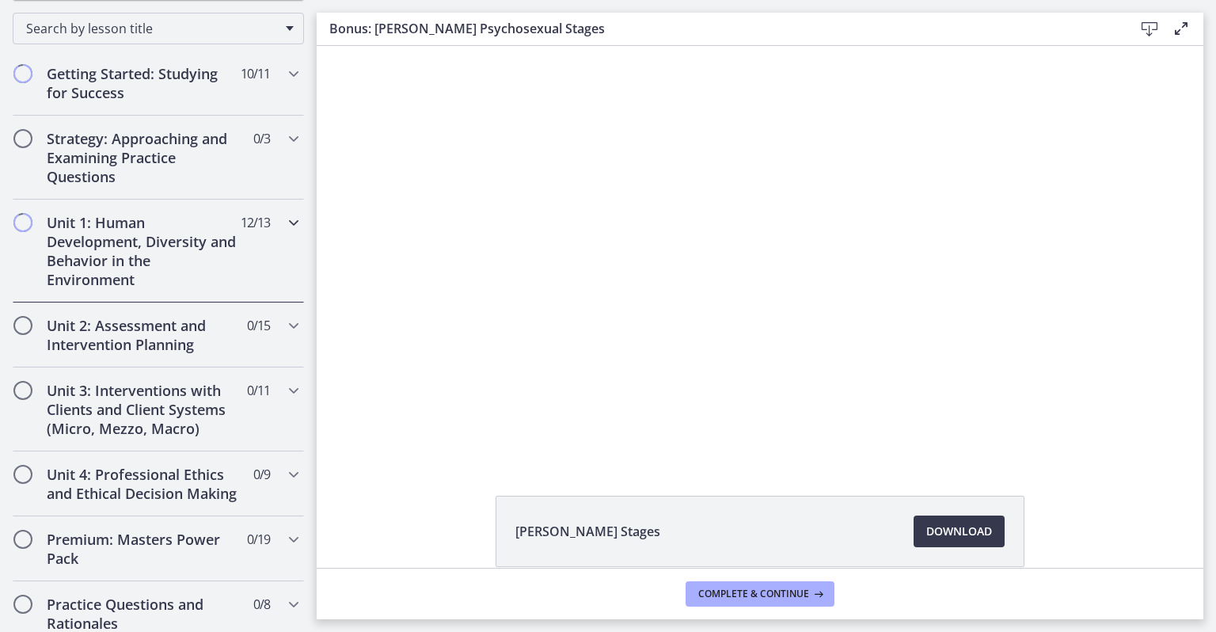
click at [194, 244] on h2 "Unit 1: Human Development, Diversity and Behavior in the Environment" at bounding box center [143, 251] width 193 height 76
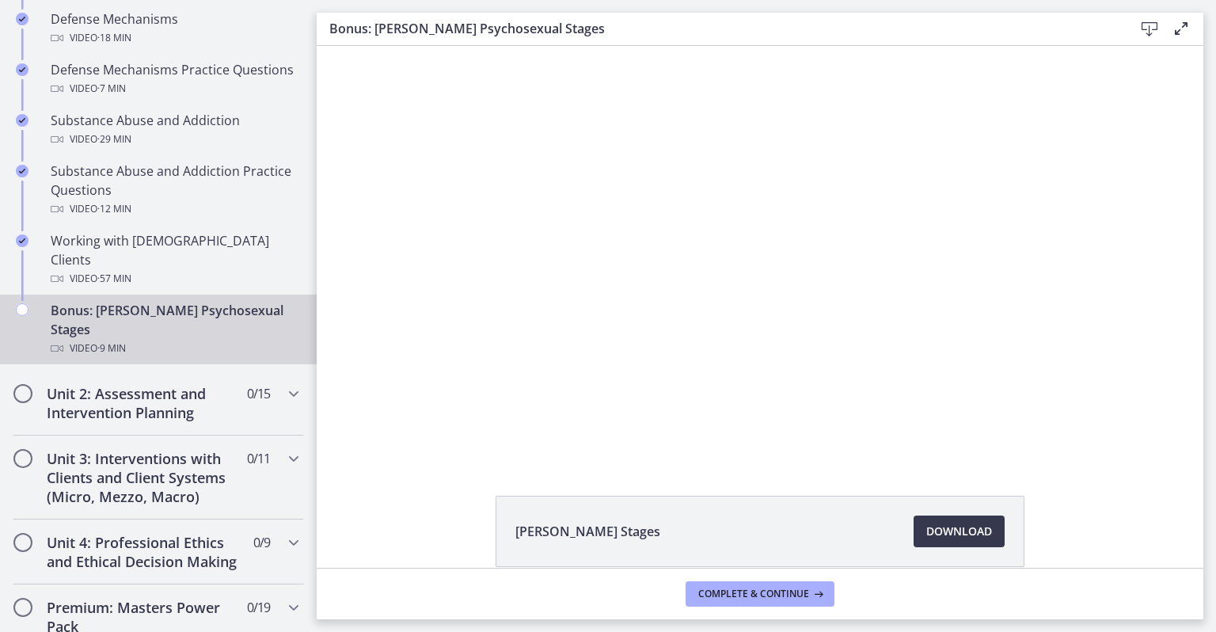
scroll to position [987, 0]
click at [938, 522] on span "Download Opens in a new window" at bounding box center [959, 531] width 66 height 19
click at [508, 293] on div at bounding box center [760, 252] width 735 height 413
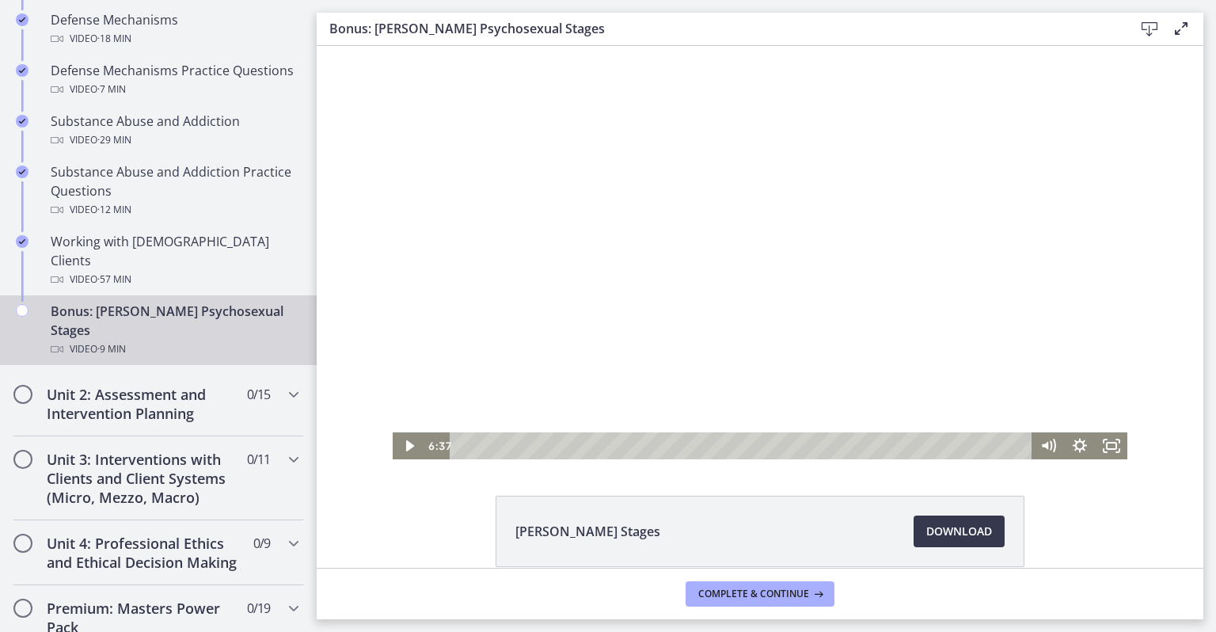
click at [486, 270] on div at bounding box center [760, 252] width 735 height 413
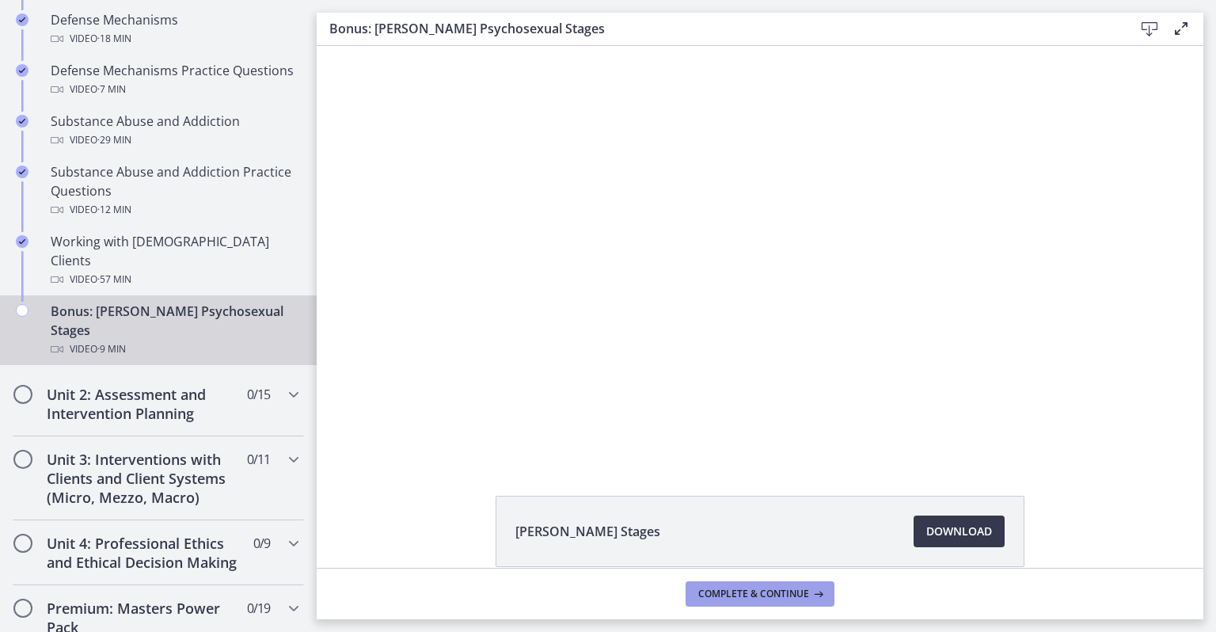
click at [707, 595] on span "Complete & continue" at bounding box center [753, 593] width 111 height 13
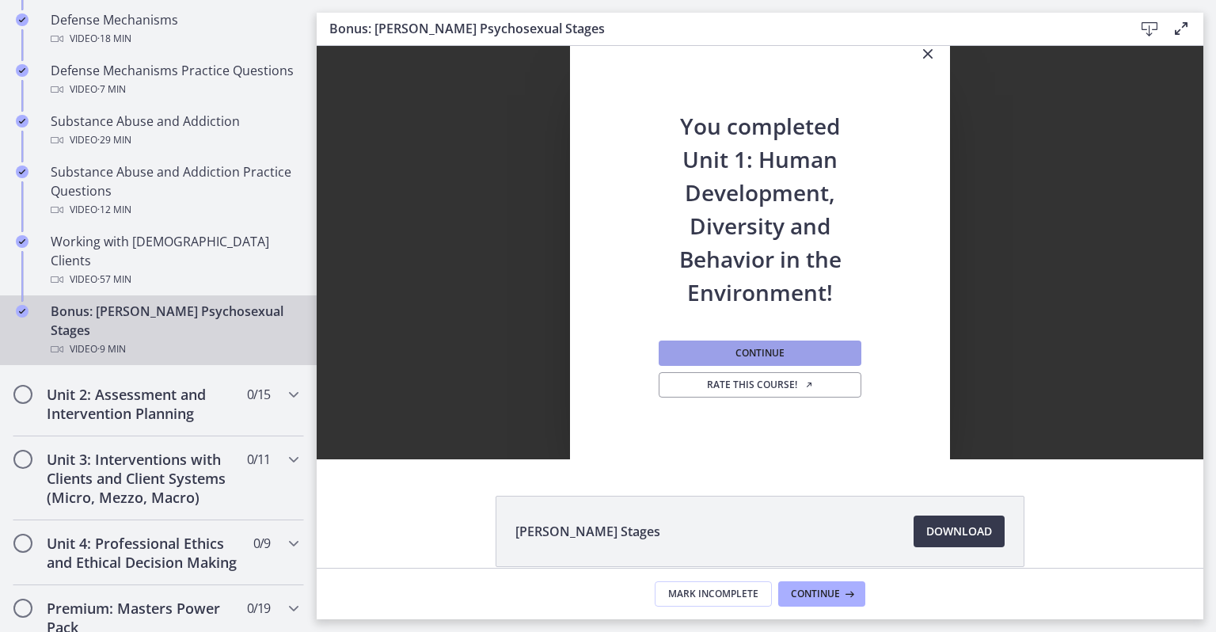
click at [685, 355] on button "Continue" at bounding box center [760, 352] width 203 height 25
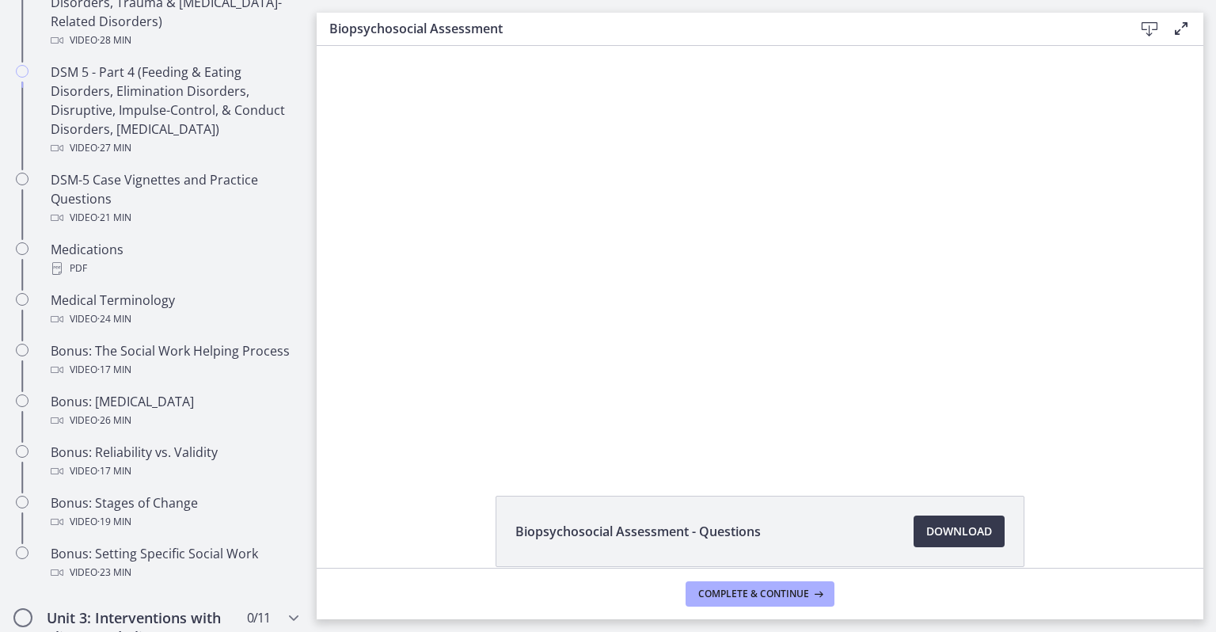
click at [560, 272] on div at bounding box center [759, 252] width 739 height 413
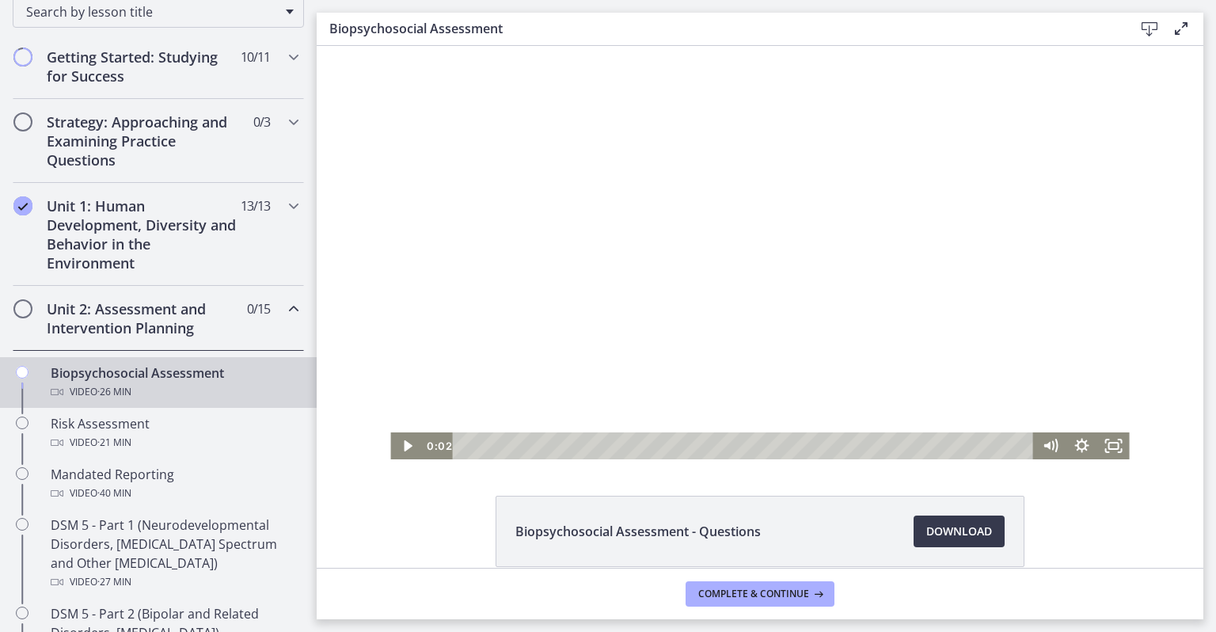
scroll to position [304, 0]
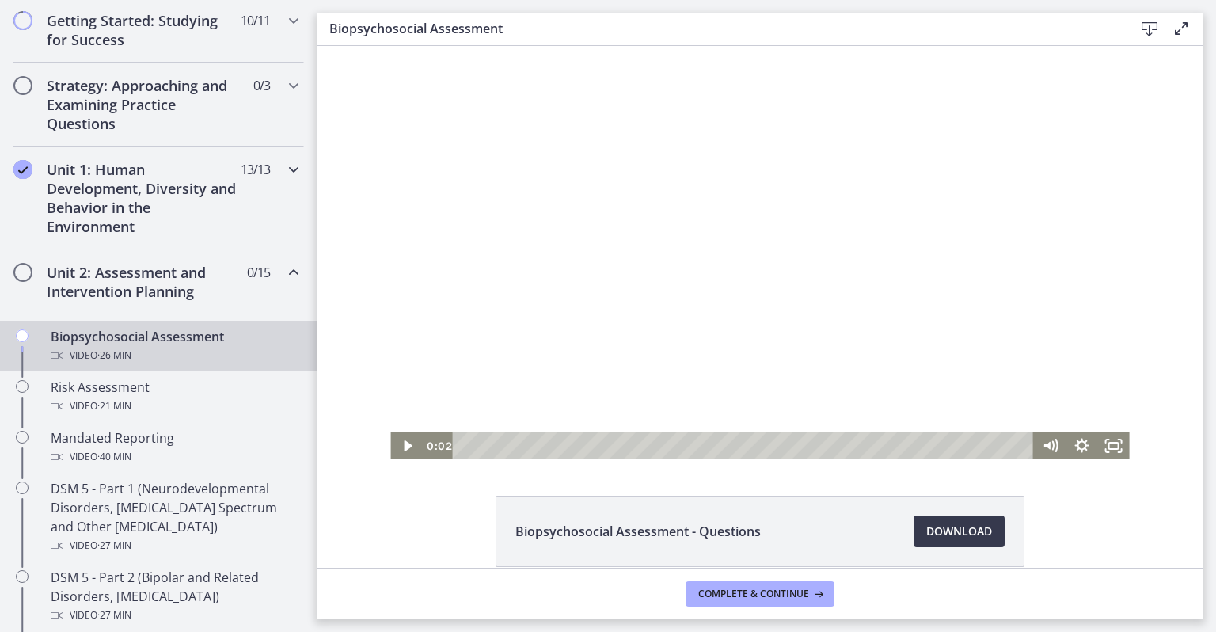
click at [245, 175] on span "13 / 13 Completed" at bounding box center [255, 169] width 29 height 19
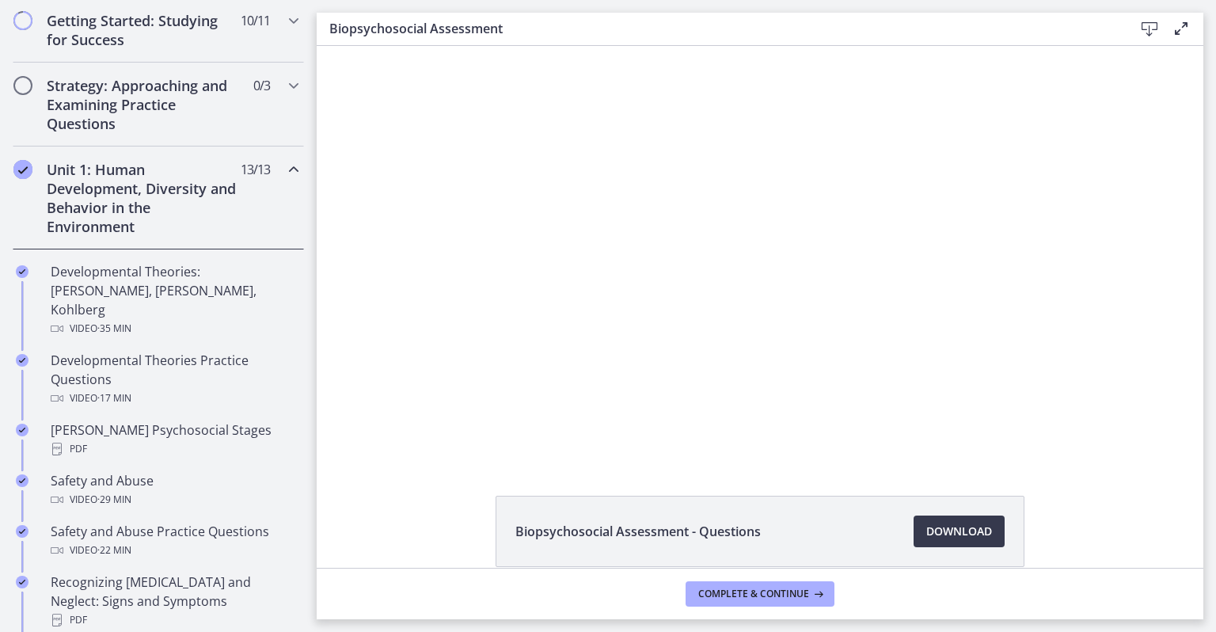
click at [284, 175] on icon "Chapters" at bounding box center [293, 169] width 19 height 19
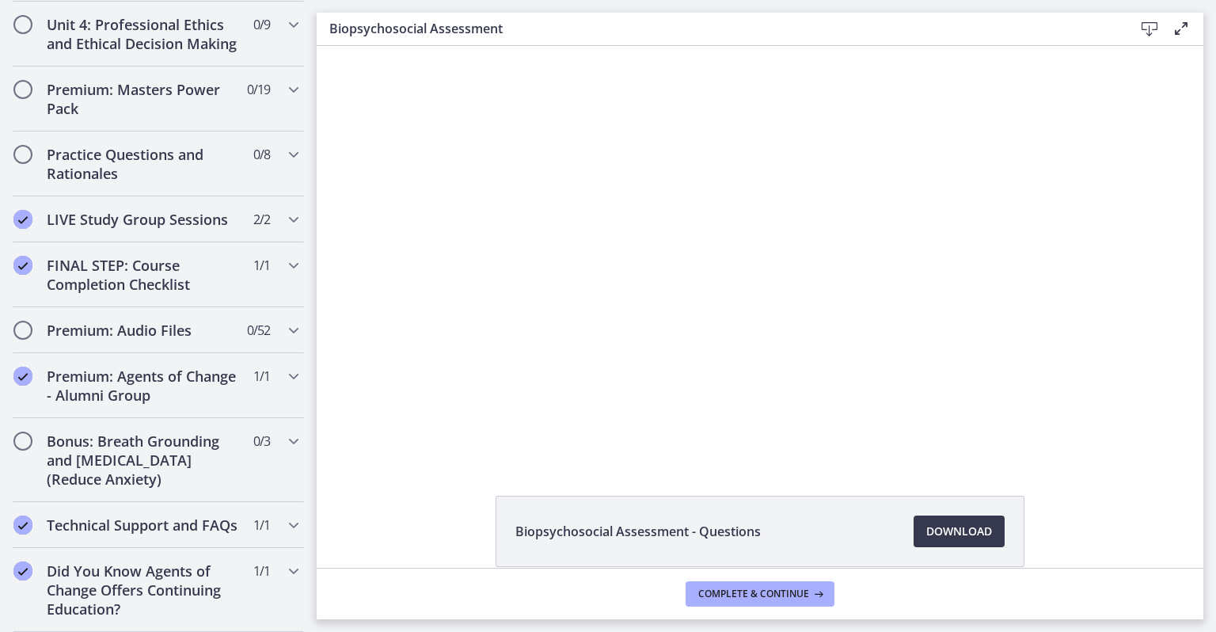
scroll to position [705, 0]
click at [204, 174] on h2 "Practice Questions and Rationales" at bounding box center [143, 164] width 193 height 38
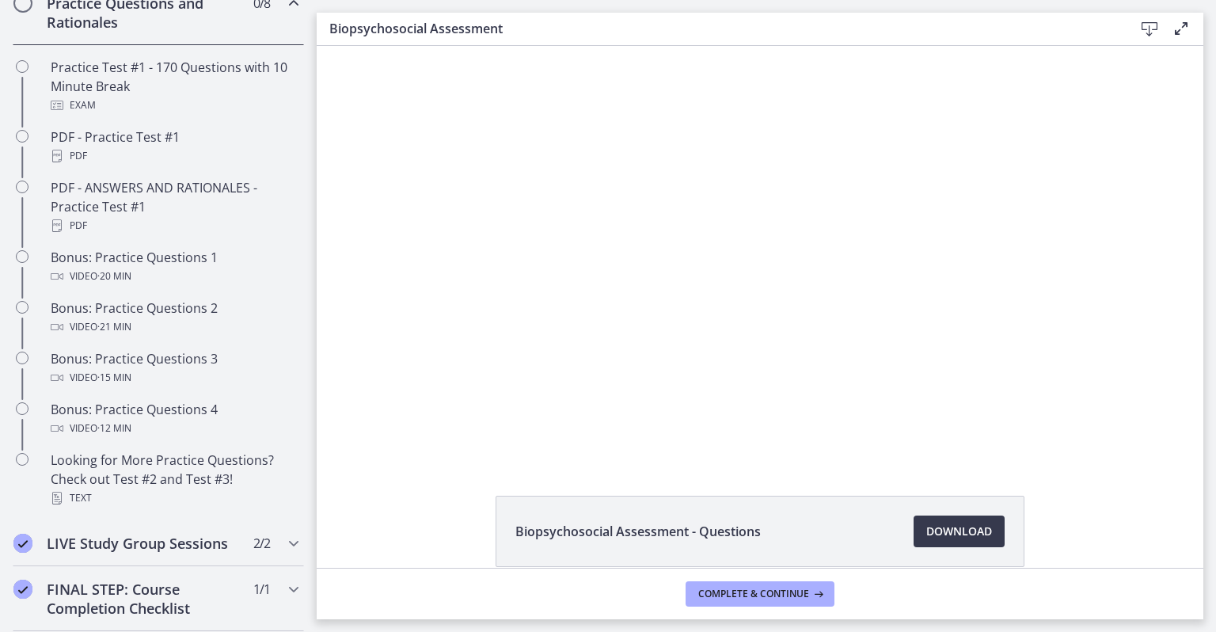
scroll to position [855, 0]
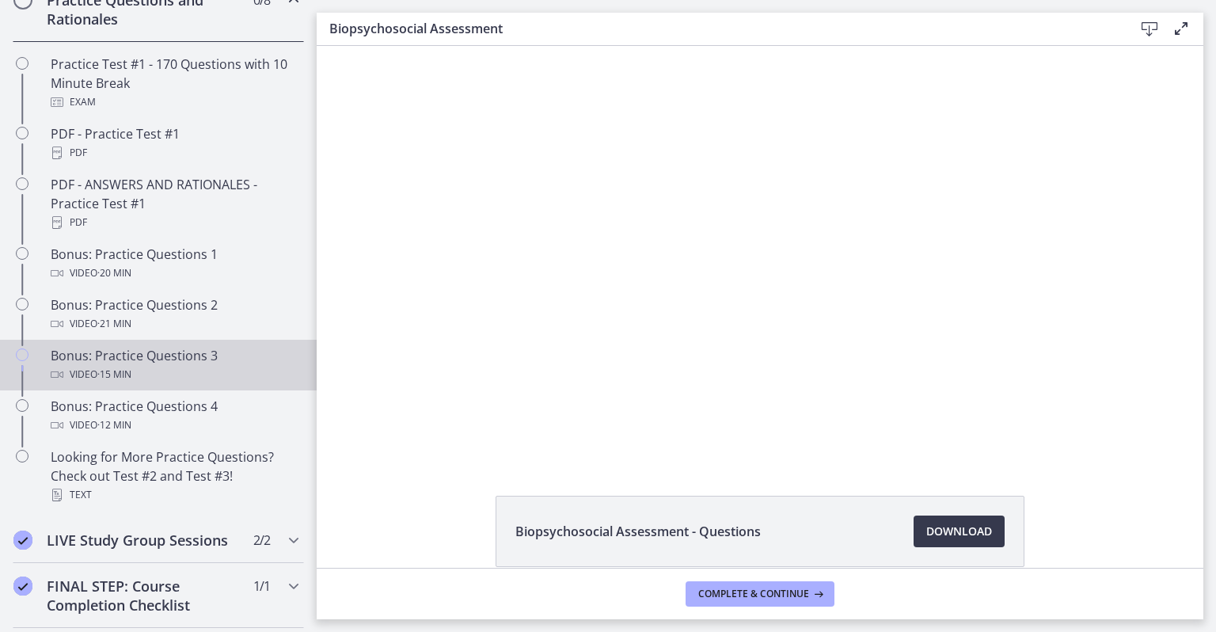
click at [15, 394] on div "Chapters" at bounding box center [22, 371] width 19 height 51
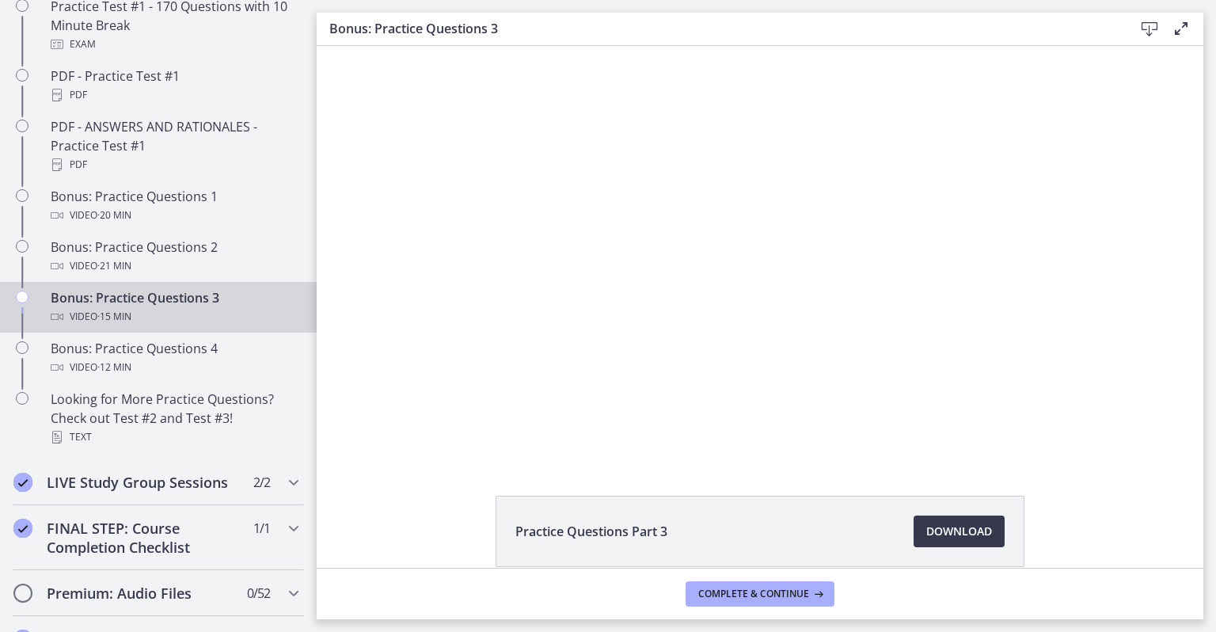
click at [477, 279] on div at bounding box center [760, 252] width 735 height 413
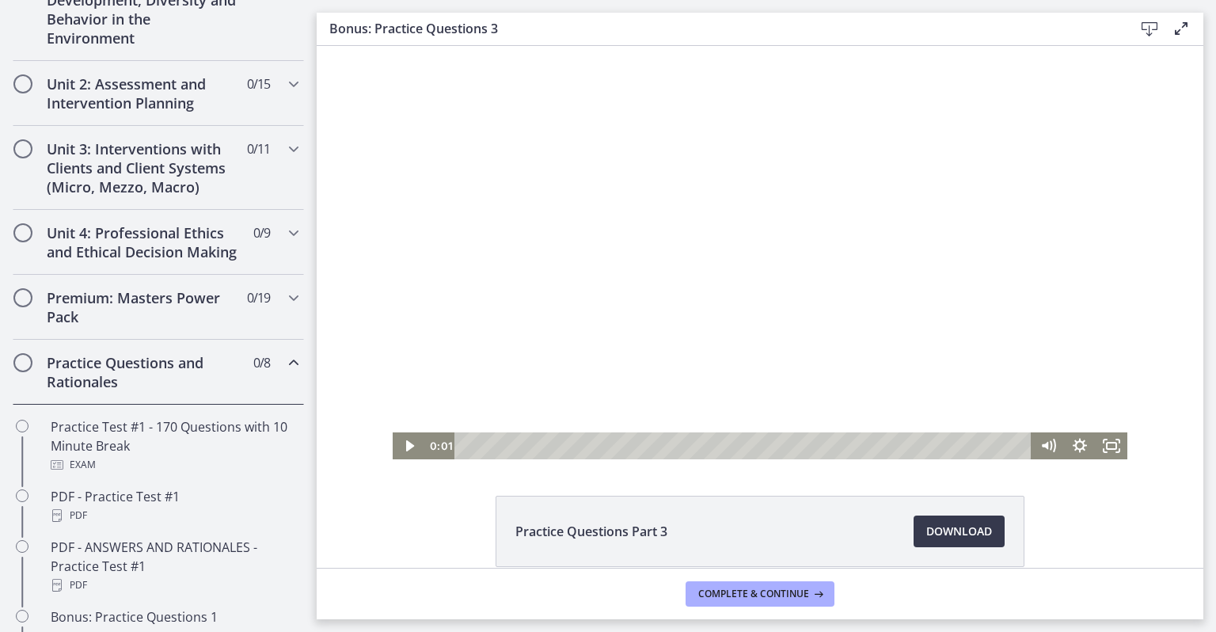
scroll to position [477, 0]
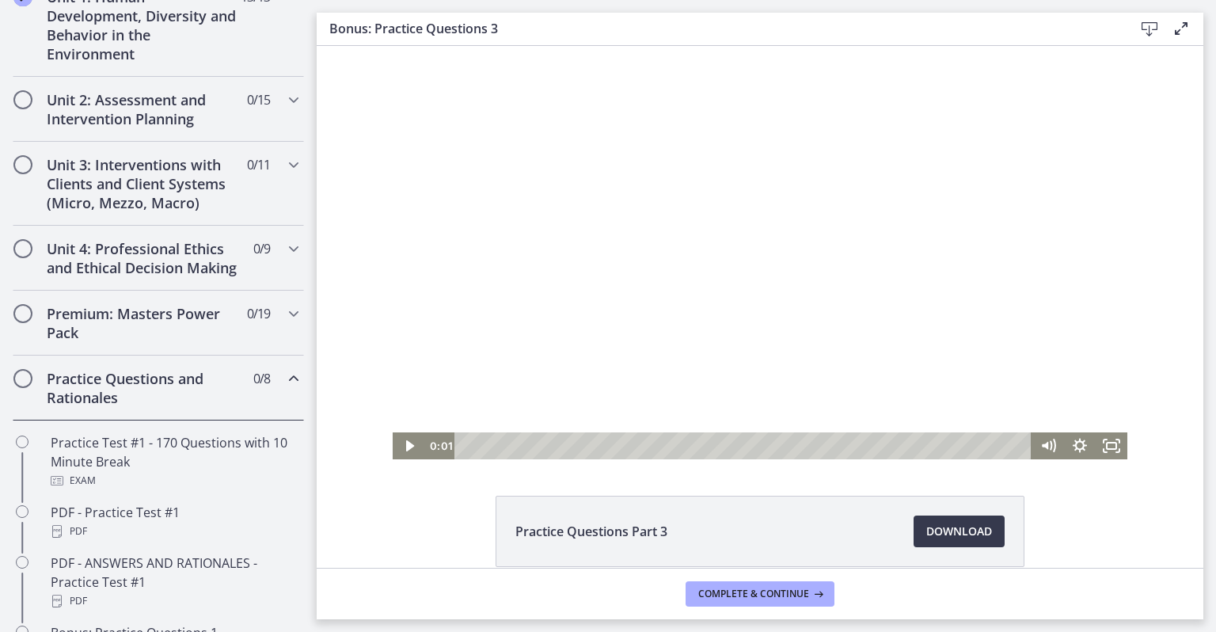
click at [248, 405] on div "Practice Questions and Rationales 0 / 8 Completed" at bounding box center [158, 387] width 291 height 65
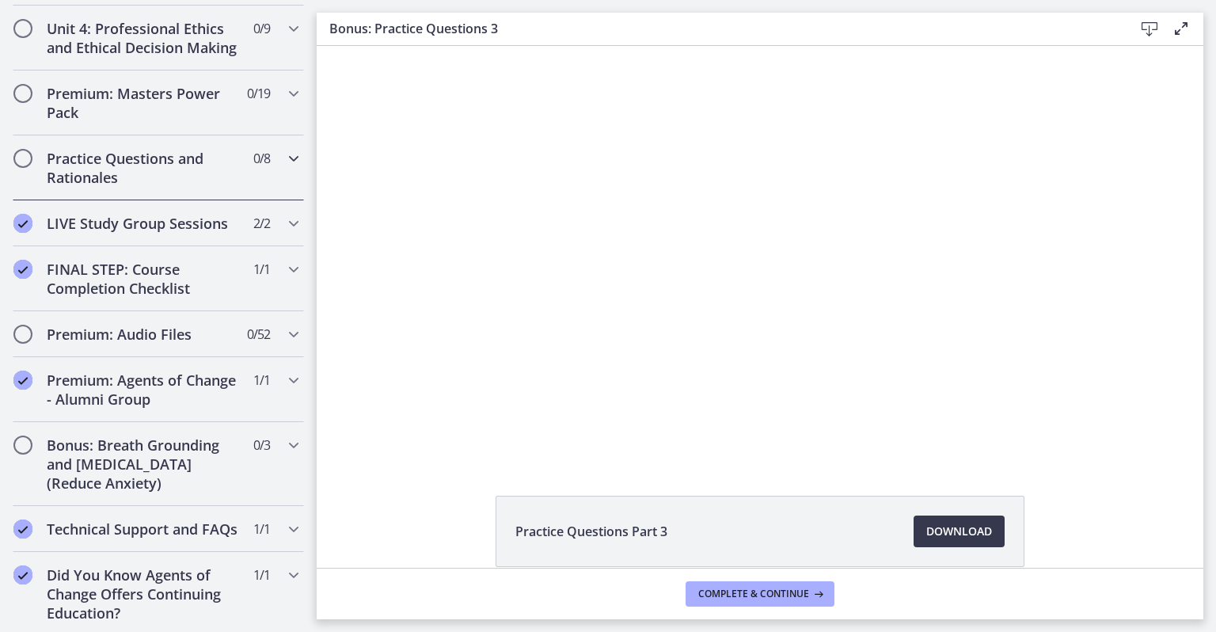
scroll to position [734, 0]
